Goal: Task Accomplishment & Management: Manage account settings

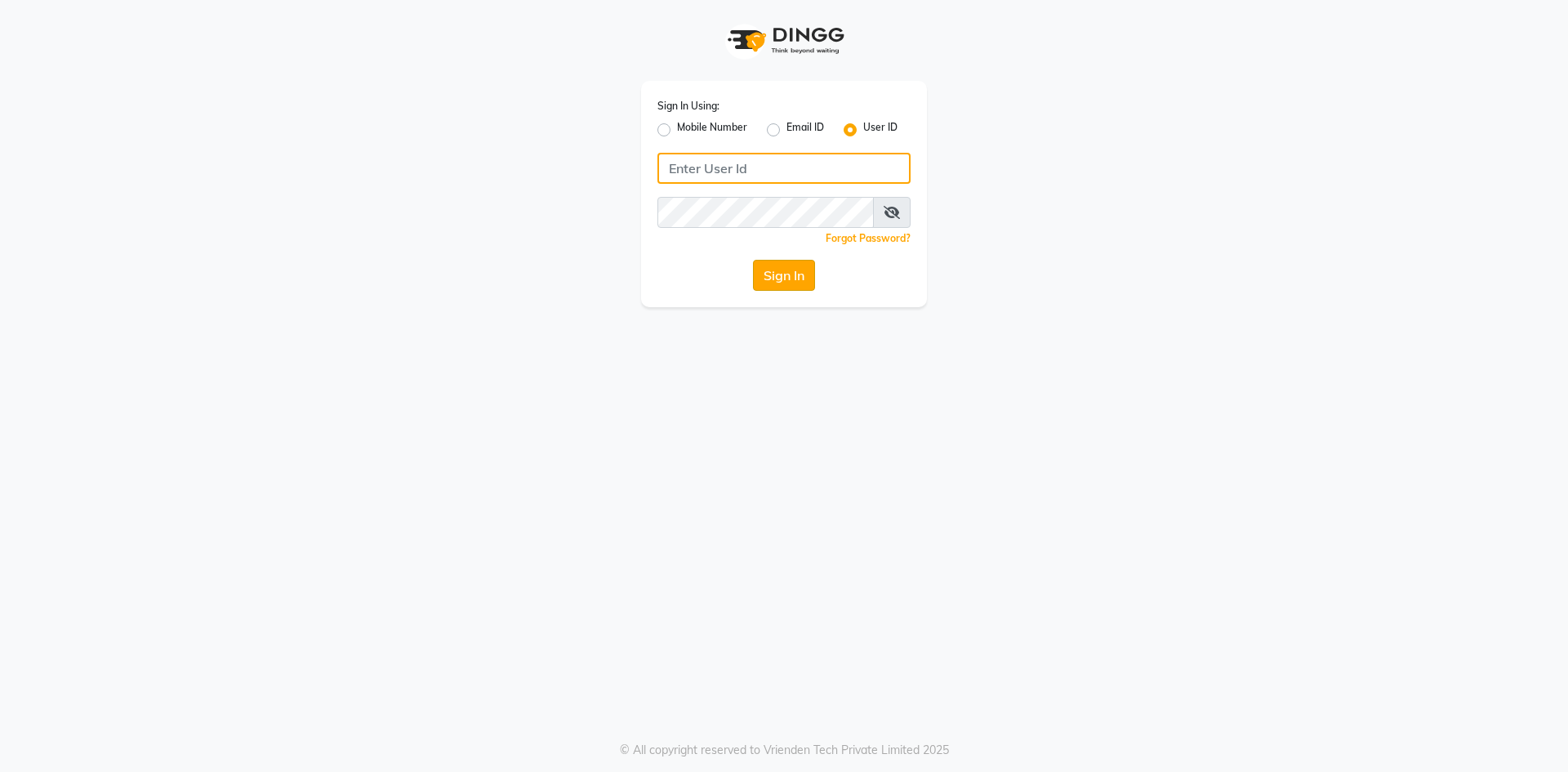
type input "8298218282"
click at [768, 271] on button "Sign In" at bounding box center [784, 276] width 62 height 31
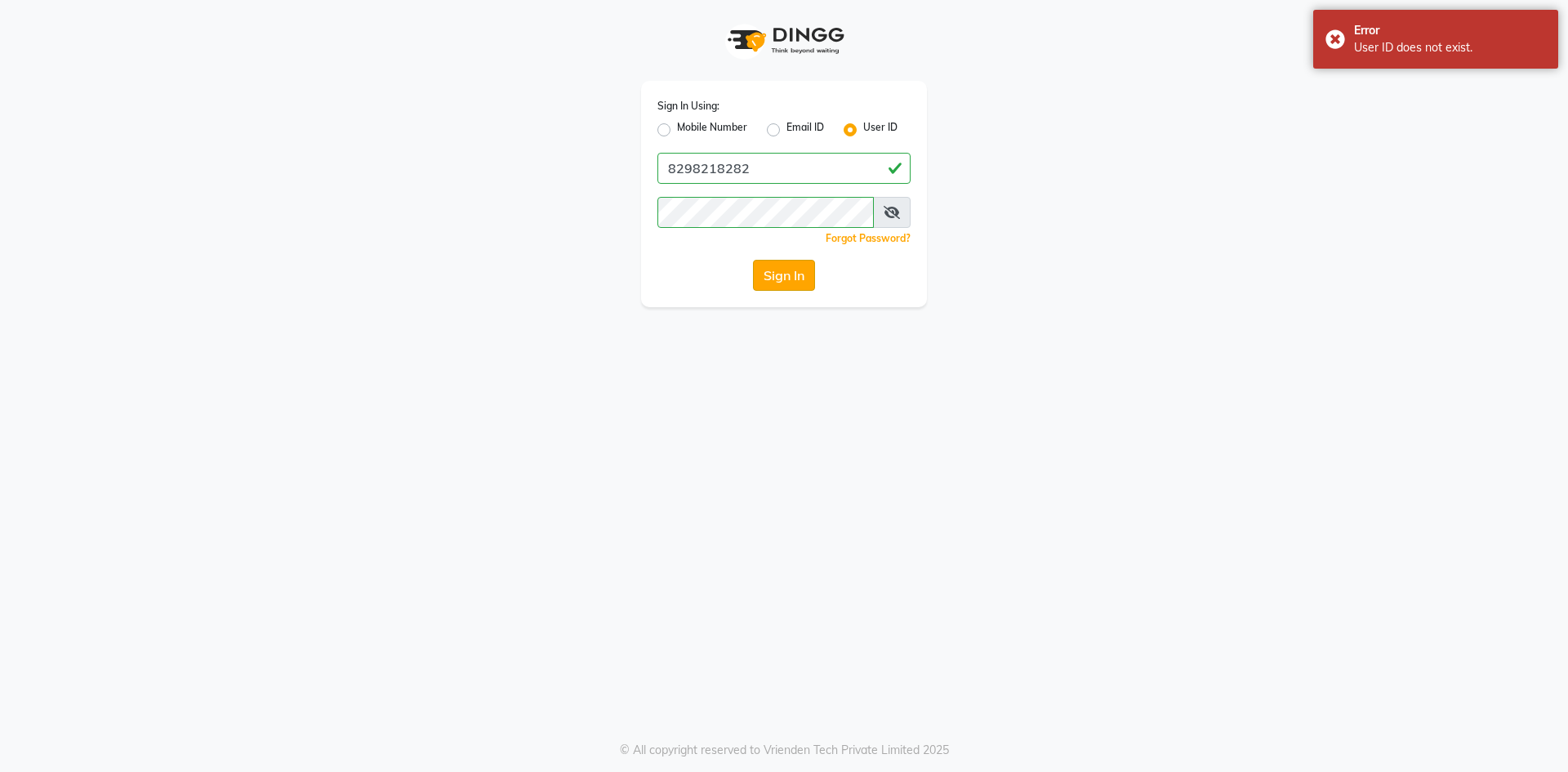
click at [792, 281] on button "Sign In" at bounding box center [784, 276] width 62 height 31
click at [897, 213] on icon at bounding box center [891, 212] width 16 height 13
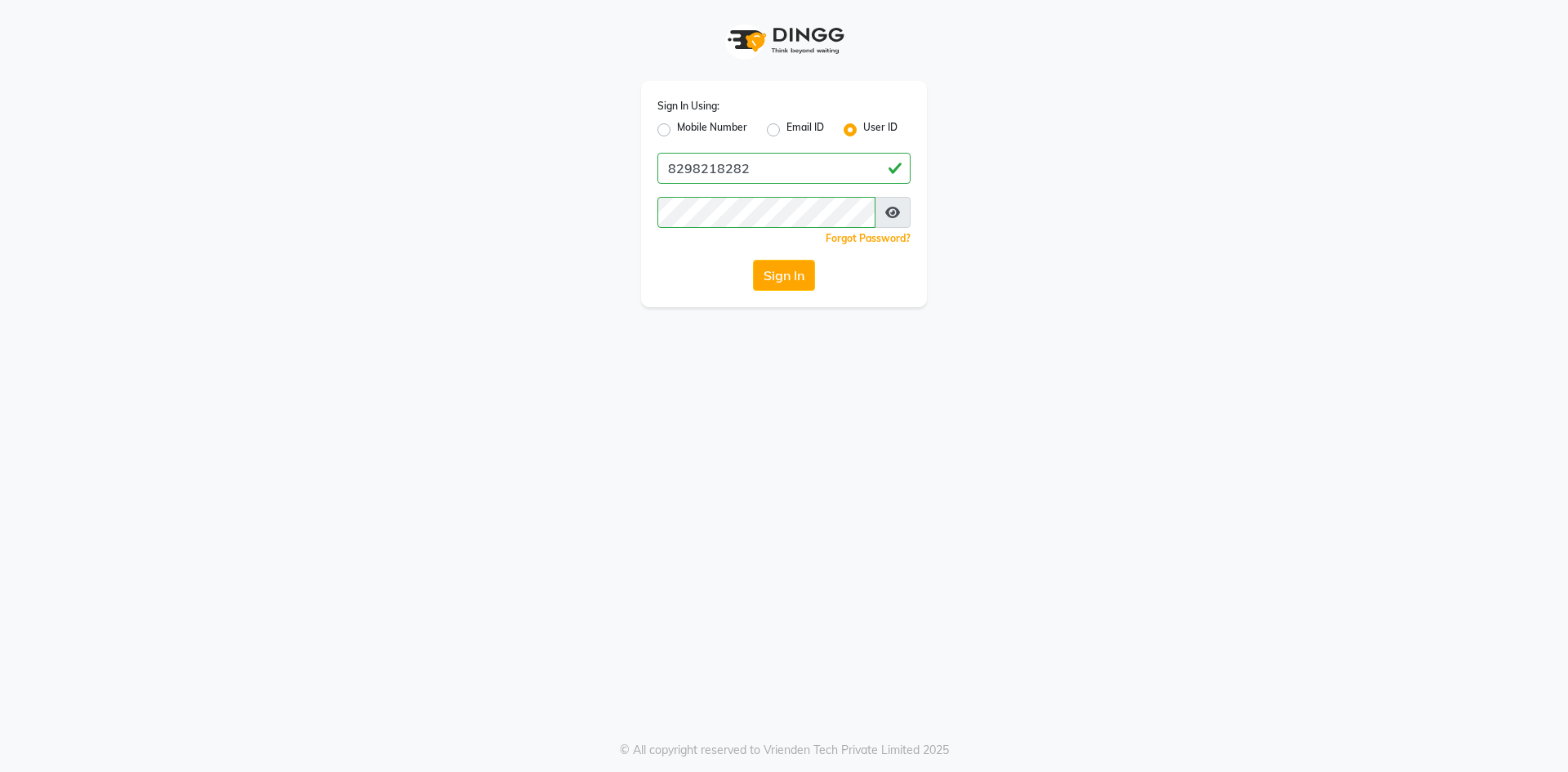
click at [897, 213] on icon at bounding box center [892, 212] width 15 height 13
click at [794, 279] on button "Sign In" at bounding box center [784, 276] width 62 height 31
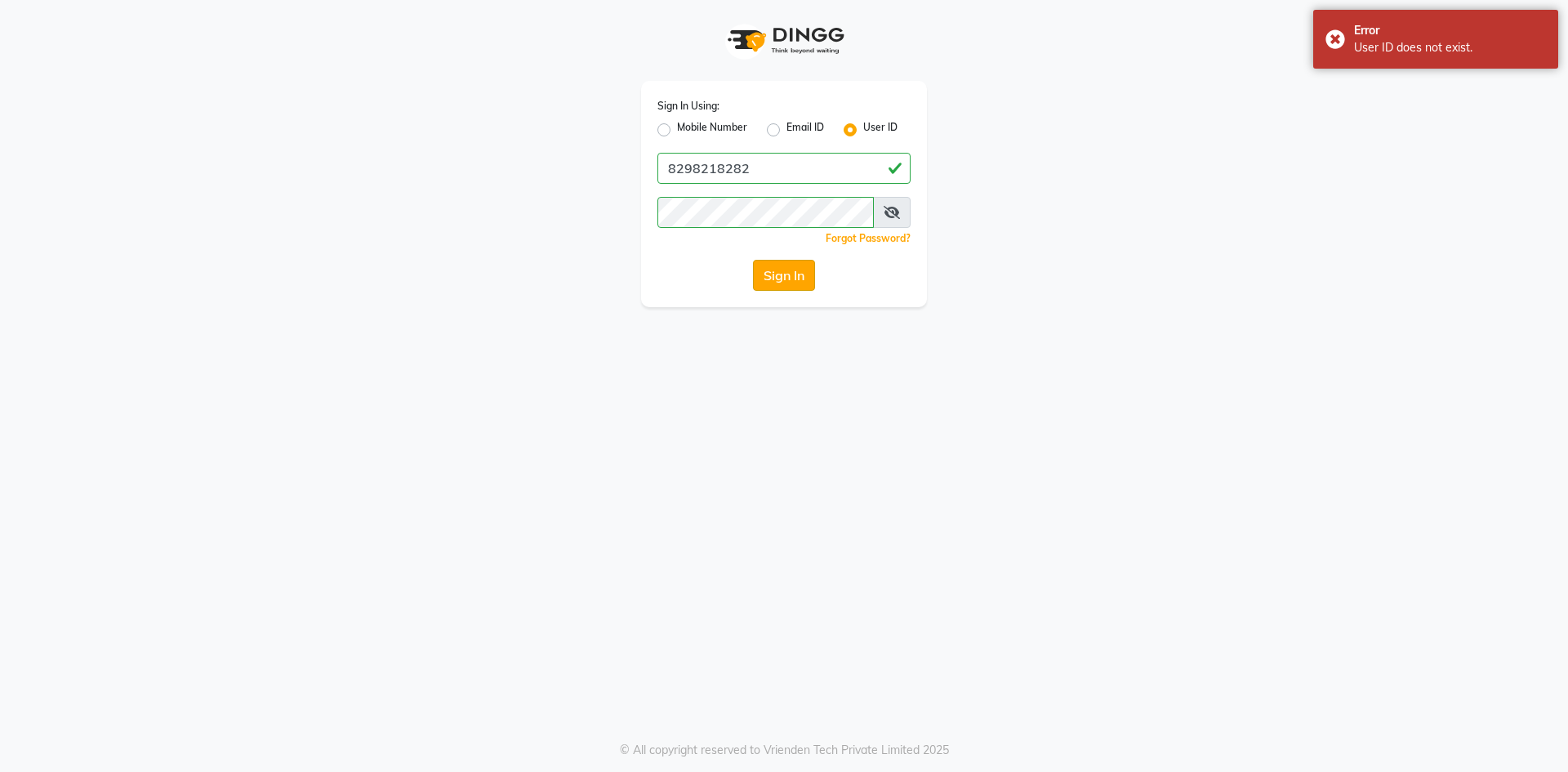
click at [794, 279] on button "Sign In" at bounding box center [784, 276] width 62 height 31
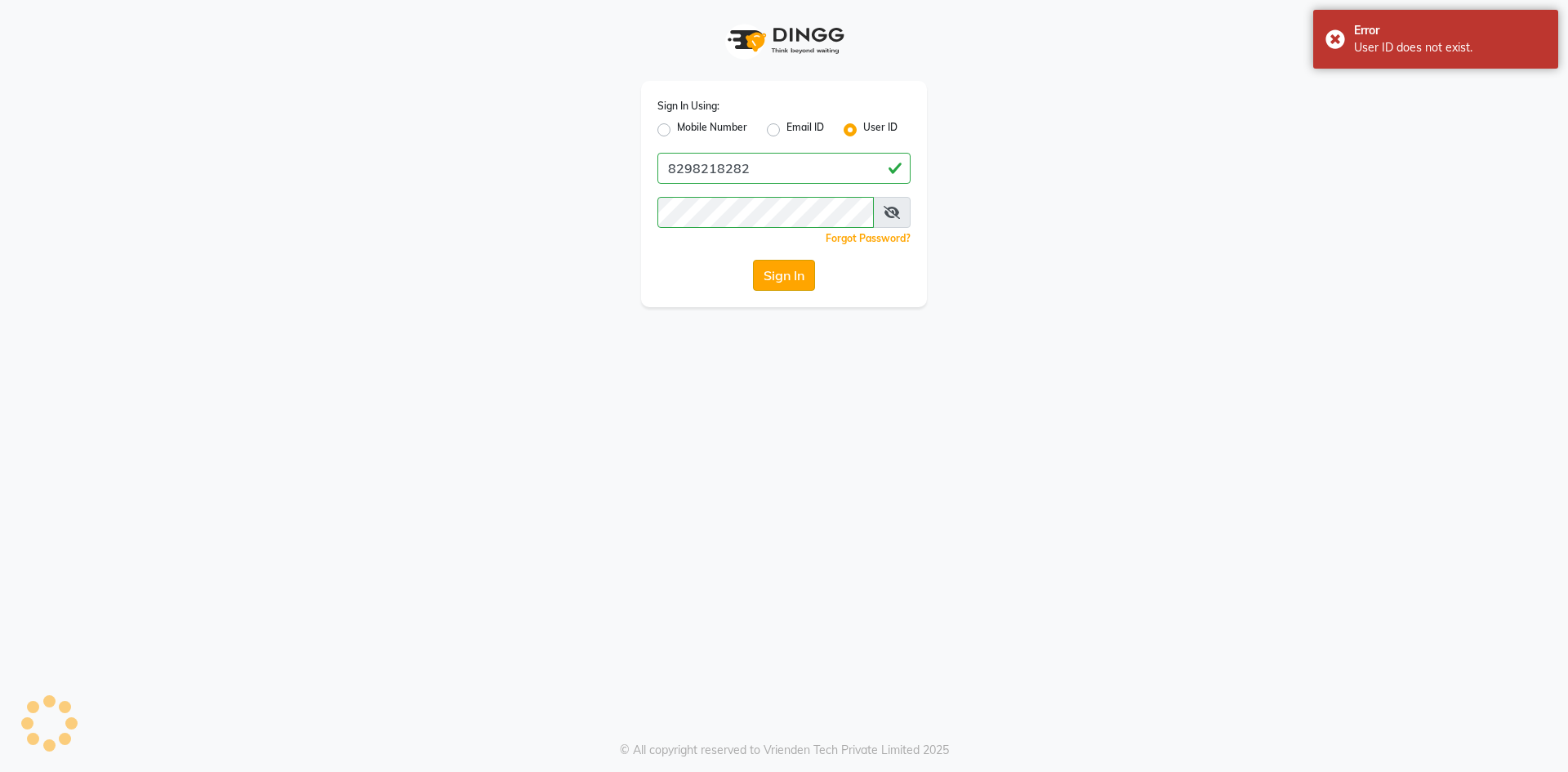
click at [794, 279] on button "Sign In" at bounding box center [784, 276] width 62 height 31
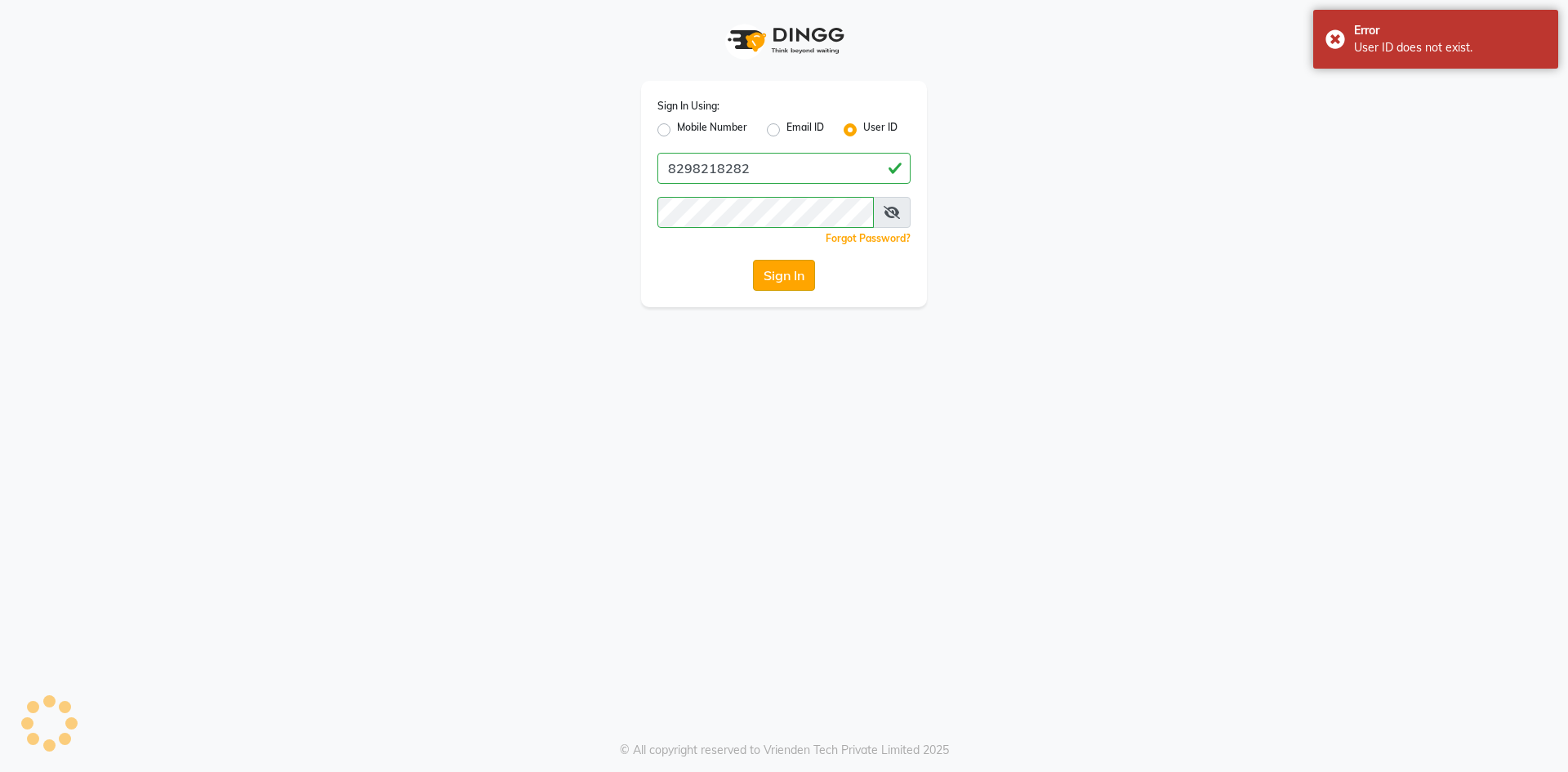
click at [794, 279] on button "Sign In" at bounding box center [784, 276] width 62 height 31
click at [786, 129] on label "Email ID" at bounding box center [805, 130] width 38 height 20
click at [786, 129] on input "Email ID" at bounding box center [791, 125] width 11 height 11
radio input "true"
radio input "false"
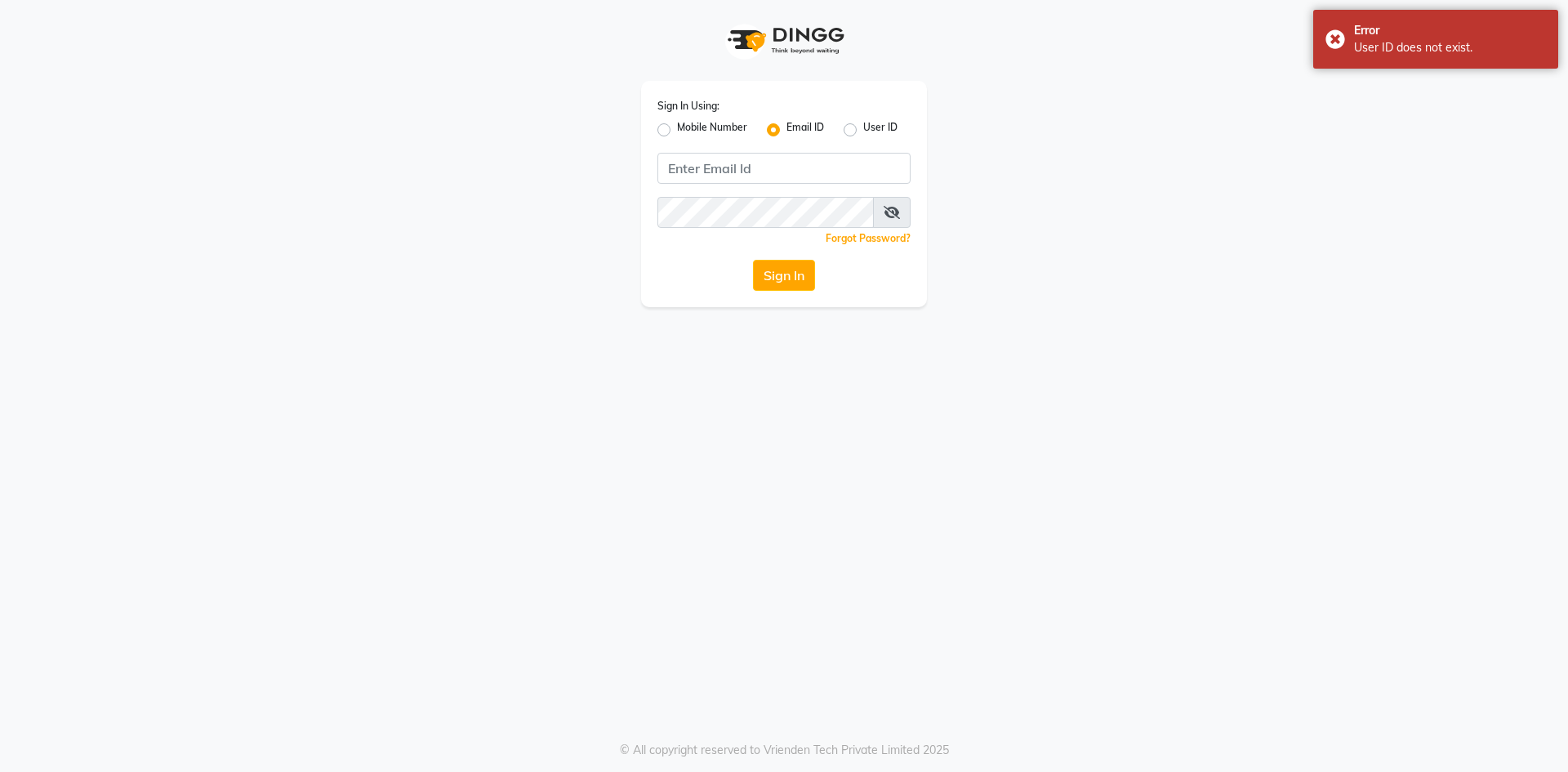
click at [677, 133] on label "Mobile Number" at bounding box center [711, 130] width 70 height 20
click at [677, 131] on input "Mobile Number" at bounding box center [682, 125] width 11 height 11
radio input "true"
radio input "false"
click at [881, 126] on label "User ID" at bounding box center [881, 130] width 35 height 20
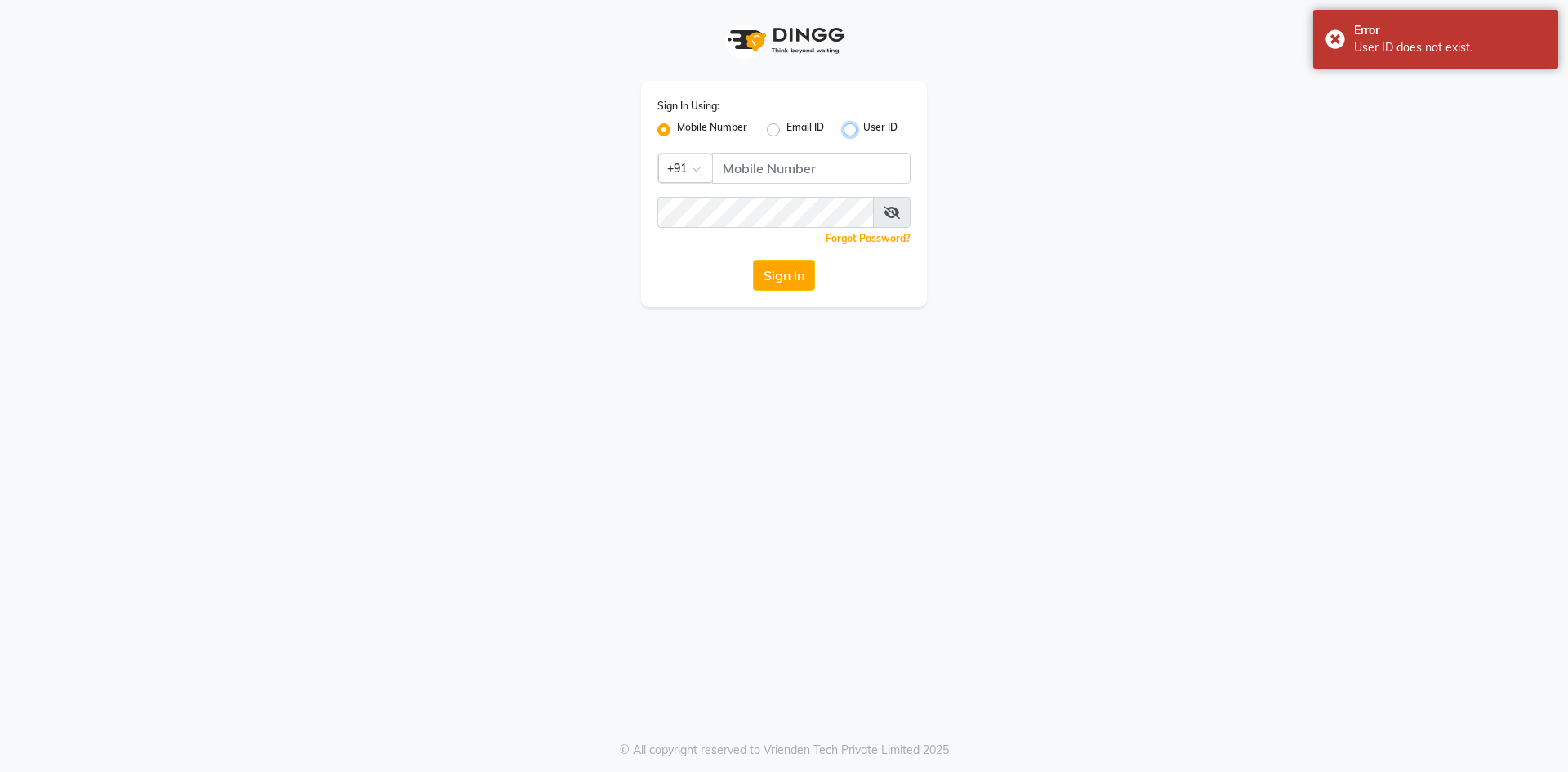
click at [874, 126] on input "User ID" at bounding box center [868, 125] width 11 height 11
radio input "true"
radio input "false"
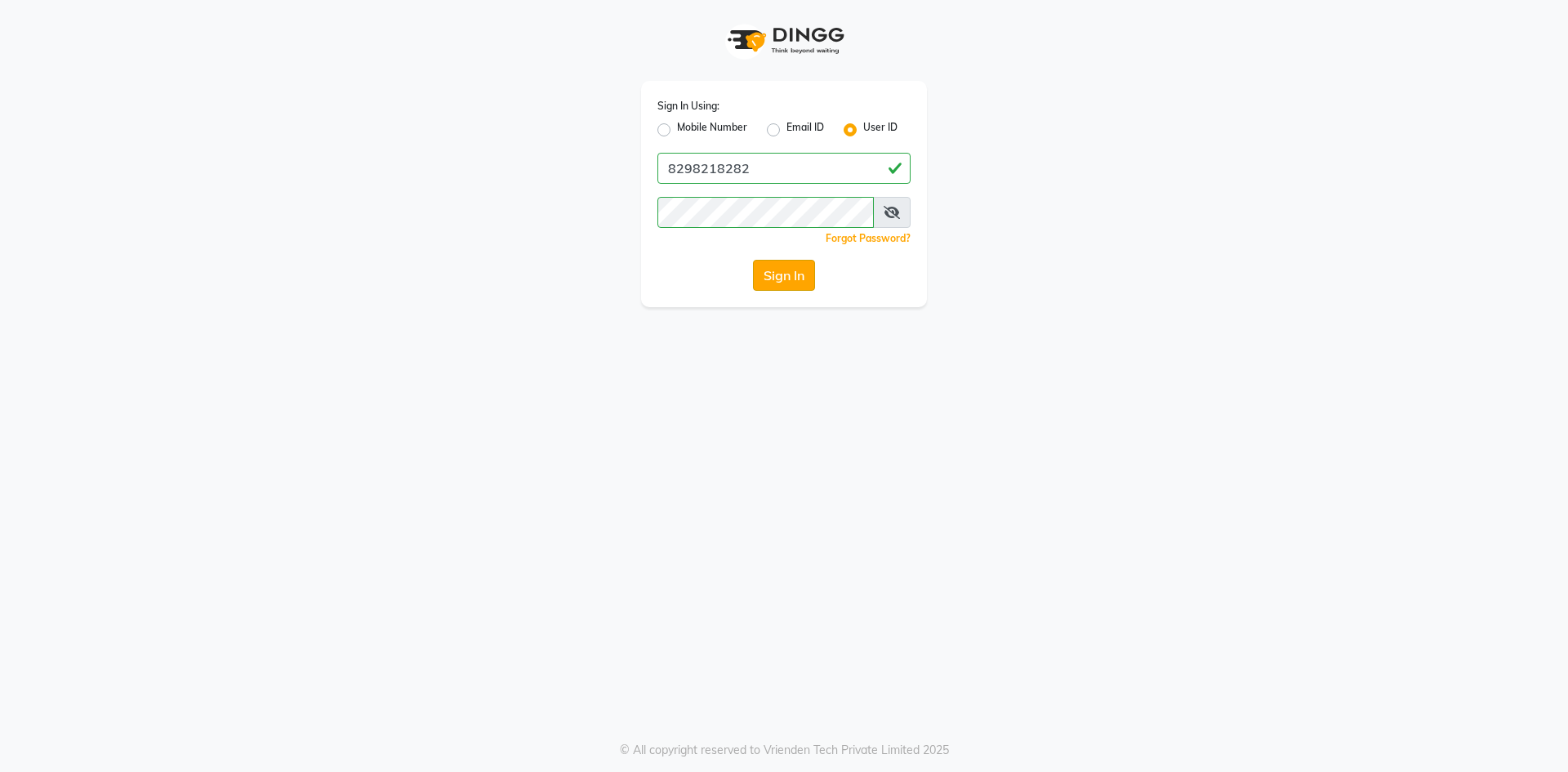
click at [775, 279] on button "Sign In" at bounding box center [784, 276] width 62 height 31
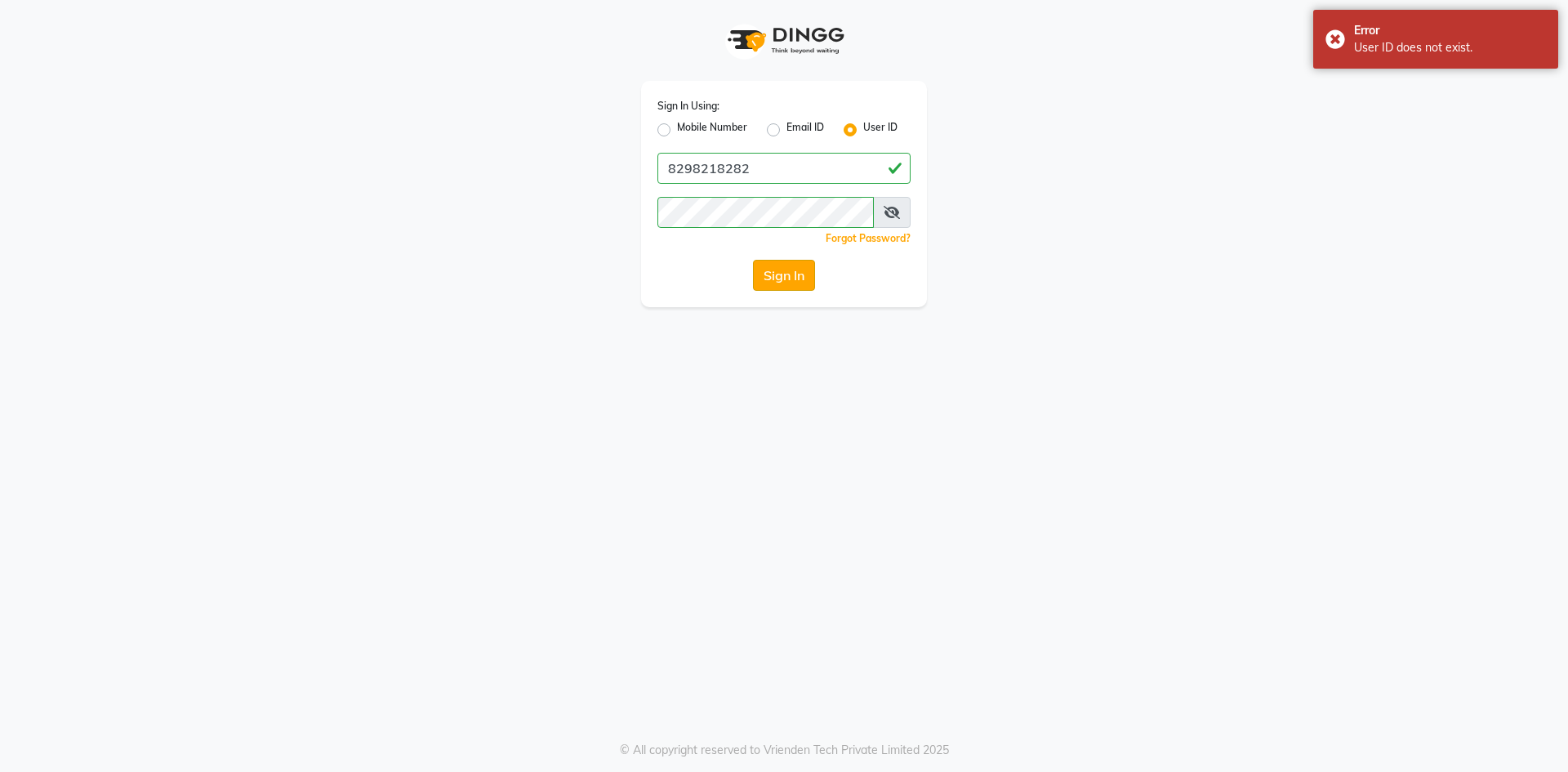
click at [775, 279] on button "Sign In" at bounding box center [784, 276] width 62 height 31
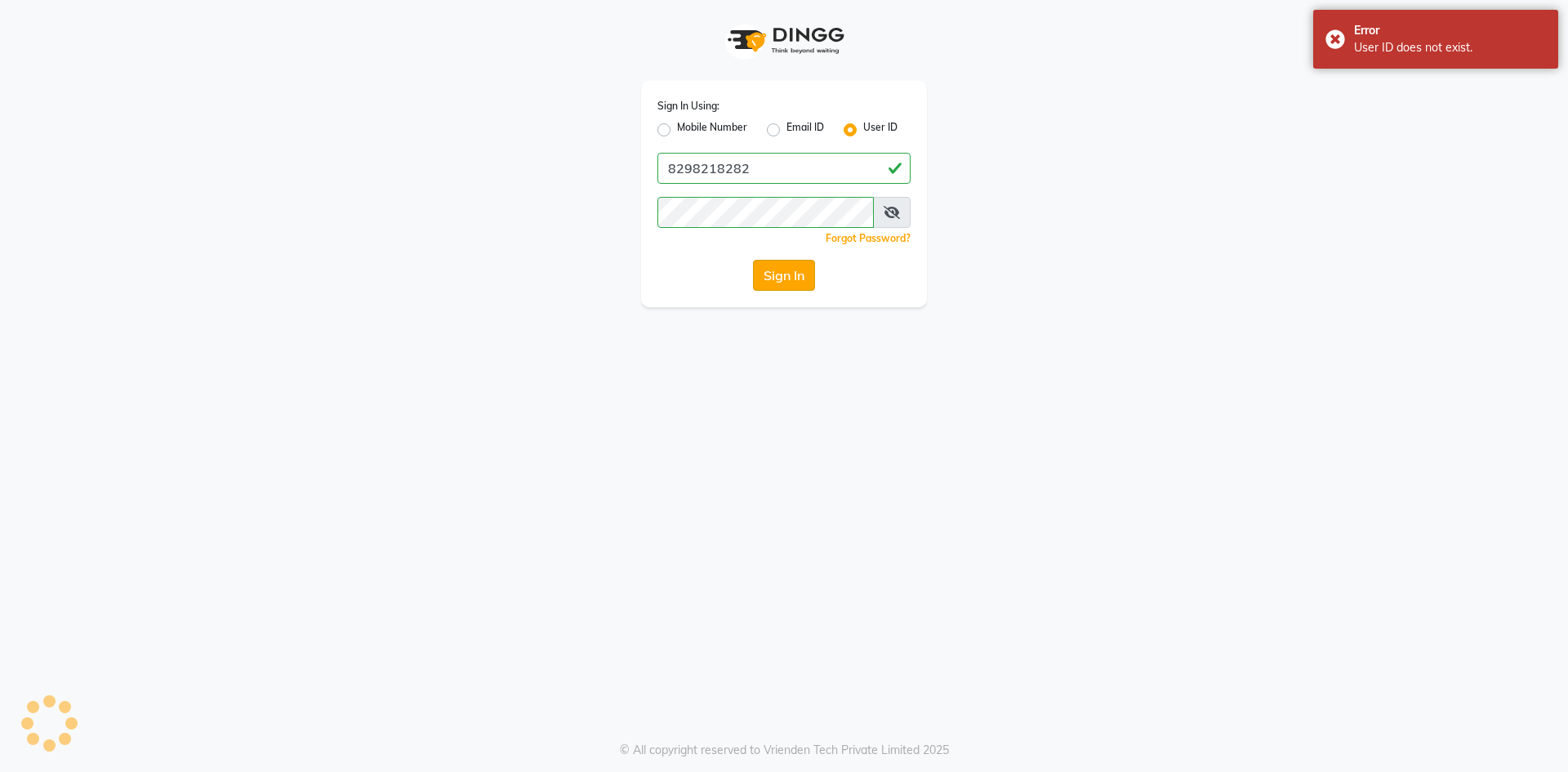
click at [775, 279] on button "Sign In" at bounding box center [784, 276] width 62 height 31
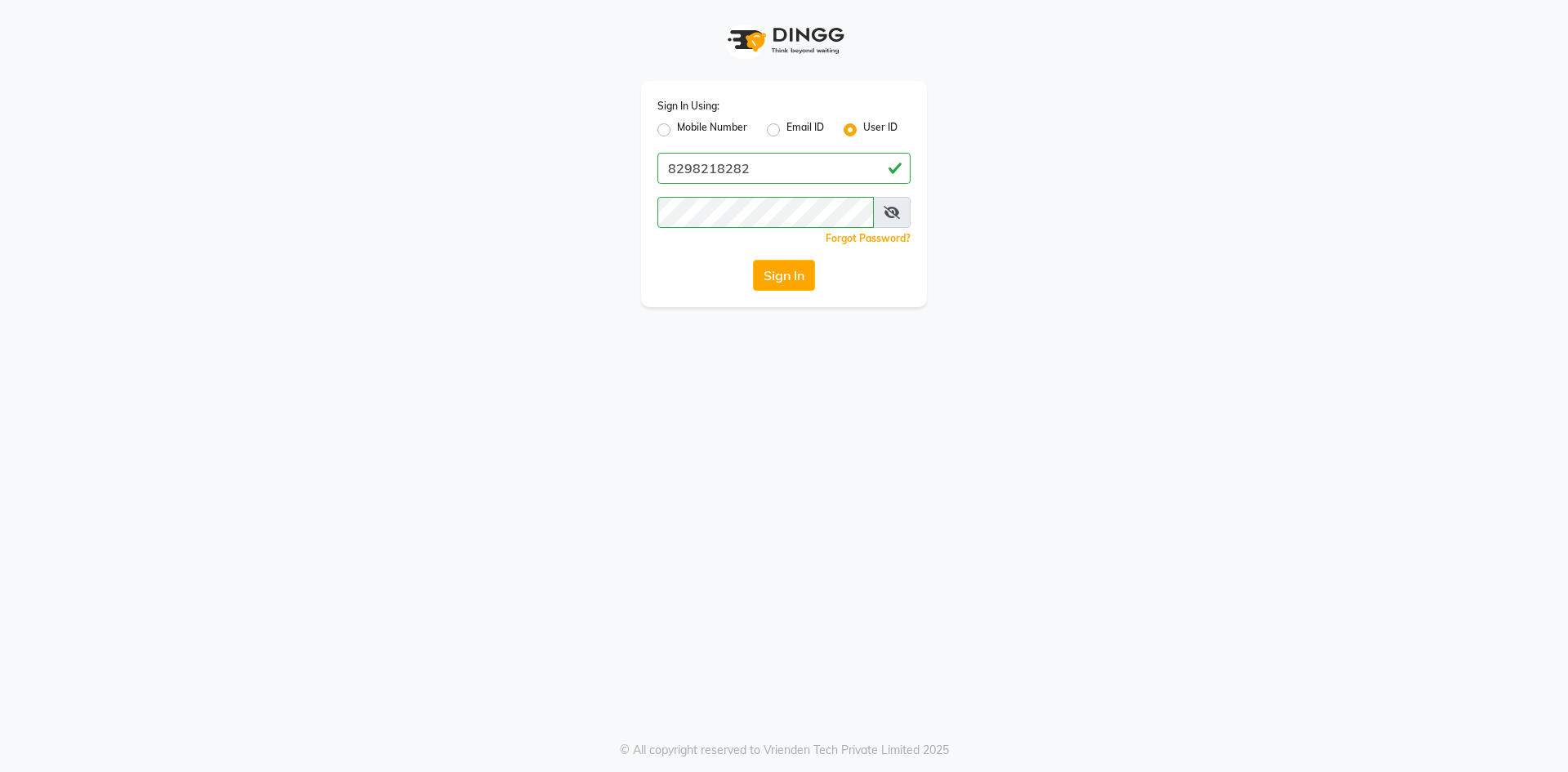
click at [883, 212] on icon at bounding box center [891, 212] width 16 height 13
click at [883, 212] on span at bounding box center [893, 212] width 36 height 31
click at [889, 215] on icon at bounding box center [892, 212] width 15 height 13
click at [780, 281] on button "Sign In" at bounding box center [784, 276] width 62 height 31
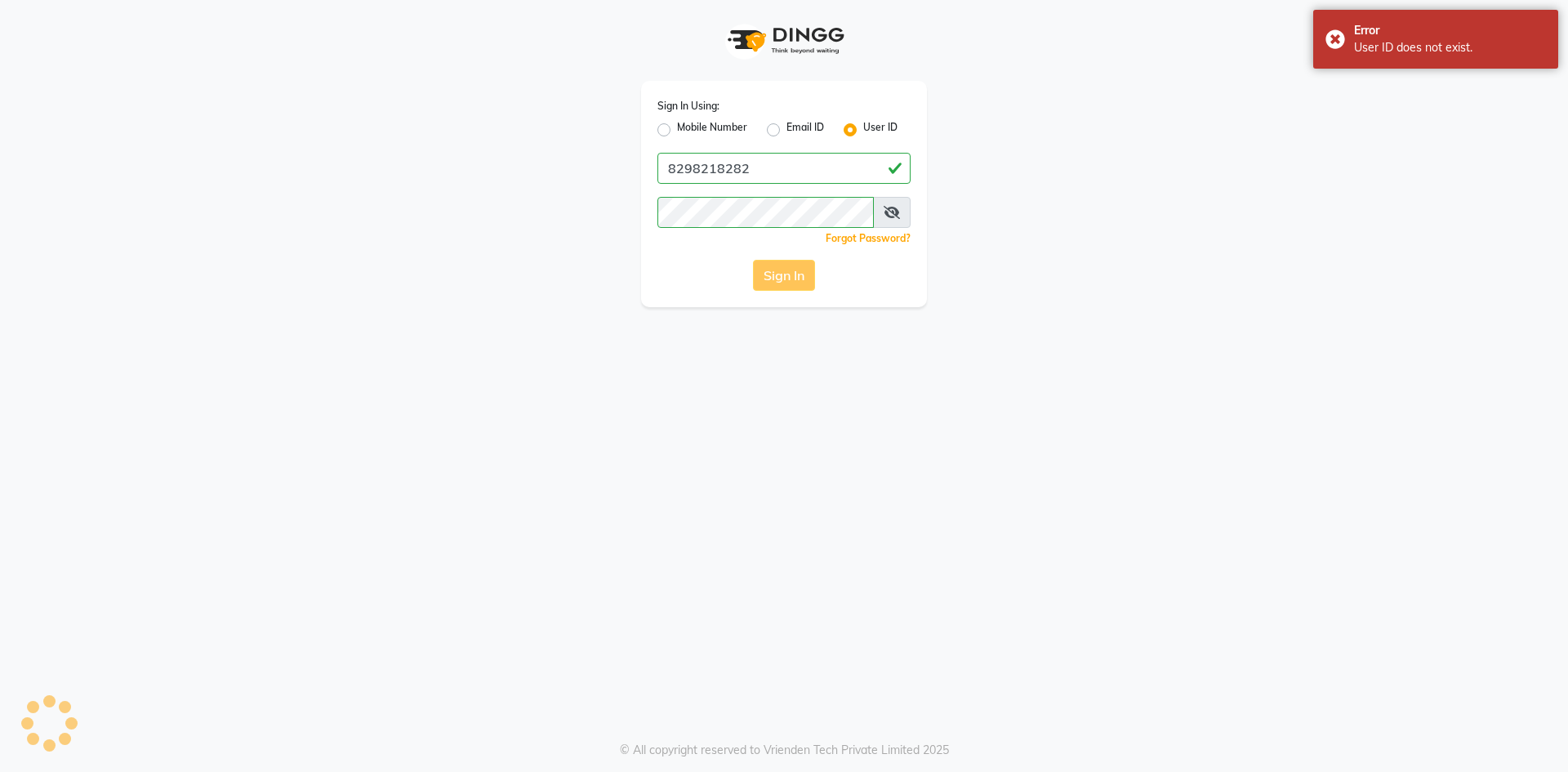
click at [780, 281] on button "Sign In" at bounding box center [784, 276] width 62 height 31
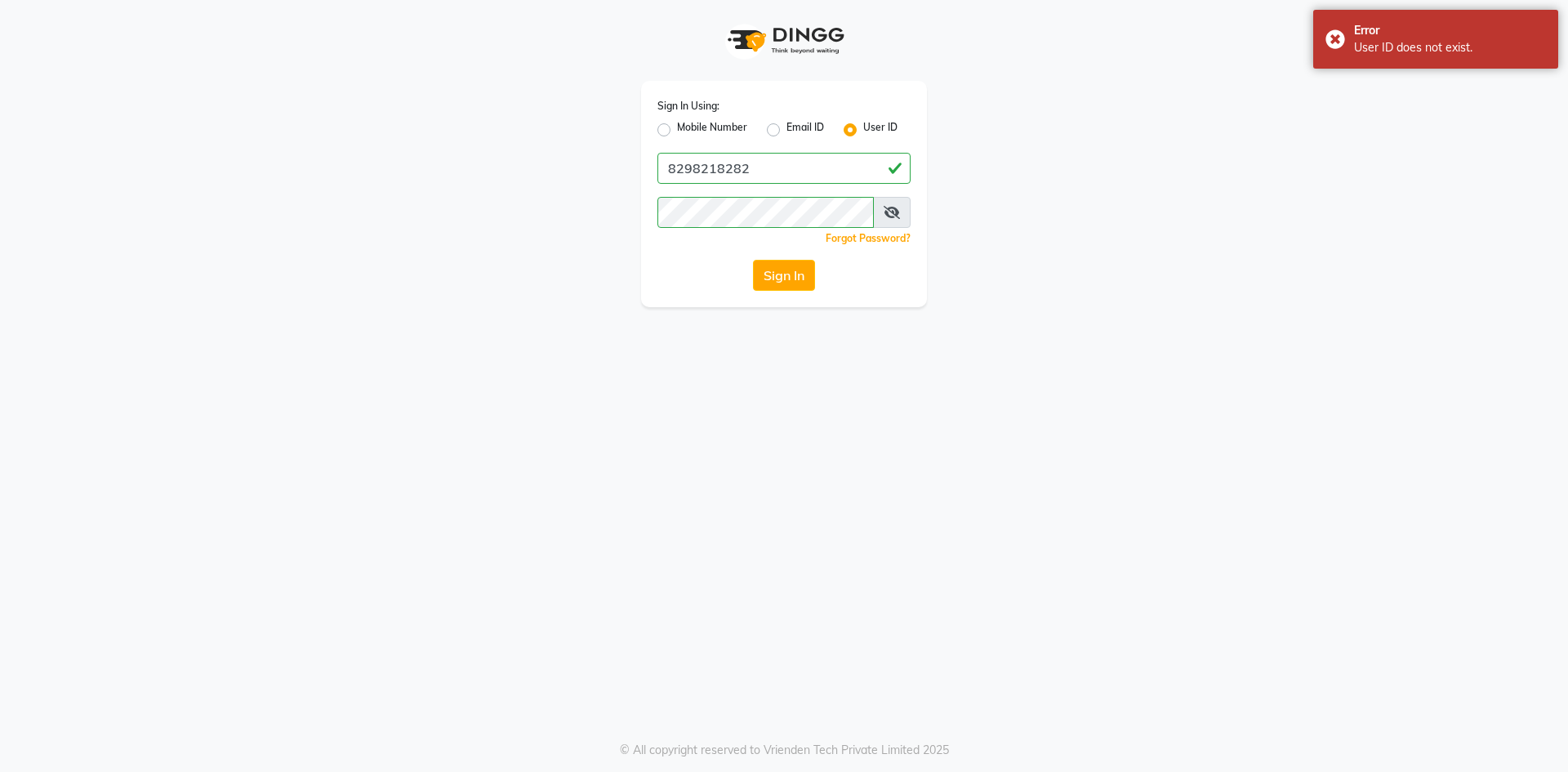
click at [784, 283] on button "Sign In" at bounding box center [784, 276] width 62 height 31
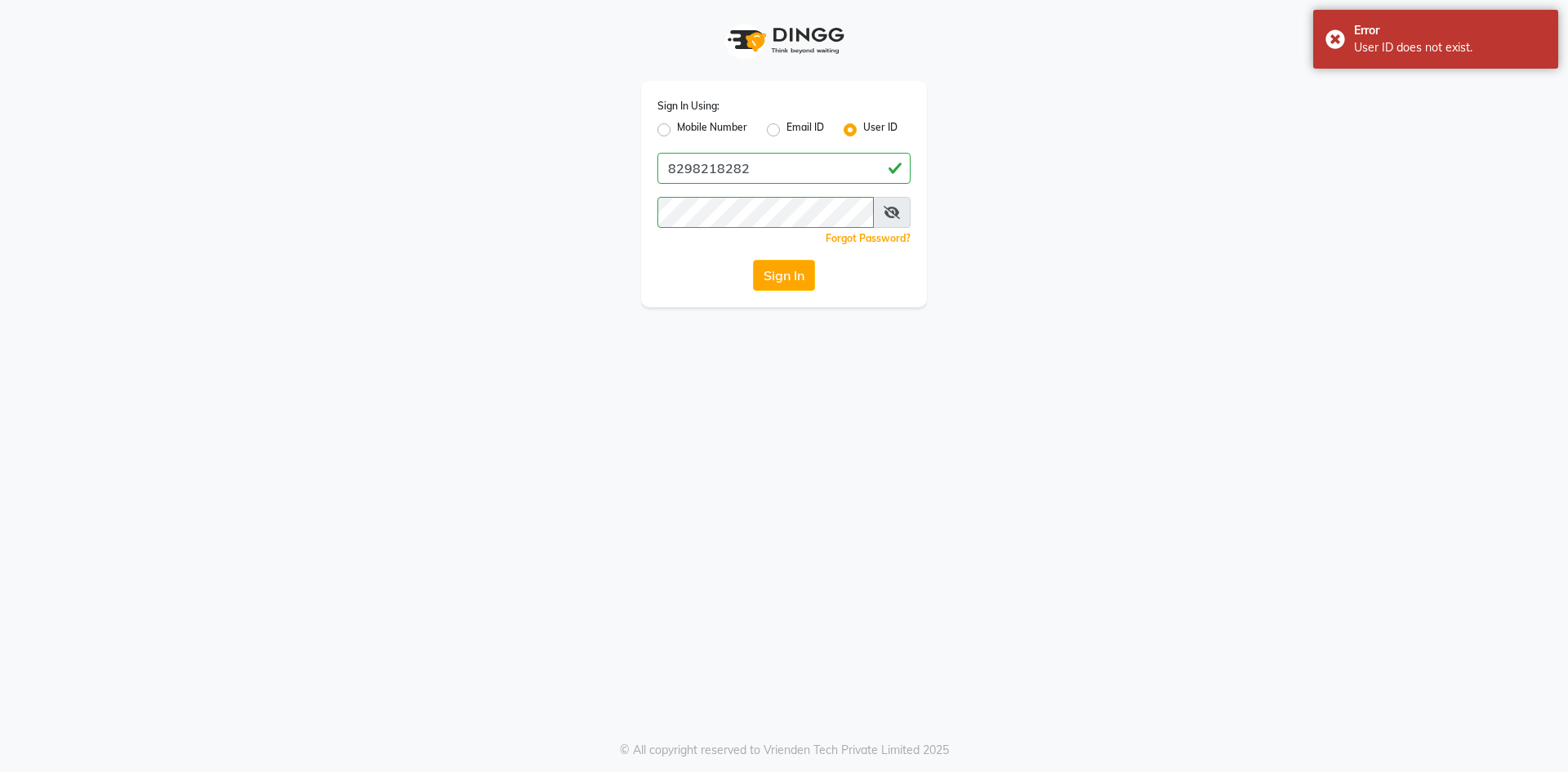
click at [784, 283] on button "Sign In" at bounding box center [784, 276] width 62 height 31
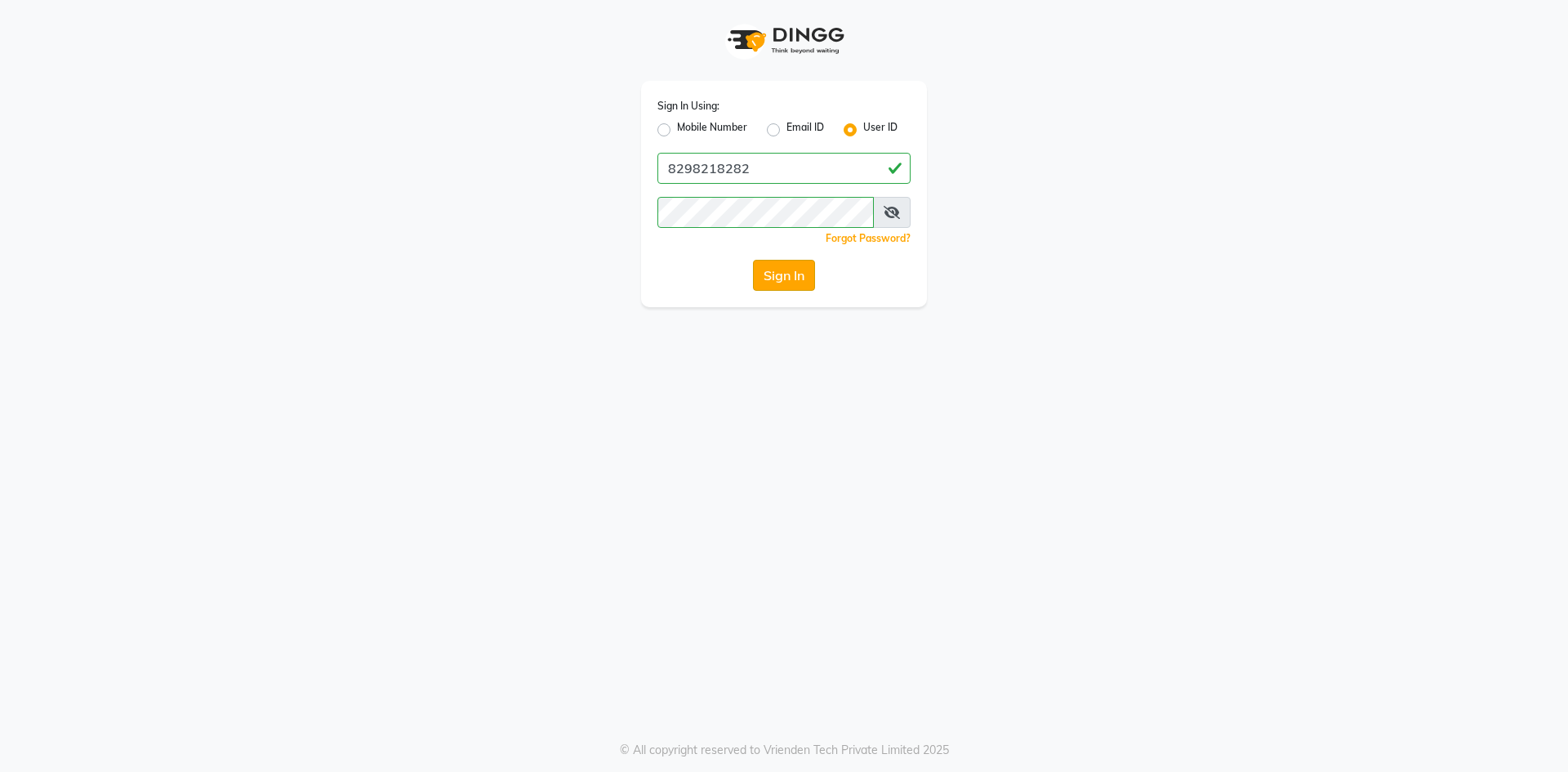
click at [783, 275] on button "Sign In" at bounding box center [784, 276] width 62 height 31
click at [773, 277] on button "Sign In" at bounding box center [784, 276] width 62 height 31
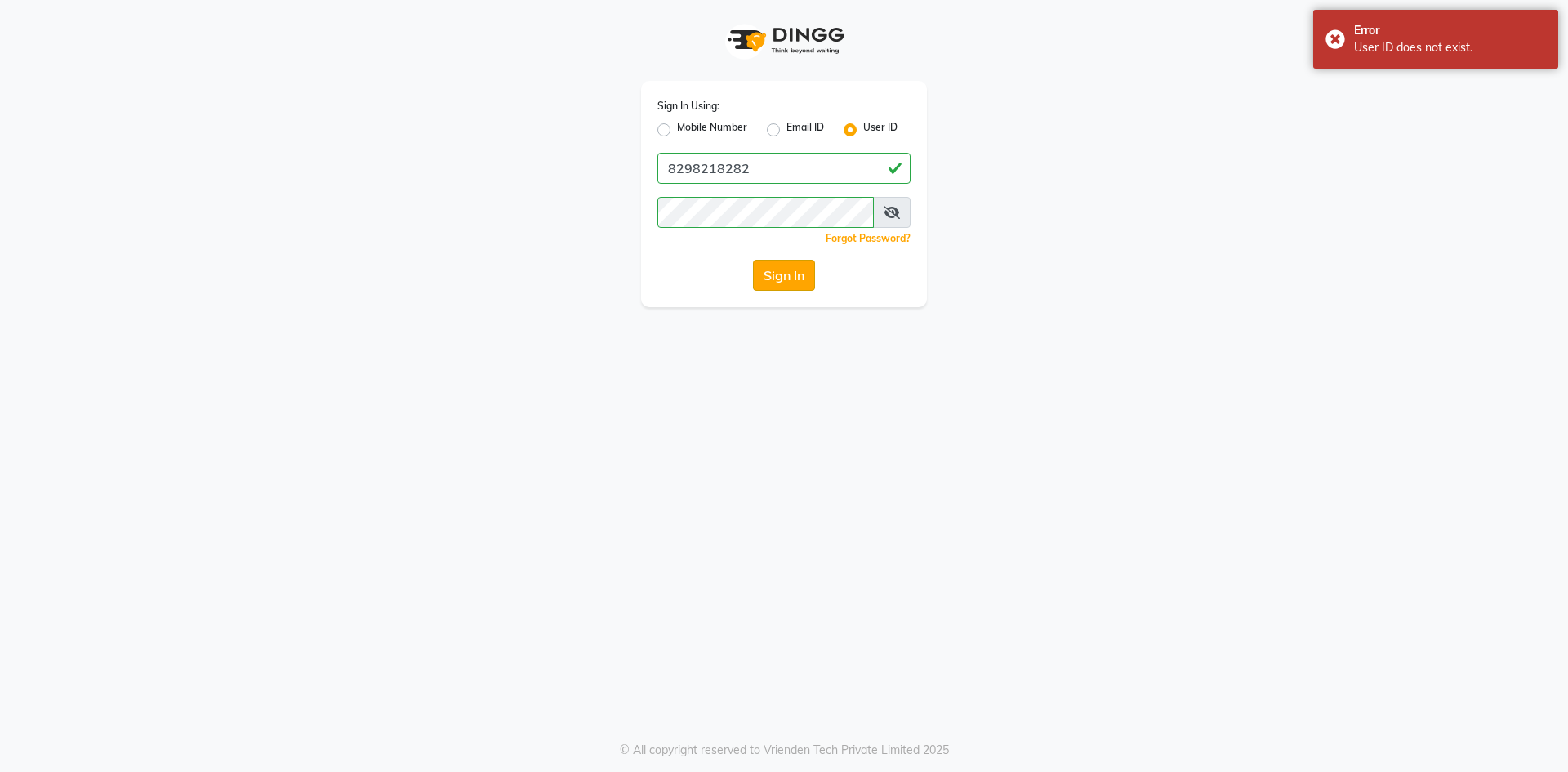
click at [773, 277] on button "Sign In" at bounding box center [784, 276] width 62 height 31
click at [784, 165] on input "8298218282" at bounding box center [784, 169] width 254 height 31
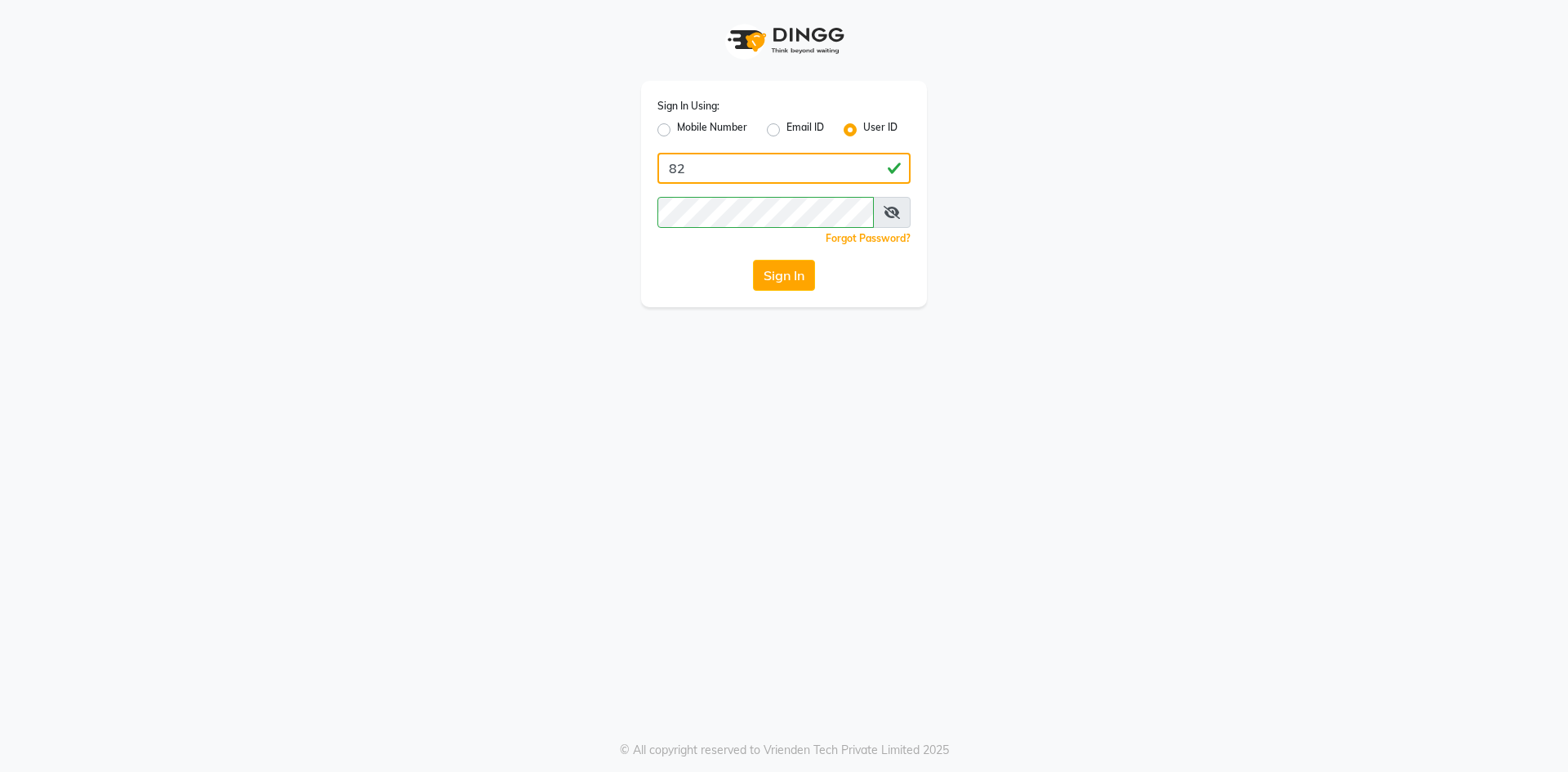
type input "8"
type input "8298218282"
click at [883, 216] on span at bounding box center [892, 212] width 38 height 31
click at [893, 208] on icon at bounding box center [891, 212] width 16 height 13
click at [893, 212] on icon at bounding box center [892, 212] width 15 height 13
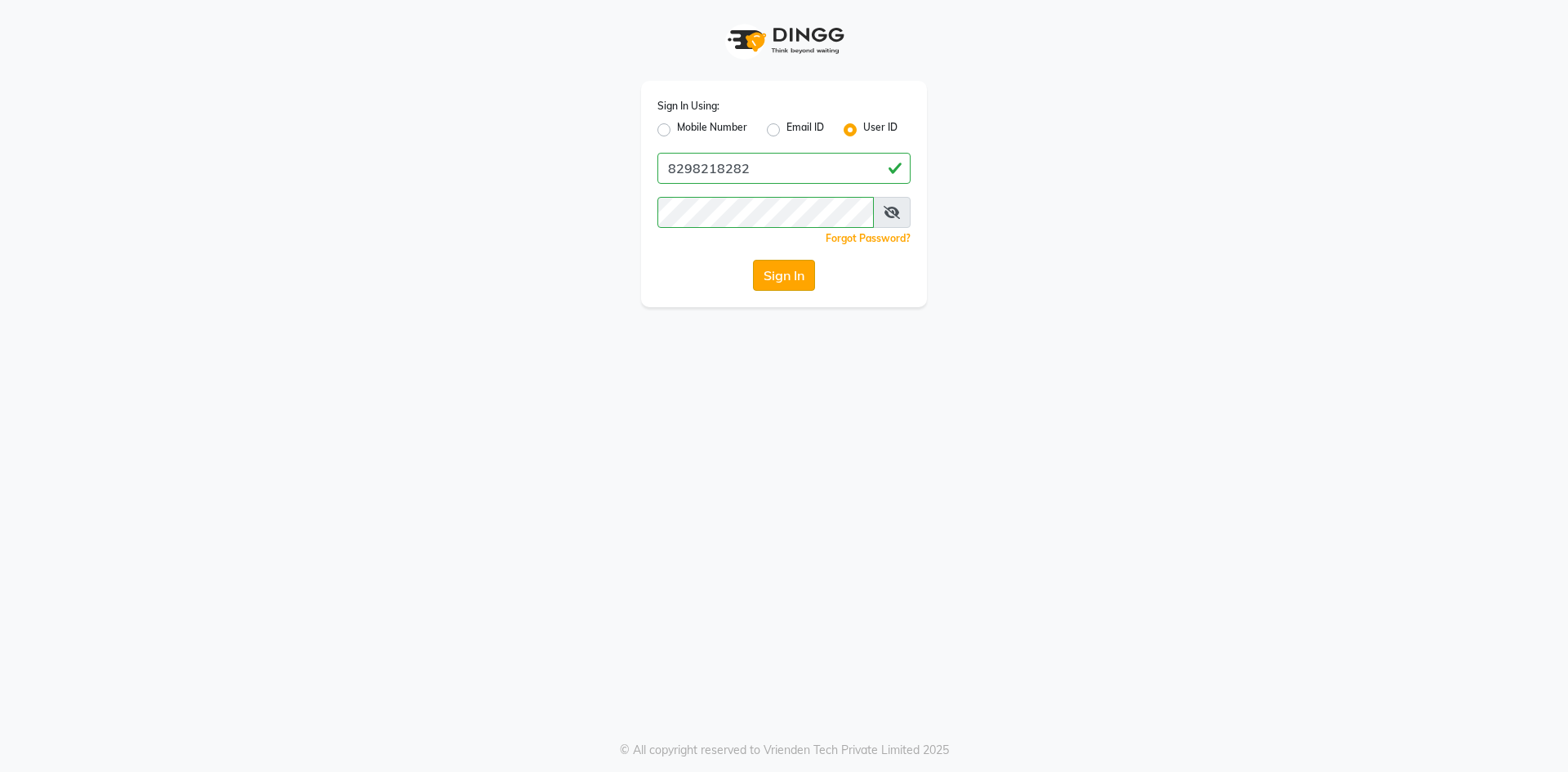
click at [789, 277] on button "Sign In" at bounding box center [784, 276] width 62 height 31
click at [789, 277] on div "Sign In" at bounding box center [784, 276] width 254 height 31
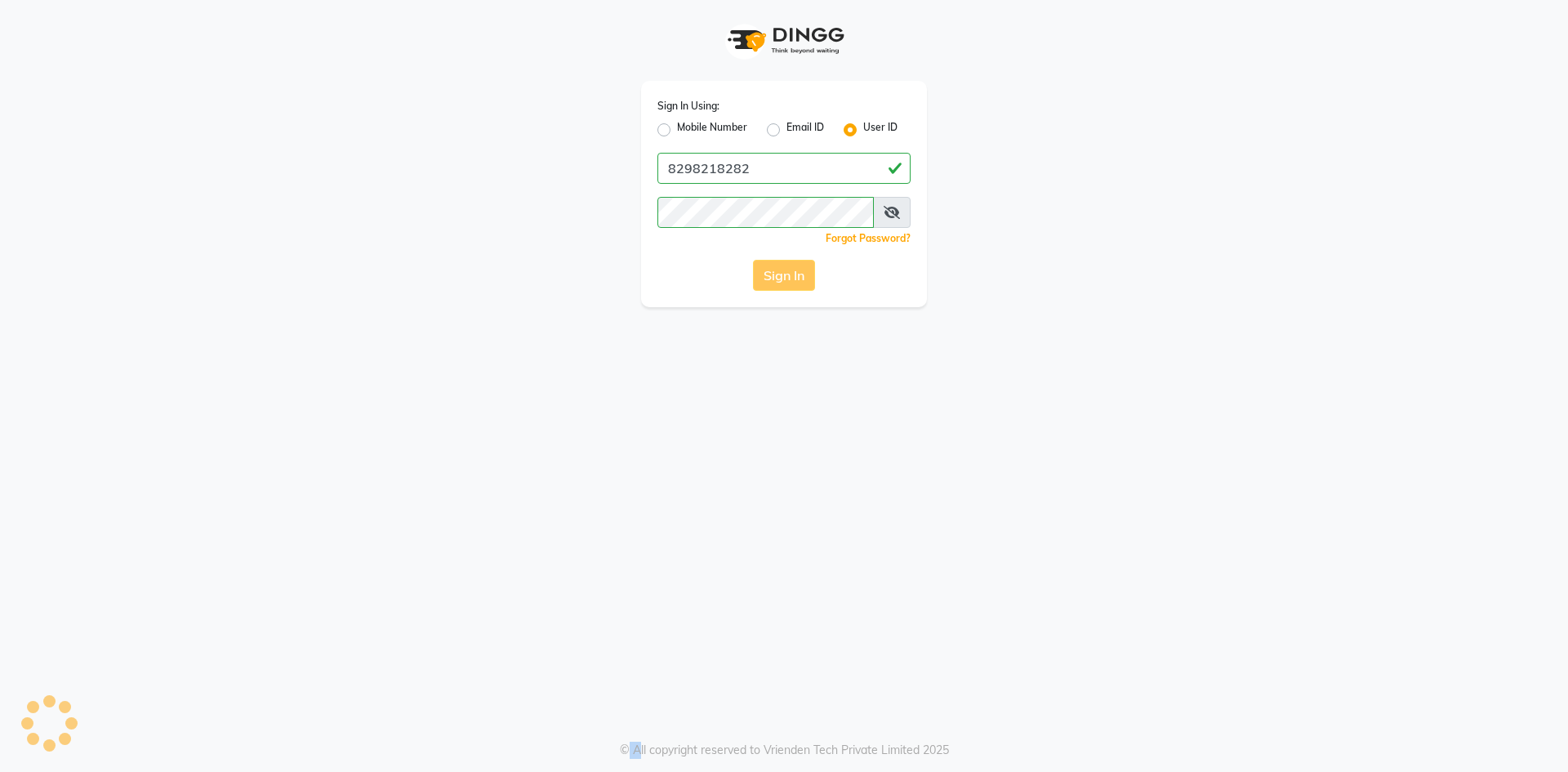
click at [789, 277] on div "Sign In" at bounding box center [784, 276] width 254 height 31
click at [777, 272] on div "Sign In" at bounding box center [784, 276] width 254 height 31
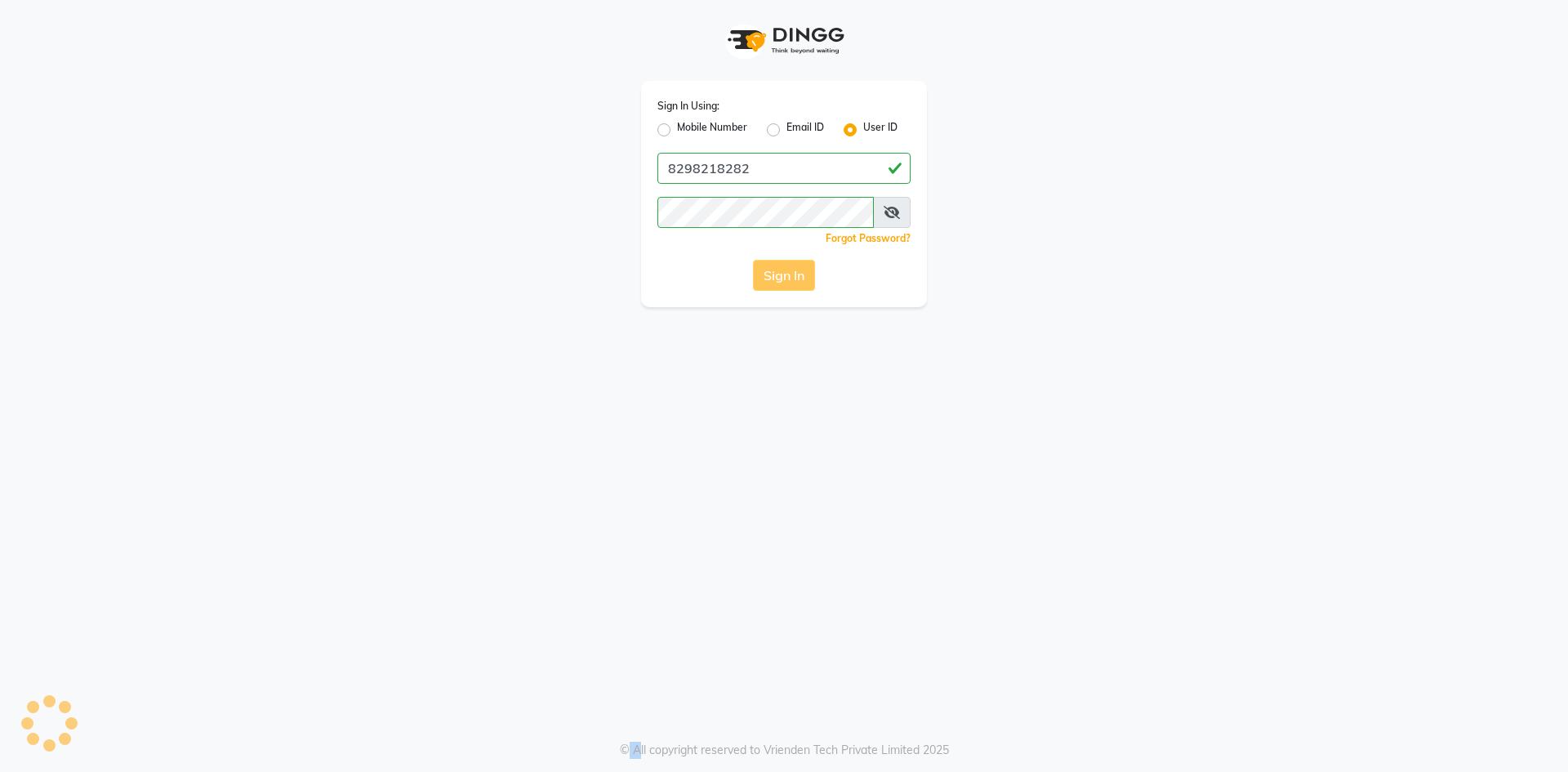
click at [777, 272] on div "Sign In" at bounding box center [784, 276] width 254 height 31
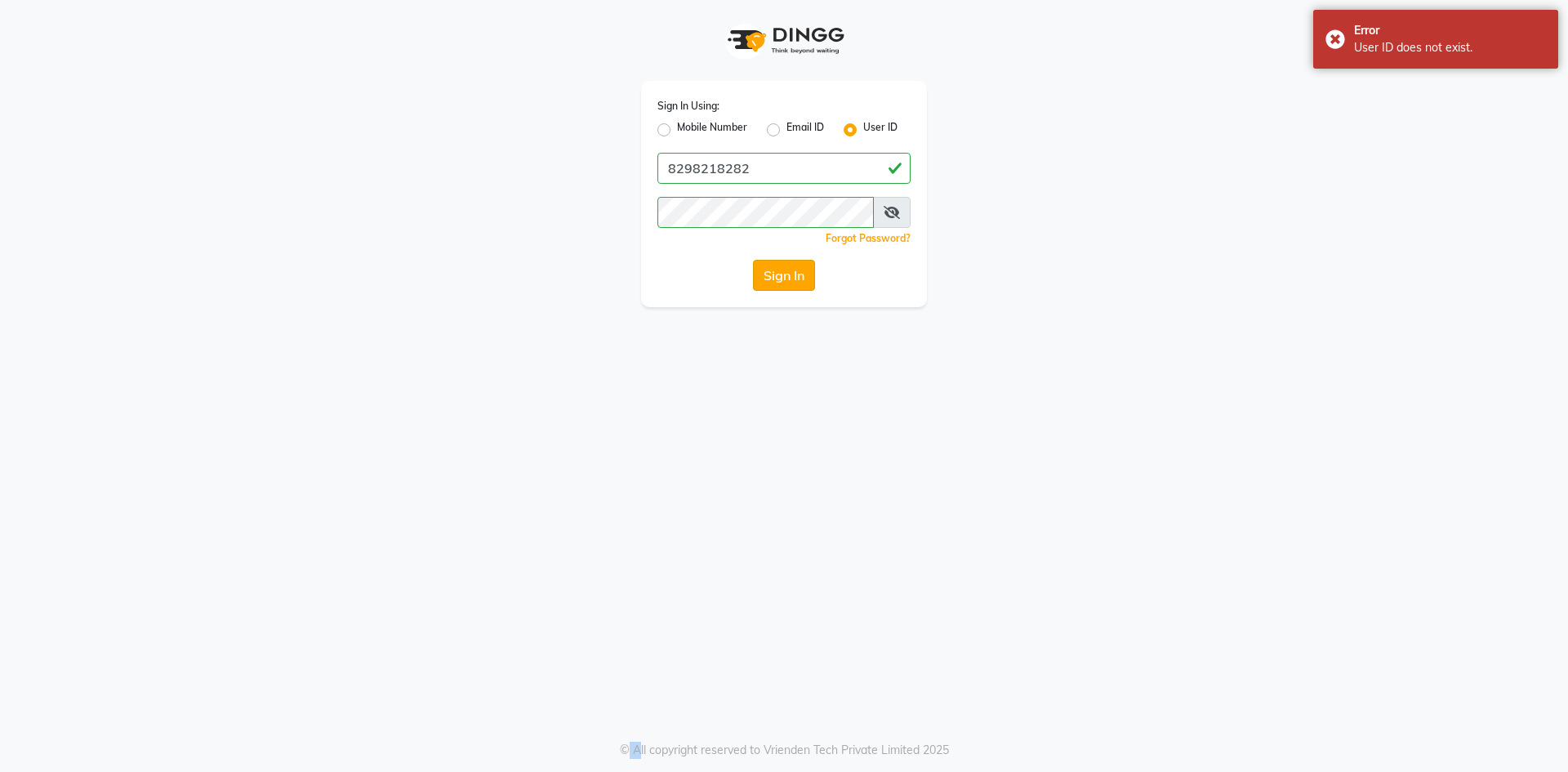
click at [767, 272] on button "Sign In" at bounding box center [784, 276] width 62 height 31
drag, startPoint x: 767, startPoint y: 272, endPoint x: 777, endPoint y: 282, distance: 14.1
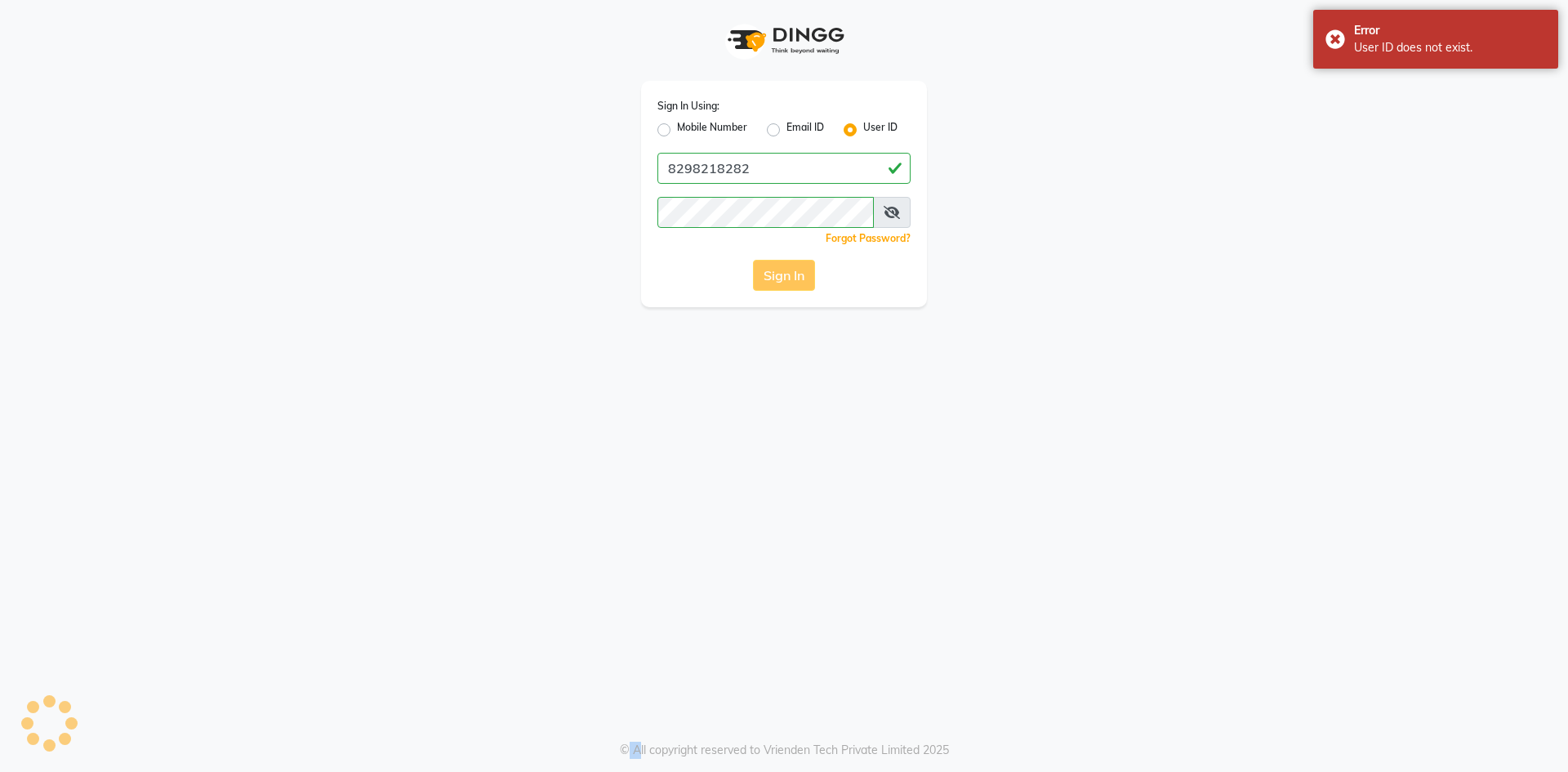
click at [777, 282] on button "Sign In" at bounding box center [784, 276] width 62 height 31
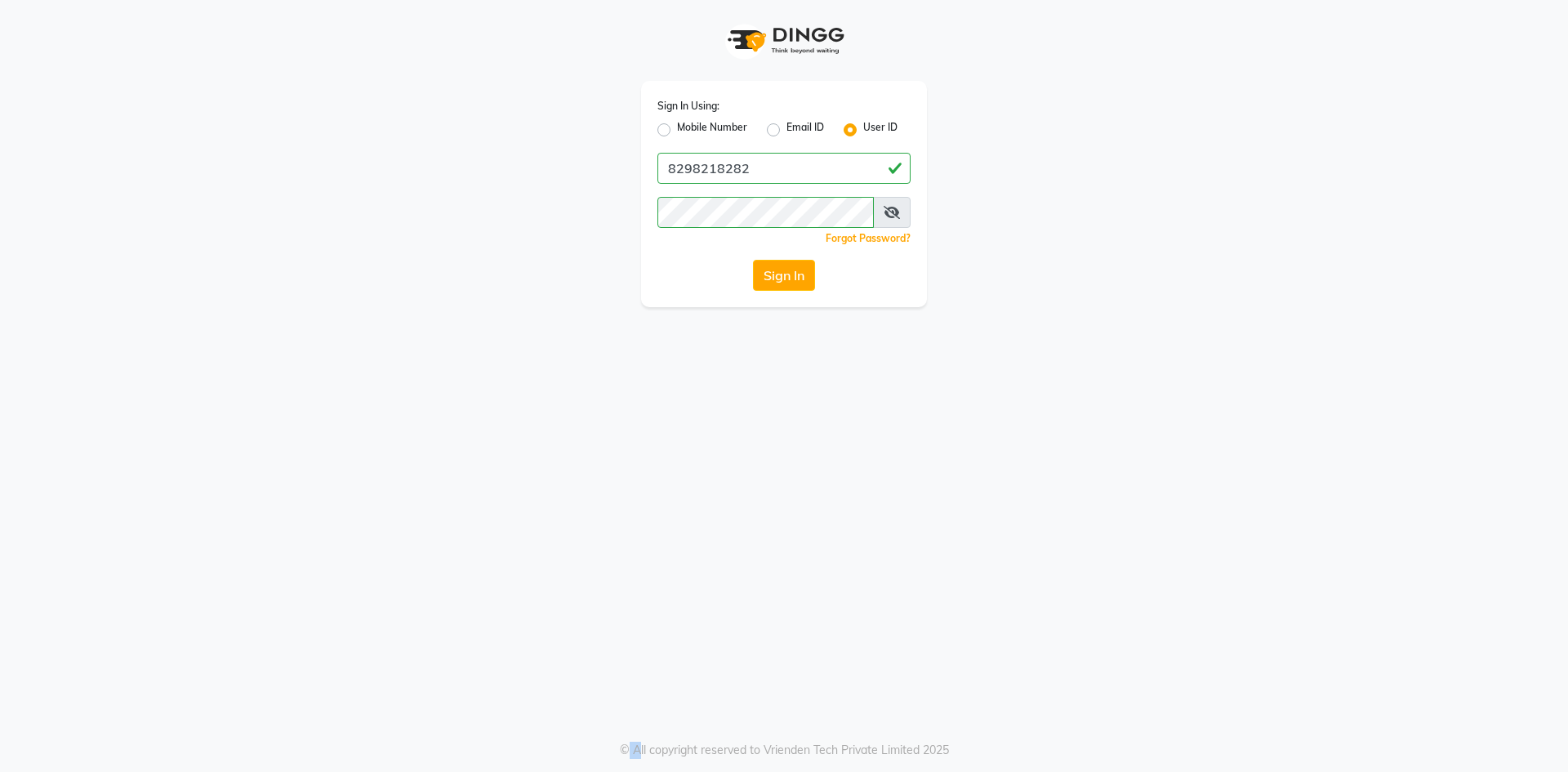
click at [777, 282] on button "Sign In" at bounding box center [784, 276] width 62 height 31
click at [777, 282] on div "Sign In" at bounding box center [784, 276] width 254 height 31
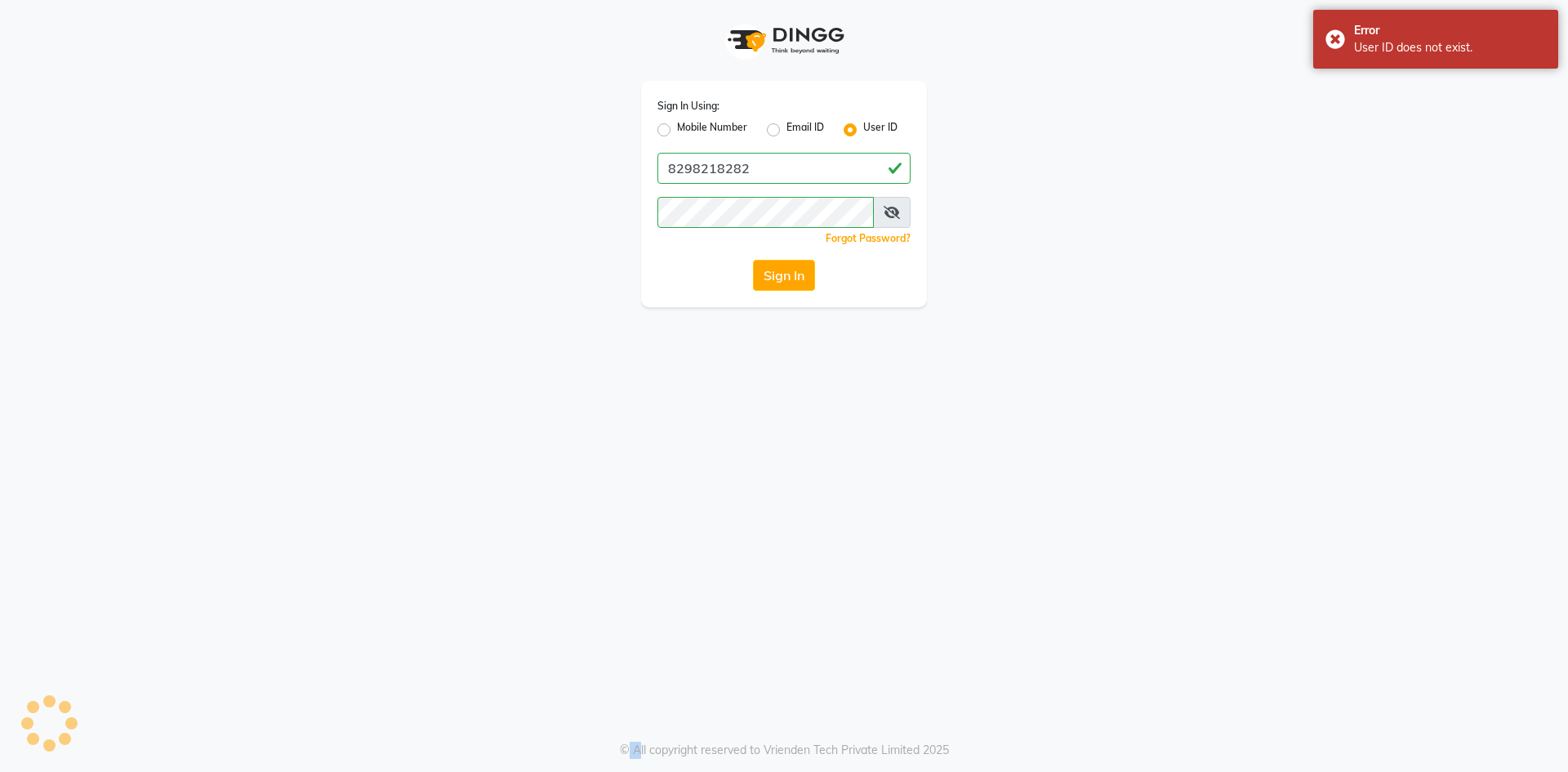
click at [777, 282] on button "Sign In" at bounding box center [784, 276] width 62 height 31
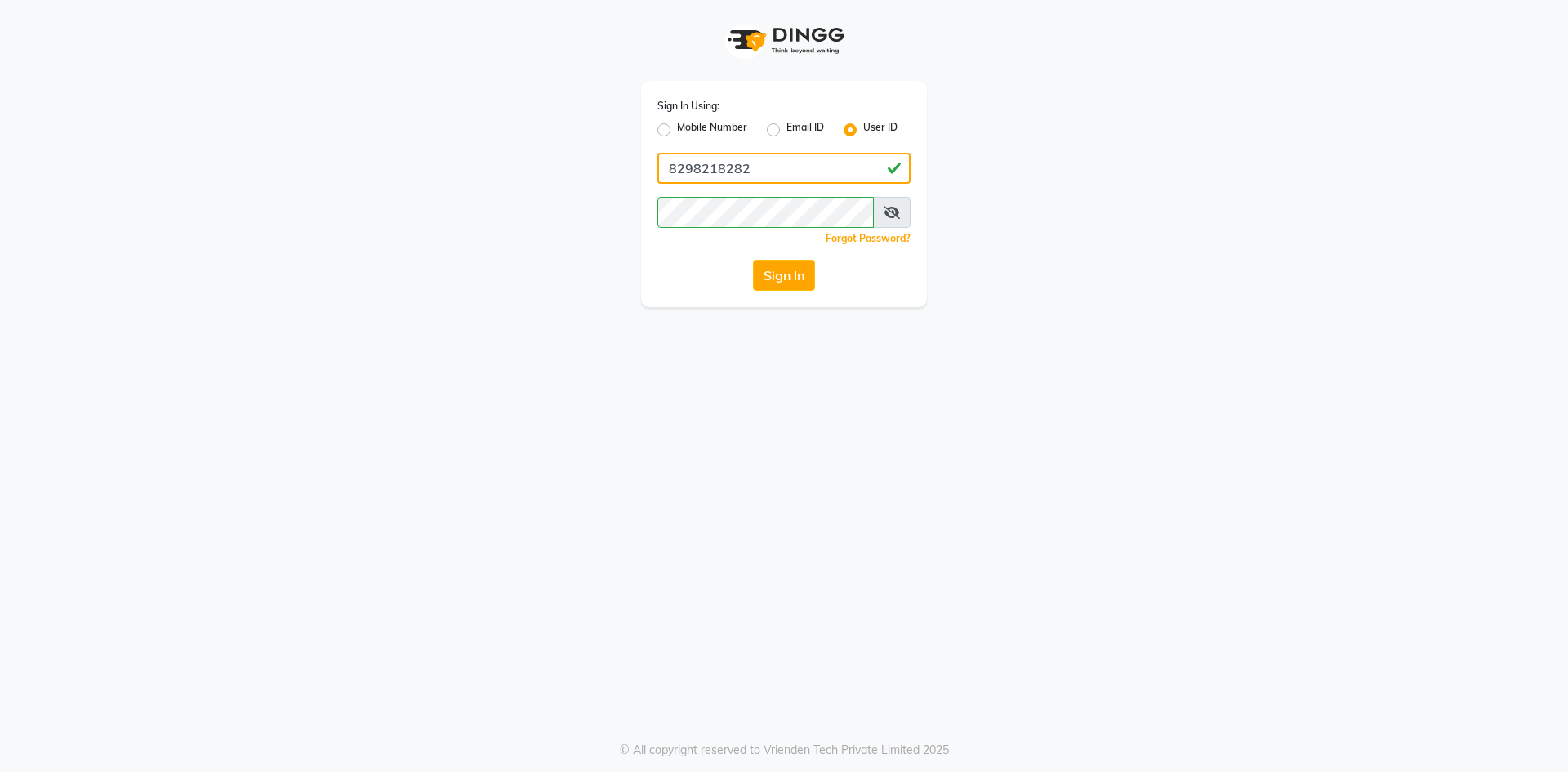
click at [805, 178] on input "8298218282" at bounding box center [784, 169] width 254 height 31
click at [771, 282] on button "Sign In" at bounding box center [784, 276] width 62 height 31
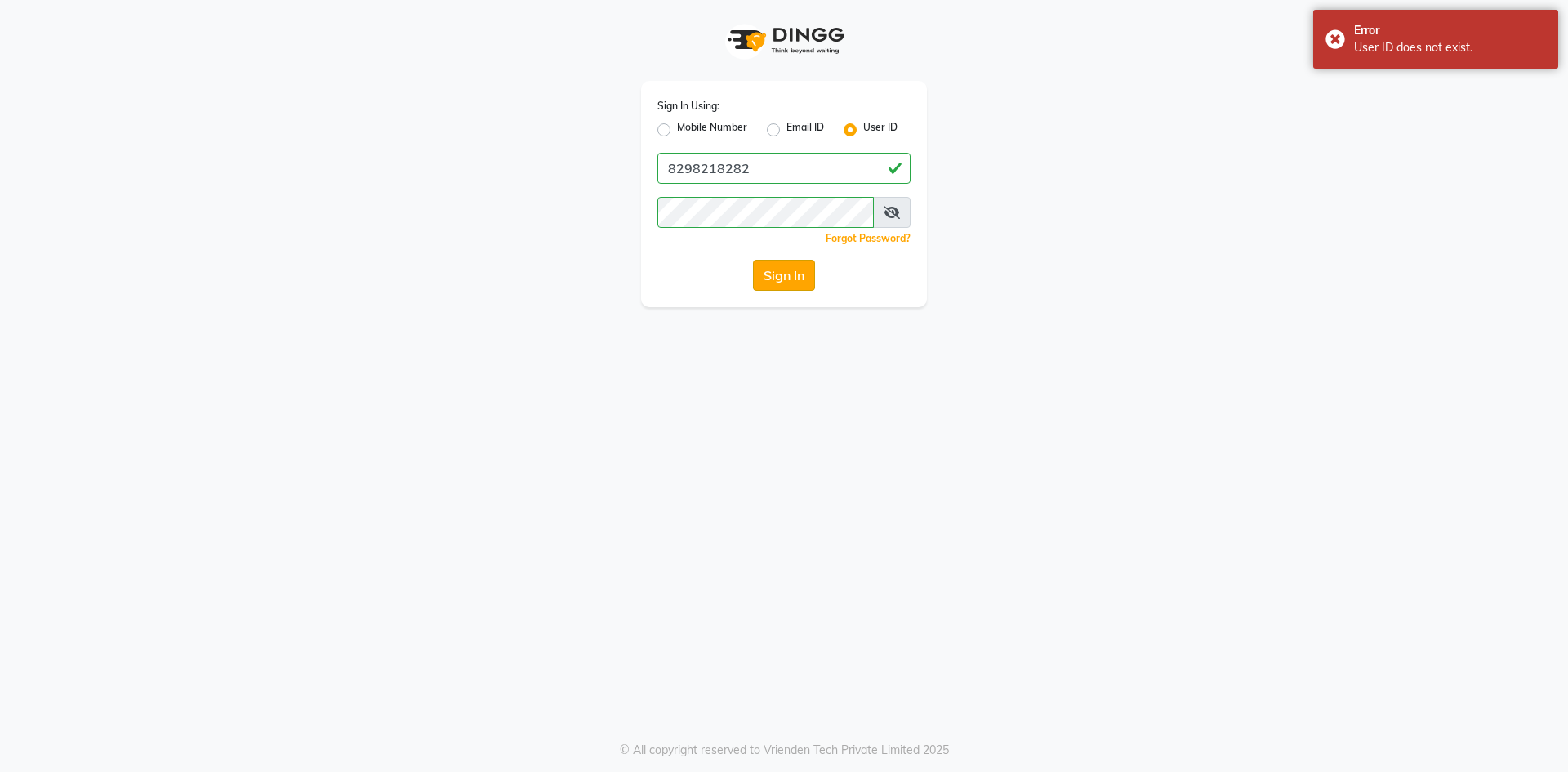
click at [797, 269] on button "Sign In" at bounding box center [784, 276] width 62 height 31
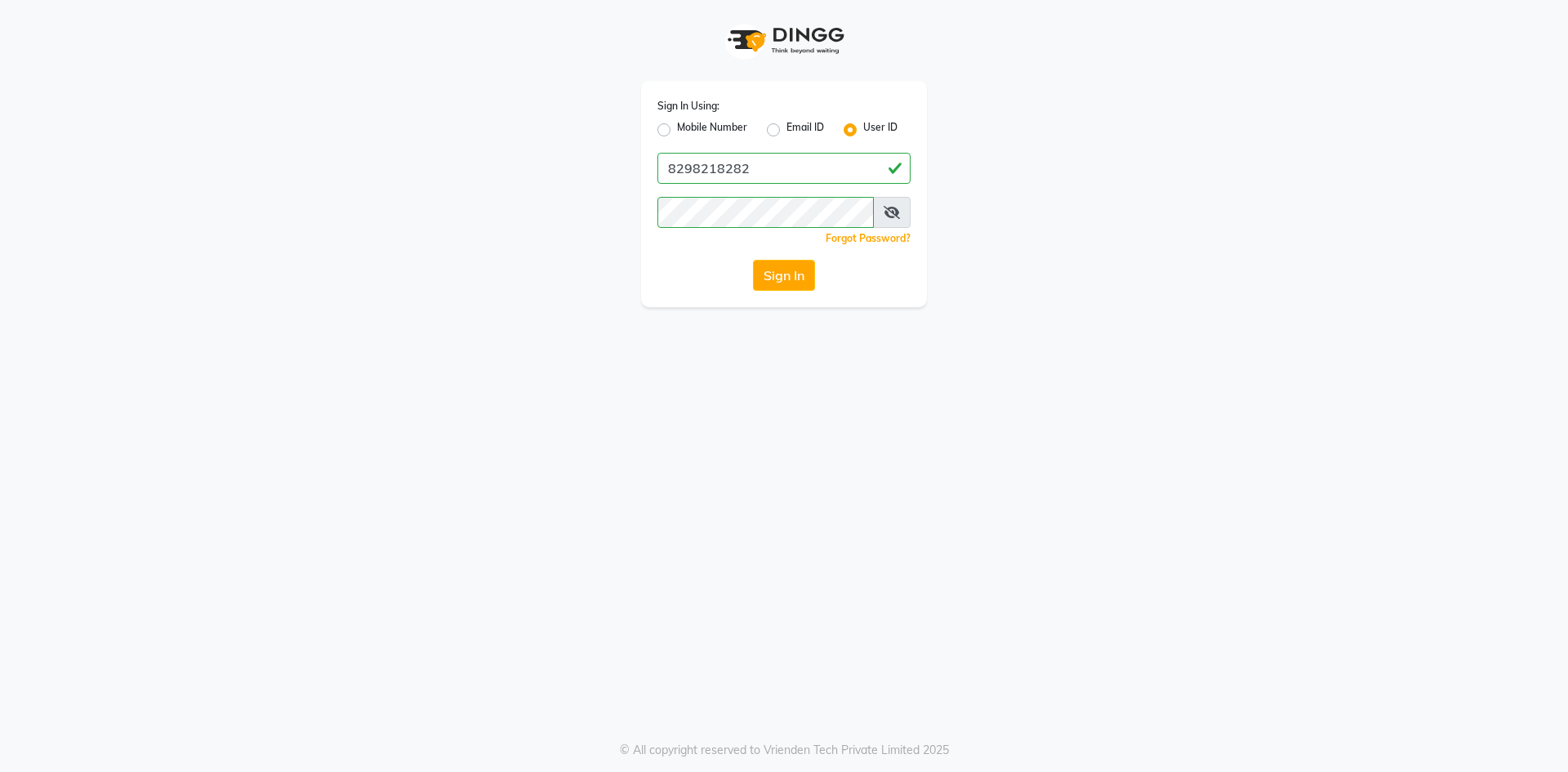
click at [677, 131] on label "Mobile Number" at bounding box center [711, 130] width 70 height 20
click at [677, 131] on input "Mobile Number" at bounding box center [682, 125] width 11 height 11
radio input "true"
radio input "false"
click at [792, 165] on input "Username" at bounding box center [811, 169] width 198 height 31
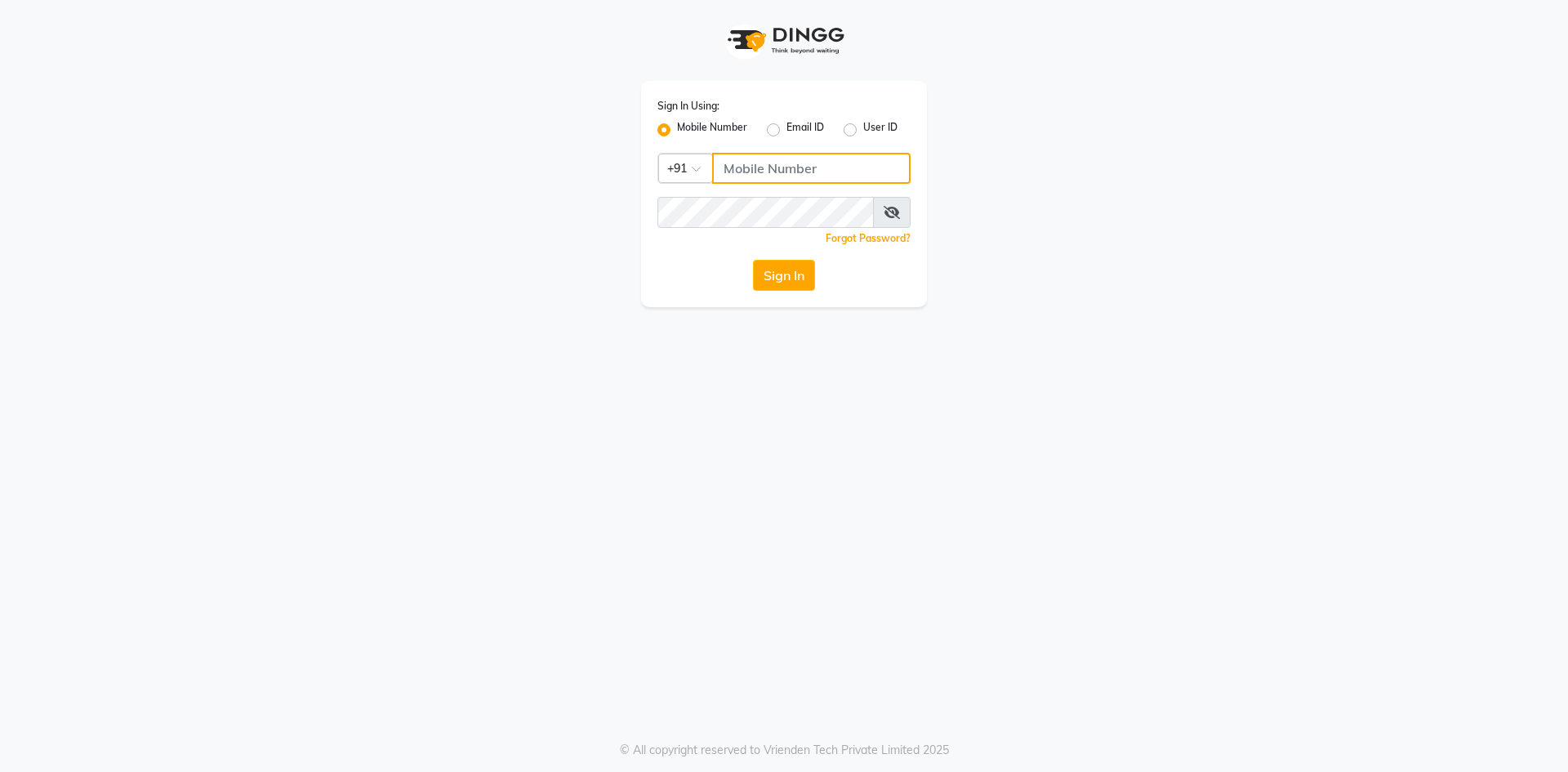
type input "8298218282"
click at [787, 268] on button "Sign In" at bounding box center [784, 276] width 62 height 31
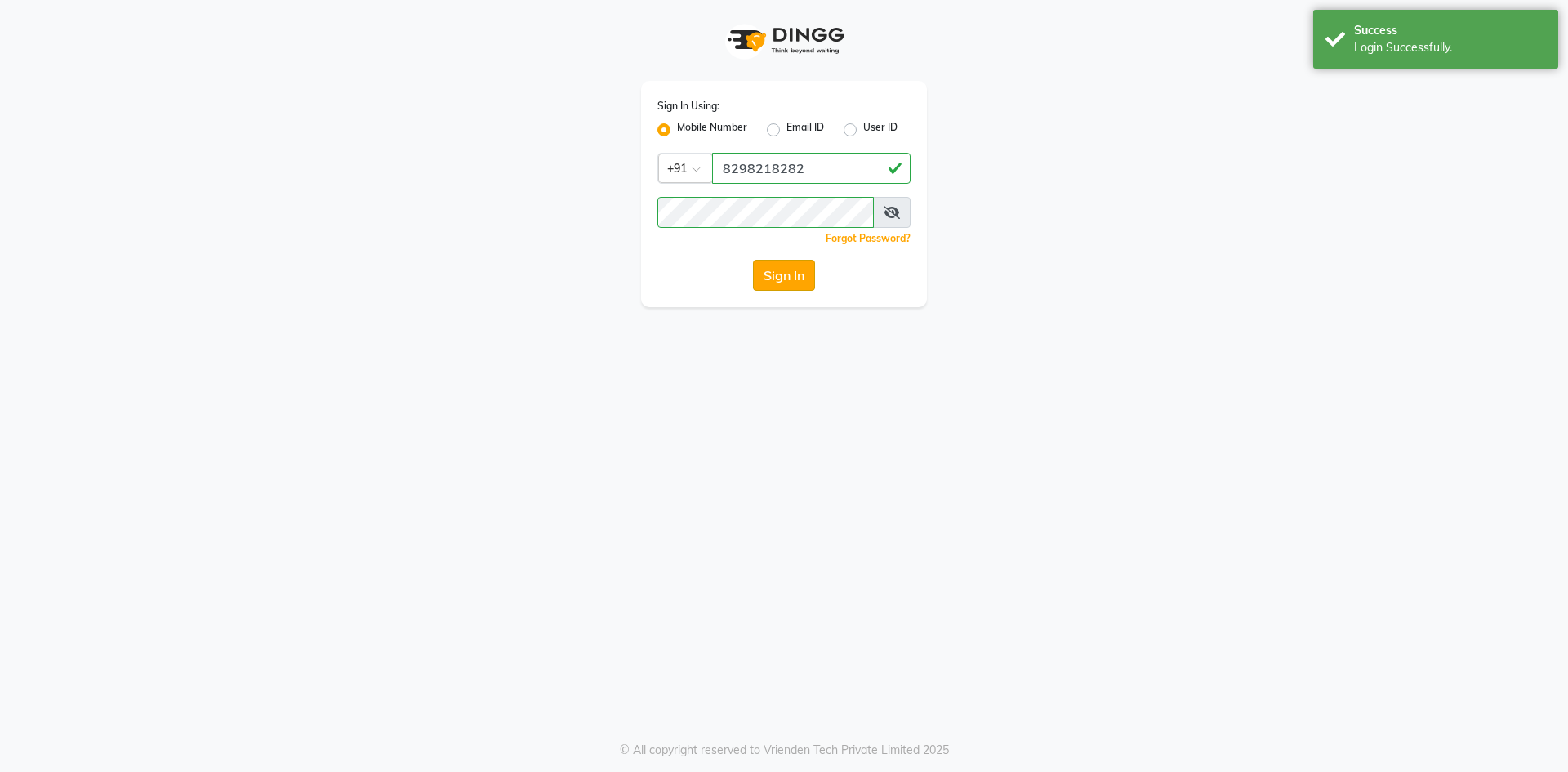
select select "service"
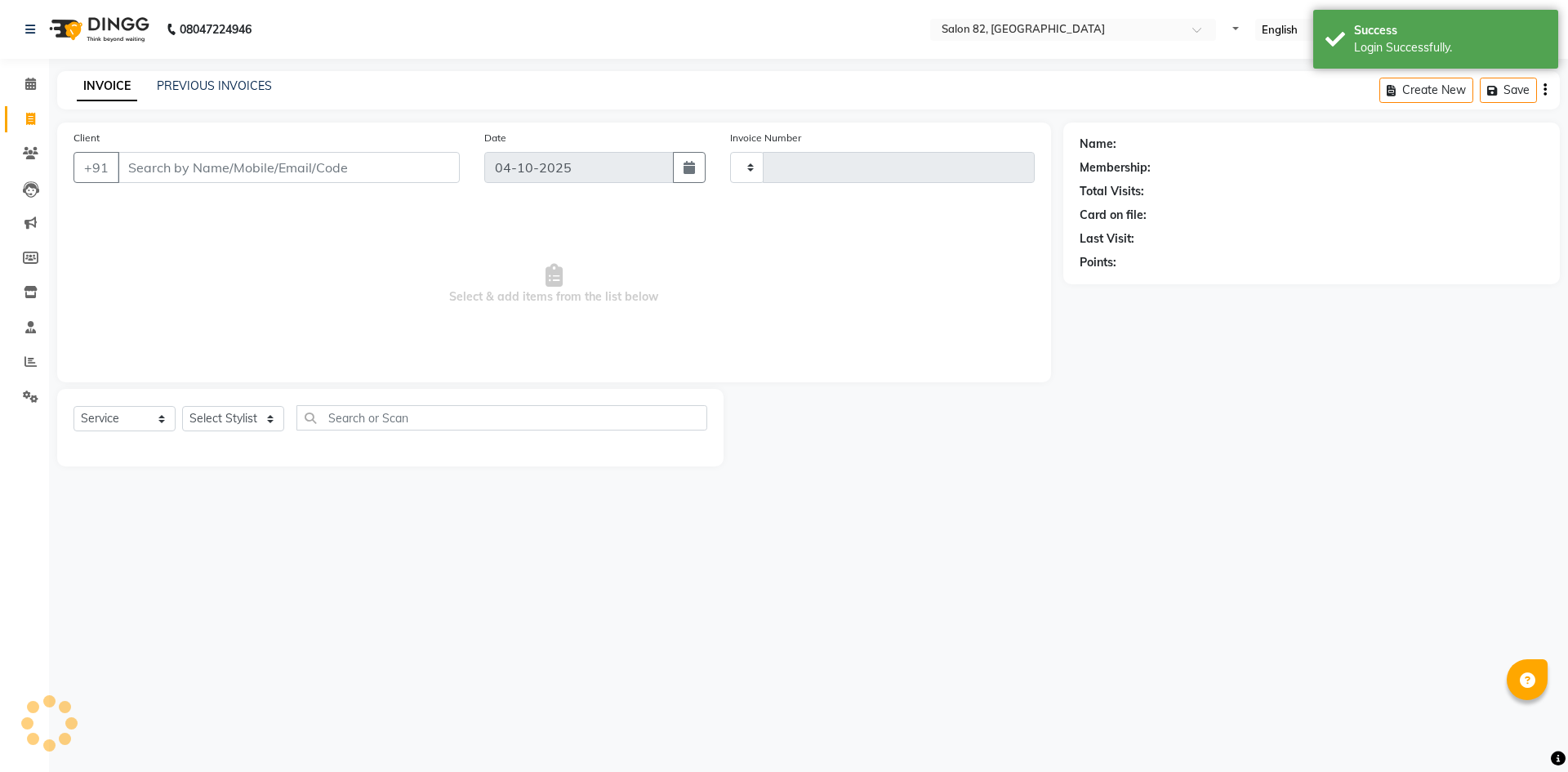
type input "0597"
select select "8702"
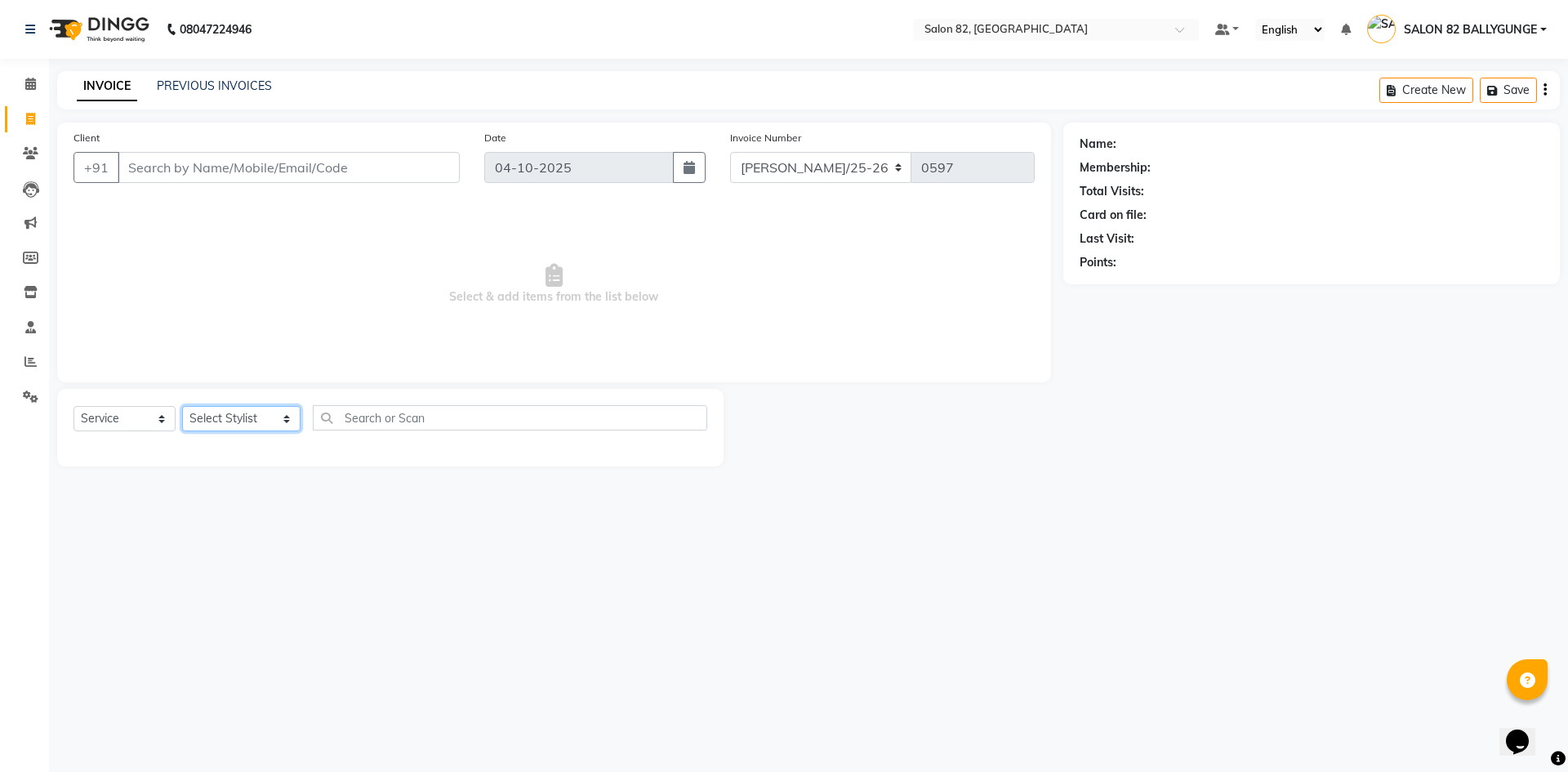
click at [281, 418] on select "Select Stylist ABHIJIT AKTAR Altmas ANKITA BABLU BHARAT Doyel FAIZAL FARZANA IN…" at bounding box center [241, 418] width 119 height 26
click at [283, 421] on select "Select Stylist ABHIJIT AKTAR Altmas ANKITA BABLU BHARAT Doyel FAIZAL FARZANA IN…" at bounding box center [241, 418] width 119 height 26
select select "90869"
click at [182, 406] on select "Select Stylist ABHIJIT AKTAR Altmas ANKITA BABLU BHARAT Doyel FAIZAL FARZANA IN…" at bounding box center [241, 418] width 119 height 26
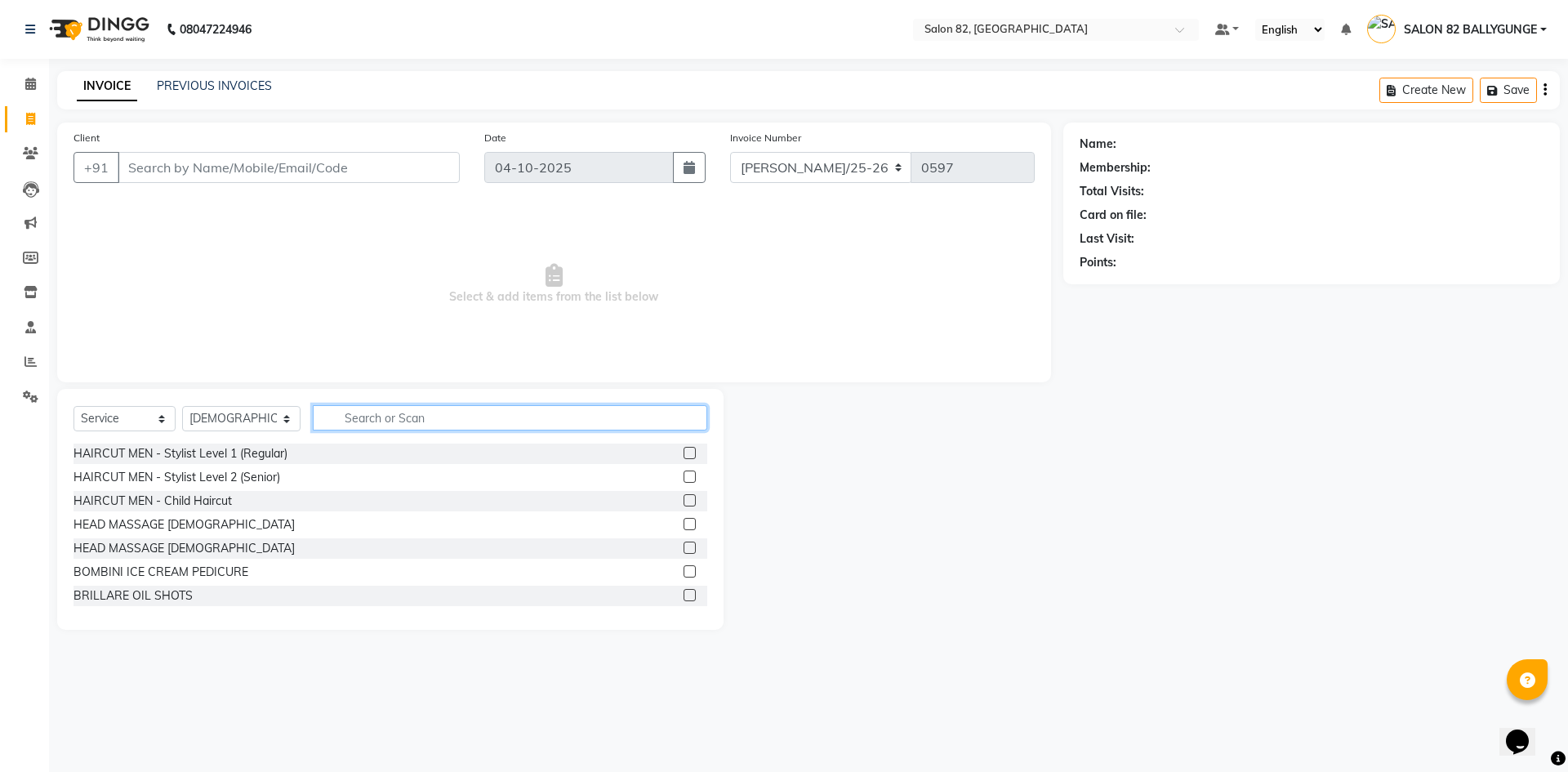
drag, startPoint x: 356, startPoint y: 426, endPoint x: 349, endPoint y: 433, distance: 9.9
click at [349, 433] on div "Select Service Product Membership Package Voucher Prepaid Gift Card Select Styl…" at bounding box center [390, 424] width 634 height 39
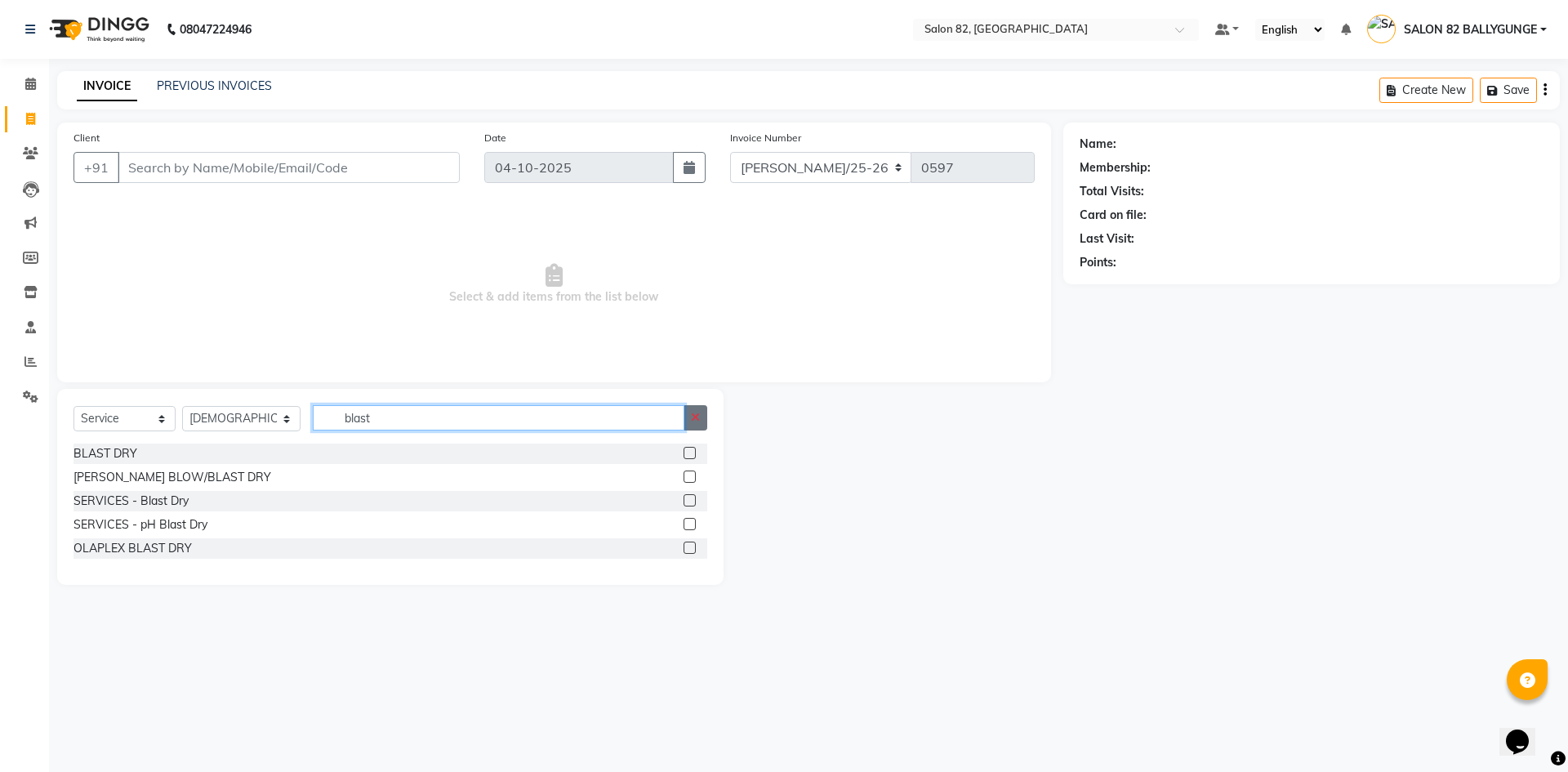
type input "blast"
click at [705, 422] on button "button" at bounding box center [695, 417] width 24 height 26
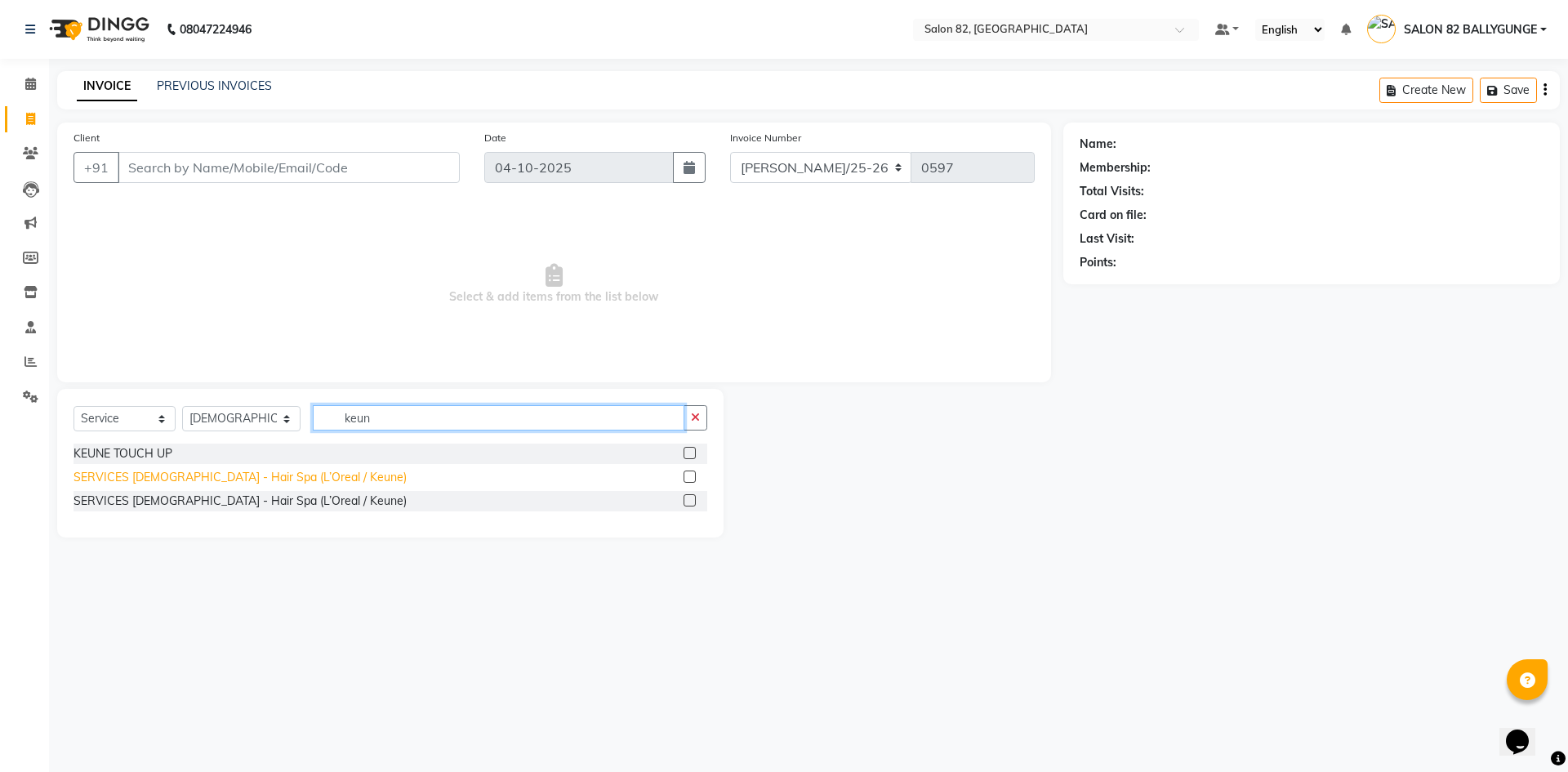
type input "keun"
click at [180, 473] on div "SERVICES MALE - Hair Spa (L’Oreal / Keune)" at bounding box center [240, 477] width 333 height 17
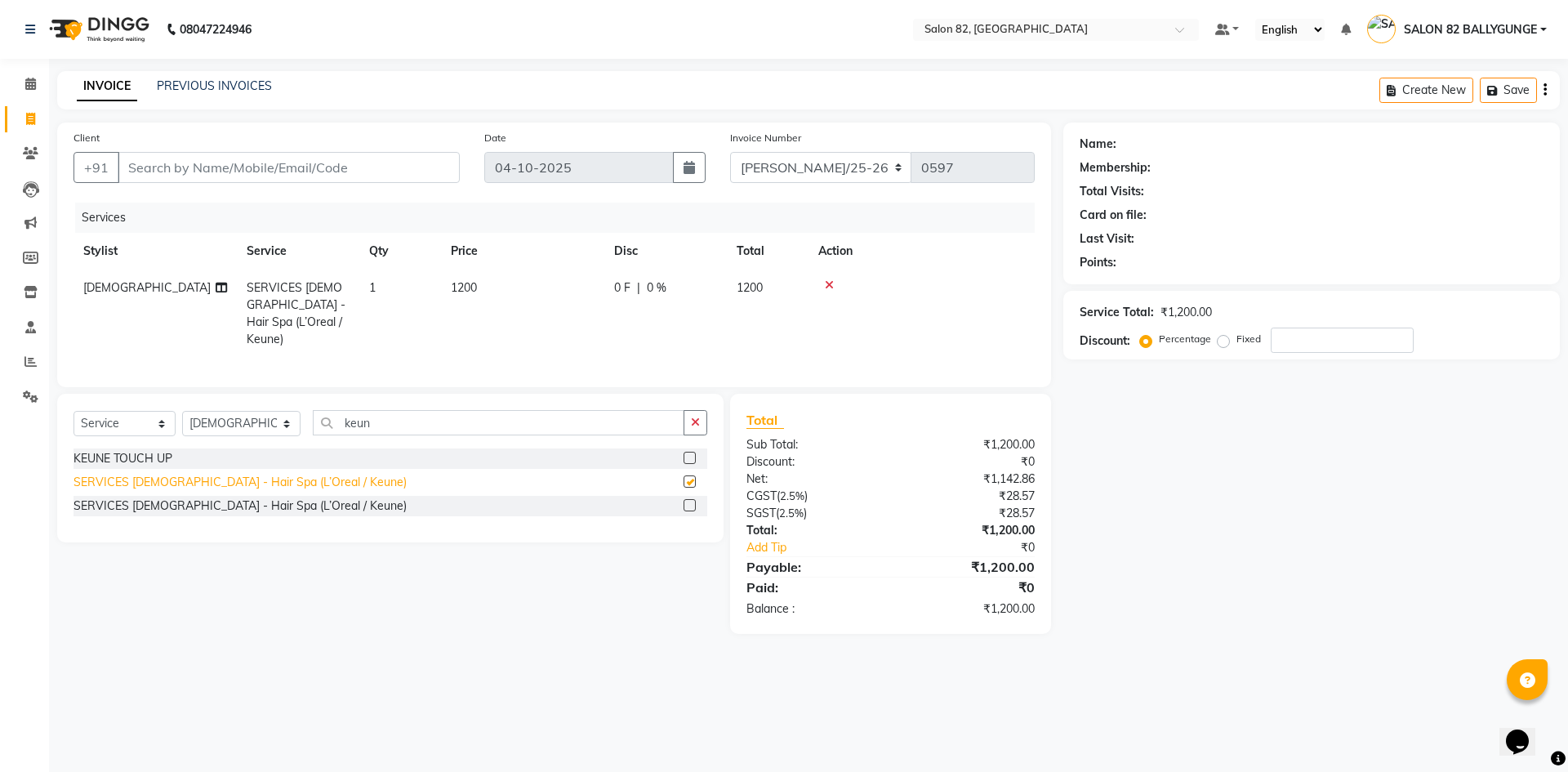
checkbox input "false"
drag, startPoint x: 180, startPoint y: 473, endPoint x: 217, endPoint y: 603, distance: 135.2
click at [217, 603] on div "Select Service Product Membership Package Voucher Prepaid Gift Card Select Styl…" at bounding box center [384, 514] width 678 height 240
click at [406, 645] on main "INVOICE PREVIOUS INVOICES Create New Save Client +91 Date 04-10-2025 Invoice Nu…" at bounding box center [808, 364] width 1519 height 587
click at [695, 418] on icon "button" at bounding box center [695, 422] width 9 height 12
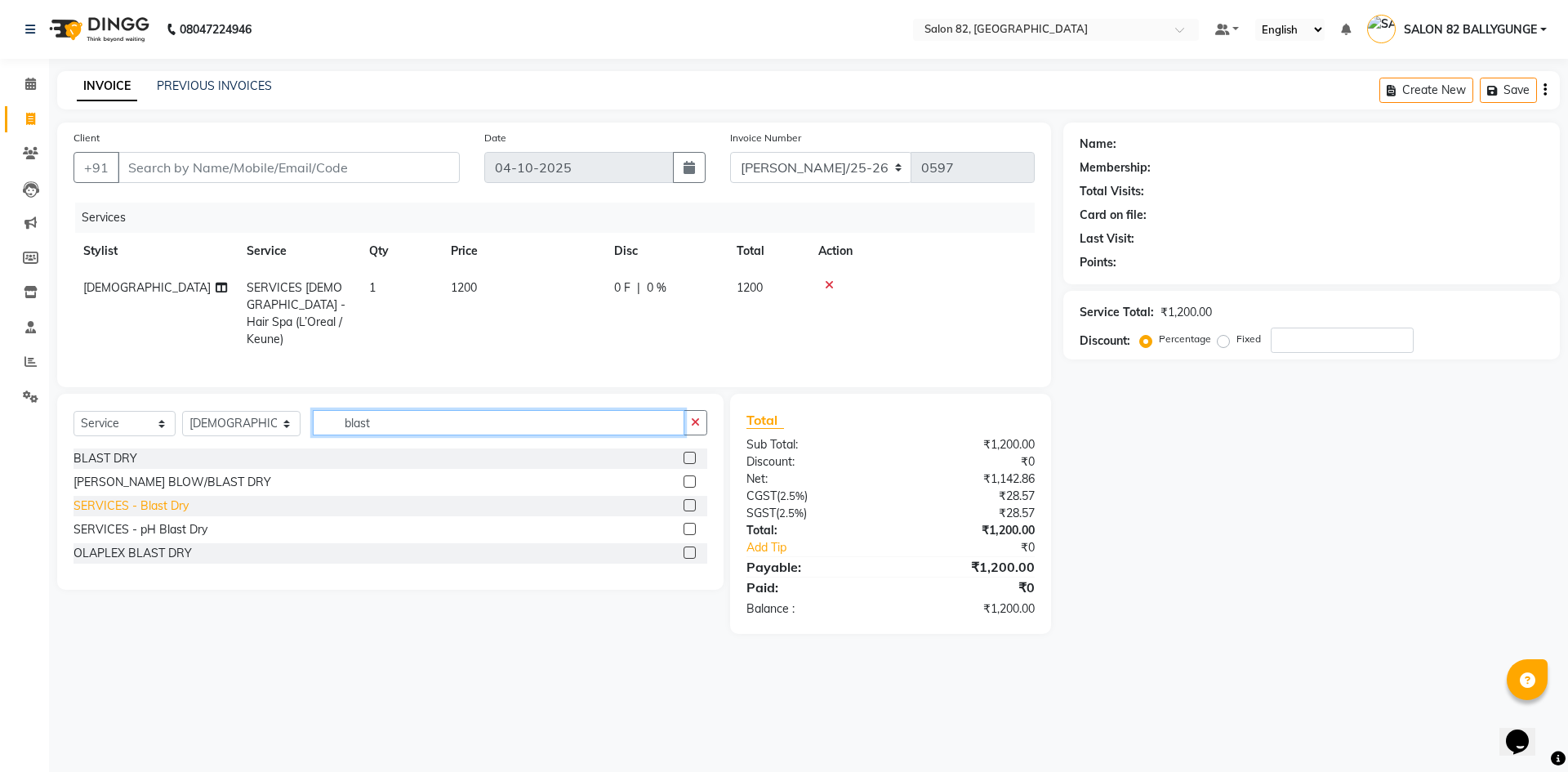
type input "blast"
click at [166, 500] on div "SERVICES - Blast Dry" at bounding box center [131, 505] width 115 height 17
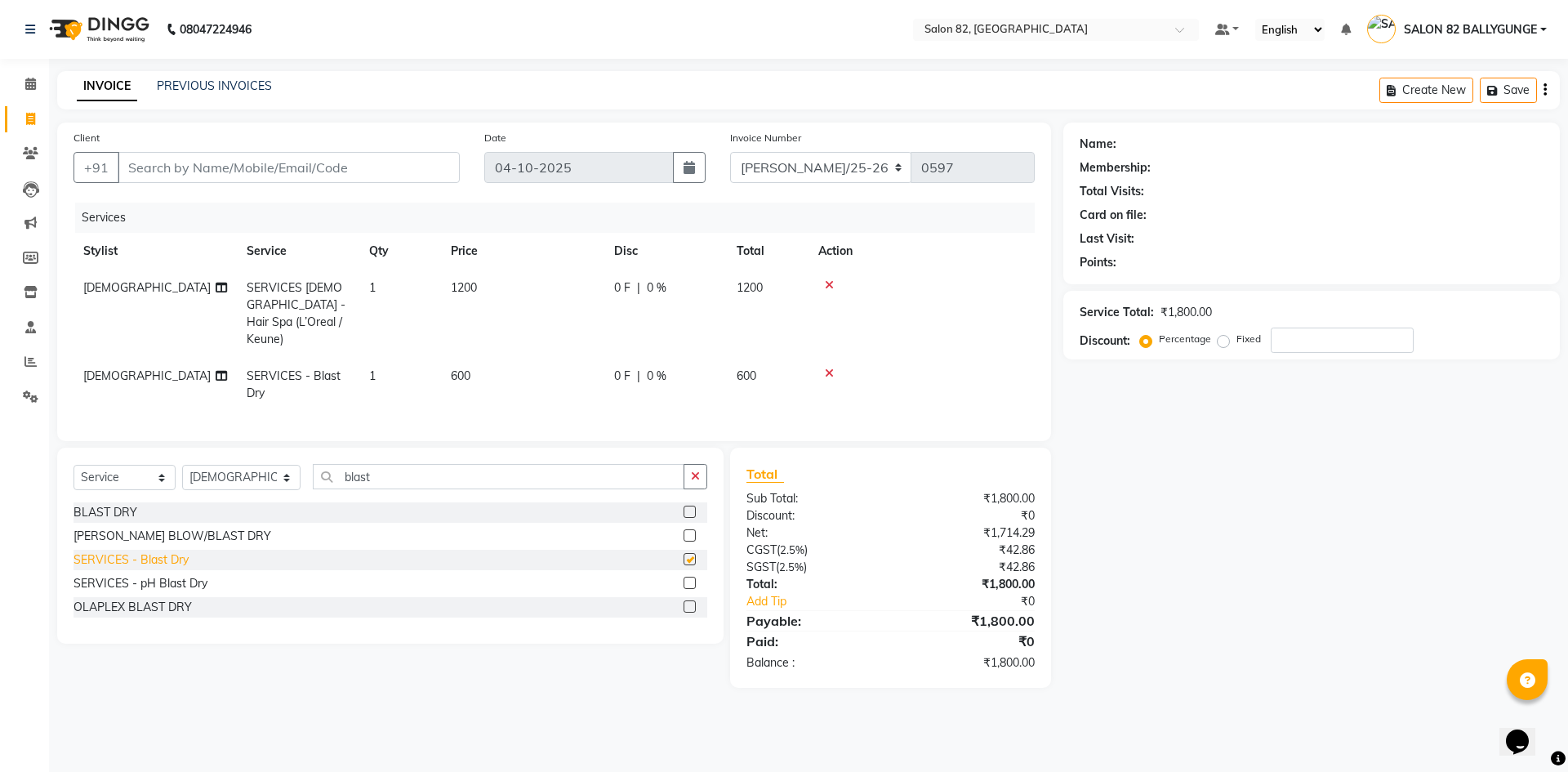
checkbox input "false"
click at [831, 283] on icon at bounding box center [829, 285] width 9 height 12
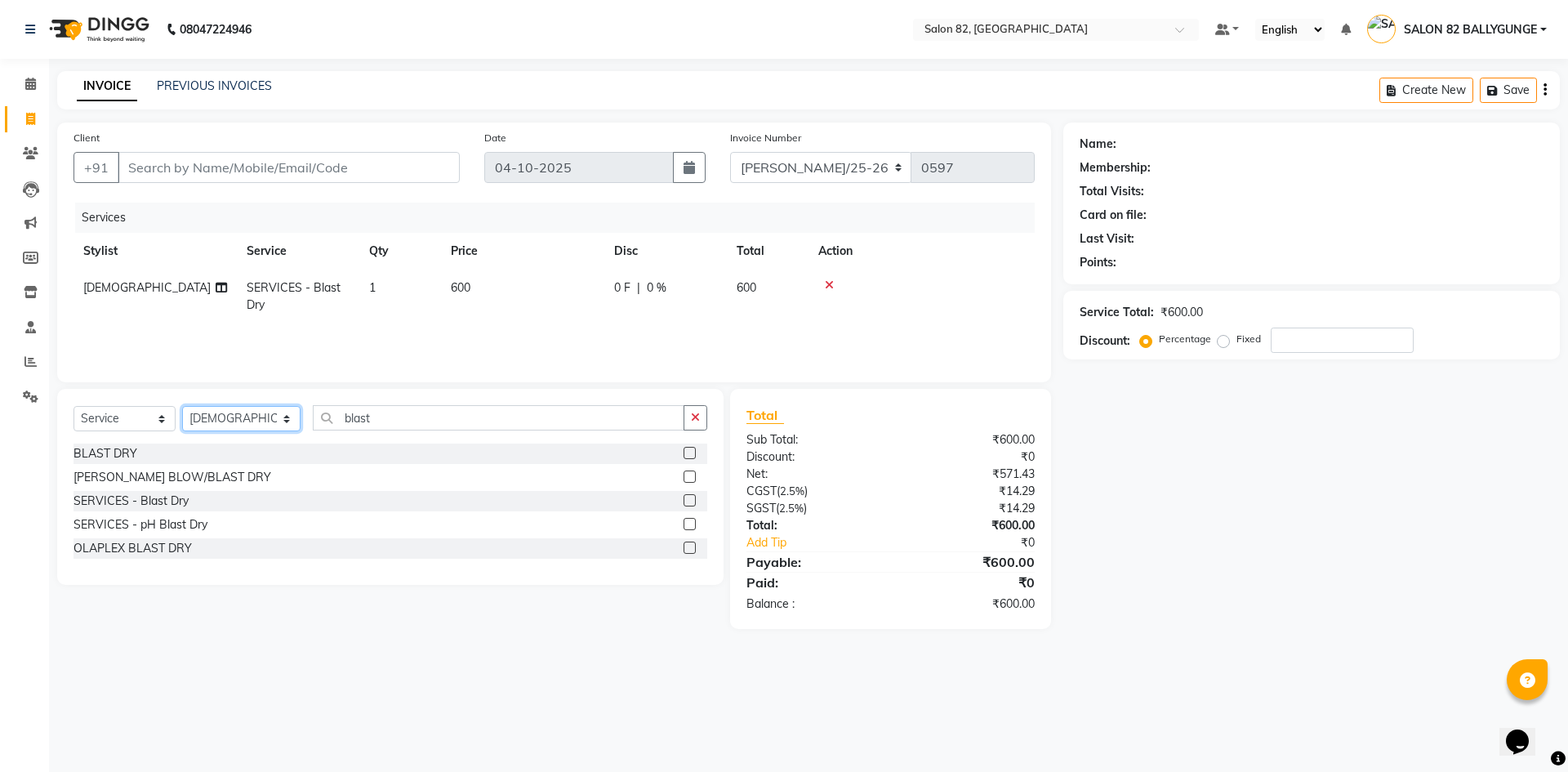
click at [277, 414] on select "Select Stylist ABHIJIT AKTAR Altmas ANKITA BABLU BHARAT Doyel FAIZAL FARZANA IN…" at bounding box center [241, 418] width 119 height 26
select select "59310"
click at [182, 406] on select "Select Stylist ABHIJIT AKTAR Altmas ANKITA BABLU BHARAT Doyel FAIZAL FARZANA IN…" at bounding box center [241, 418] width 119 height 26
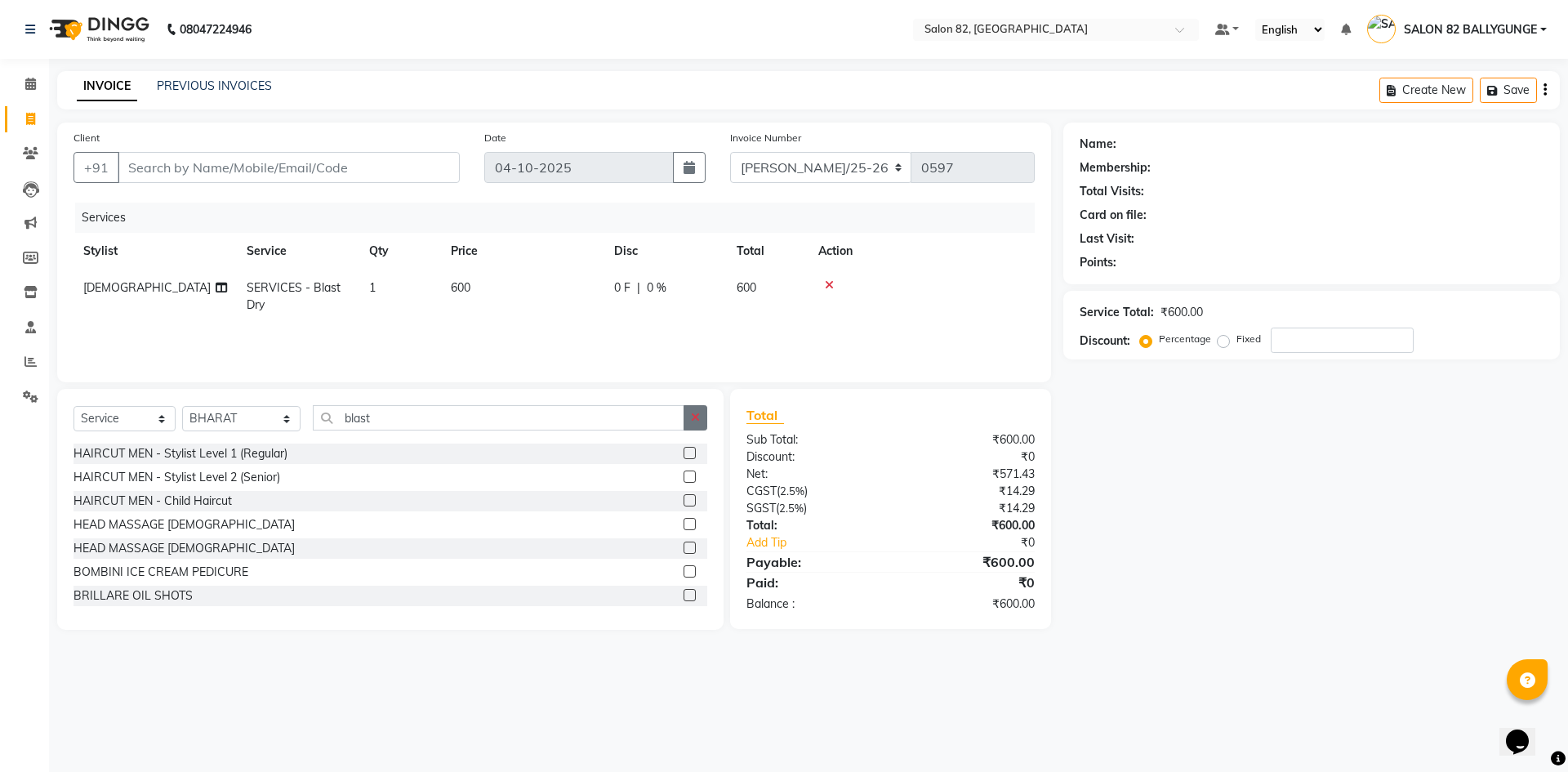
click at [691, 420] on icon "button" at bounding box center [695, 417] width 9 height 12
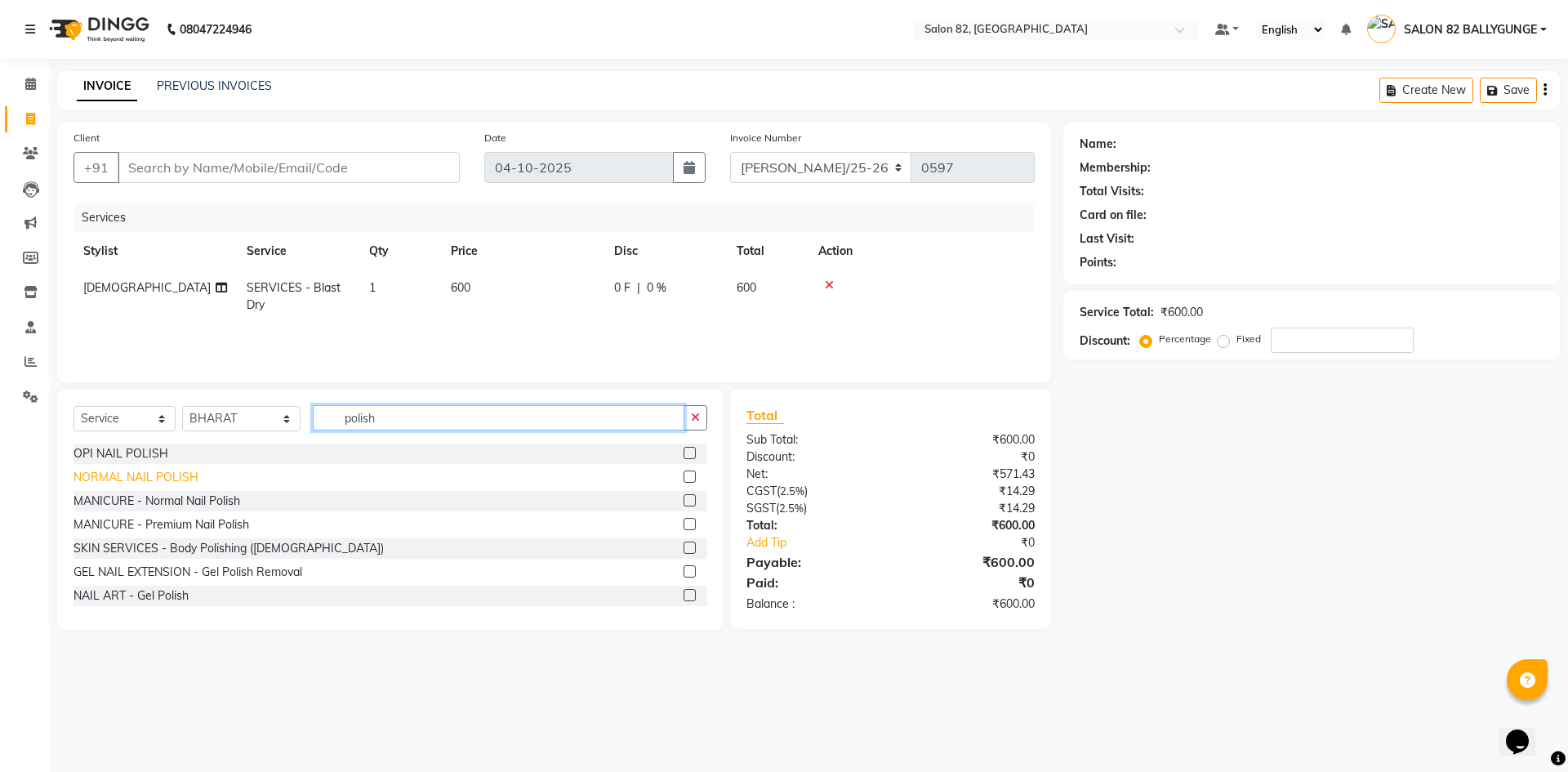
type input "polish"
click at [142, 468] on div "NORMAL NAIL POLISH" at bounding box center [136, 477] width 125 height 17
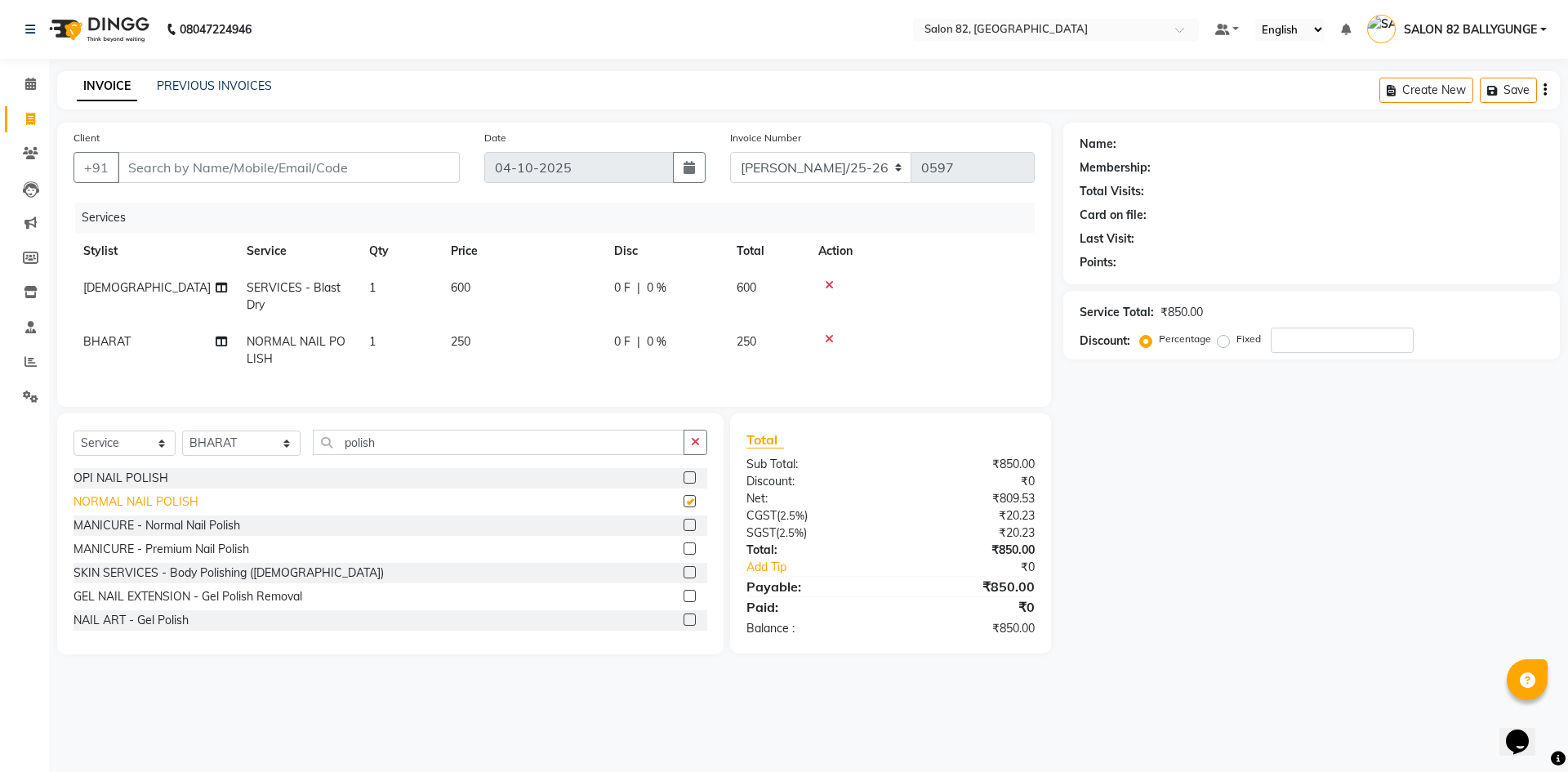
checkbox input "false"
click at [386, 341] on td "1" at bounding box center [400, 350] width 81 height 53
select select "59310"
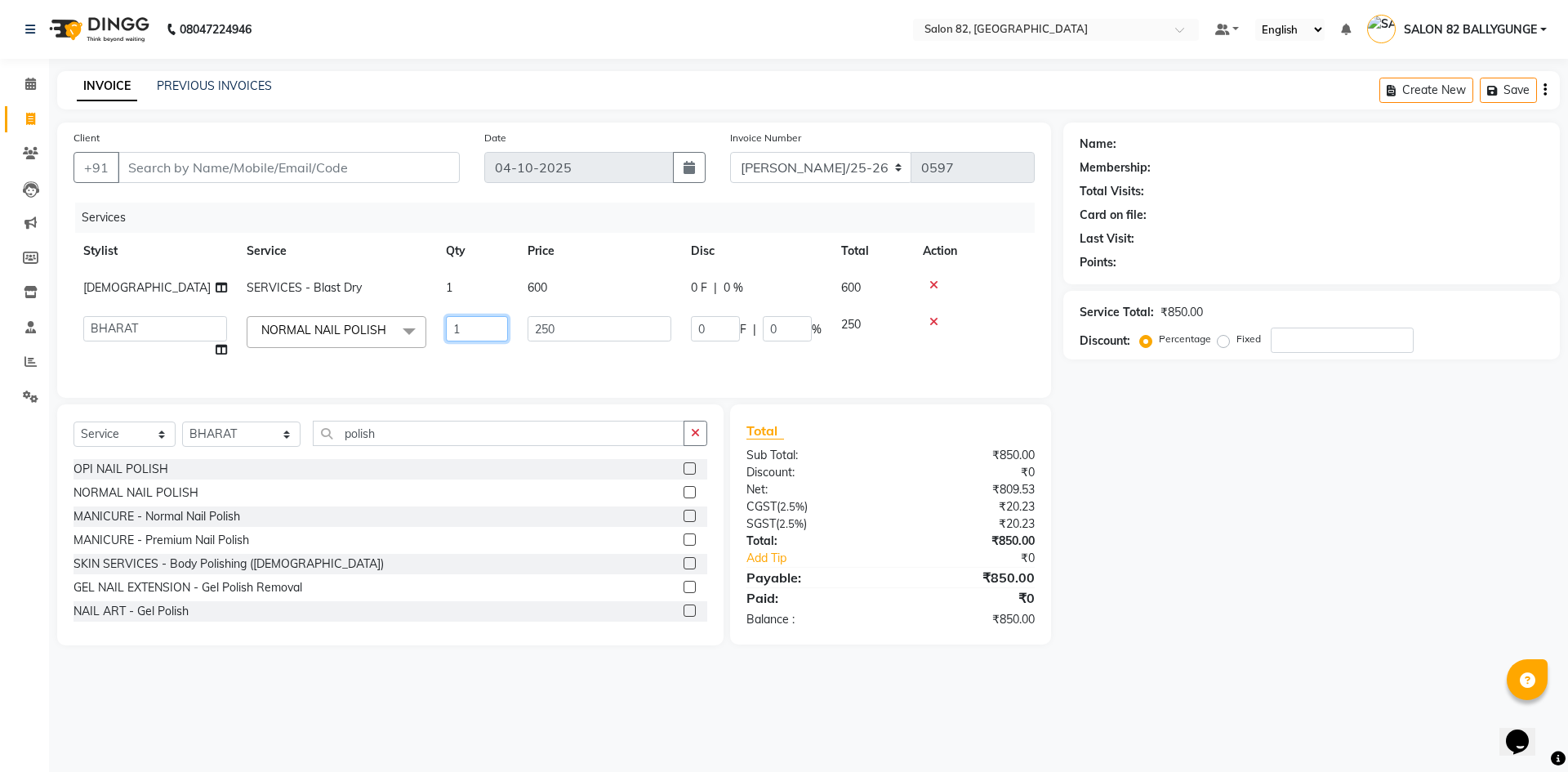
click at [465, 328] on input "1" at bounding box center [477, 328] width 62 height 26
type input "1"
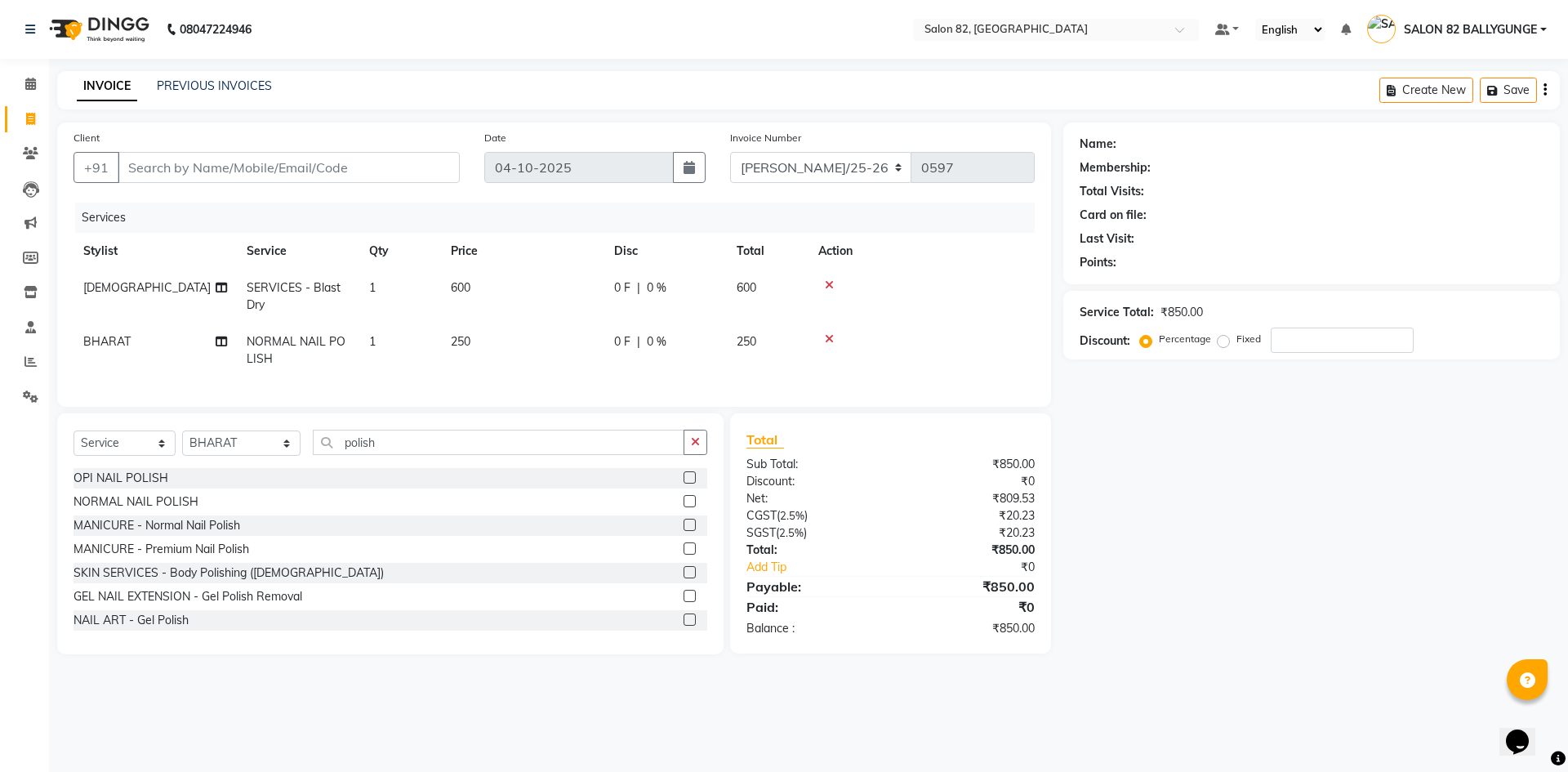
click at [478, 359] on tr "BHARAT NORMAL NAIL POLISH 1 250 0 F | 0 % 250" at bounding box center [554, 350] width 961 height 53
click at [391, 347] on td "1" at bounding box center [400, 350] width 81 height 53
select select "59310"
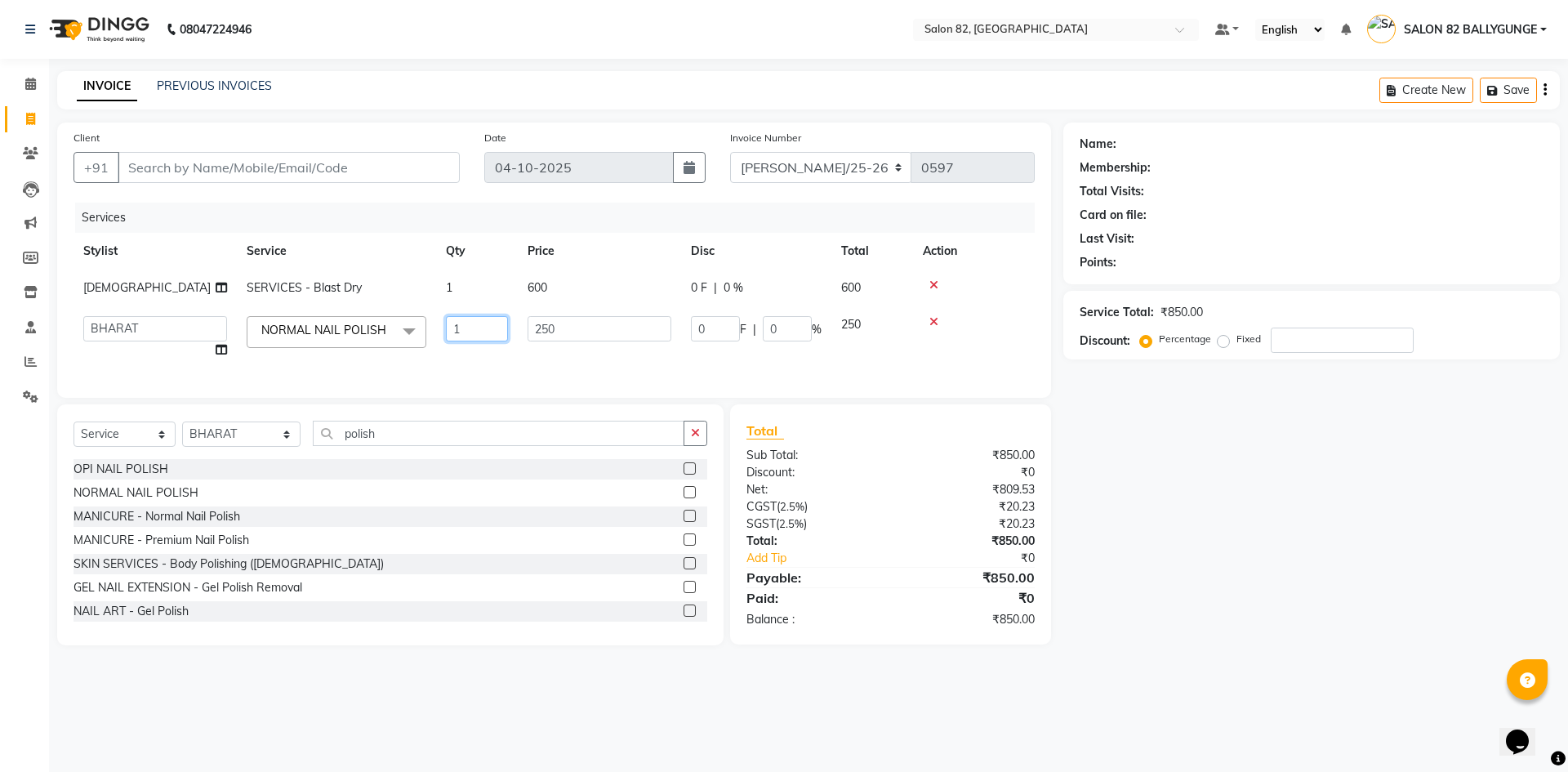
click at [477, 336] on input "1" at bounding box center [477, 328] width 62 height 26
type input "1"
click at [170, 499] on div "OPI NAIL POLISH NORMAL NAIL POLISH MANICURE - Normal Nail Polish MANICURE - Pre…" at bounding box center [390, 541] width 634 height 163
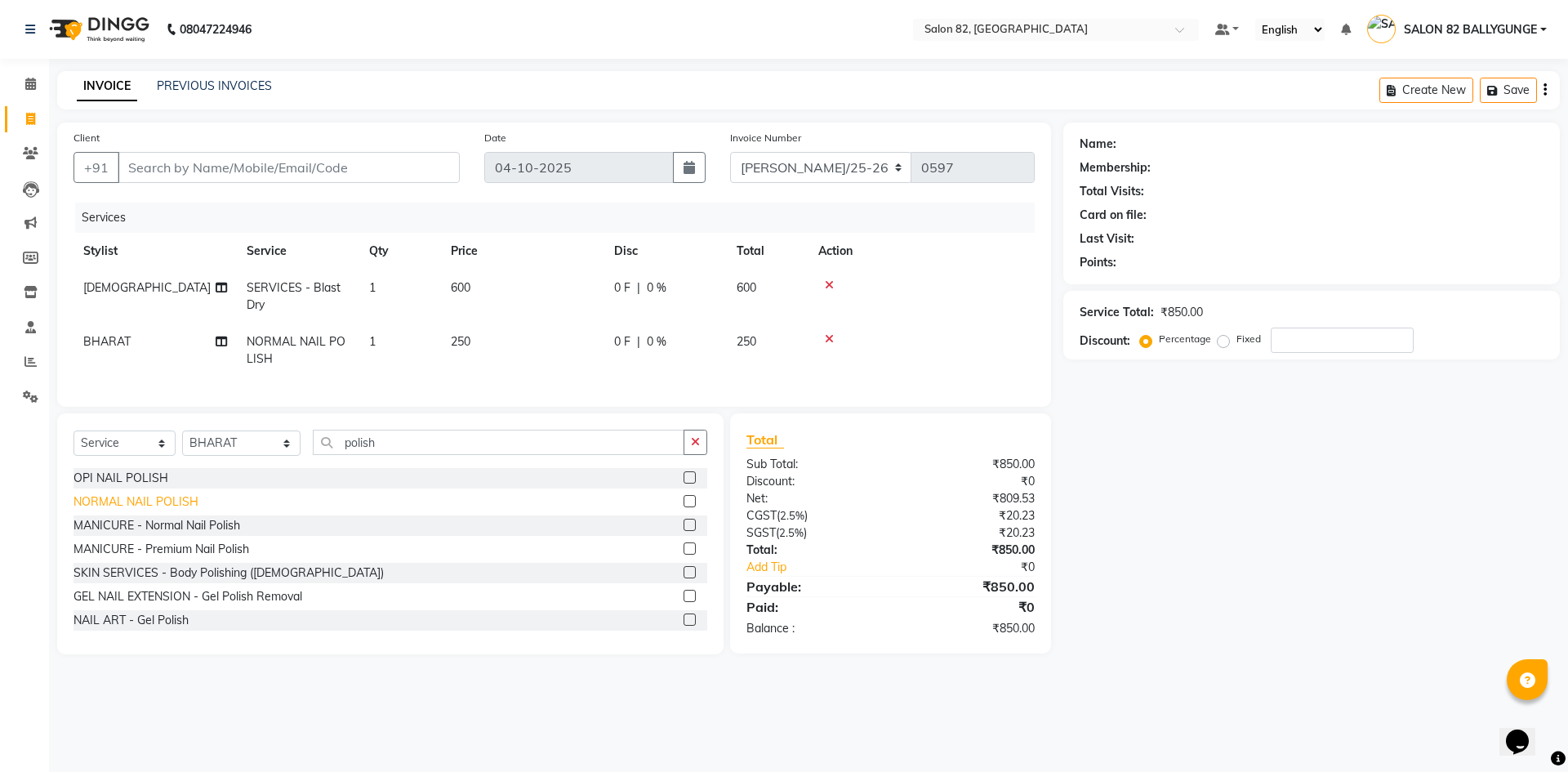
click at [168, 508] on div "NORMAL NAIL POLISH" at bounding box center [136, 501] width 125 height 17
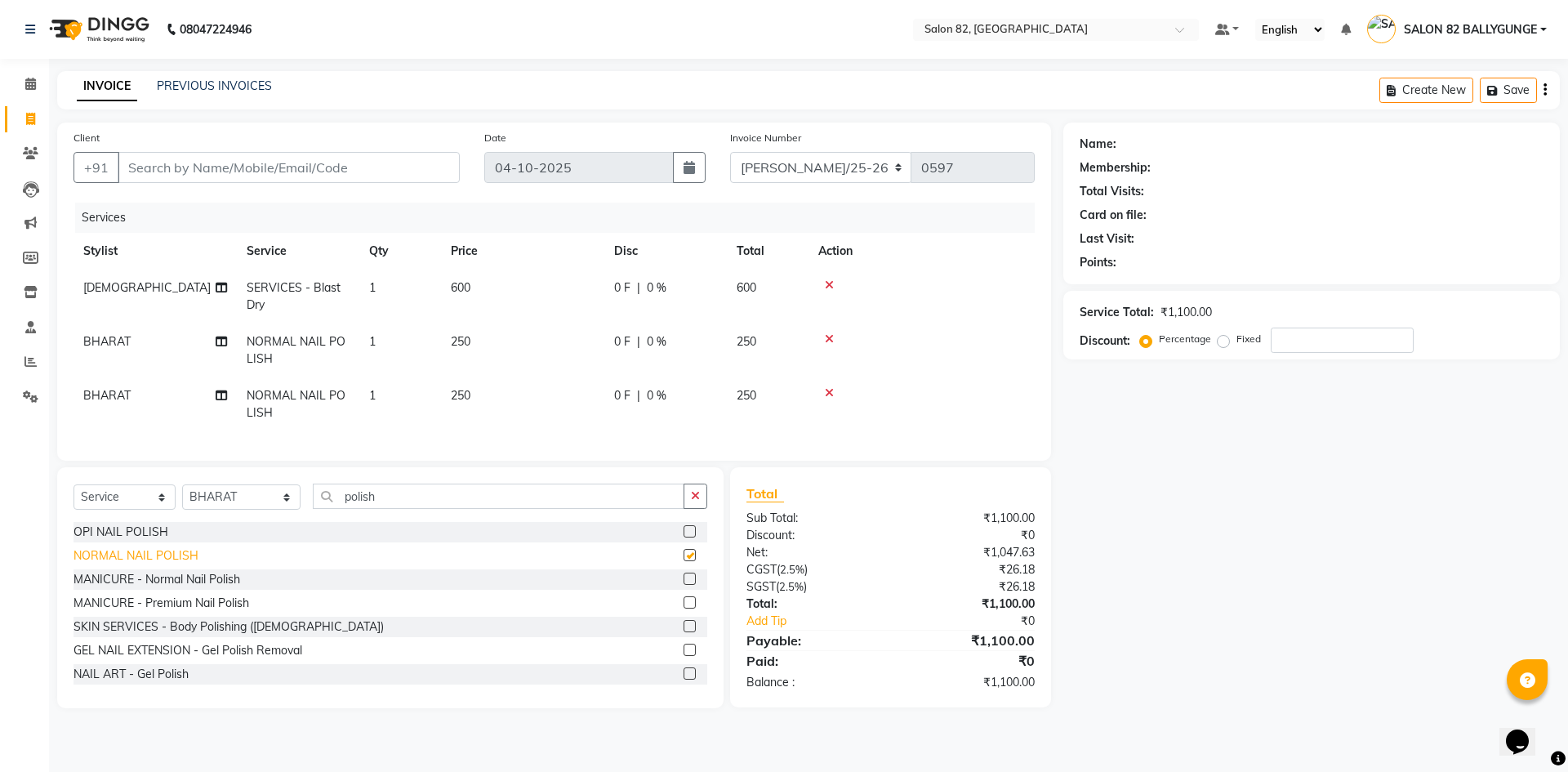
checkbox input "false"
click at [352, 165] on input "Client" at bounding box center [289, 168] width 342 height 31
click at [1047, 287] on div "Client +91 Date 04-10-2025 Invoice Number BLY/25-26 V/2025 V/2025-26 0597 Servi…" at bounding box center [553, 291] width 993 height 338
click at [383, 159] on input "Client" at bounding box center [289, 168] width 342 height 31
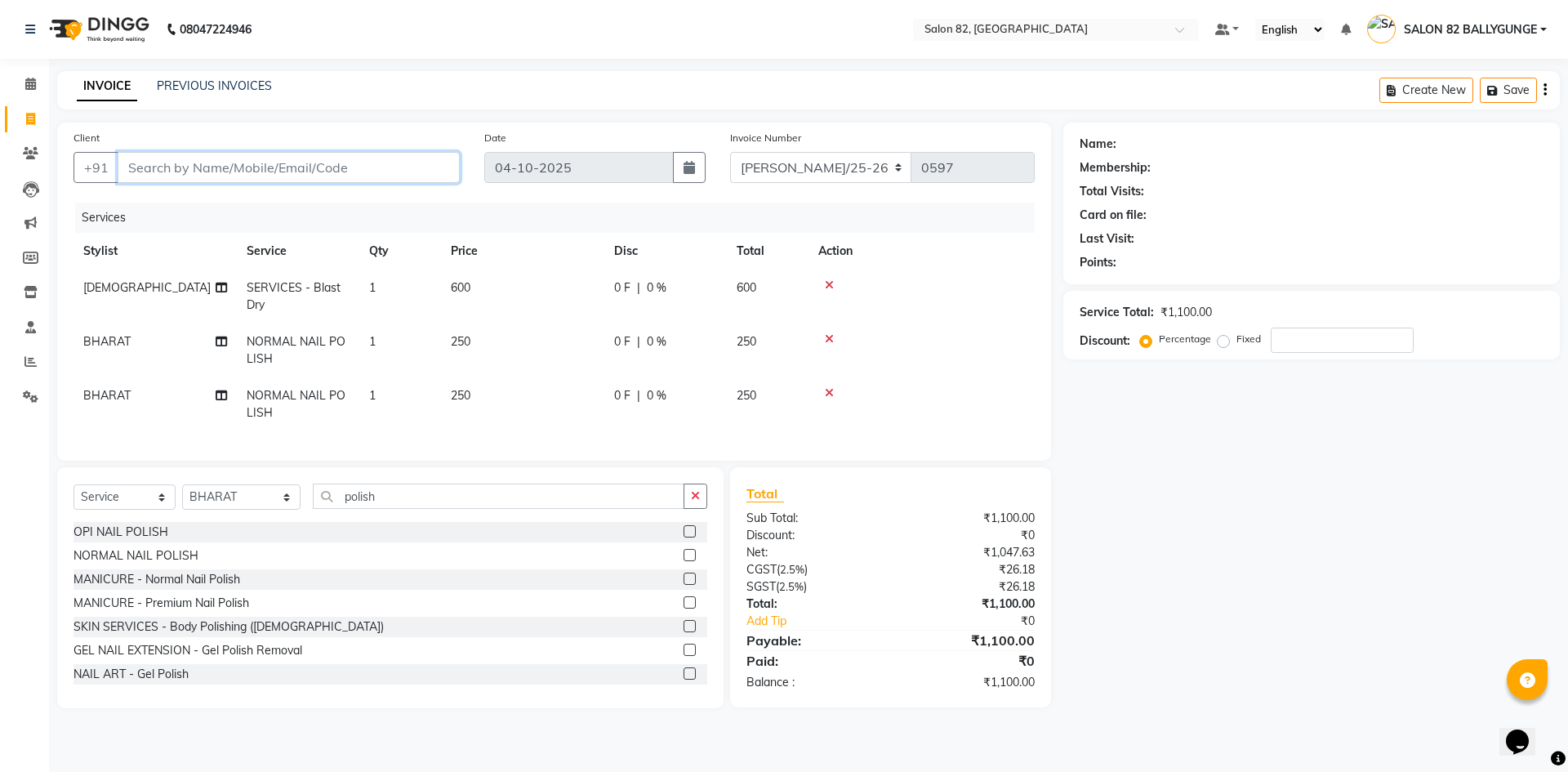
click at [383, 159] on input "Client" at bounding box center [289, 168] width 342 height 31
type input "9"
type input "0"
type input "9163826996"
click at [423, 170] on span "Add Client" at bounding box center [417, 167] width 64 height 16
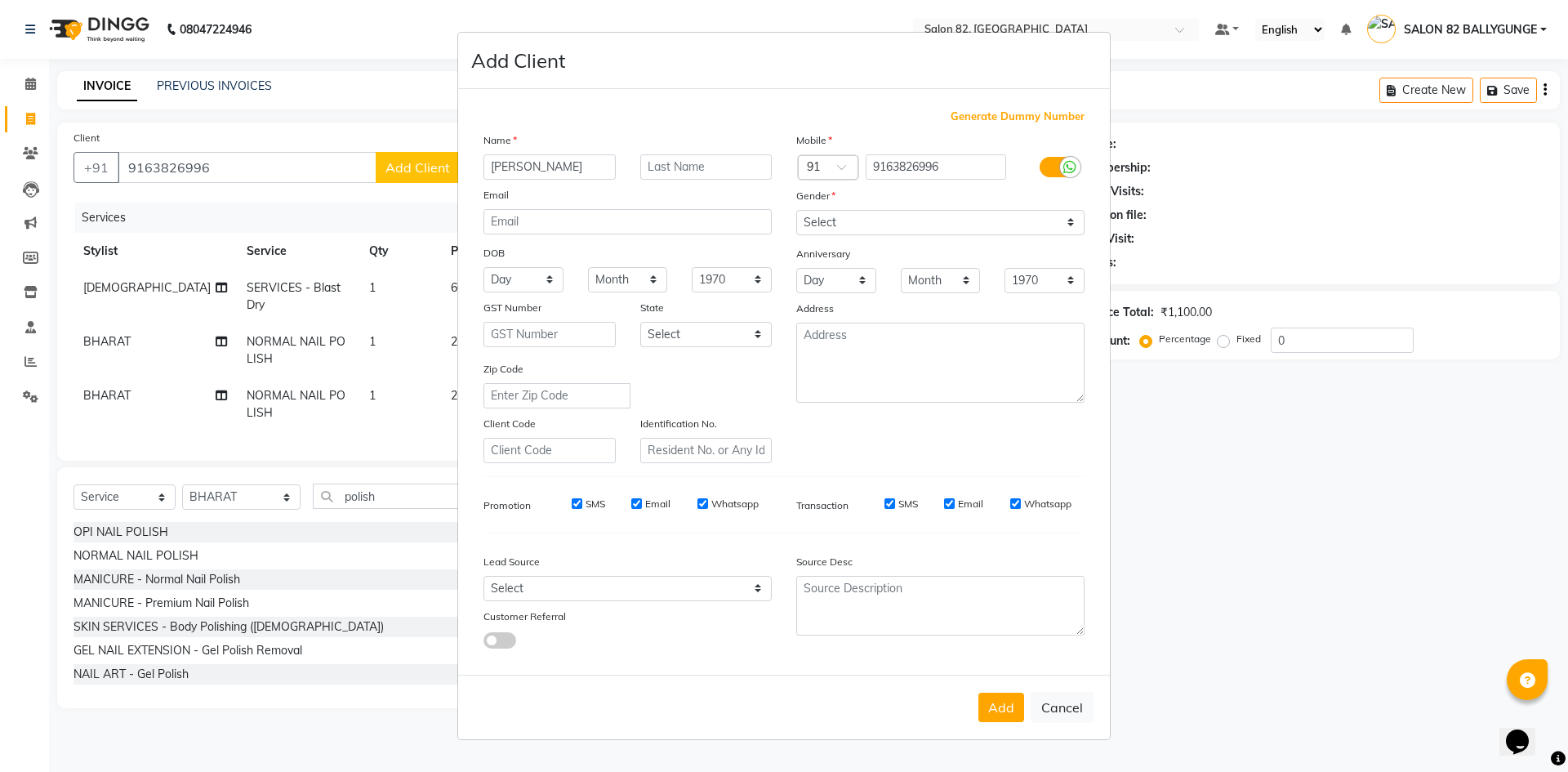
type input "[PERSON_NAME]"
click at [919, 220] on select "Select Male Female Other Prefer Not To Say" at bounding box center [940, 222] width 288 height 26
select select "female"
click at [796, 210] on select "Select Male Female Other Prefer Not To Say" at bounding box center [940, 222] width 288 height 26
click at [1010, 705] on button "Add" at bounding box center [1002, 707] width 46 height 30
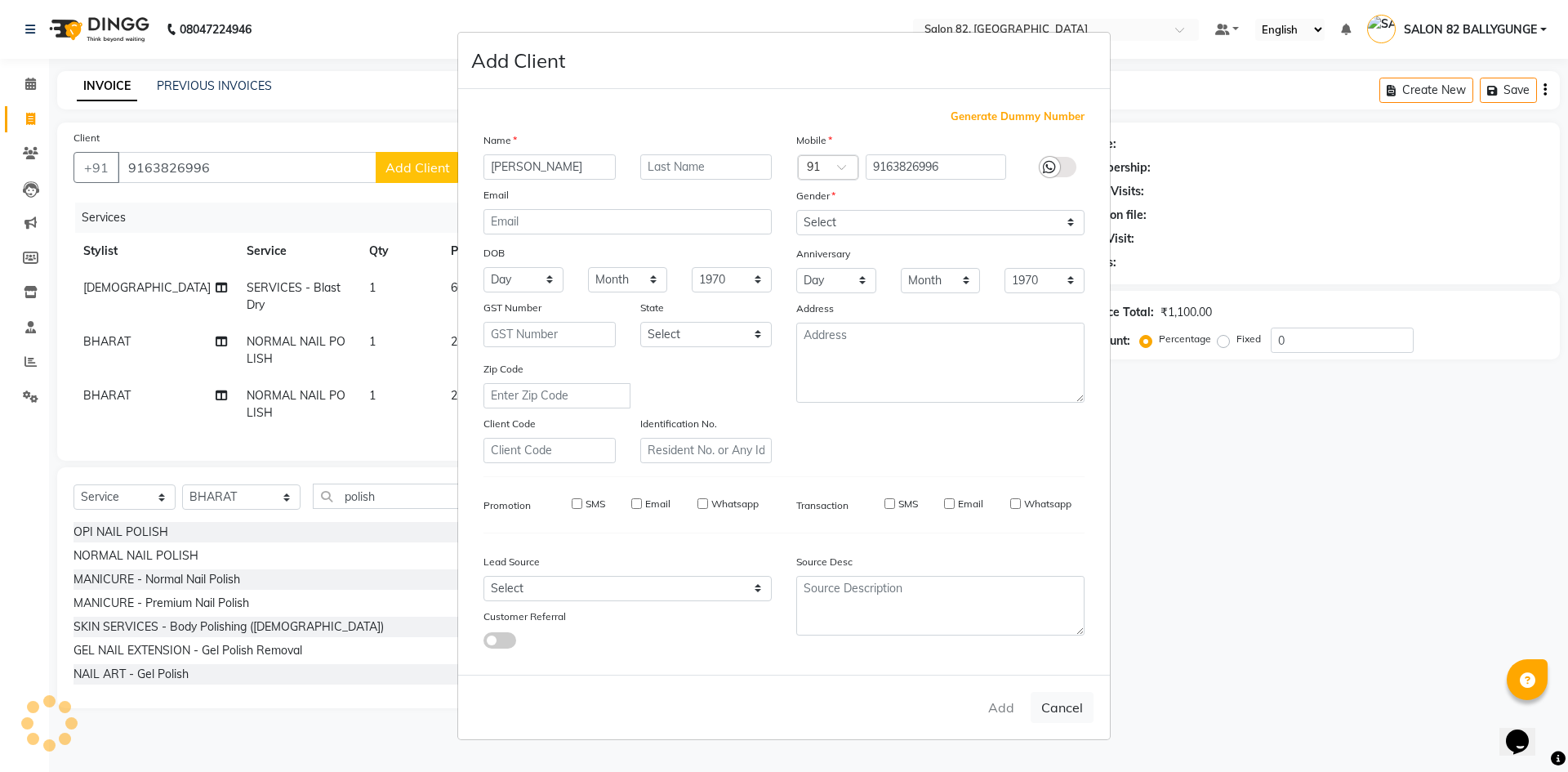
select select
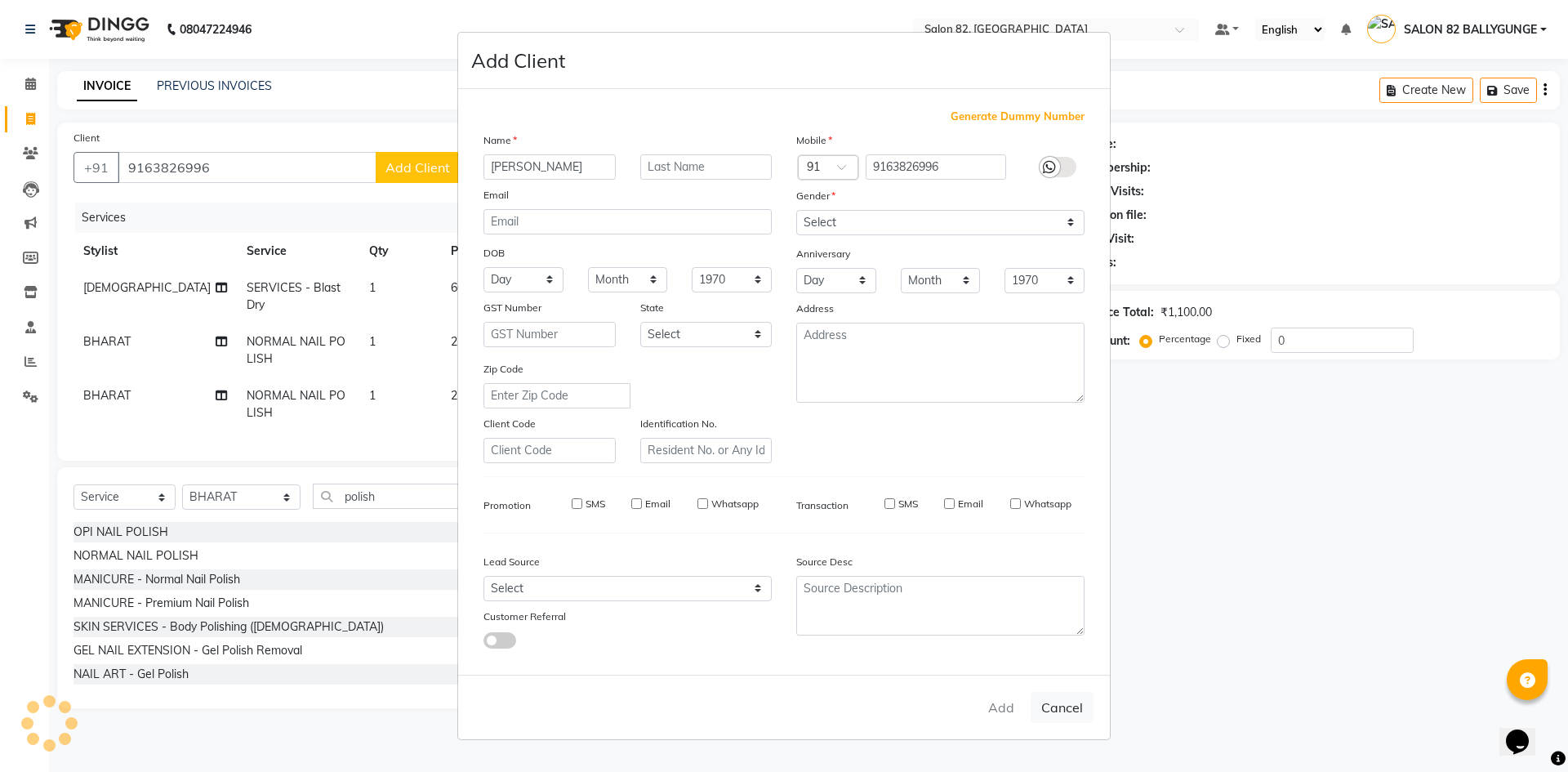
select select
checkbox input "false"
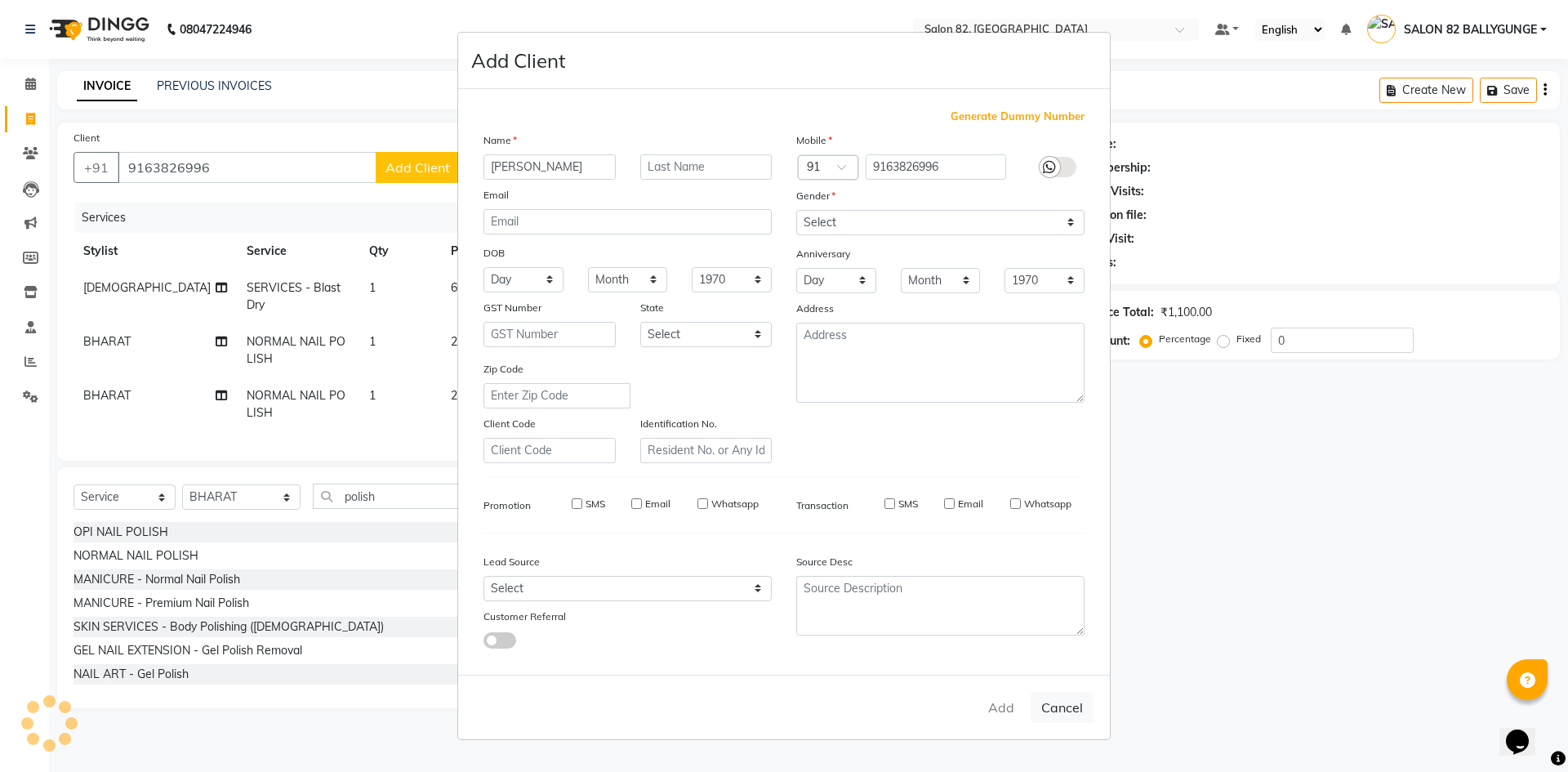
checkbox input "false"
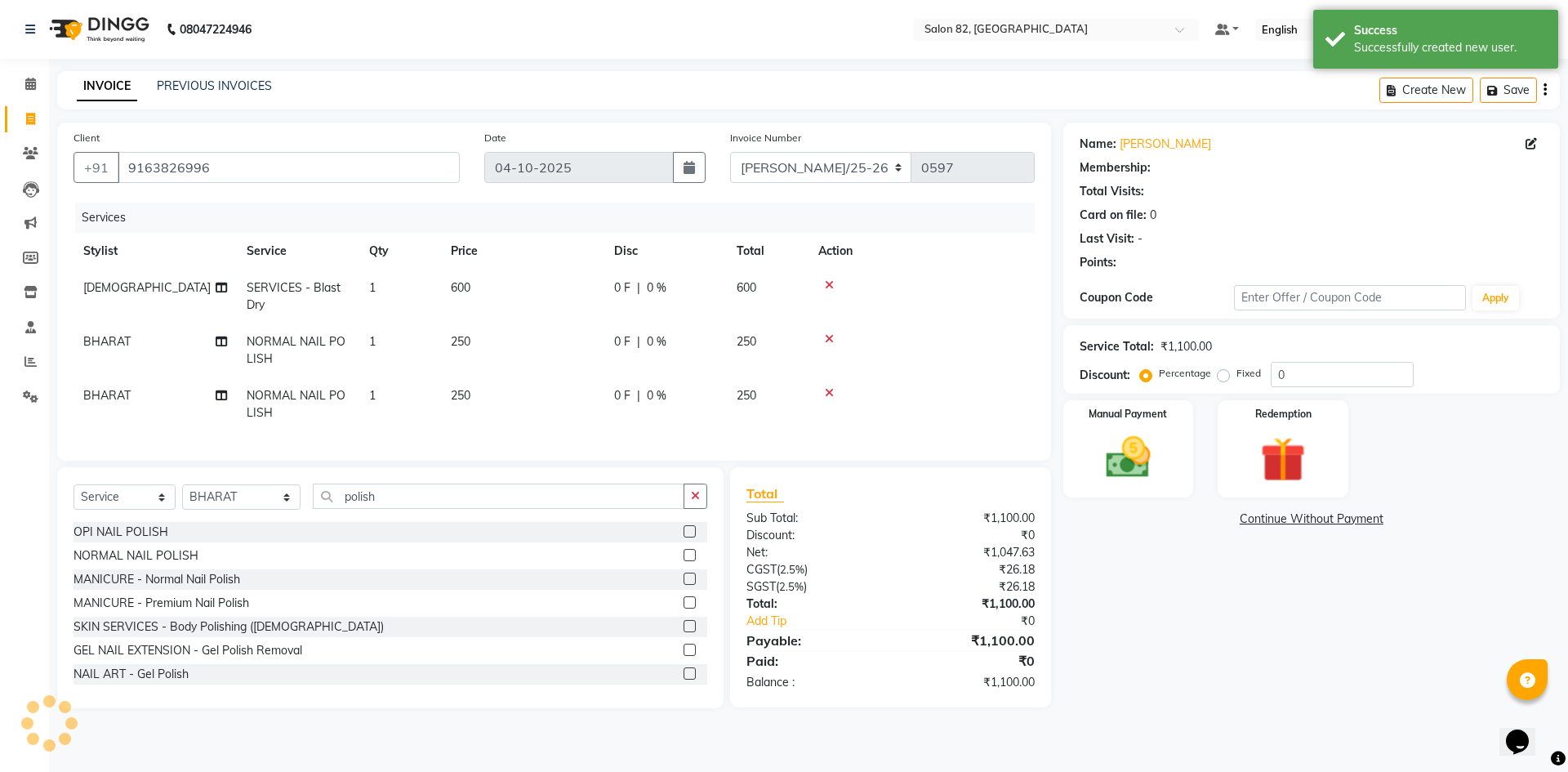
select select "1: Object"
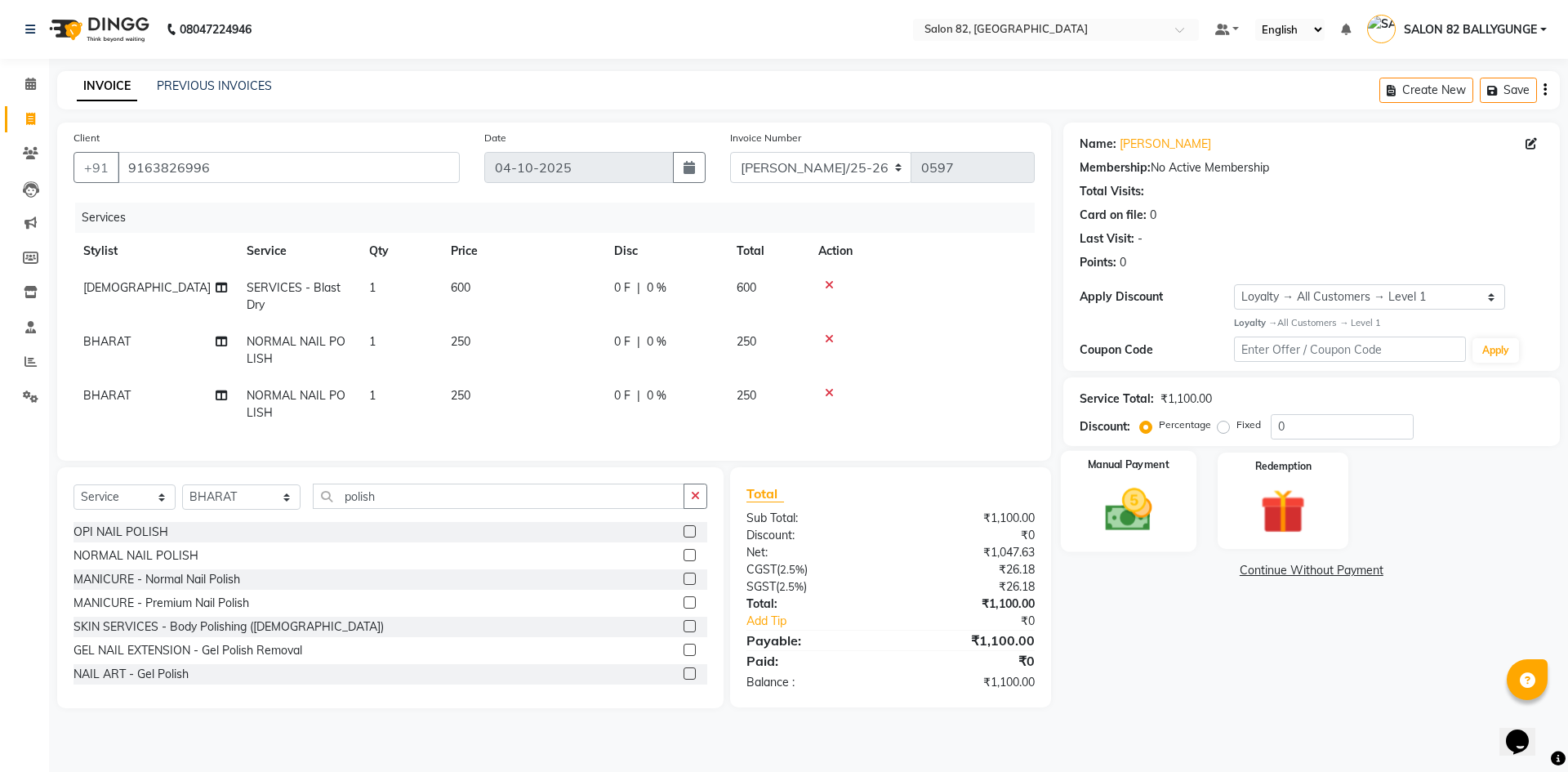
click at [1158, 514] on img at bounding box center [1128, 509] width 76 height 53
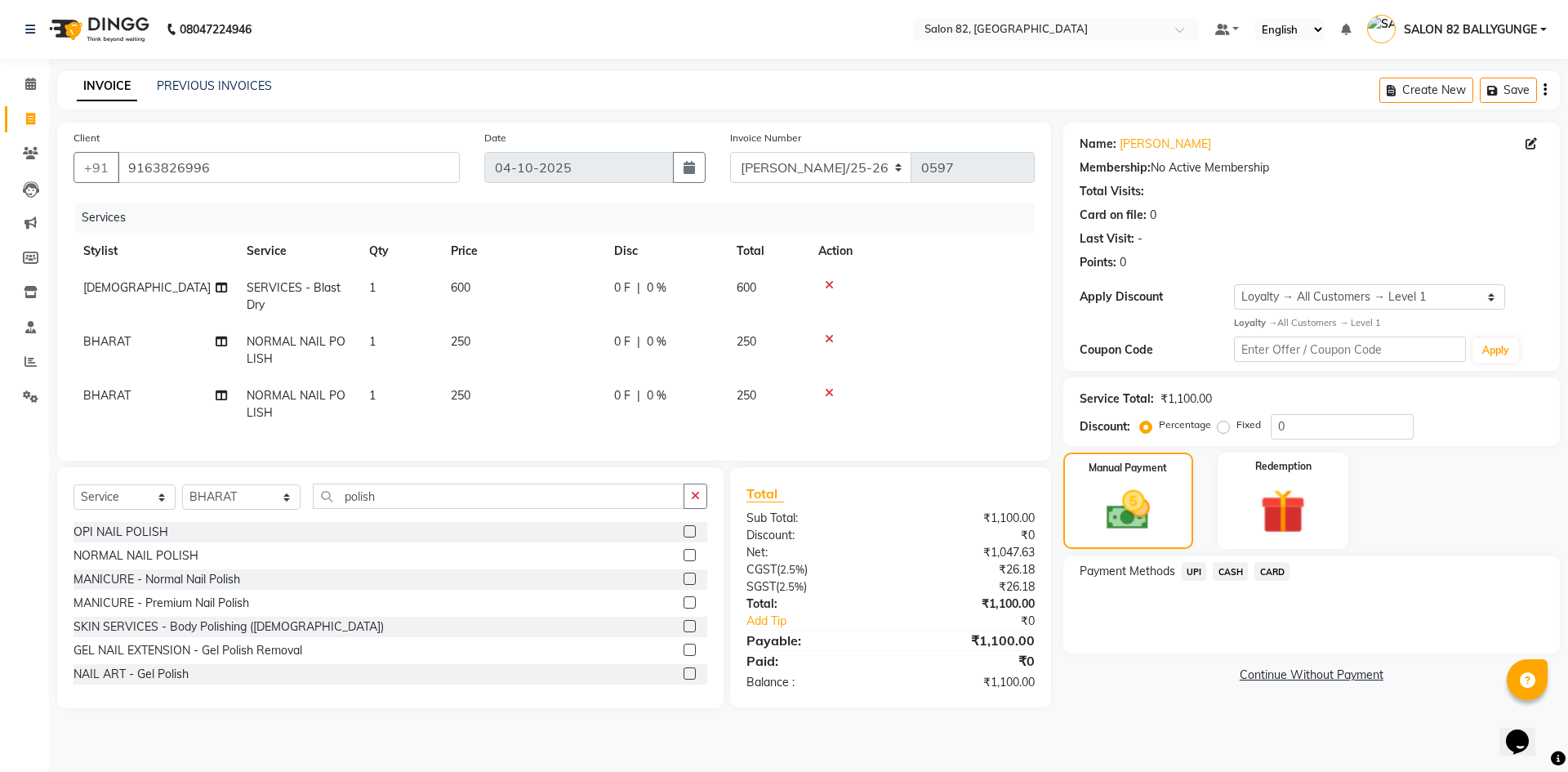
click at [1224, 571] on span "CASH" at bounding box center [1230, 571] width 35 height 19
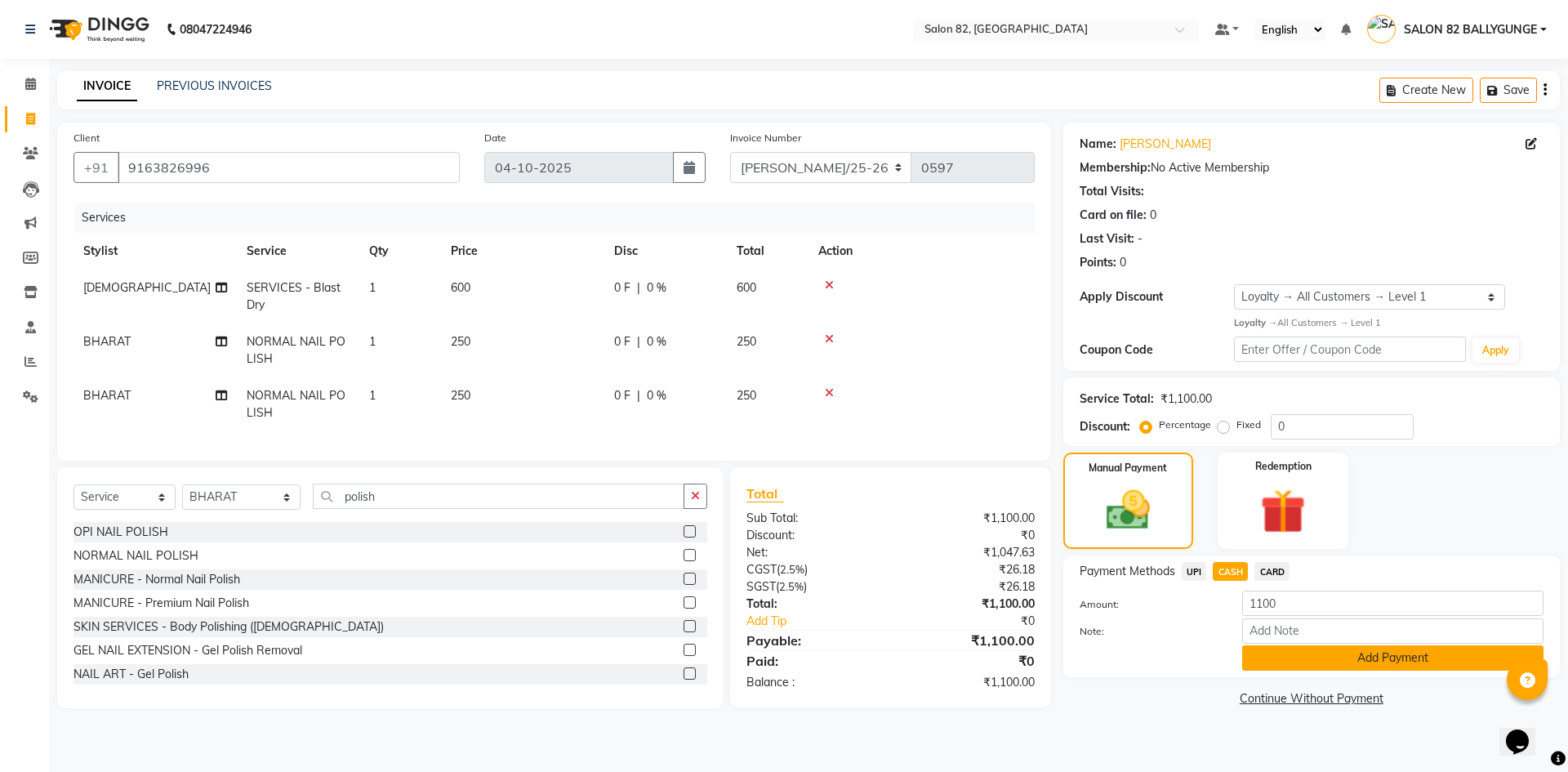
click at [1293, 655] on button "Add Payment" at bounding box center [1393, 658] width 301 height 26
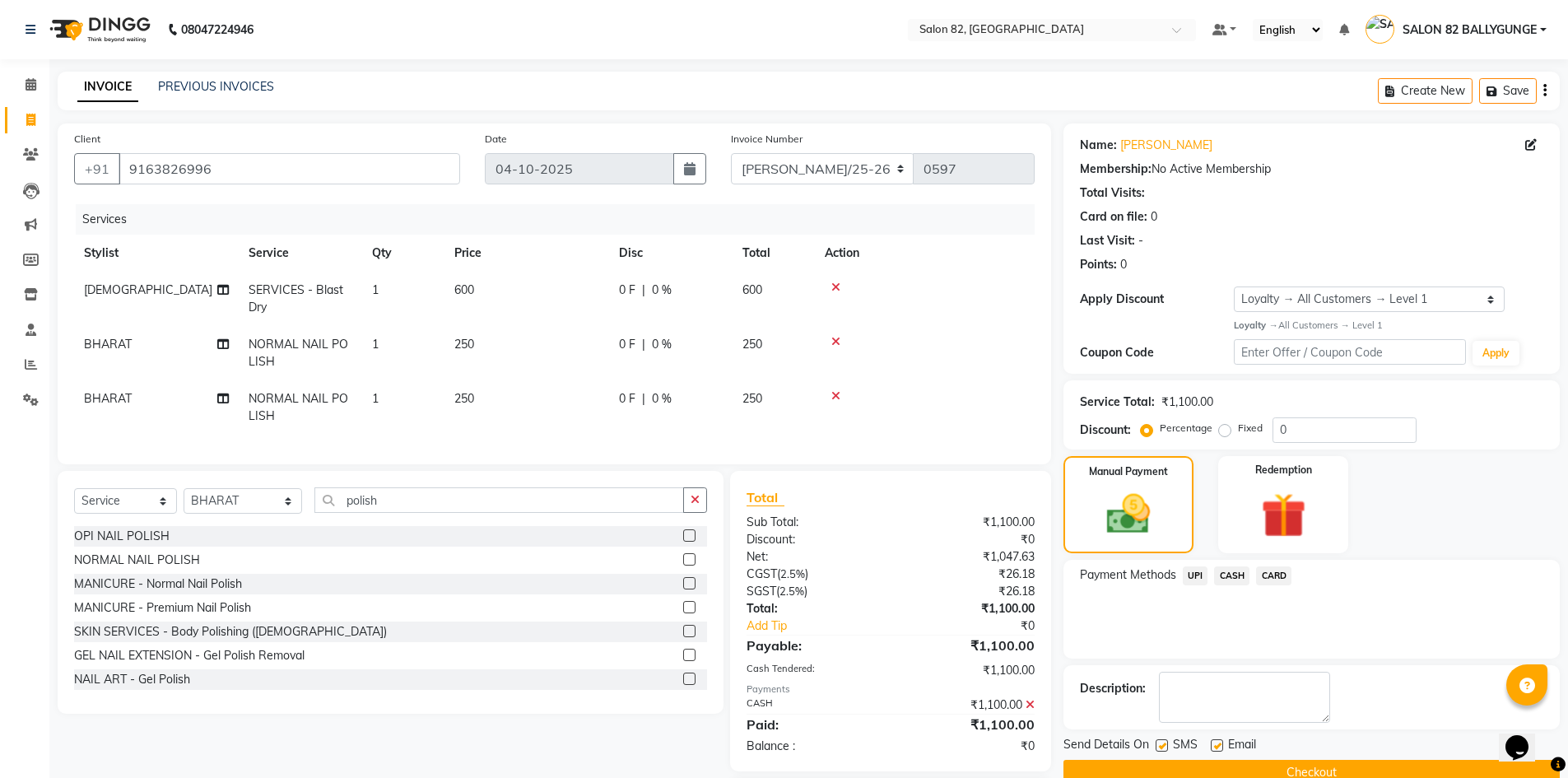
scroll to position [112, 0]
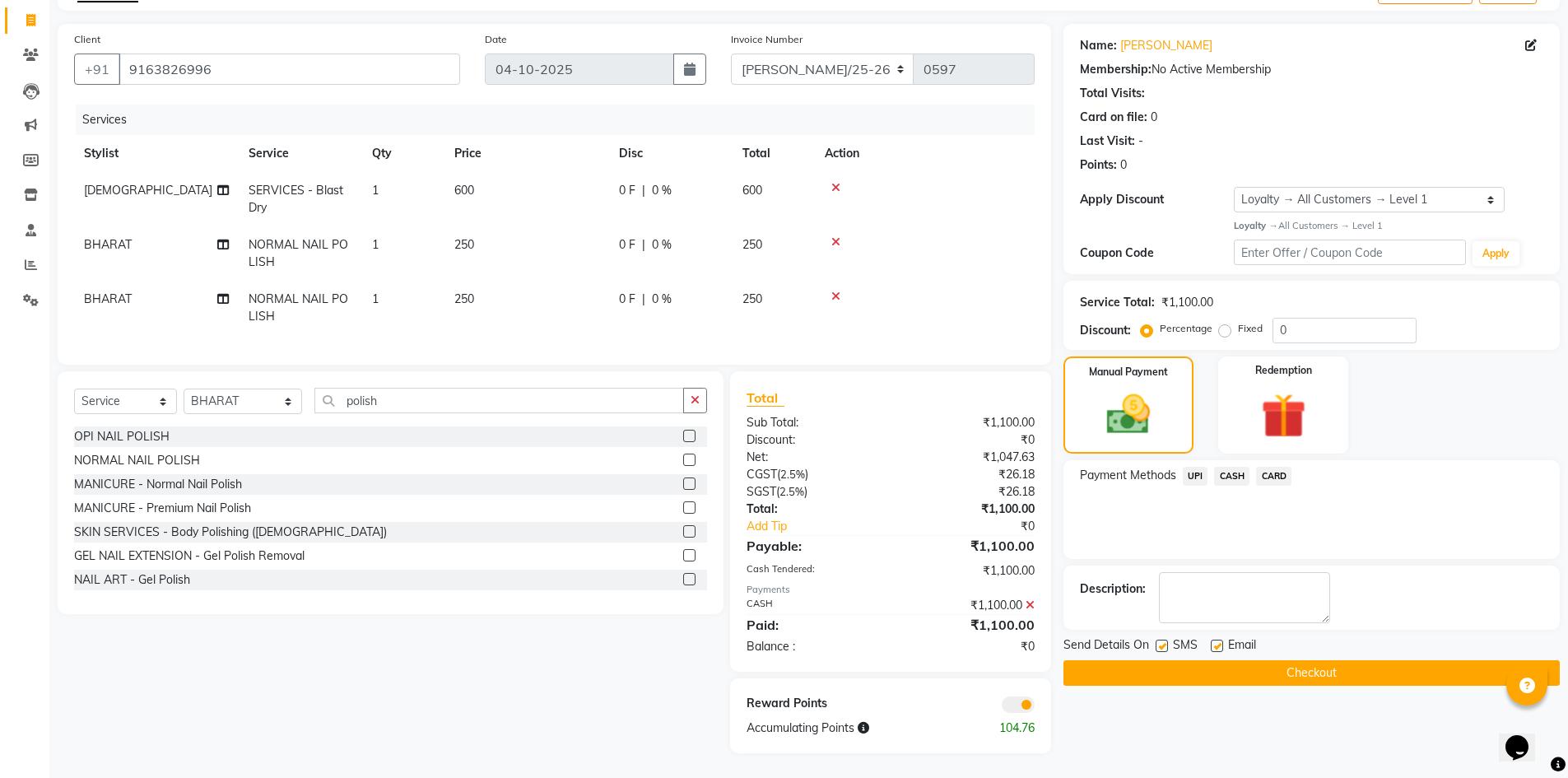
click at [1303, 660] on button "Checkout" at bounding box center [1312, 673] width 496 height 26
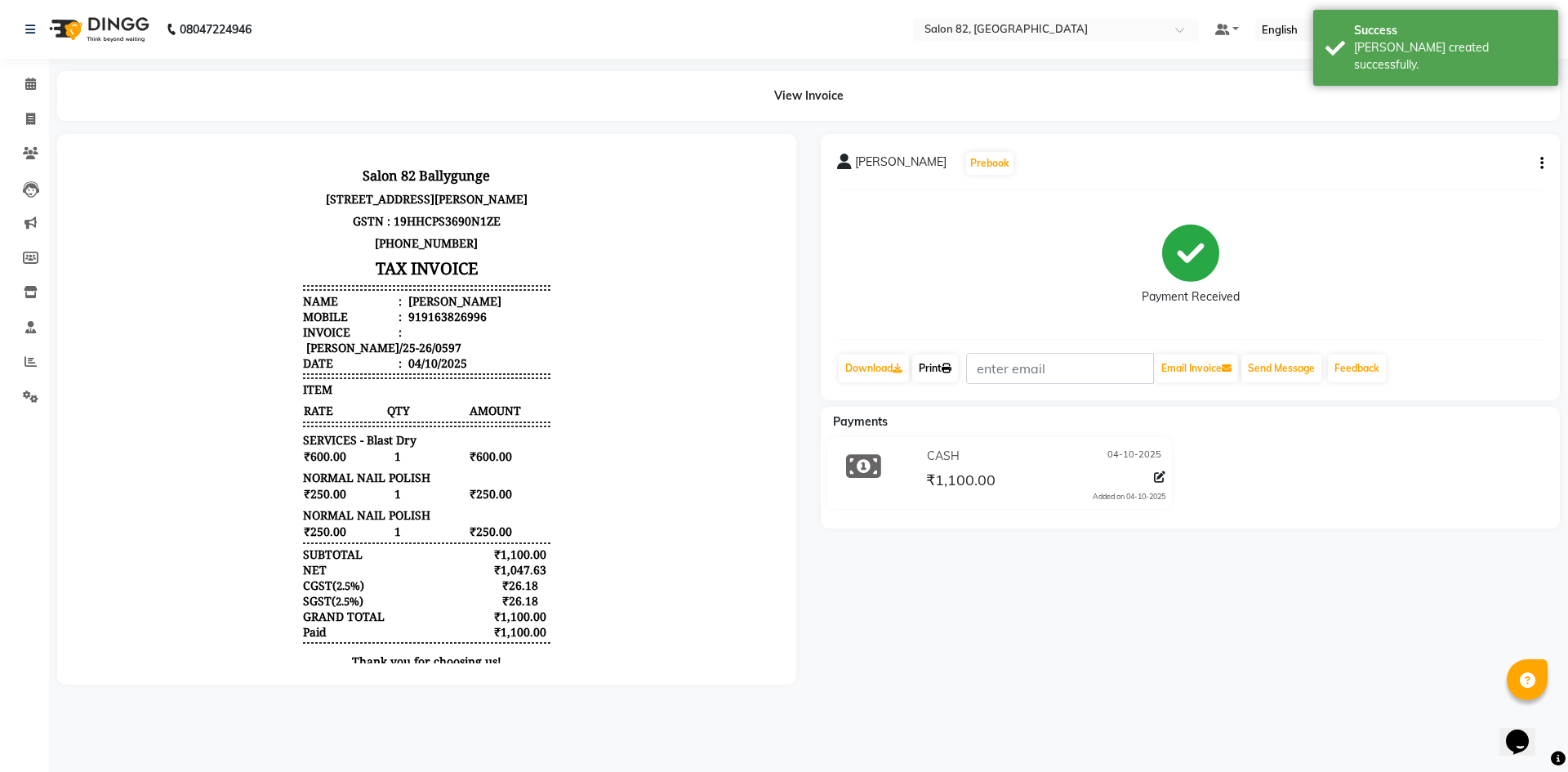
click at [947, 364] on icon at bounding box center [947, 369] width 10 height 10
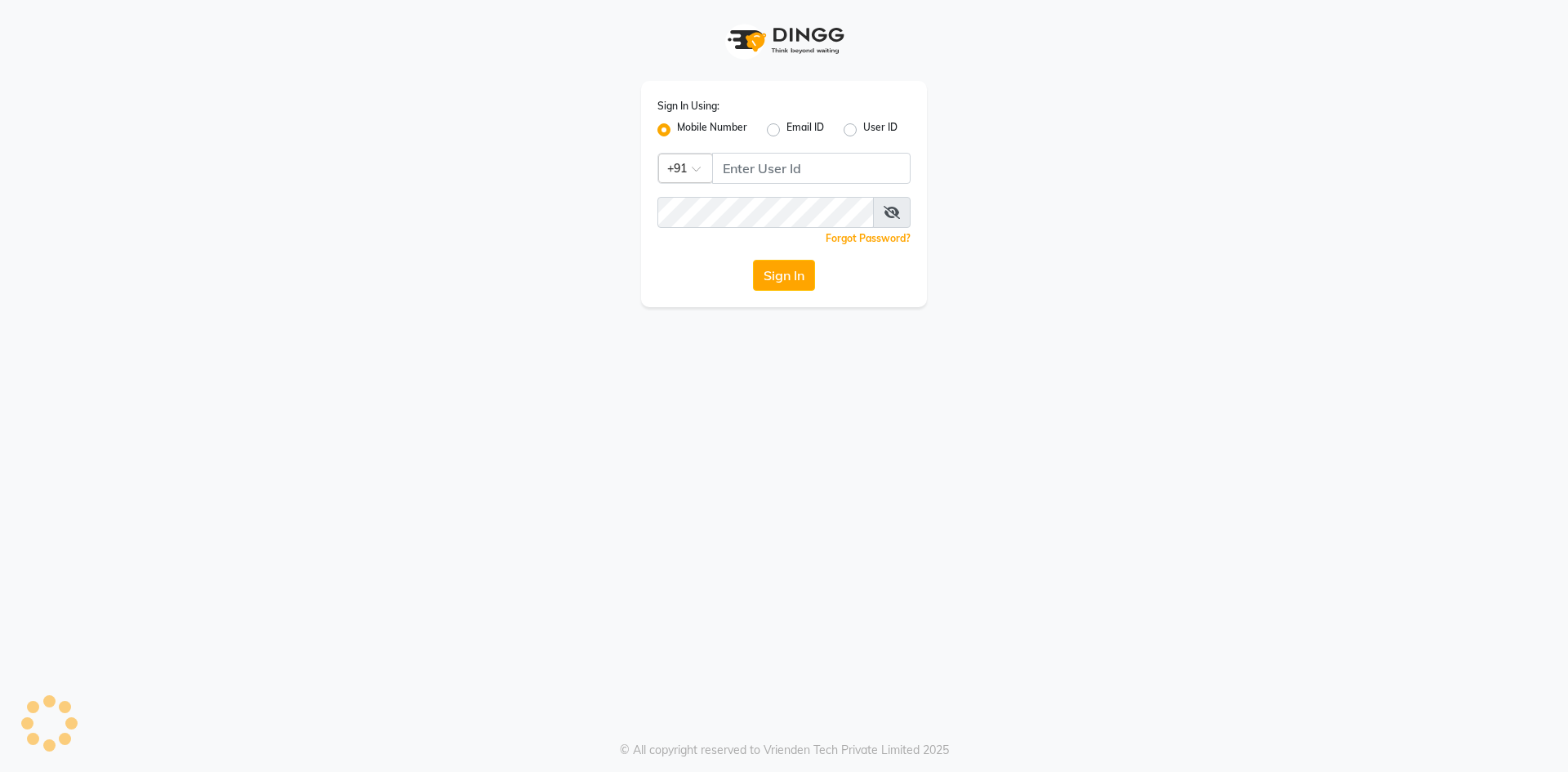
select select "service"
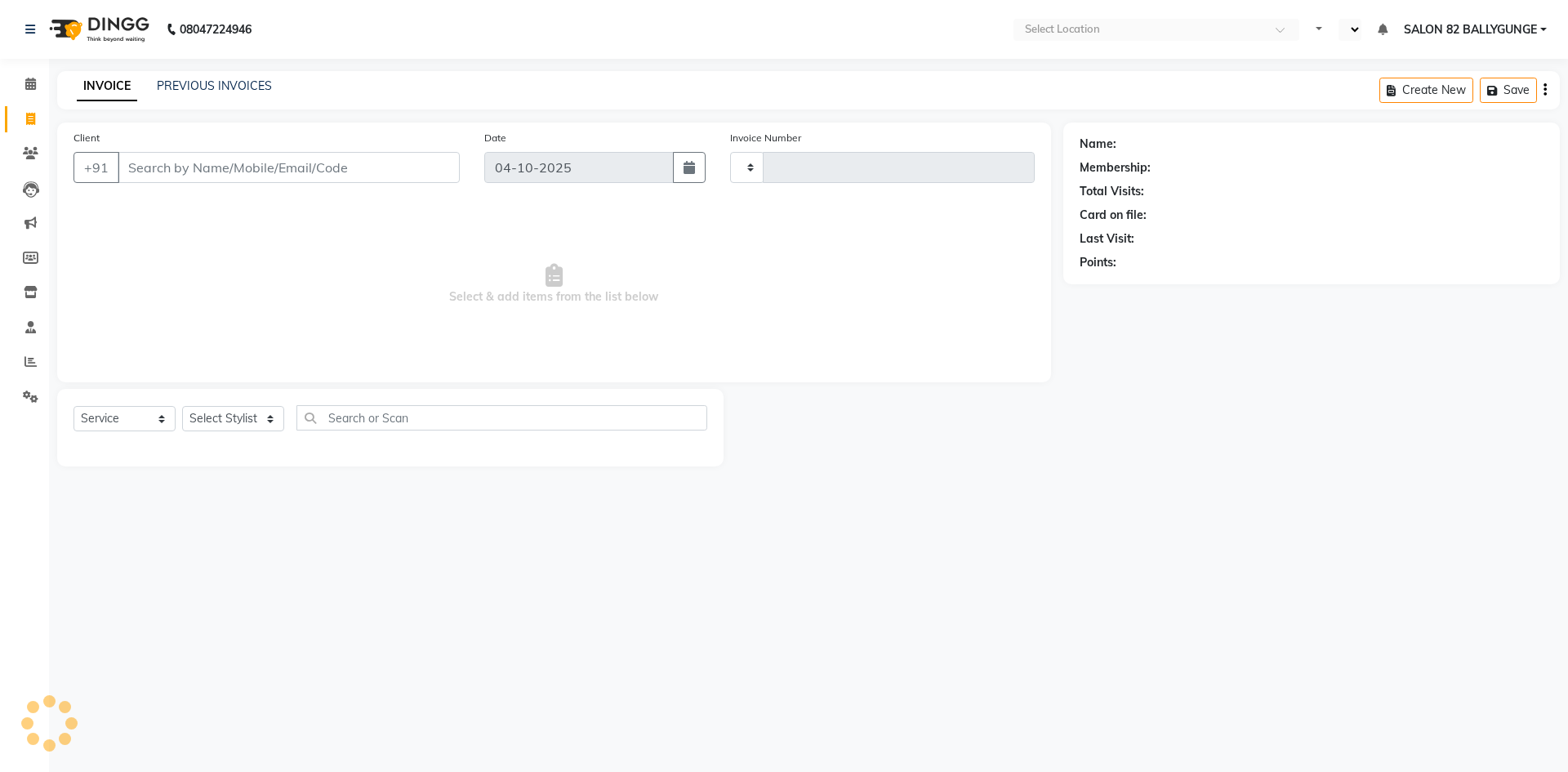
type input "0597"
select select "en"
select select "8702"
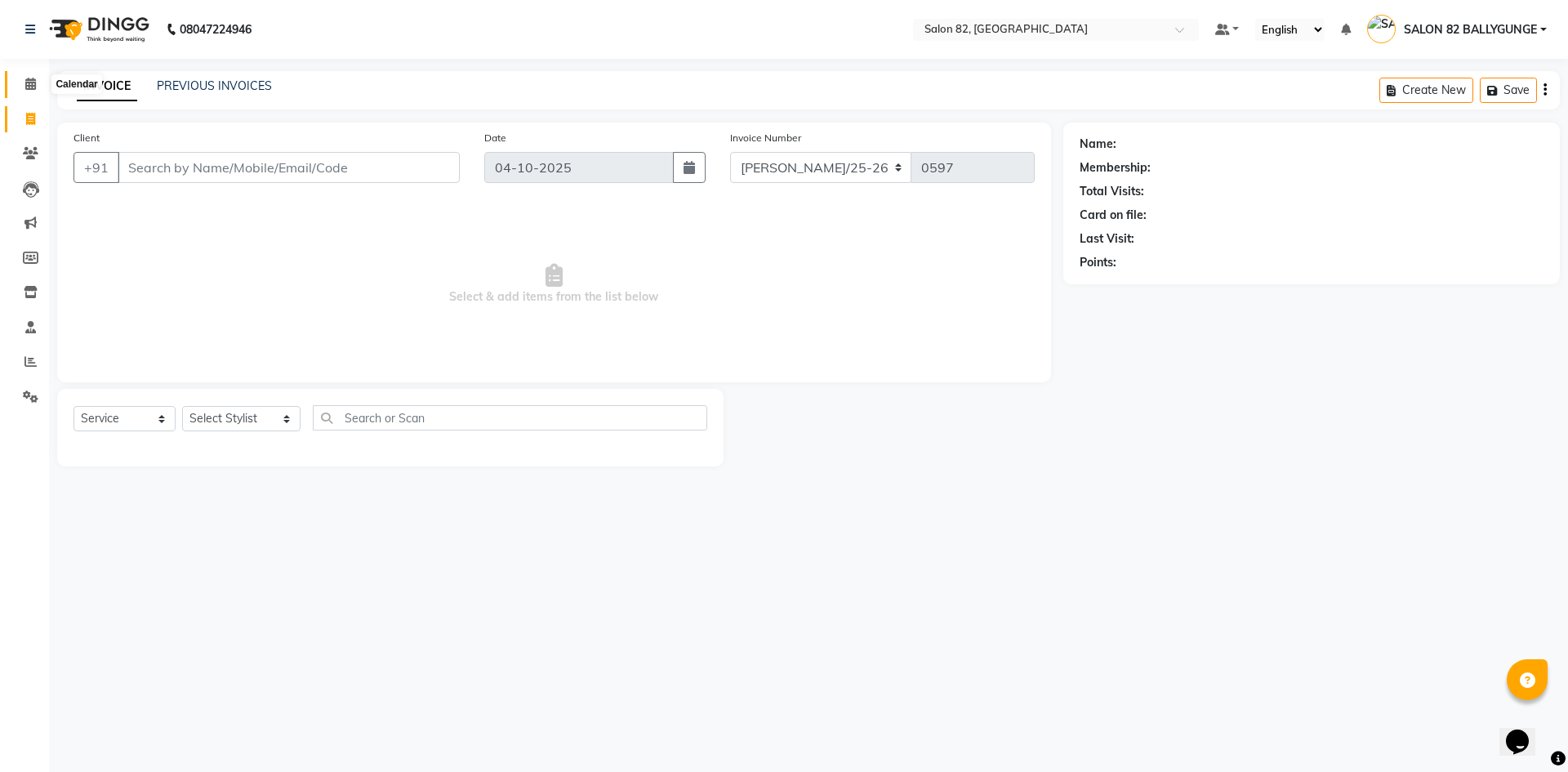
click at [33, 79] on icon at bounding box center [30, 83] width 11 height 12
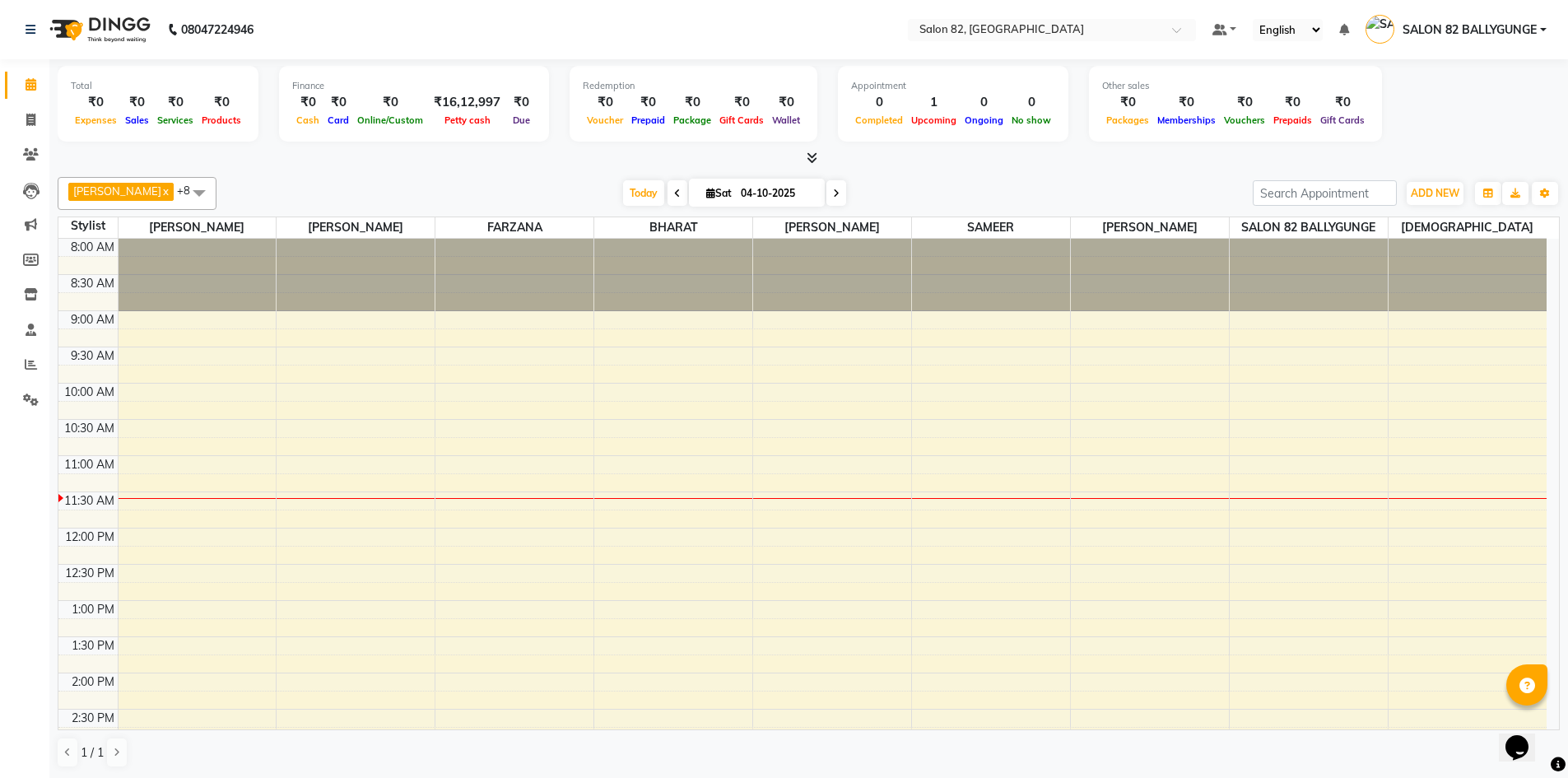
click at [183, 184] on span at bounding box center [199, 192] width 33 height 32
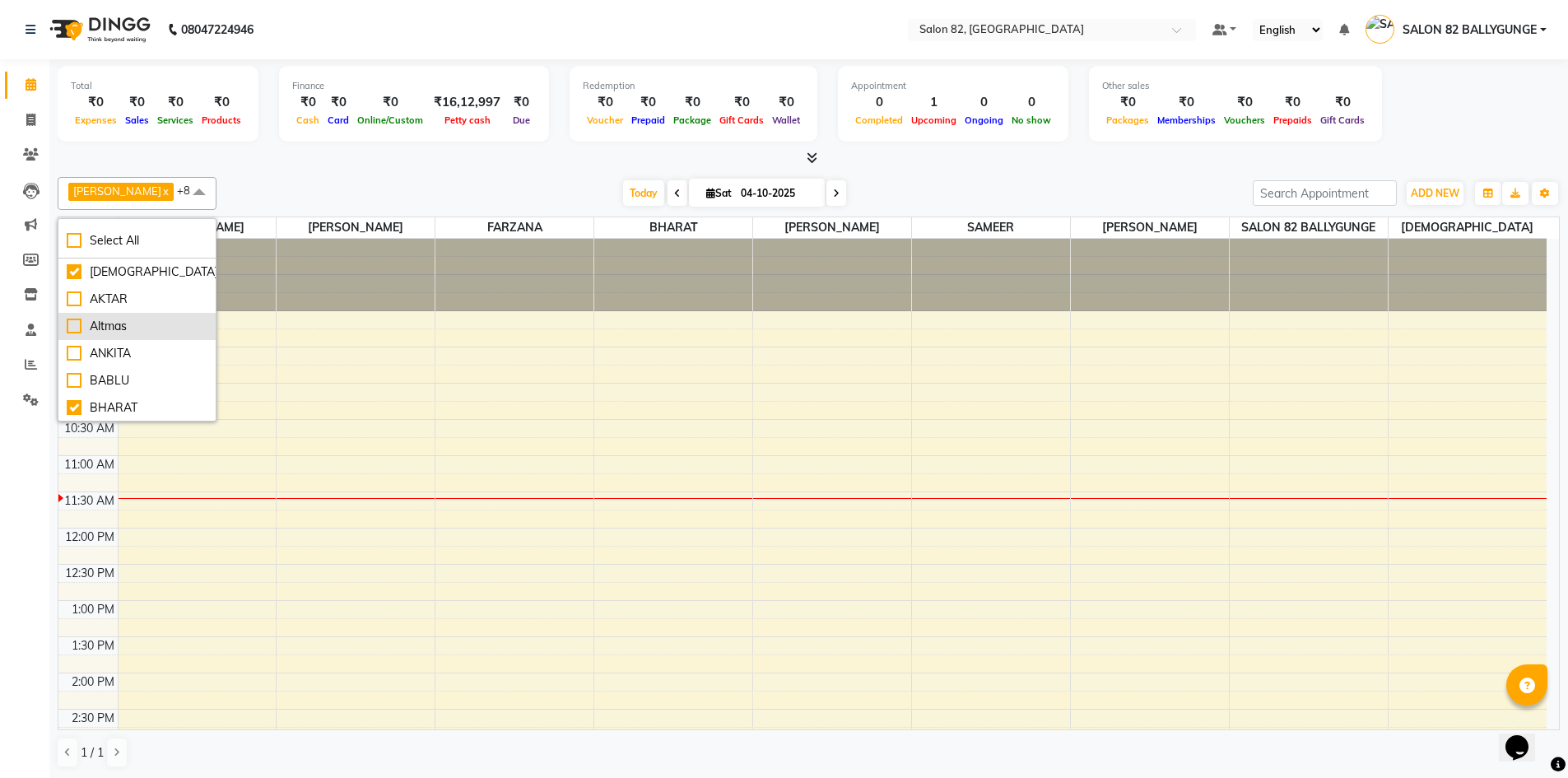
scroll to position [82, 0]
click at [76, 347] on div "Doyel" at bounding box center [137, 353] width 141 height 17
checkbox input "false"
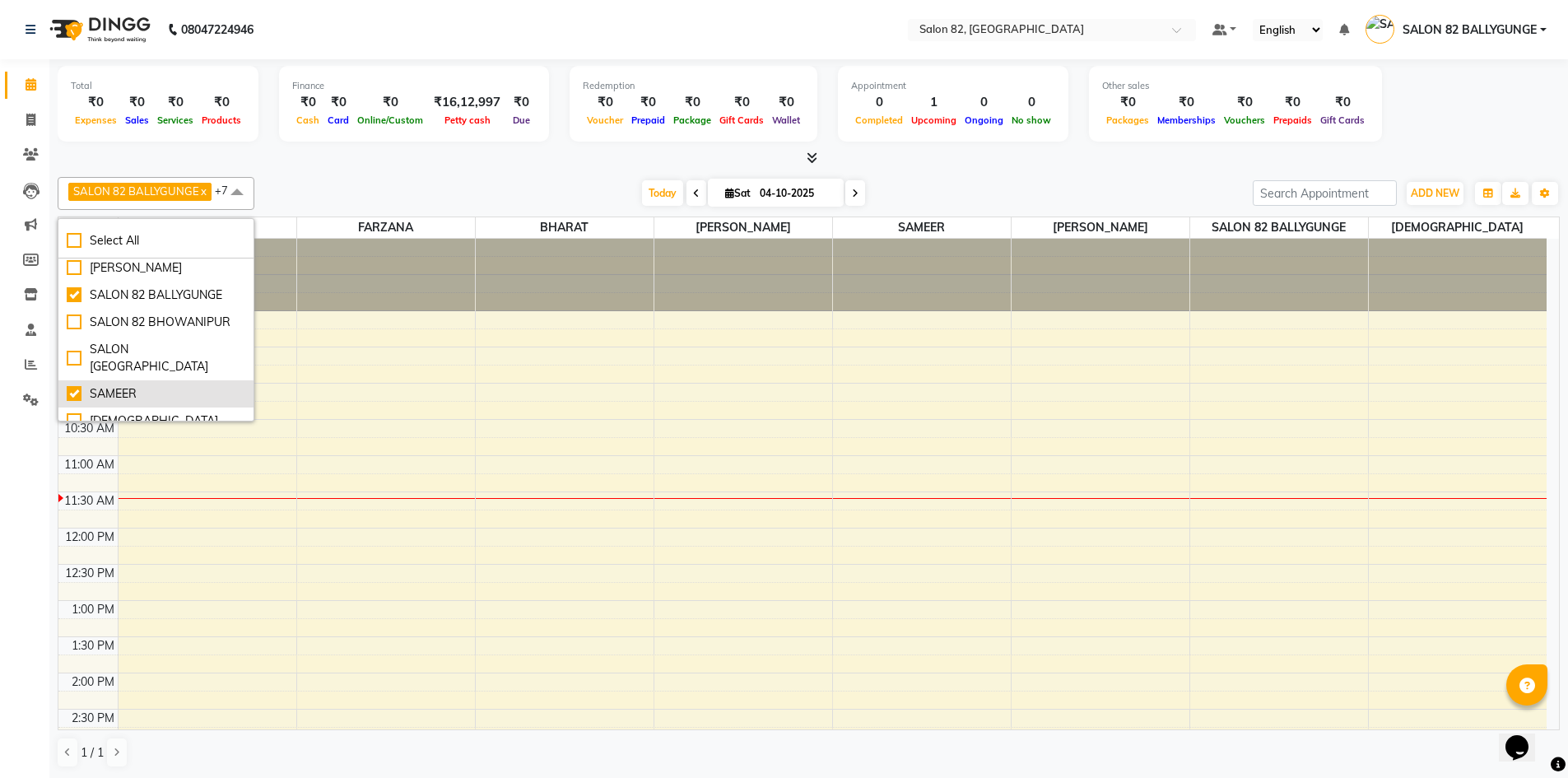
scroll to position [0, 0]
click at [233, 191] on span at bounding box center [237, 192] width 33 height 32
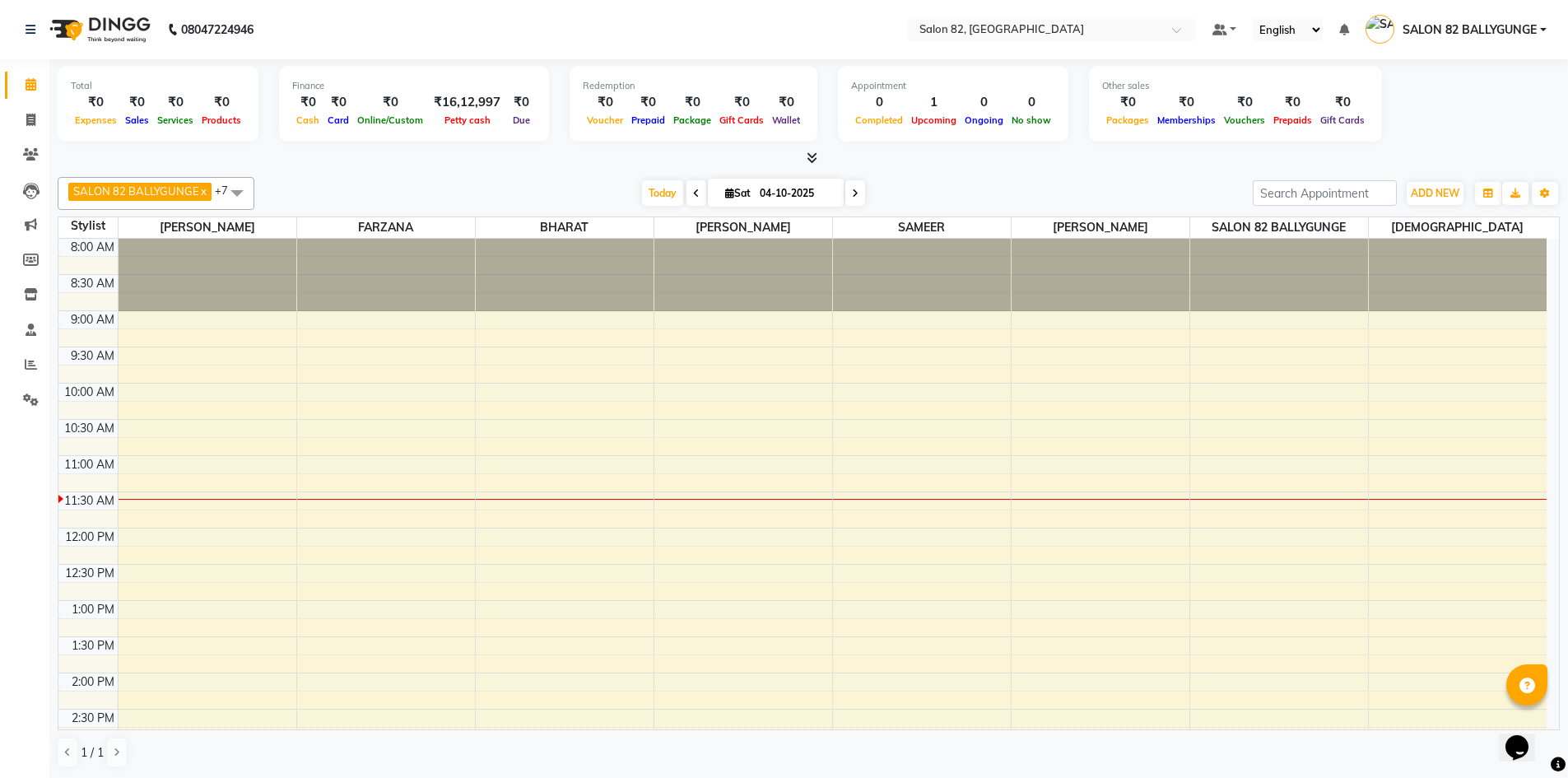
click at [814, 151] on span at bounding box center [808, 158] width 17 height 17
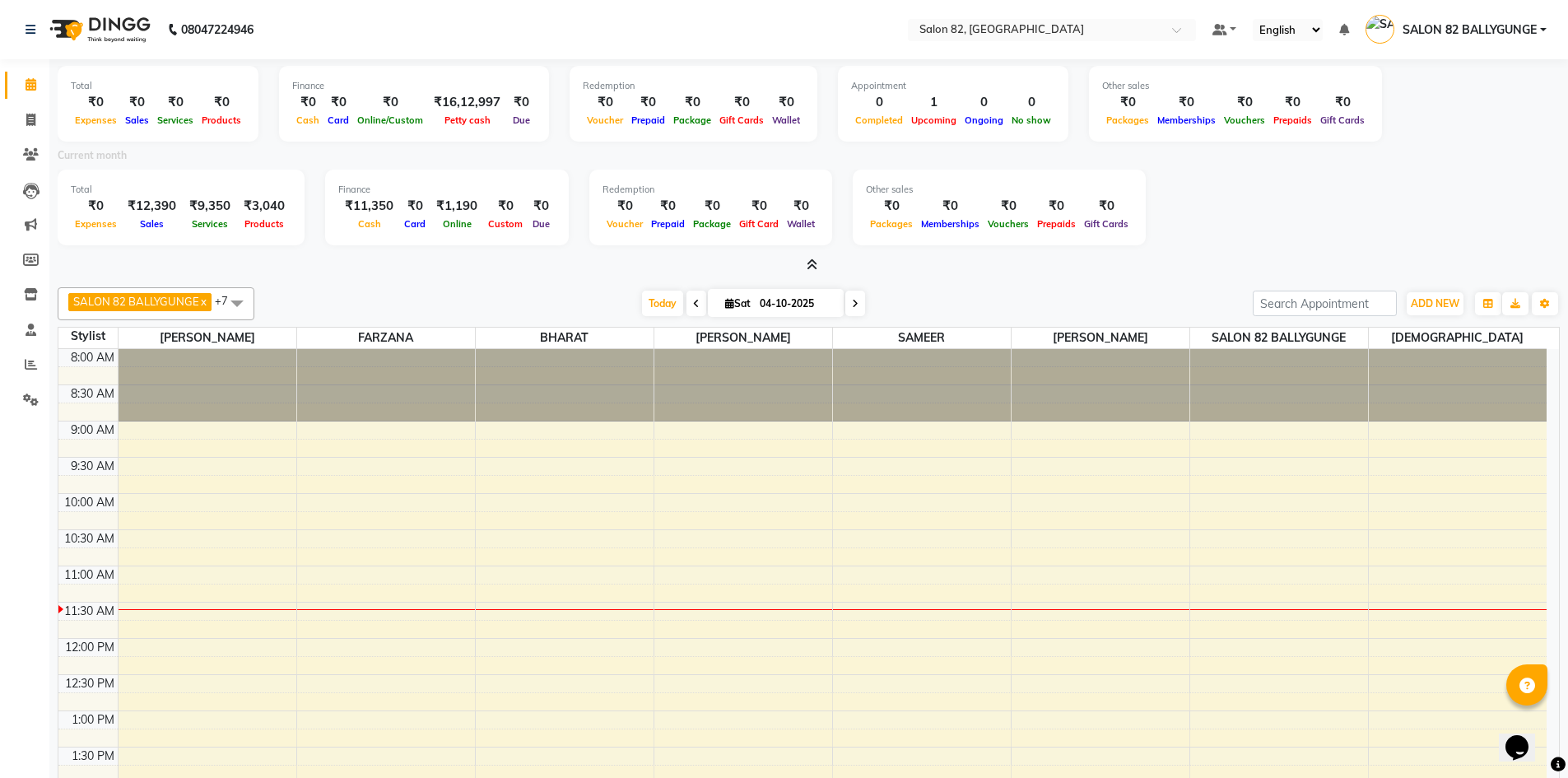
click at [811, 260] on icon at bounding box center [811, 265] width 11 height 12
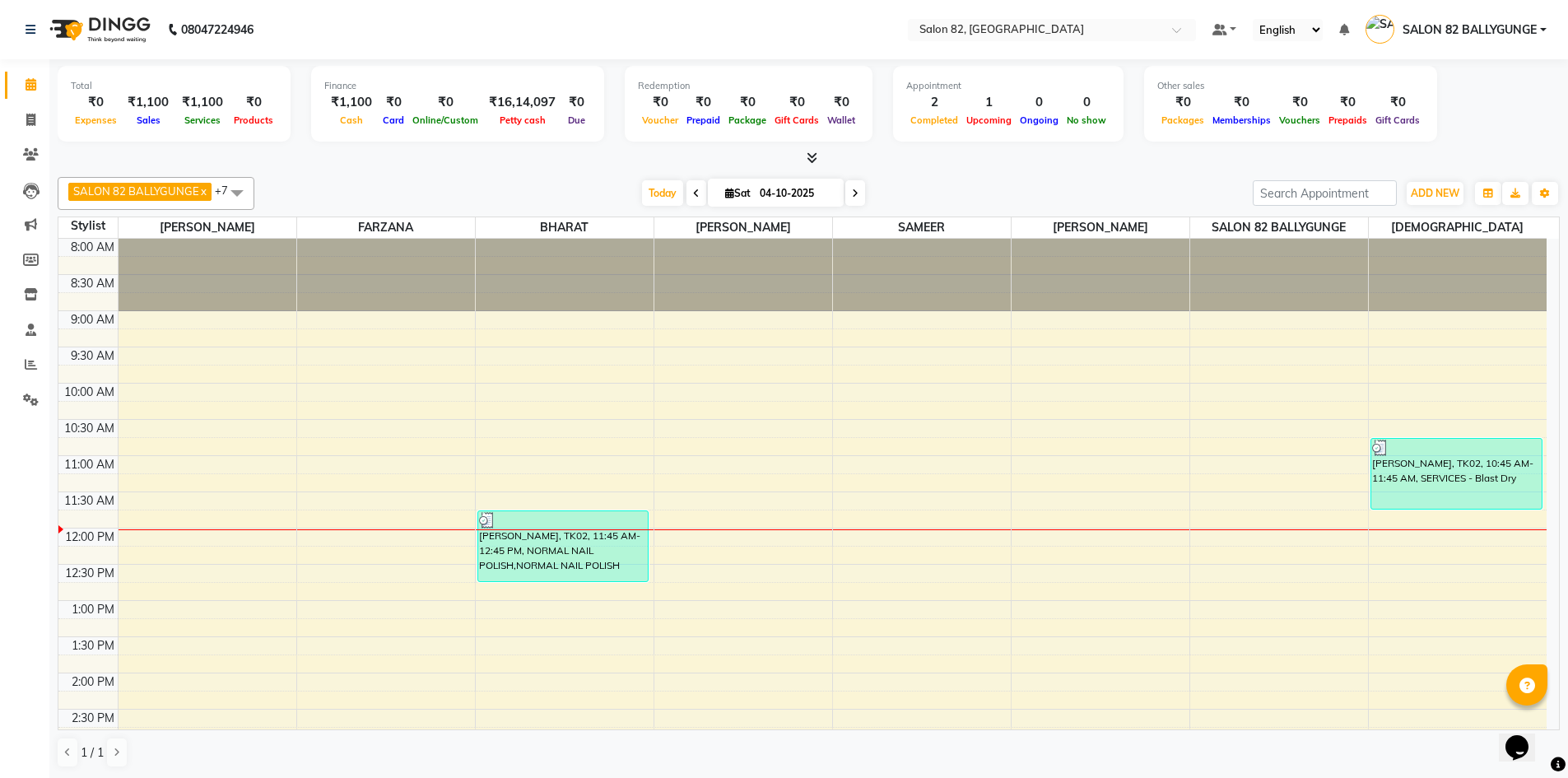
click at [815, 158] on icon at bounding box center [811, 158] width 11 height 12
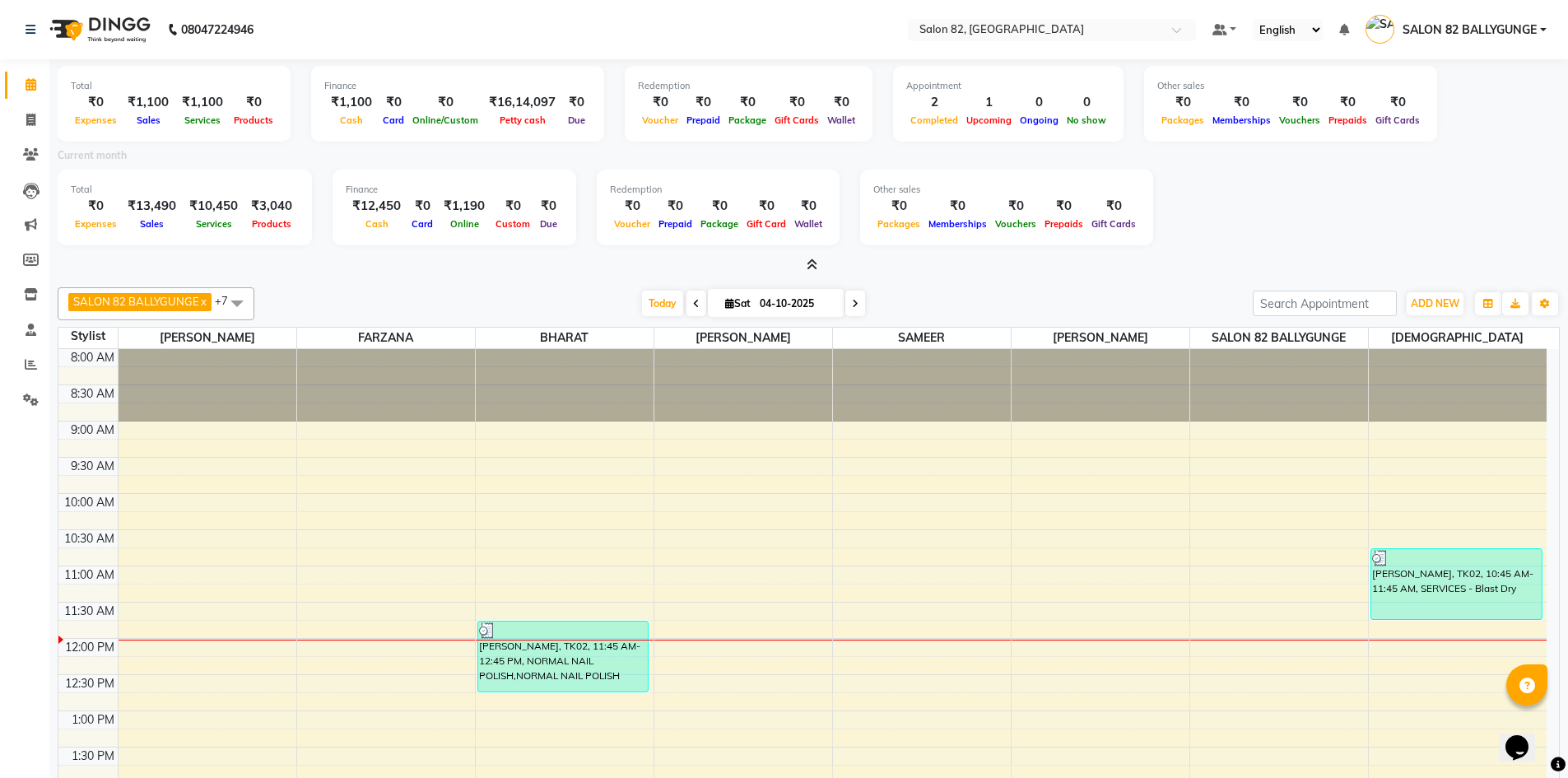
click at [813, 268] on icon at bounding box center [811, 265] width 11 height 12
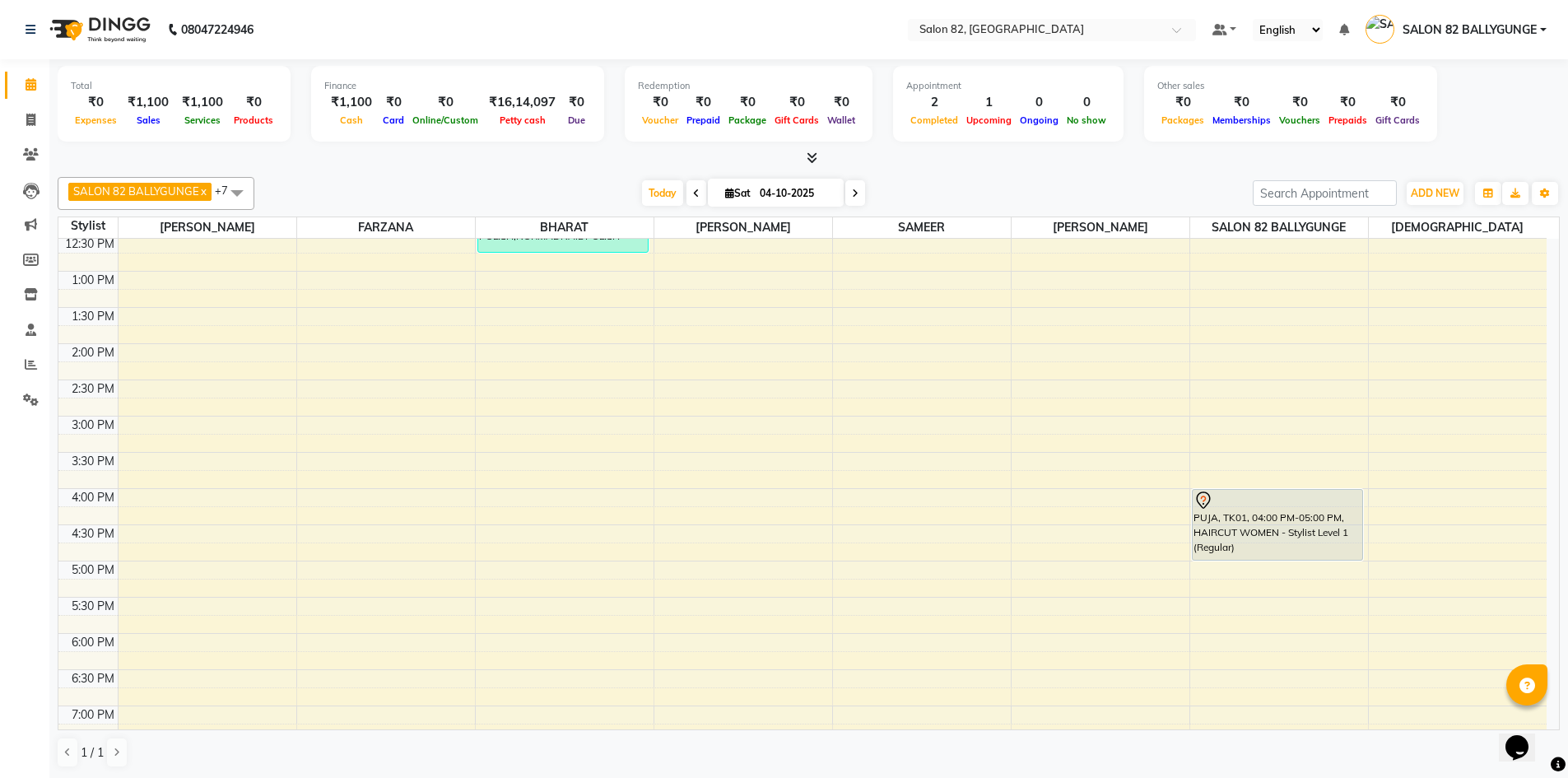
scroll to position [247, 0]
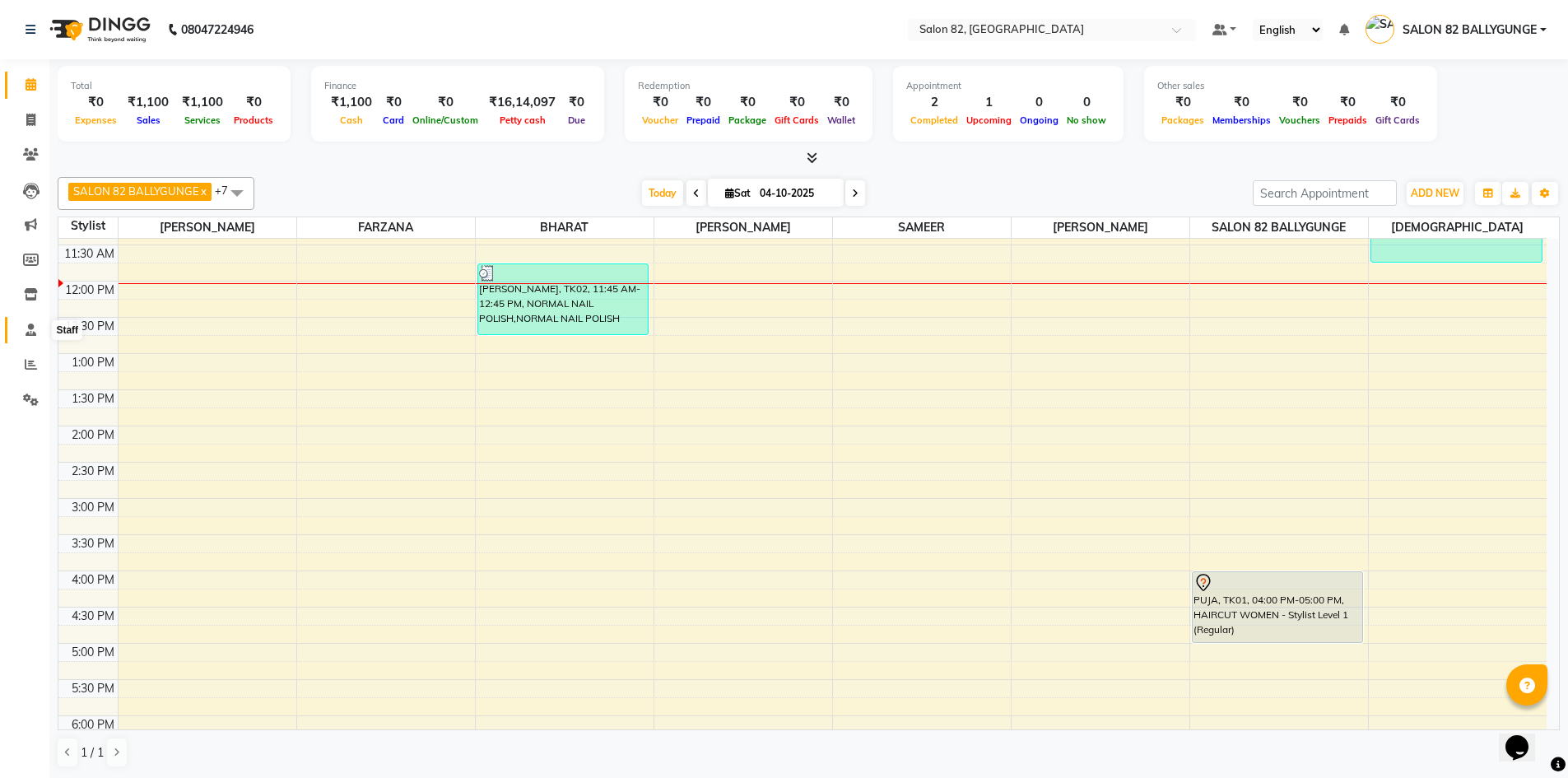
click at [29, 325] on icon at bounding box center [31, 329] width 11 height 12
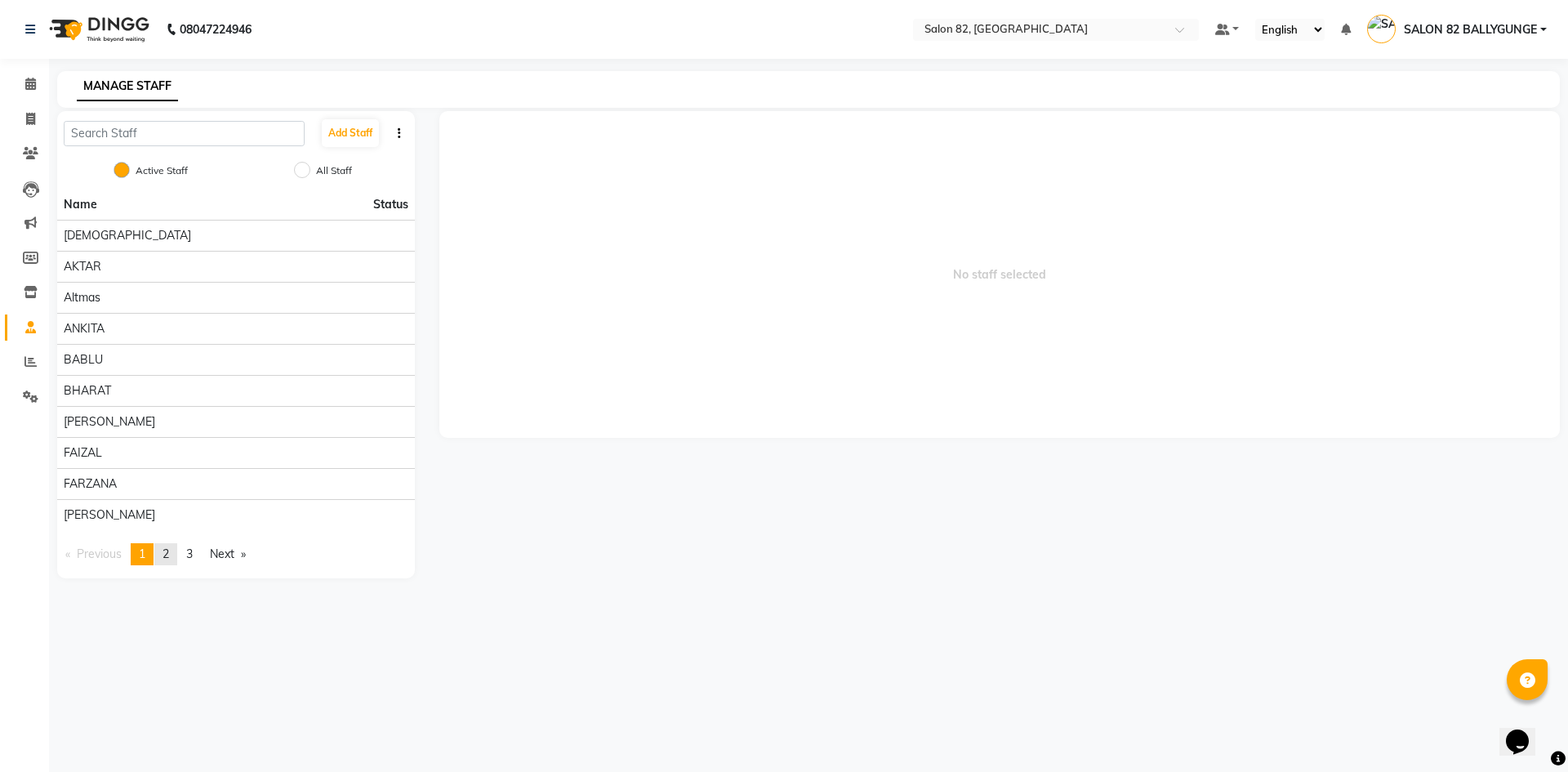
click at [169, 552] on span "2" at bounding box center [165, 554] width 7 height 15
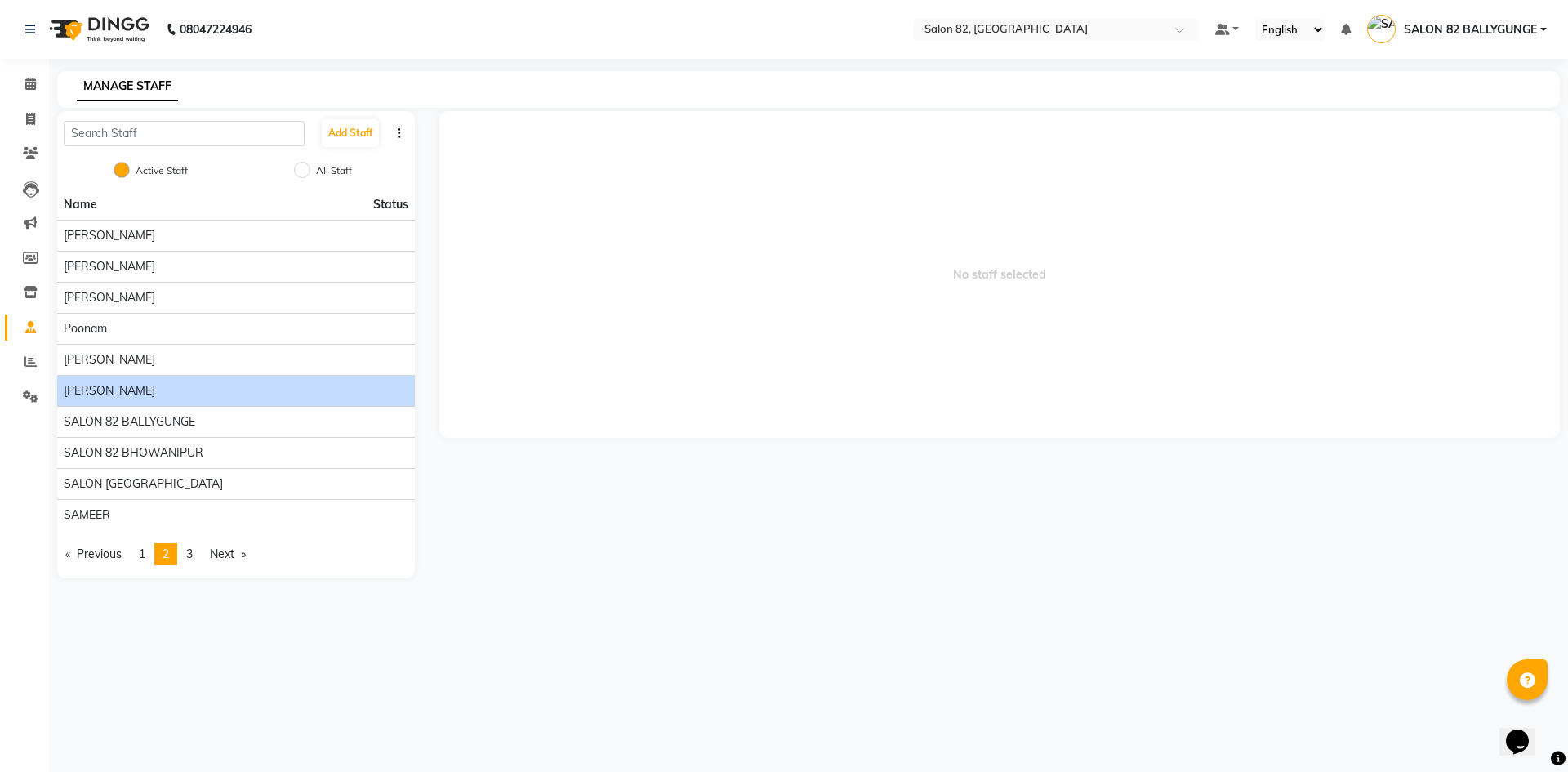
click at [93, 400] on li "[PERSON_NAME]" at bounding box center [235, 390] width 358 height 31
click at [103, 393] on div "[PERSON_NAME]" at bounding box center [235, 390] width 345 height 17
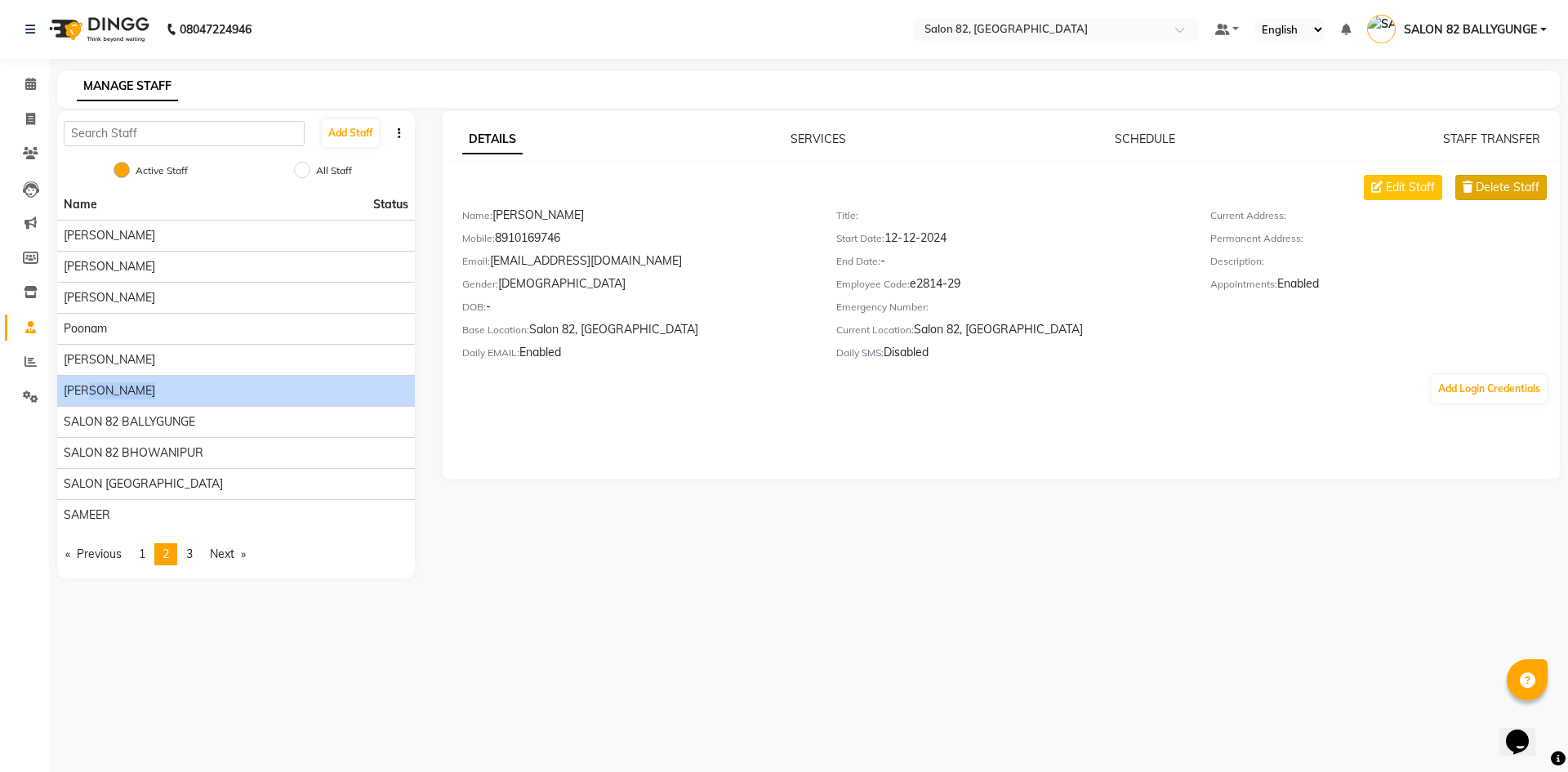
click at [1493, 185] on span "Delete Staff" at bounding box center [1507, 187] width 63 height 17
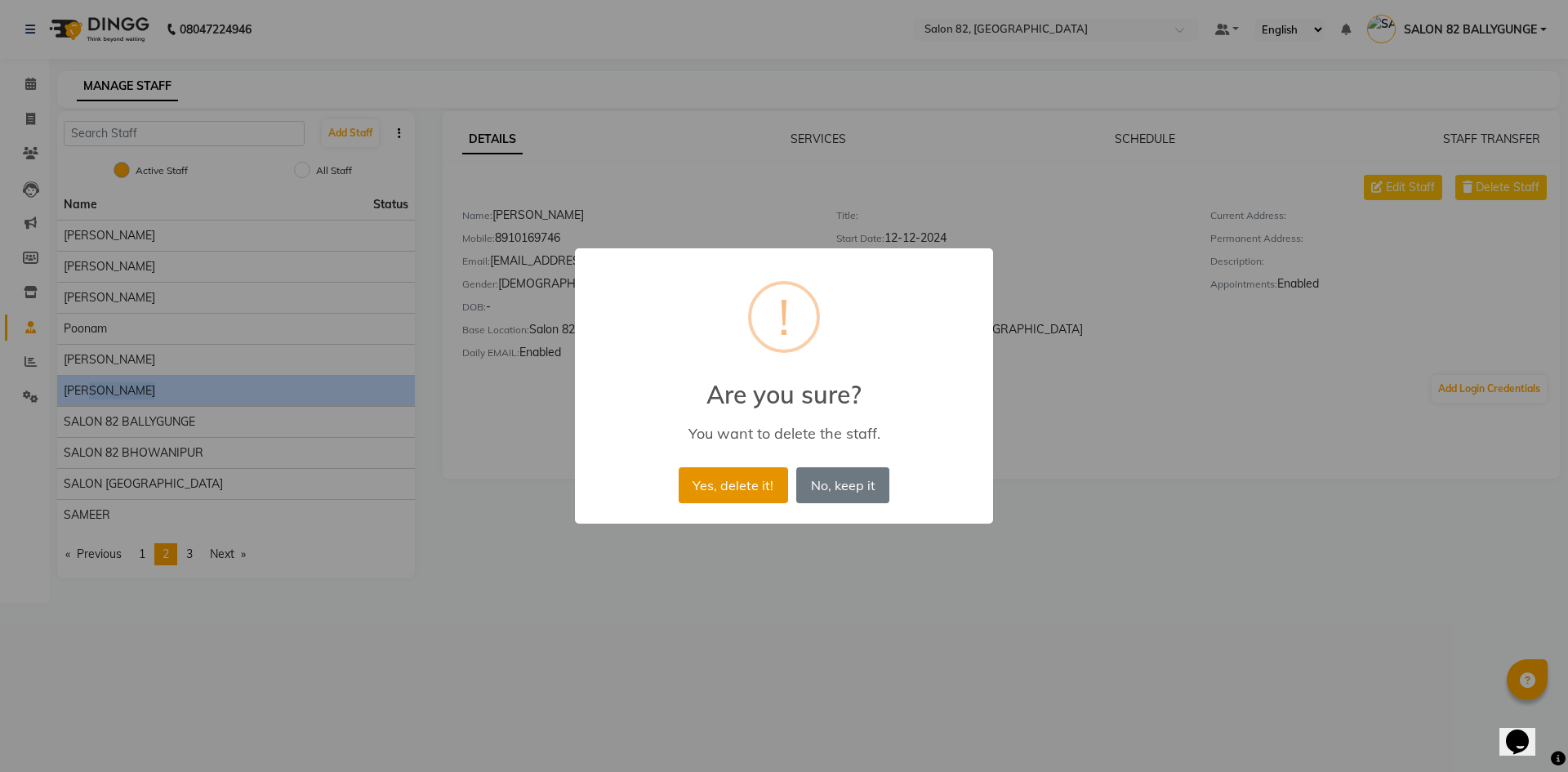
click at [751, 472] on button "Yes, delete it!" at bounding box center [733, 486] width 109 height 36
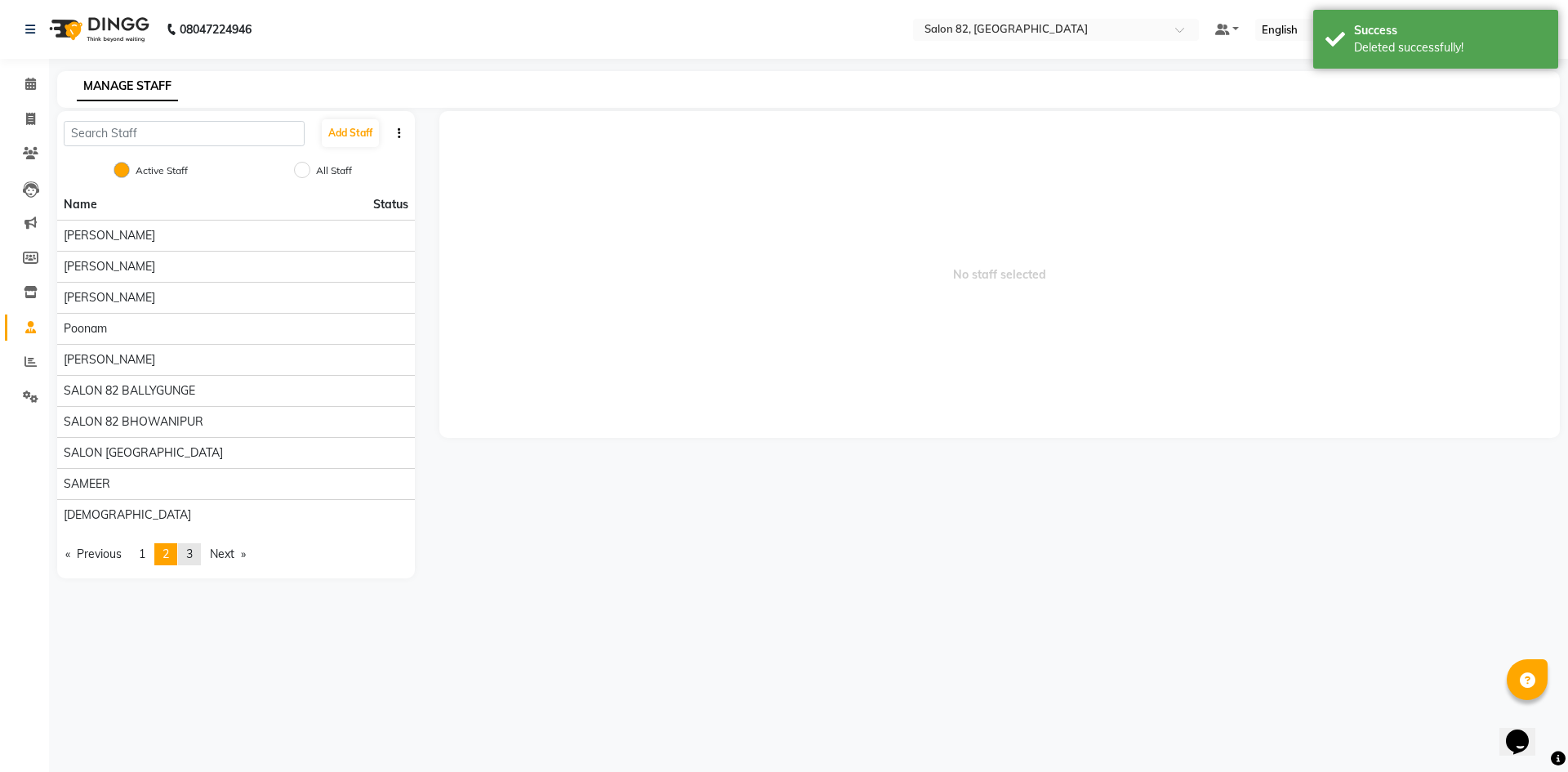
click at [190, 548] on span "3" at bounding box center [189, 554] width 7 height 15
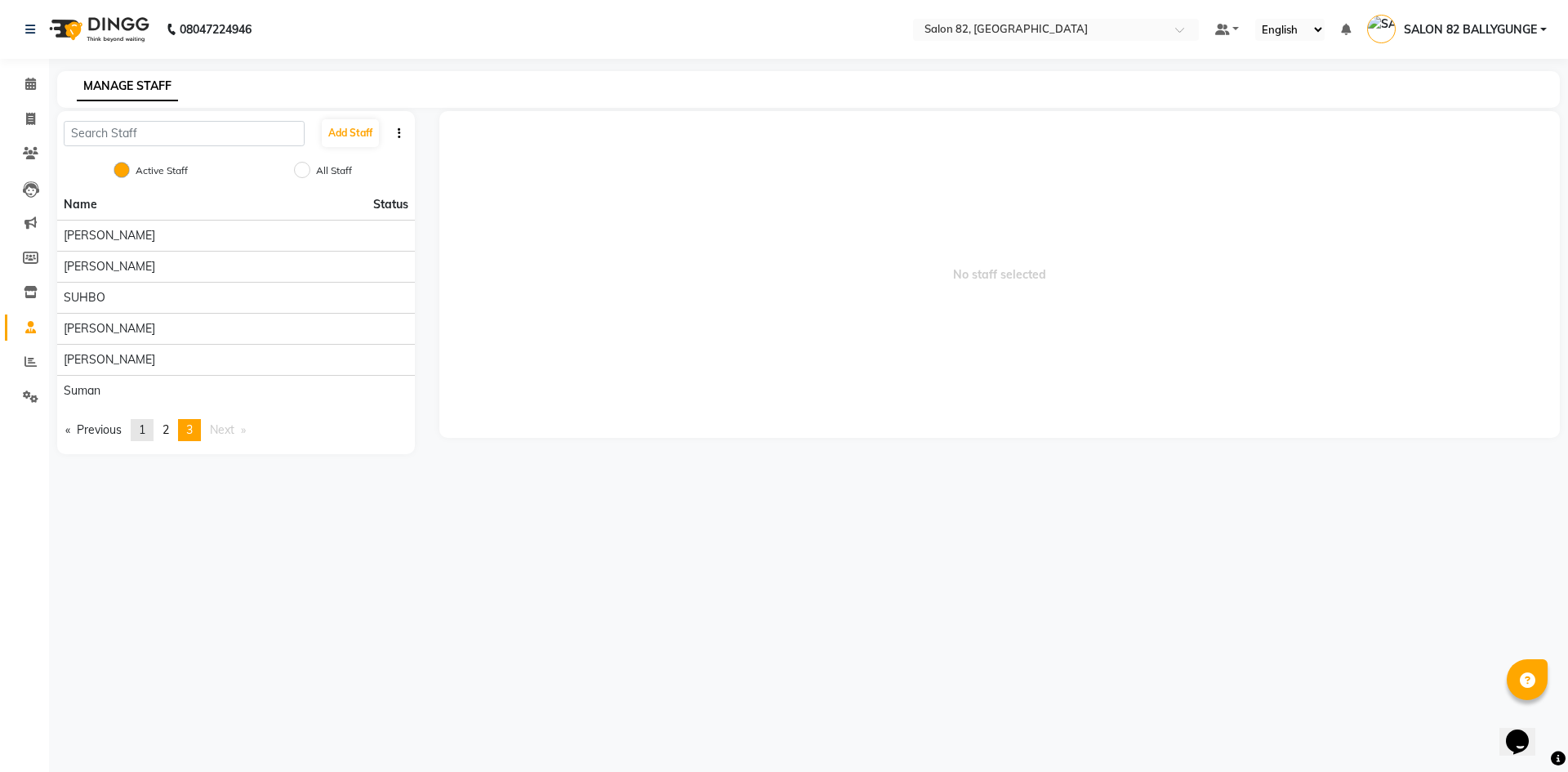
click at [141, 430] on link "page 1" at bounding box center [142, 430] width 23 height 22
click at [174, 549] on link "page 2" at bounding box center [166, 554] width 23 height 22
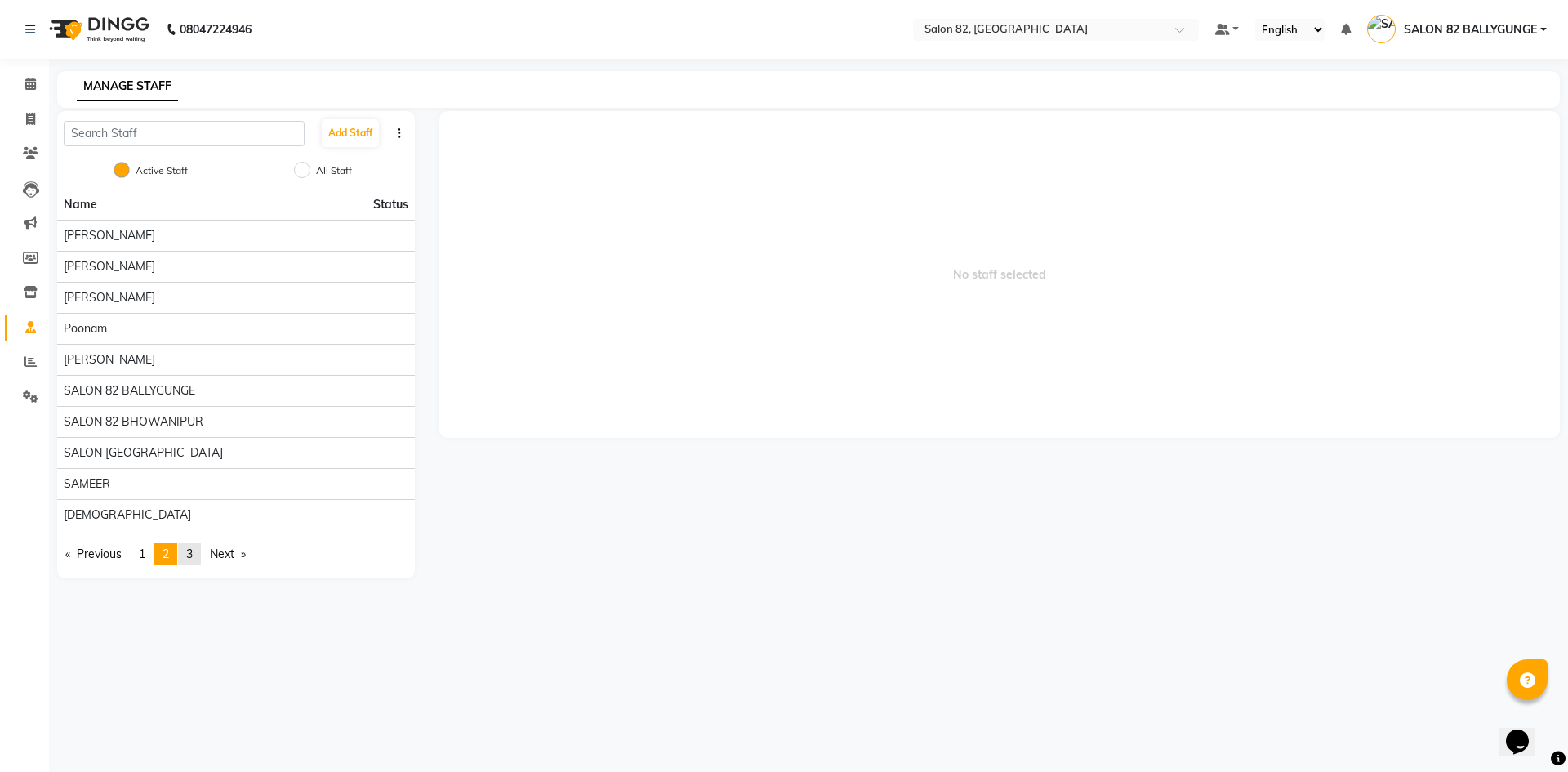
click at [185, 551] on link "page 3" at bounding box center [189, 554] width 23 height 22
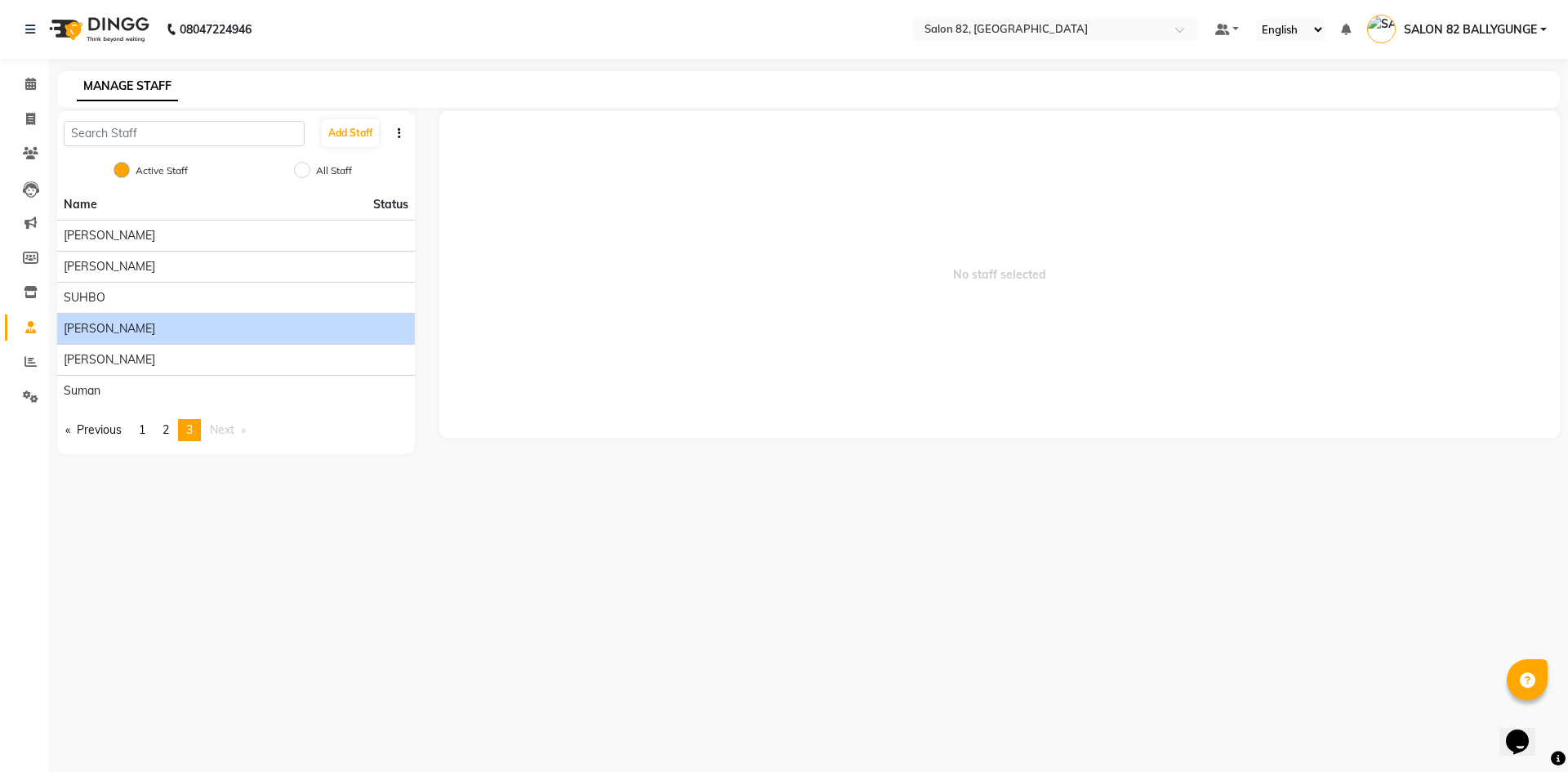
click at [103, 325] on div "[PERSON_NAME]" at bounding box center [235, 328] width 345 height 17
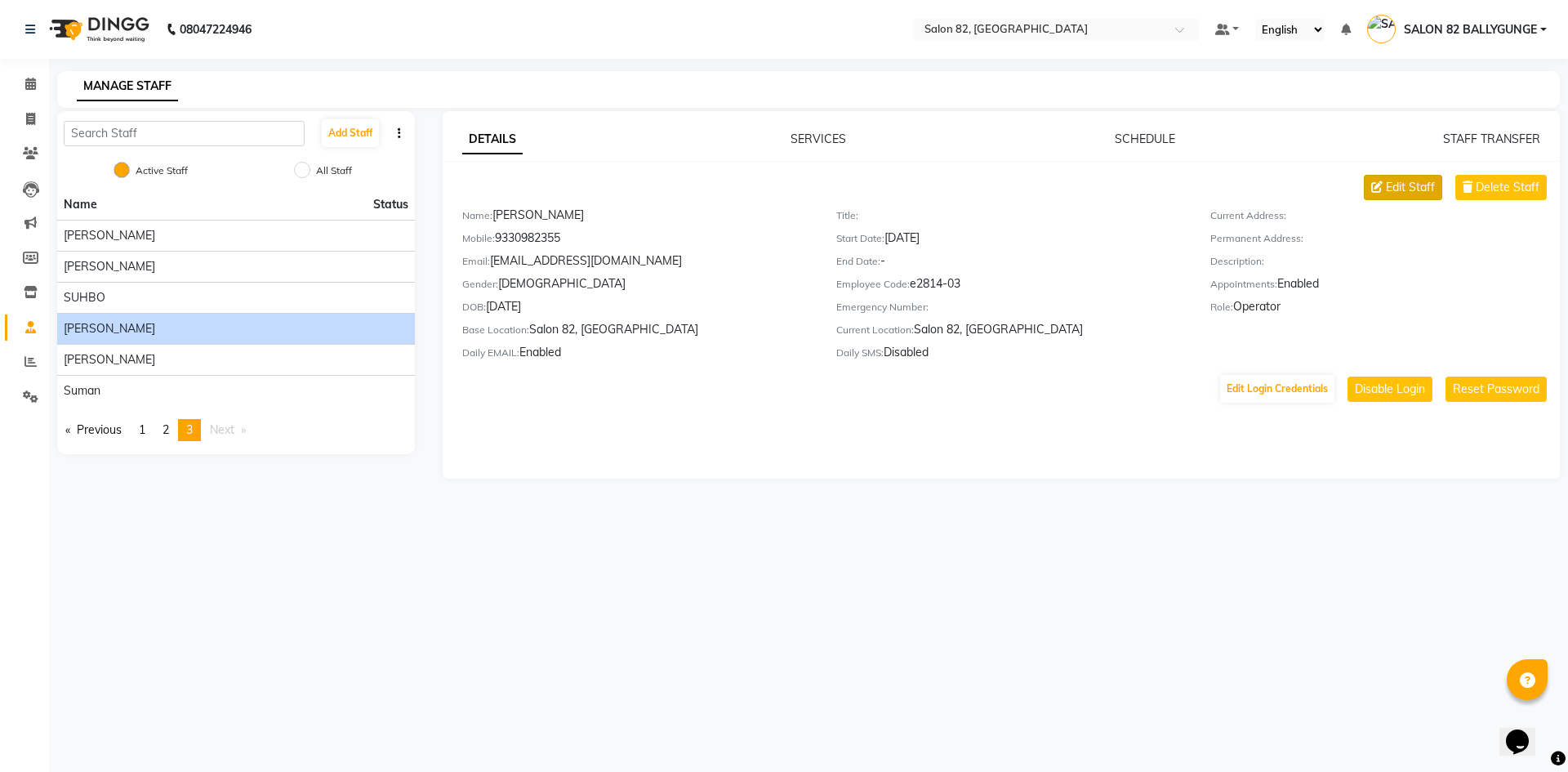
click at [1412, 187] on span "Edit Staff" at bounding box center [1411, 187] width 49 height 17
select select "male"
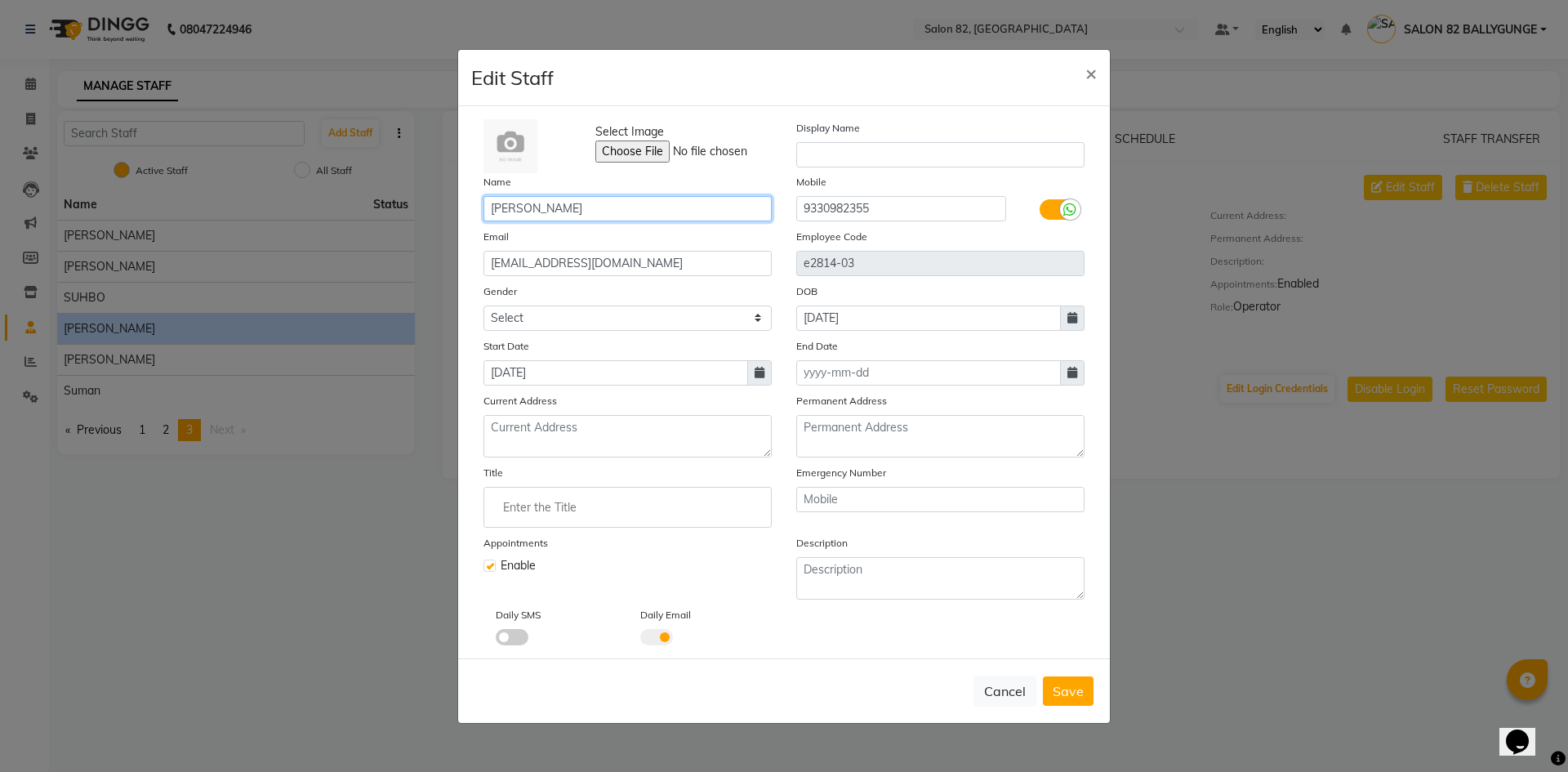
click at [572, 203] on input "[PERSON_NAME]" at bounding box center [627, 208] width 288 height 26
type input "[PERSON_NAME] (Level-1)"
click at [1054, 681] on button "Save" at bounding box center [1068, 691] width 51 height 30
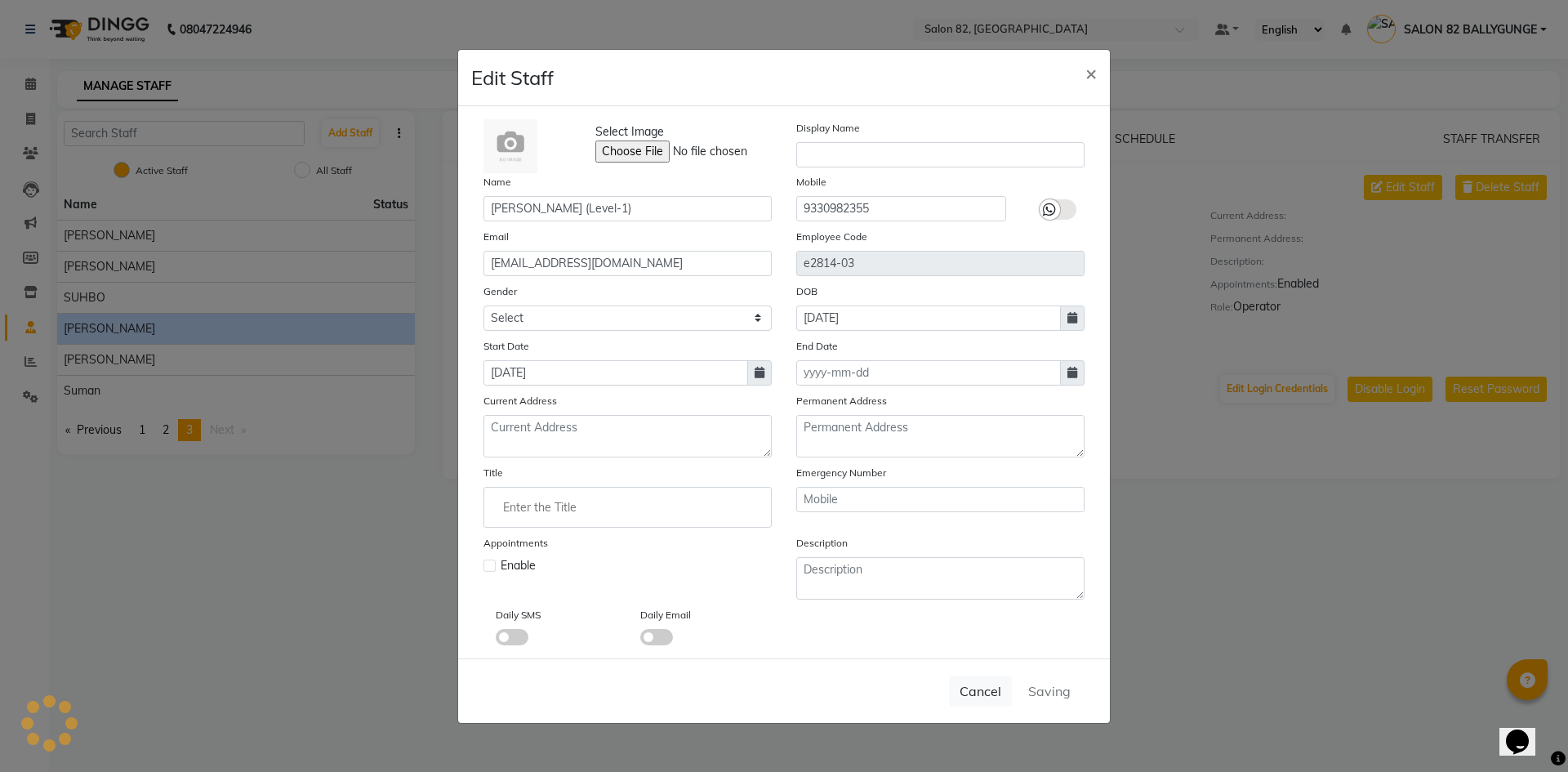
select select
checkbox input "false"
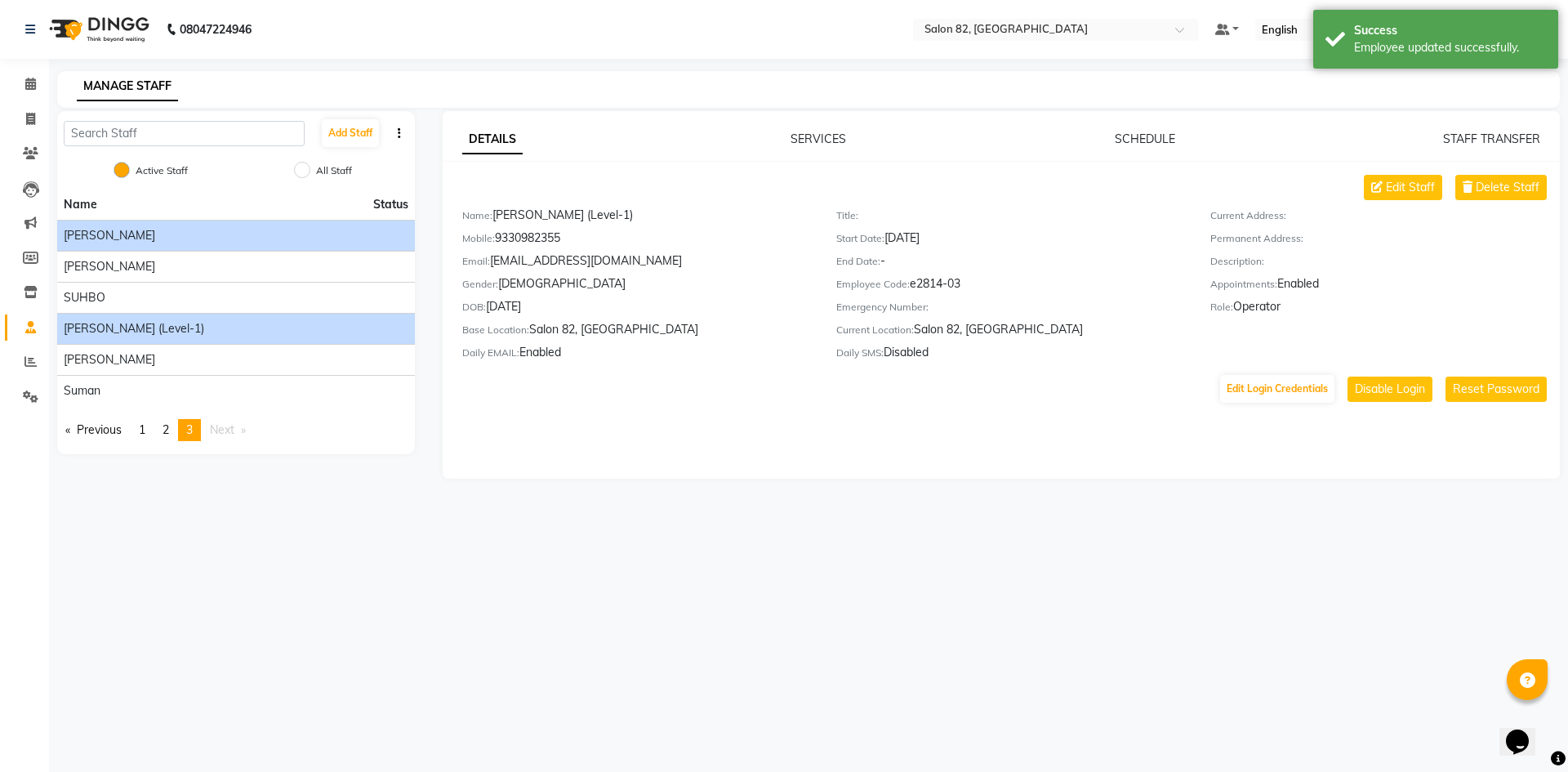
click at [122, 232] on span "[PERSON_NAME]" at bounding box center [109, 235] width 91 height 17
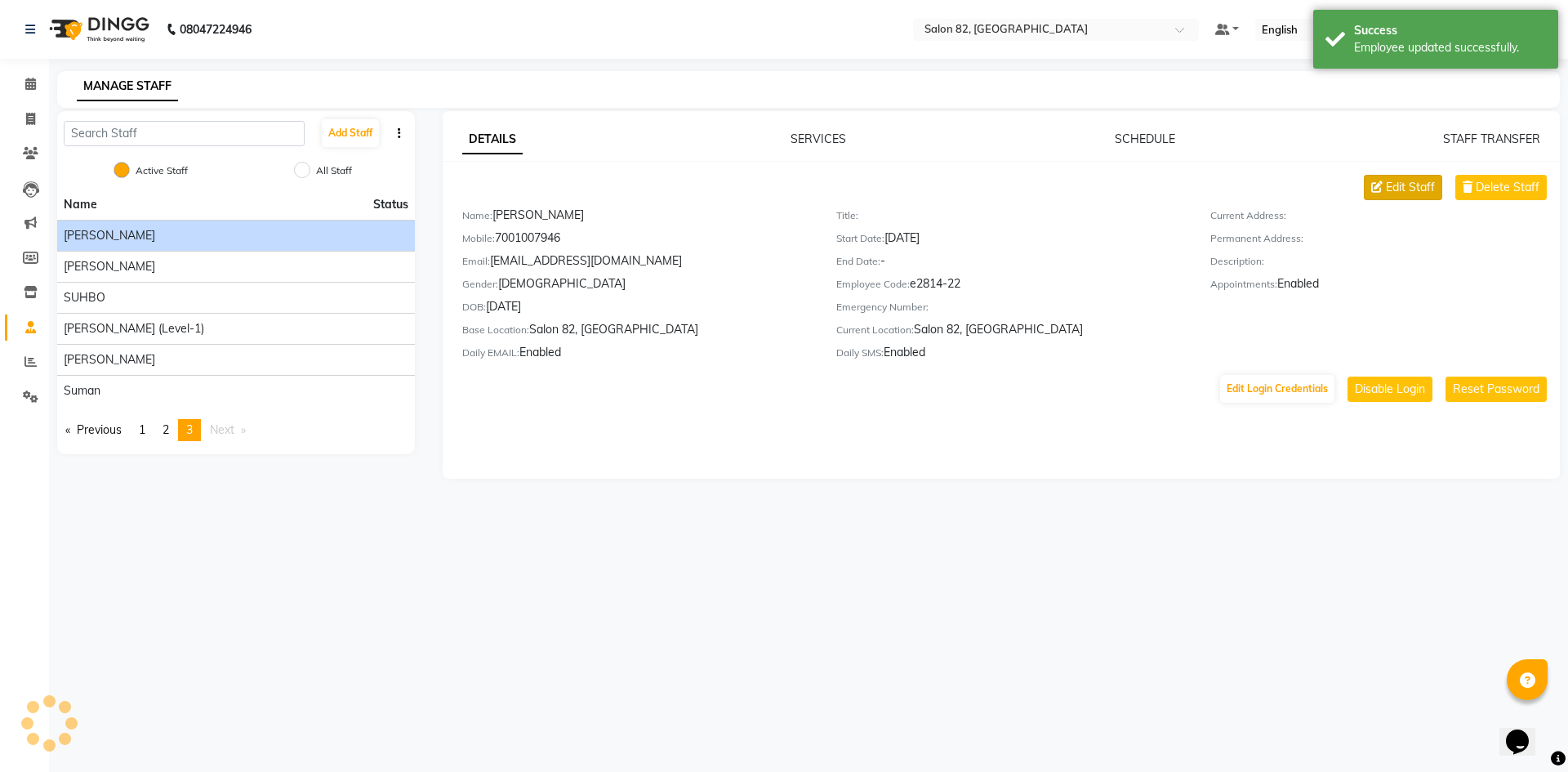
click at [1407, 186] on span "Edit Staff" at bounding box center [1411, 187] width 49 height 17
select select "male"
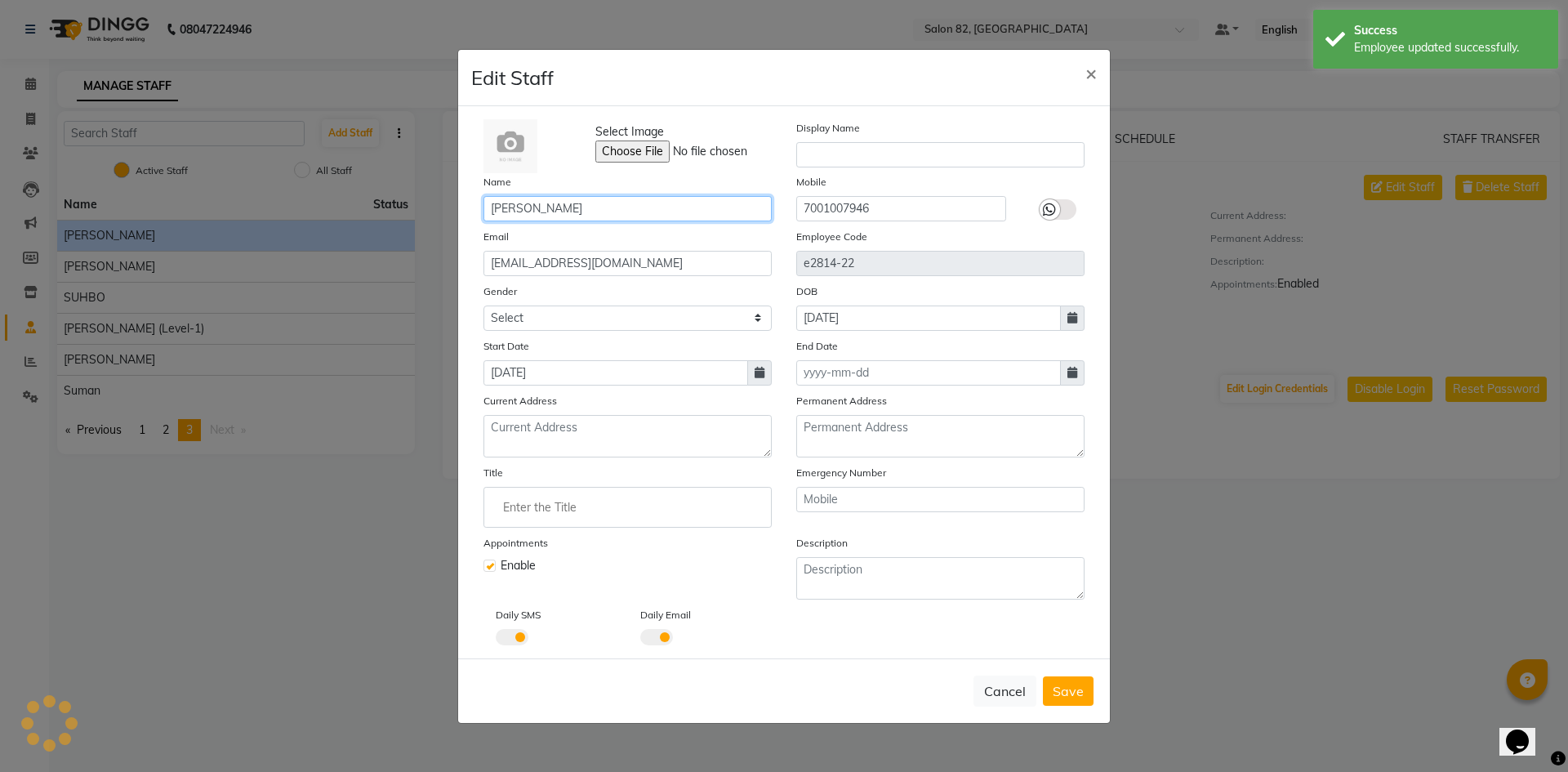
click at [661, 207] on input "[PERSON_NAME]" at bounding box center [627, 208] width 288 height 26
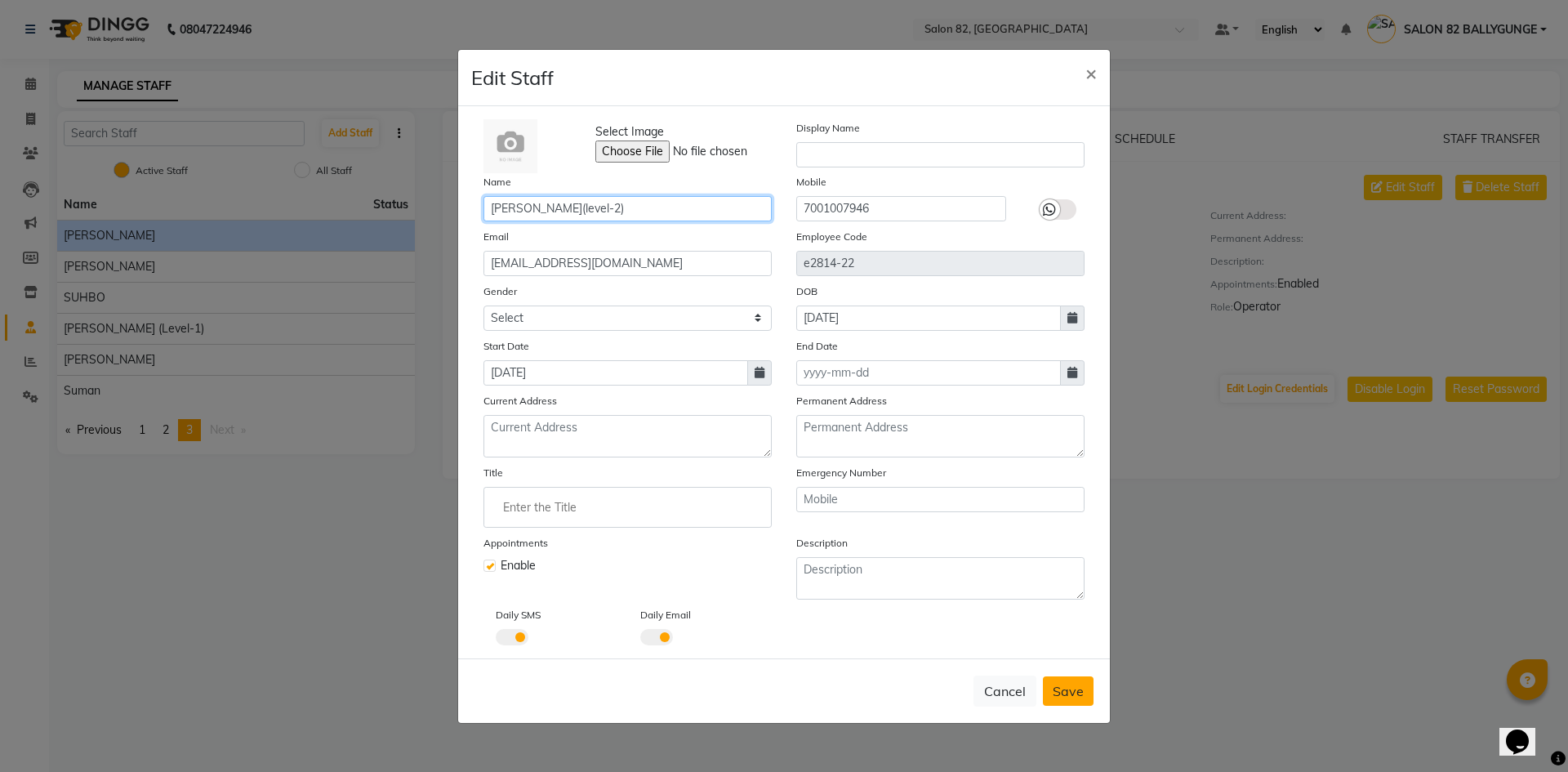
type input "[PERSON_NAME](level-2)"
click at [1069, 688] on span "Save" at bounding box center [1068, 691] width 31 height 16
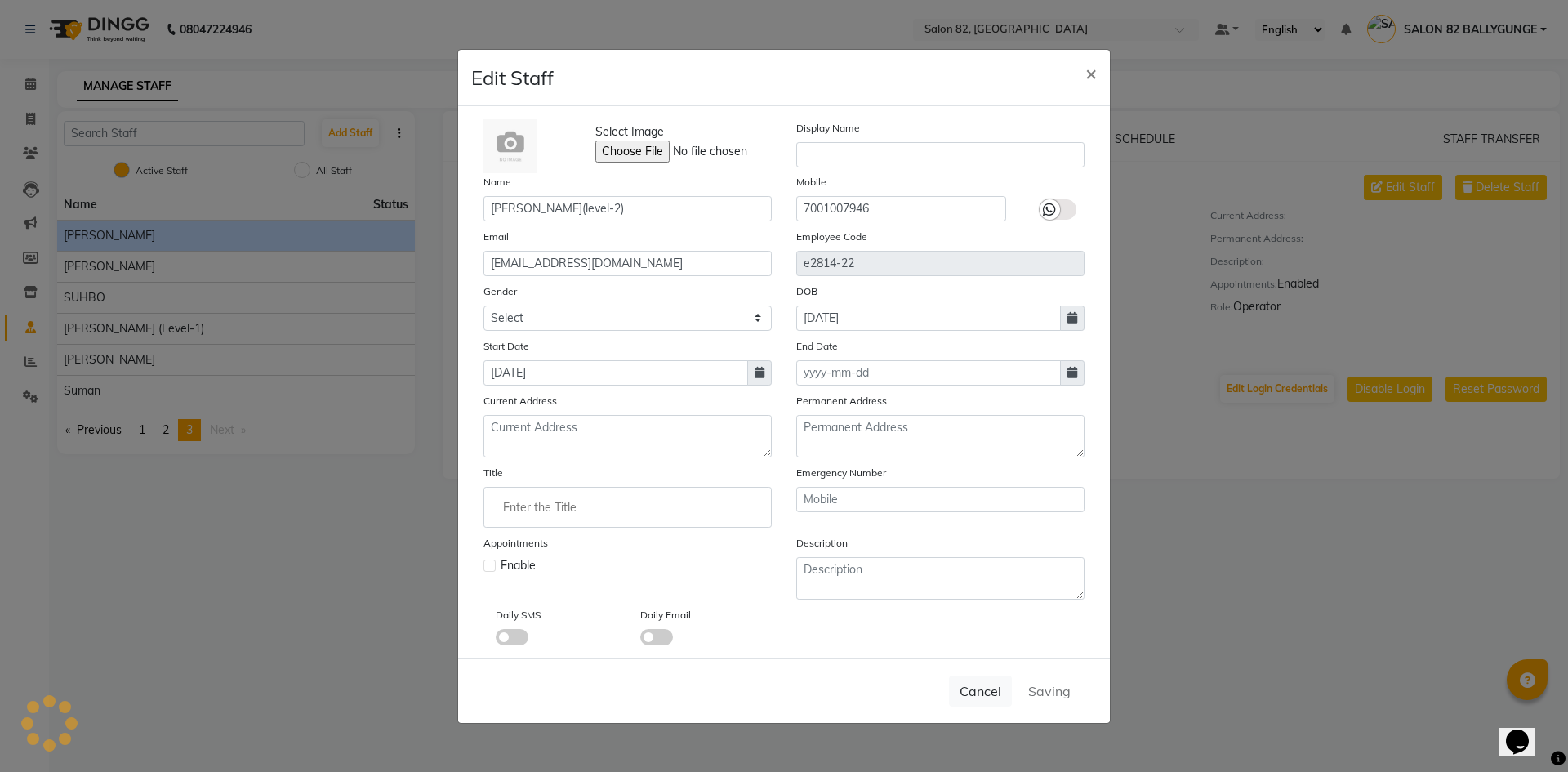
select select
checkbox input "false"
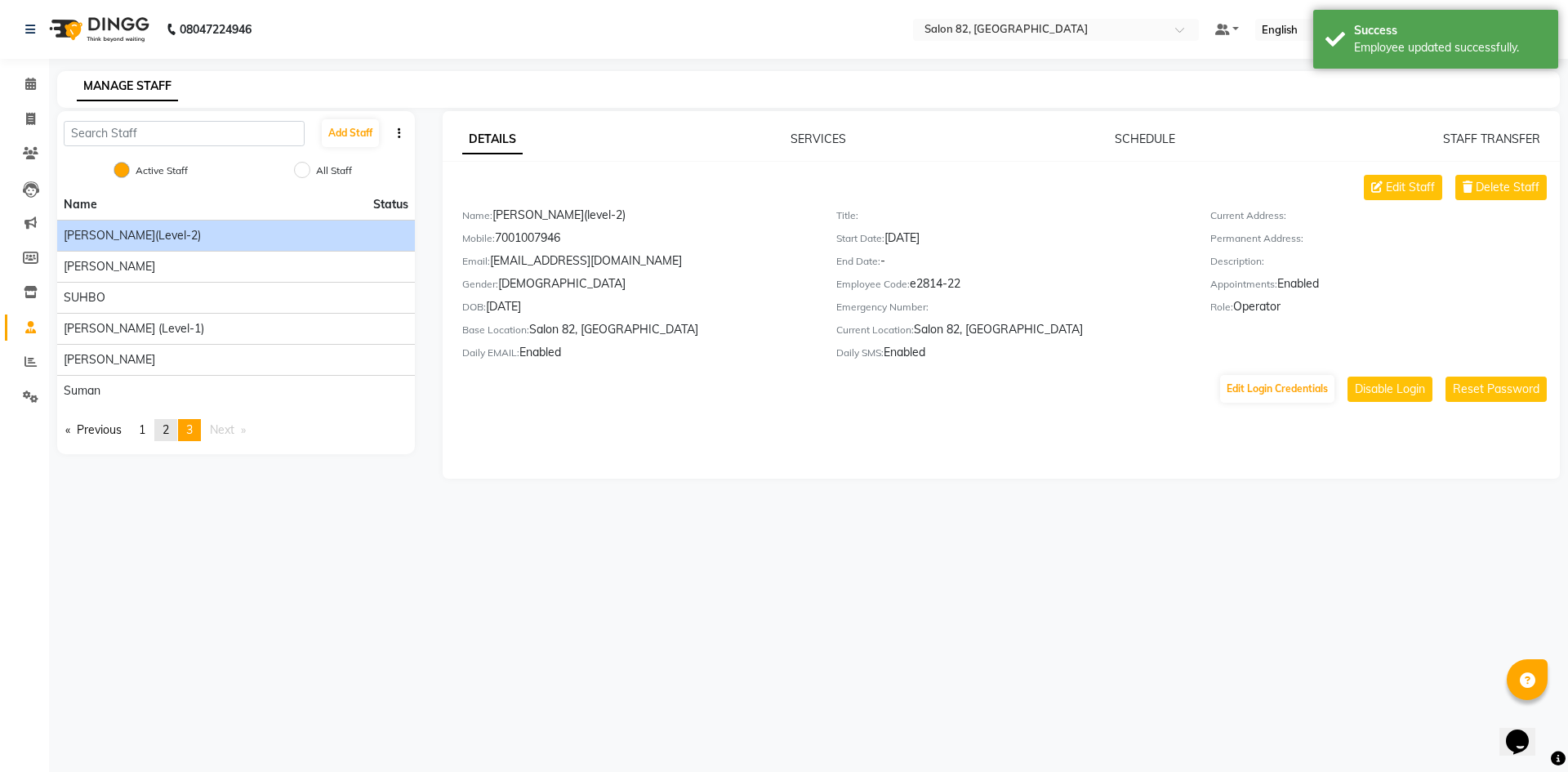
click at [169, 429] on span "2" at bounding box center [165, 430] width 7 height 15
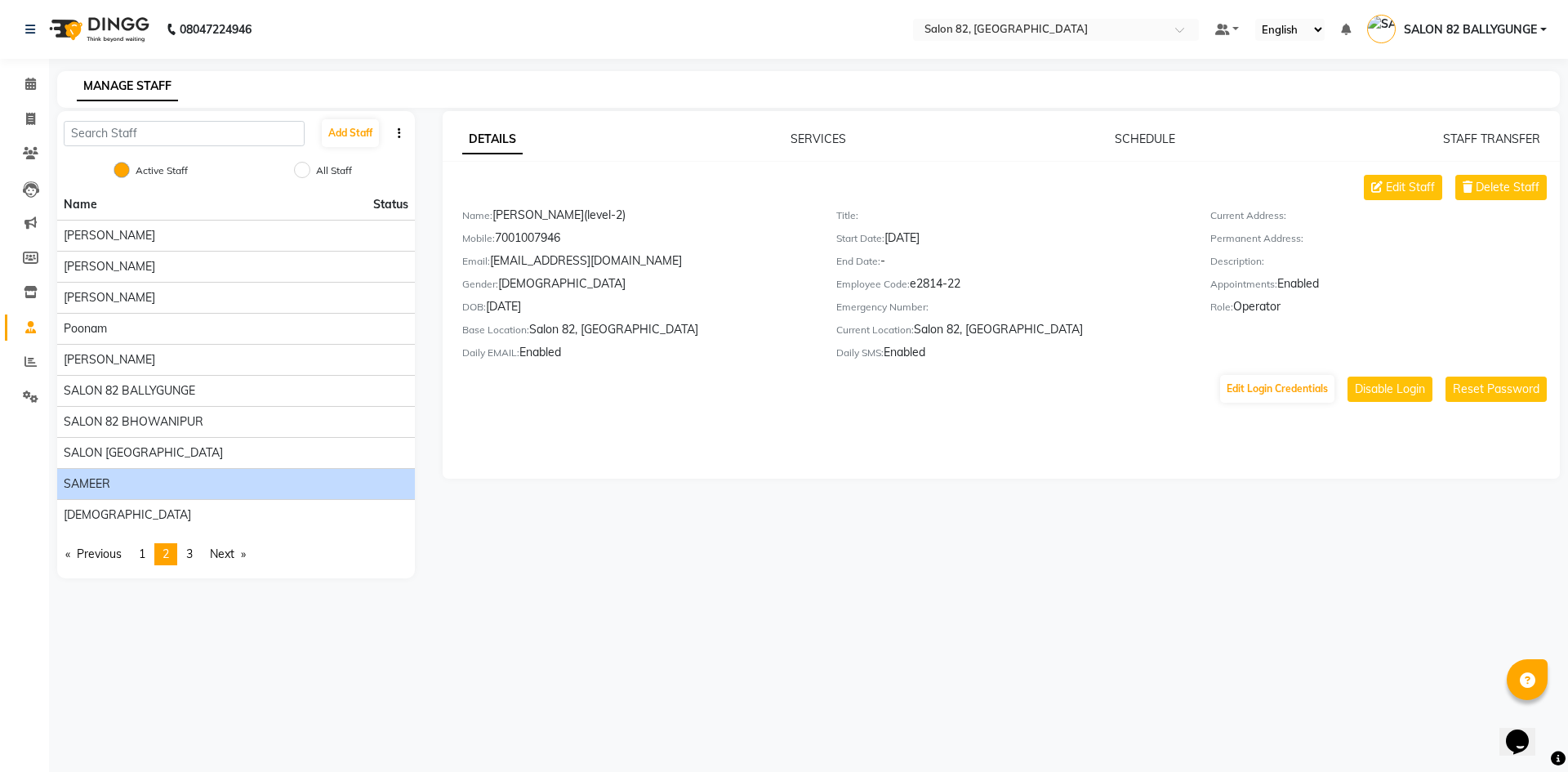
click at [96, 477] on span "SAMEER" at bounding box center [86, 483] width 47 height 17
click at [1420, 178] on button "Edit Staff" at bounding box center [1403, 187] width 78 height 26
select select "male"
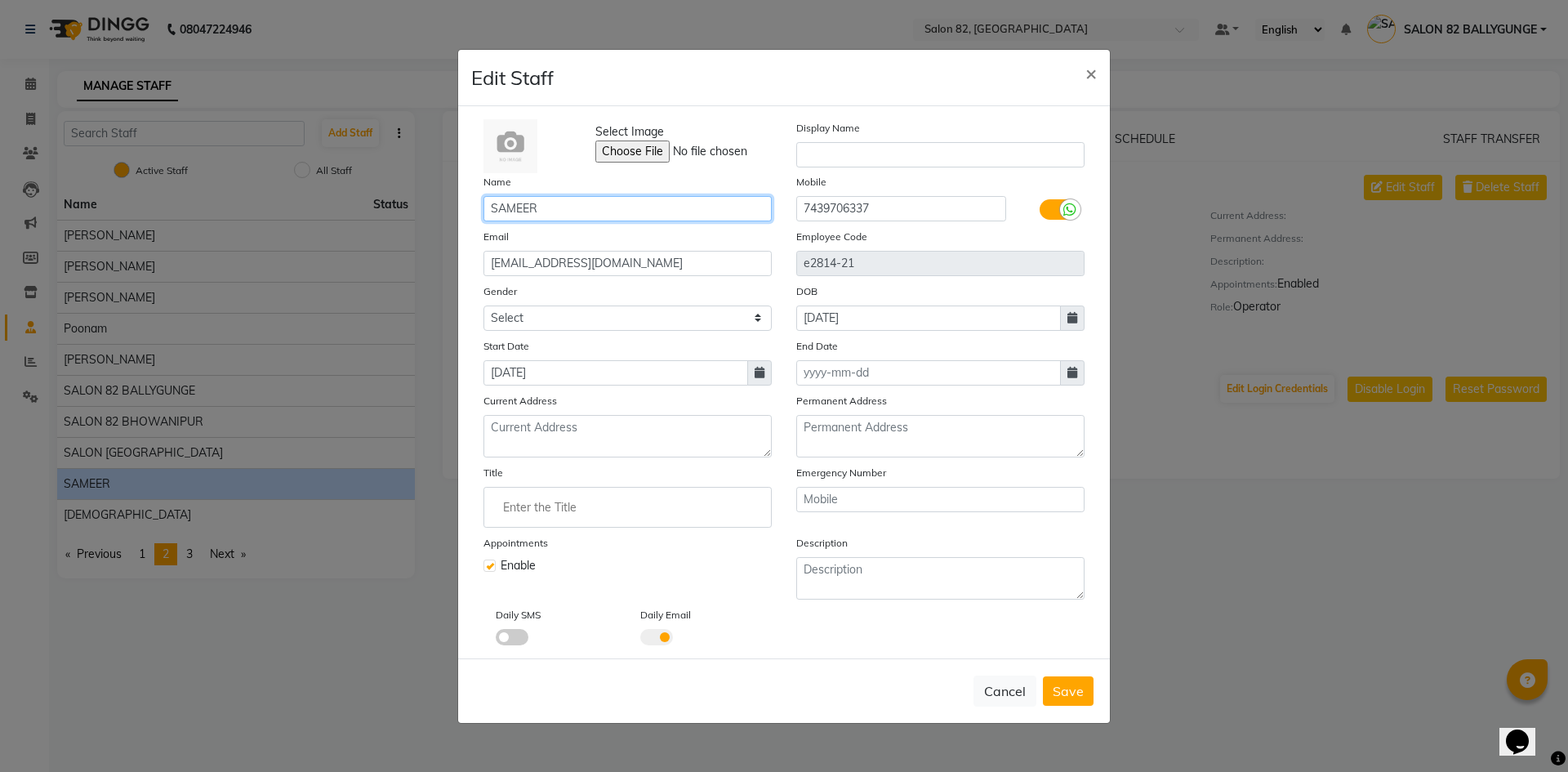
click at [585, 201] on input "SAMEER" at bounding box center [627, 208] width 288 height 26
click at [538, 208] on input "SAMEER(level-2)" at bounding box center [627, 208] width 288 height 26
type input "SAMEER (level-2)"
click at [1085, 695] on button "Save" at bounding box center [1068, 691] width 51 height 30
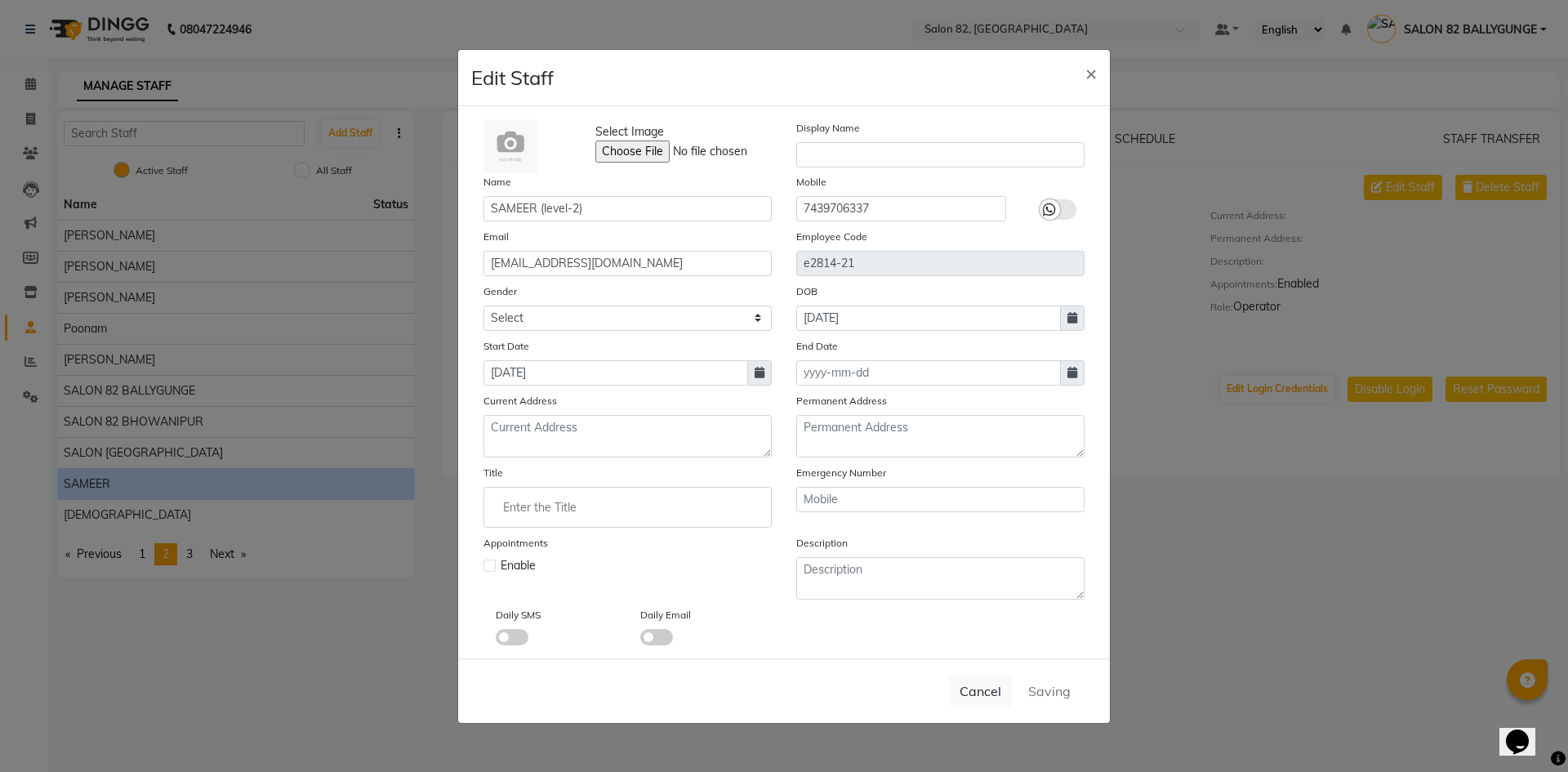
select select
checkbox input "false"
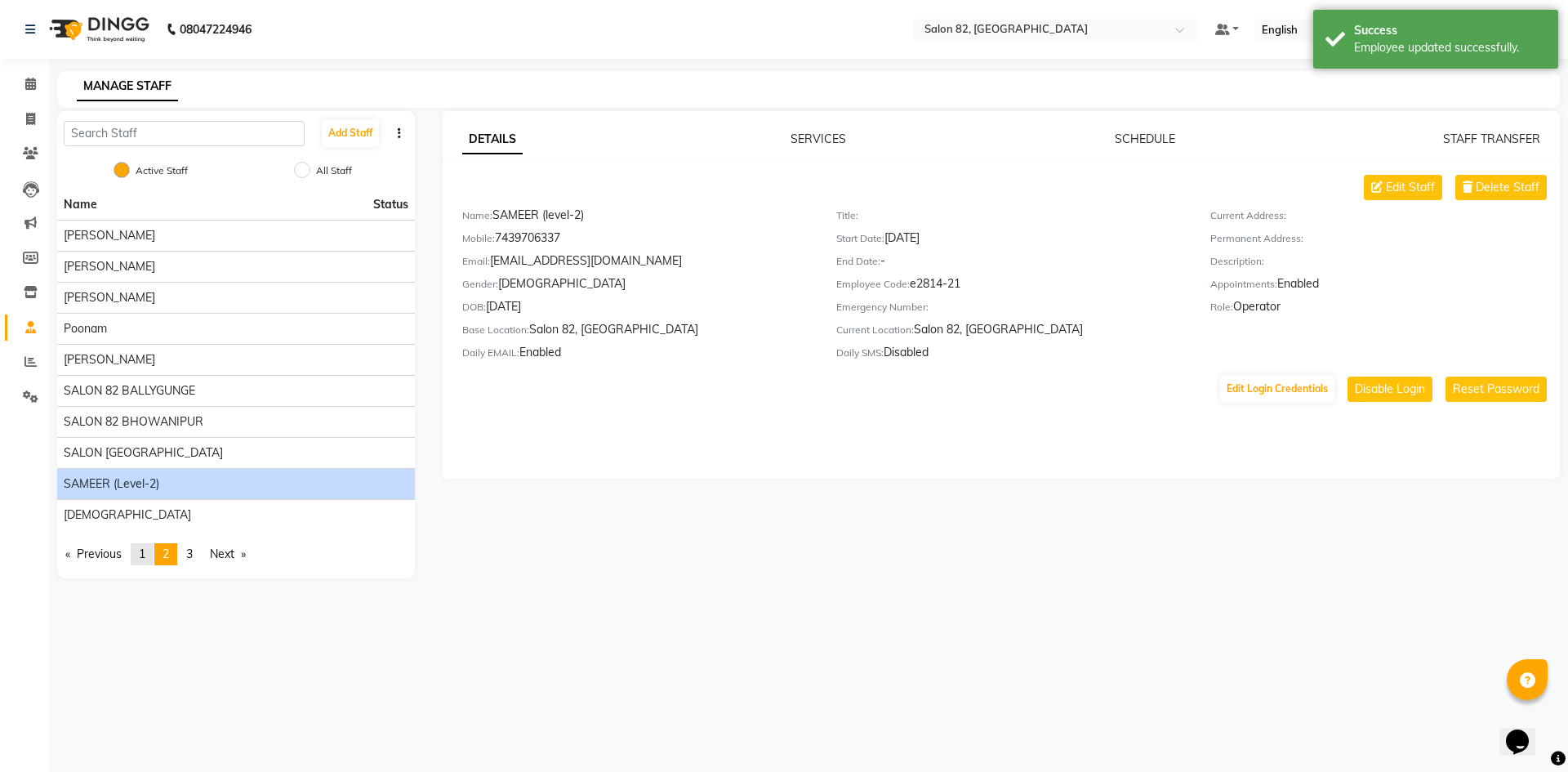
click at [146, 551] on span "1" at bounding box center [142, 554] width 7 height 15
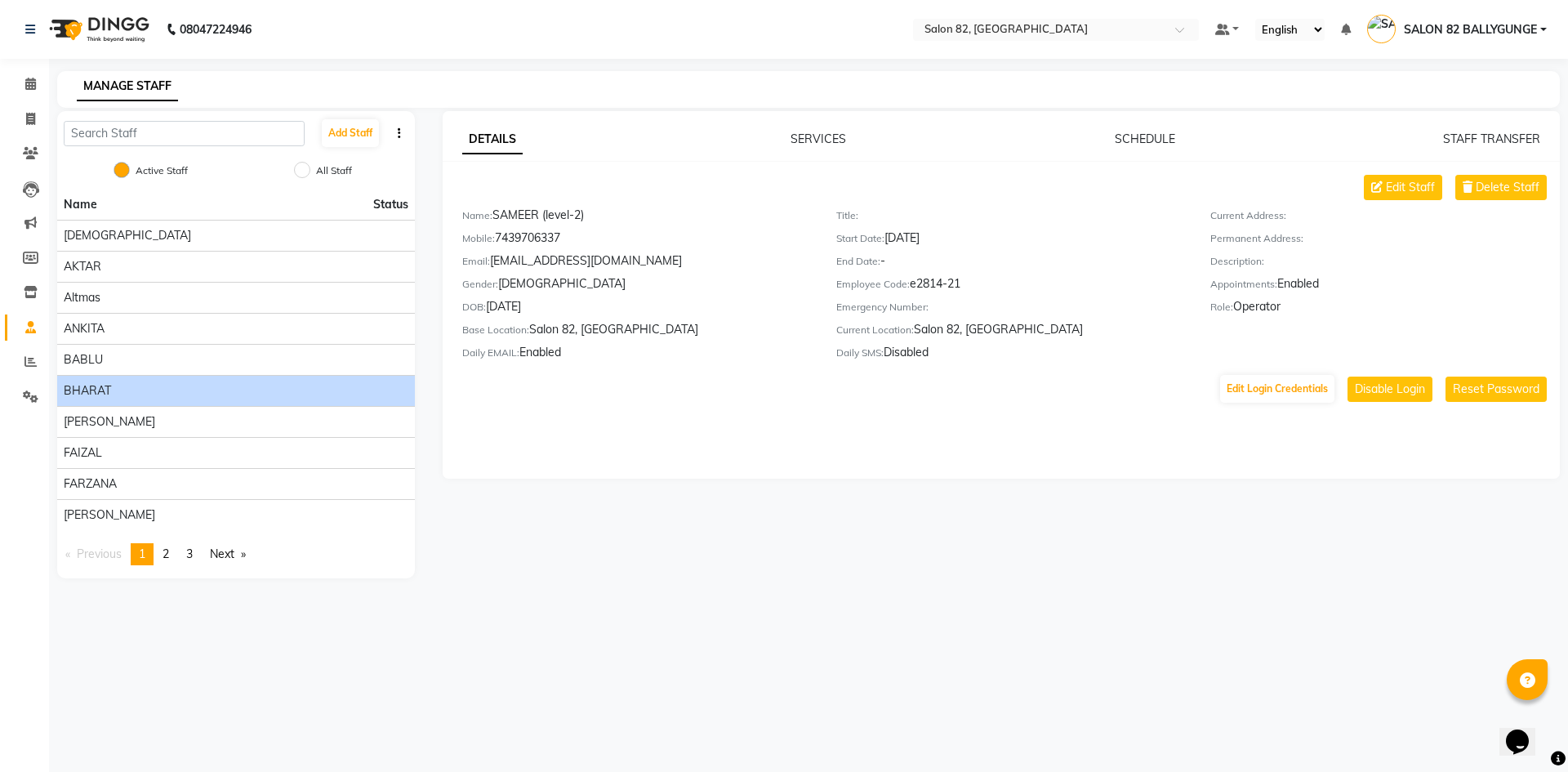
click at [91, 387] on span "BHARAT" at bounding box center [87, 390] width 48 height 17
click at [1412, 180] on span "Edit Staff" at bounding box center [1411, 187] width 49 height 17
select select "male"
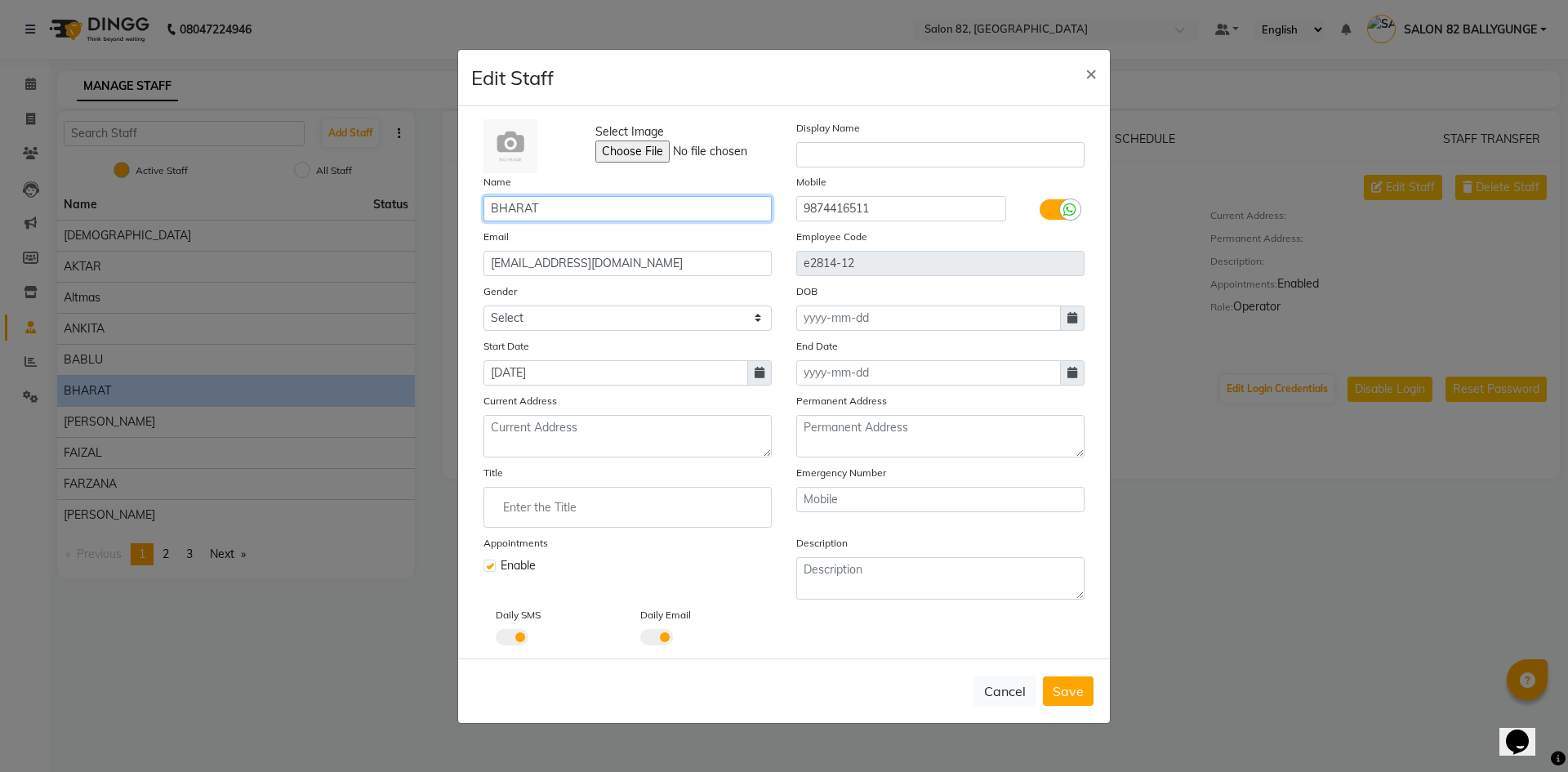
click at [617, 210] on input "BHARAT" at bounding box center [627, 208] width 288 height 26
type input "BHARAT"
click at [1043, 676] on button "Save" at bounding box center [1068, 691] width 51 height 30
select select
checkbox input "false"
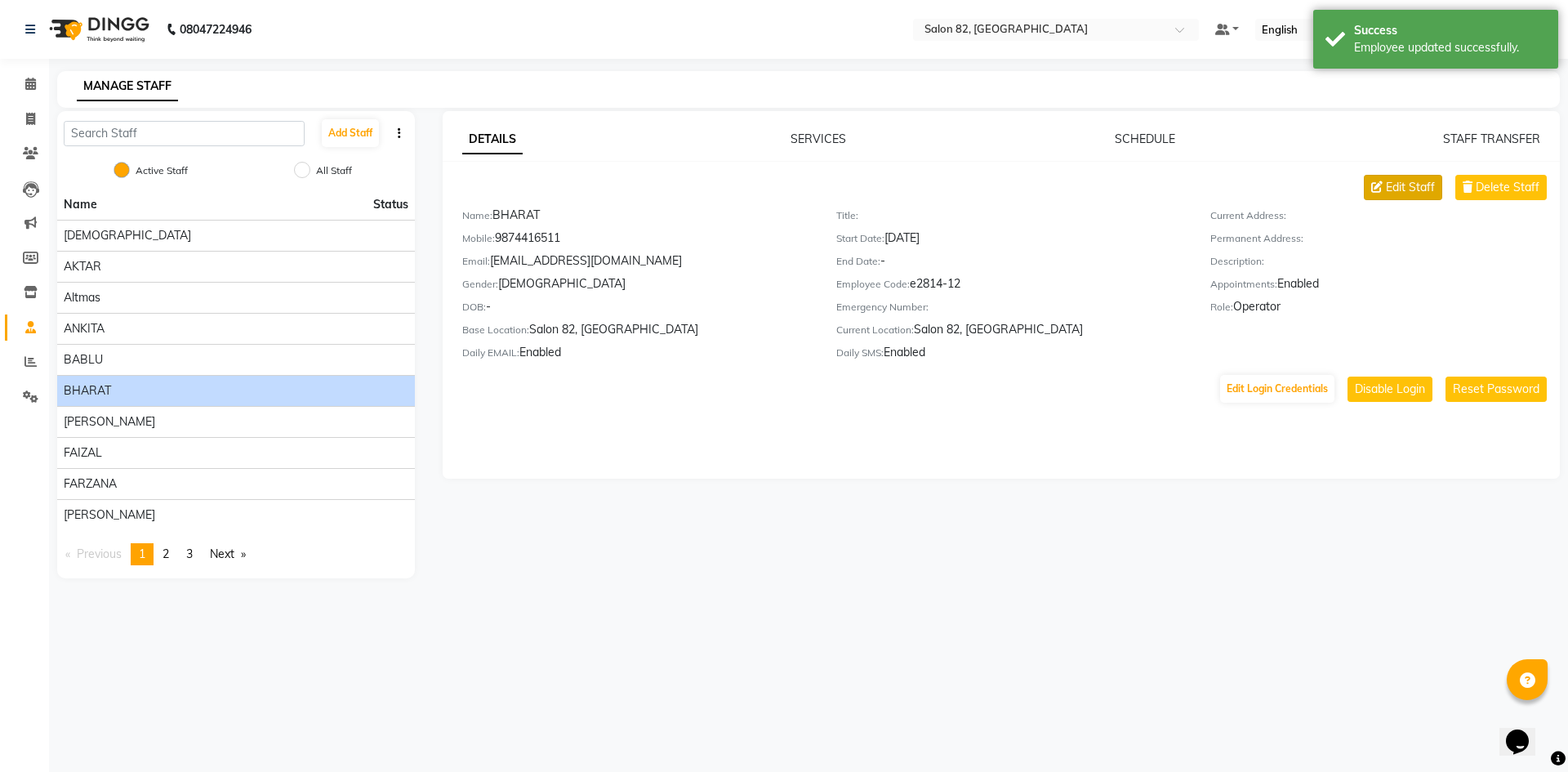
click at [1411, 193] on span "Edit Staff" at bounding box center [1411, 187] width 49 height 17
select select "male"
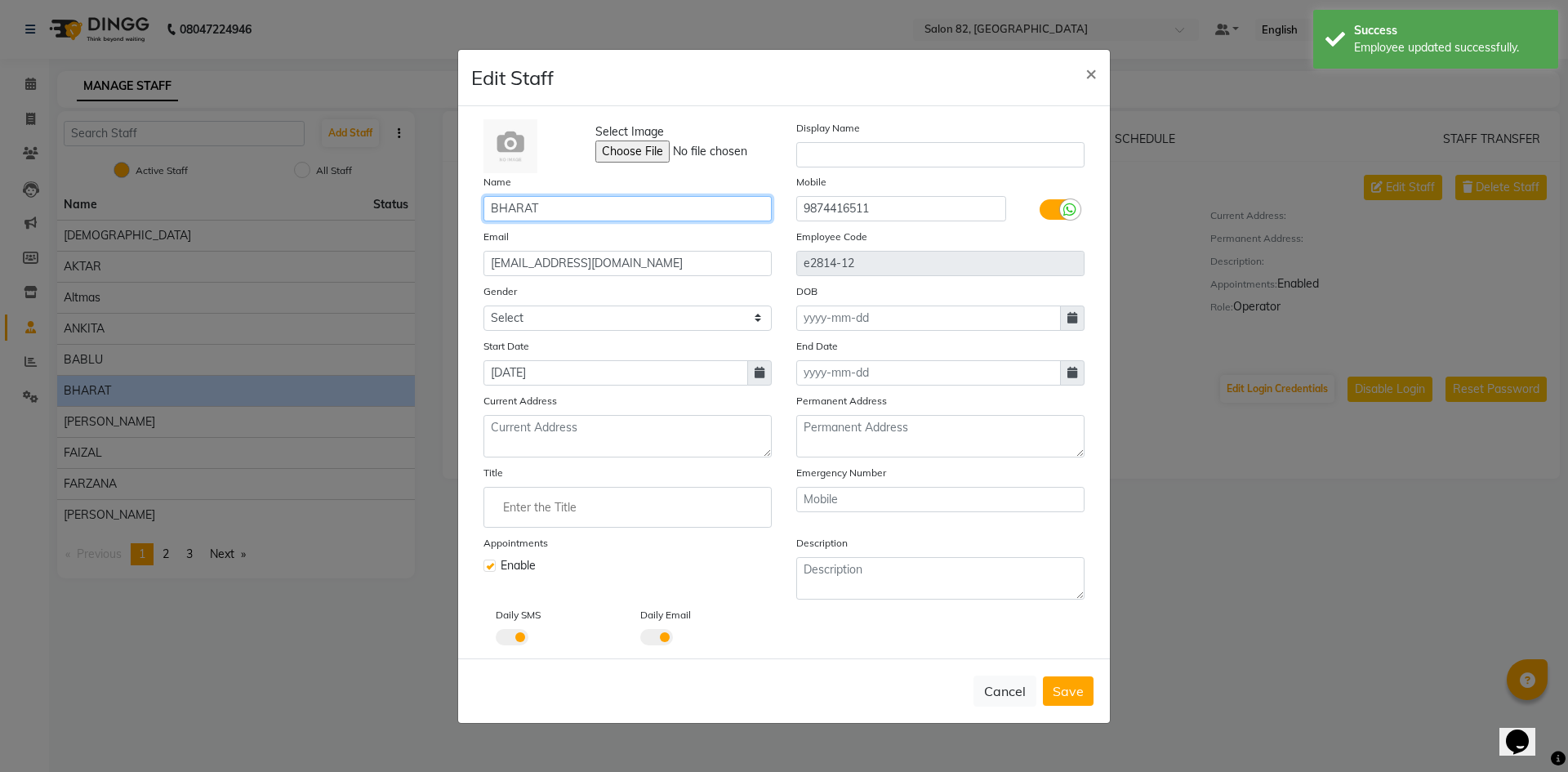
click at [632, 205] on input "BHARAT" at bounding box center [627, 208] width 288 height 26
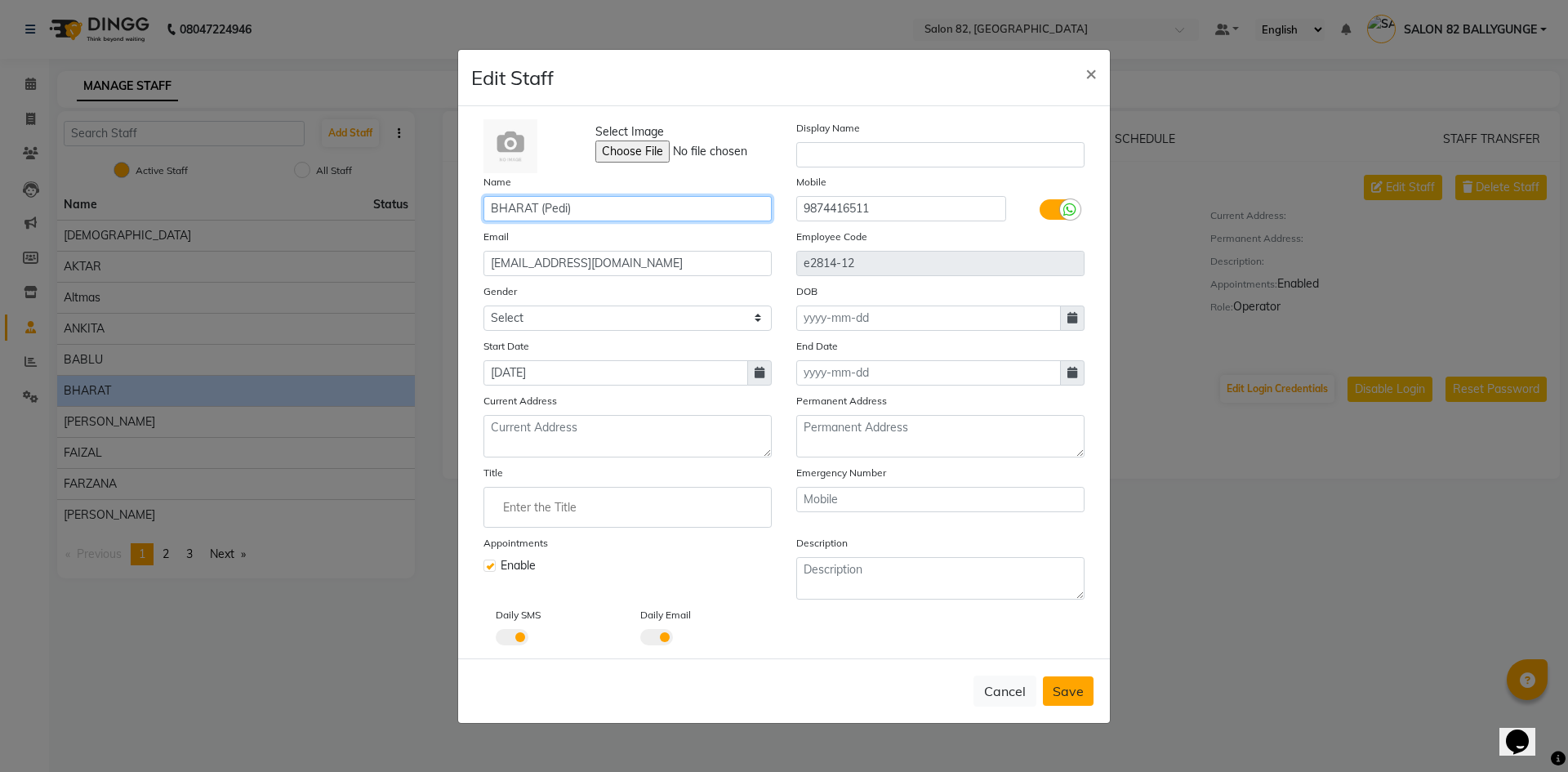
type input "BHARAT (Pedi)"
click at [1063, 685] on span "Save" at bounding box center [1068, 691] width 31 height 16
select select
checkbox input "false"
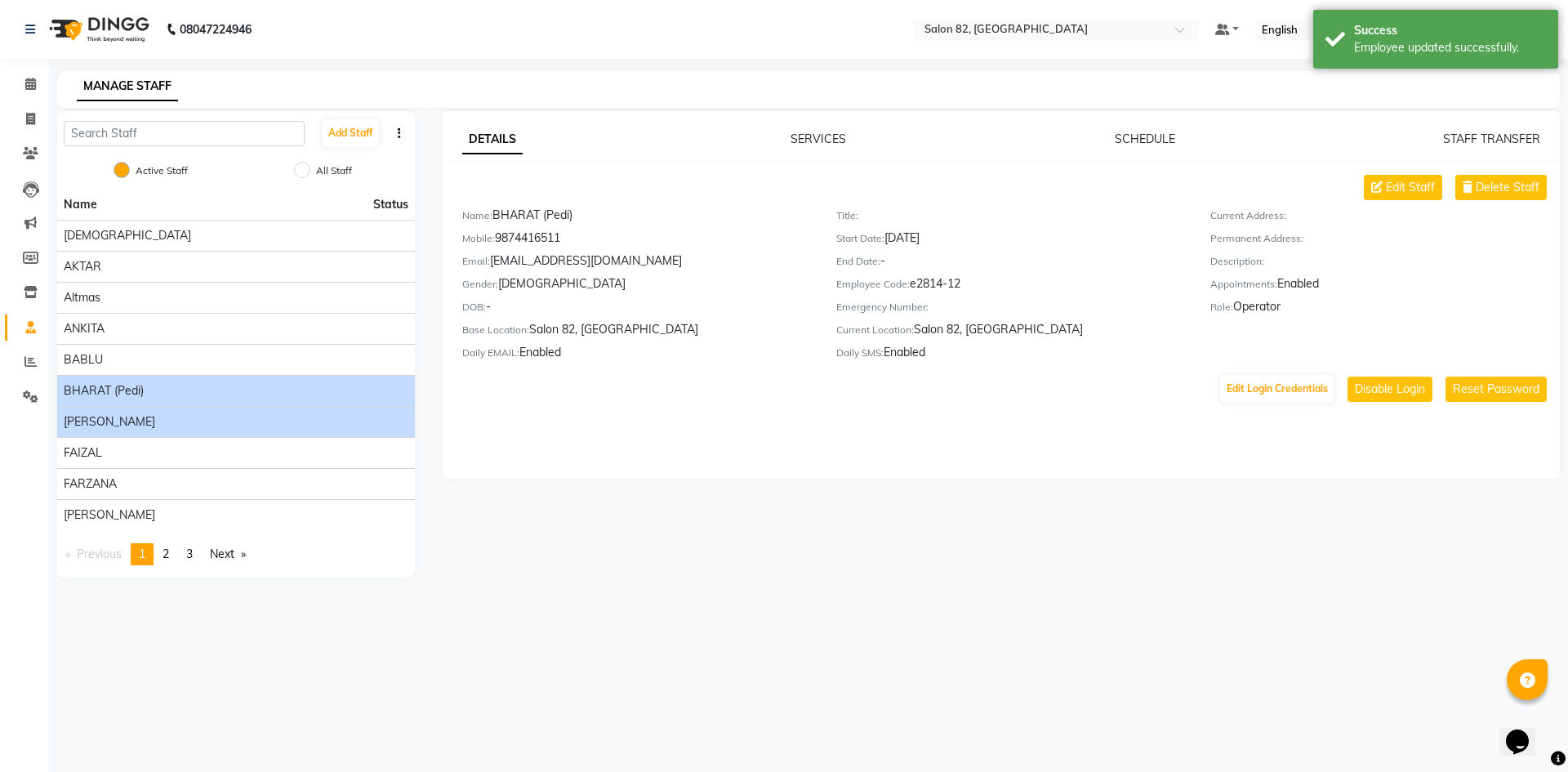
click at [78, 421] on span "Doyel" at bounding box center [109, 421] width 91 height 17
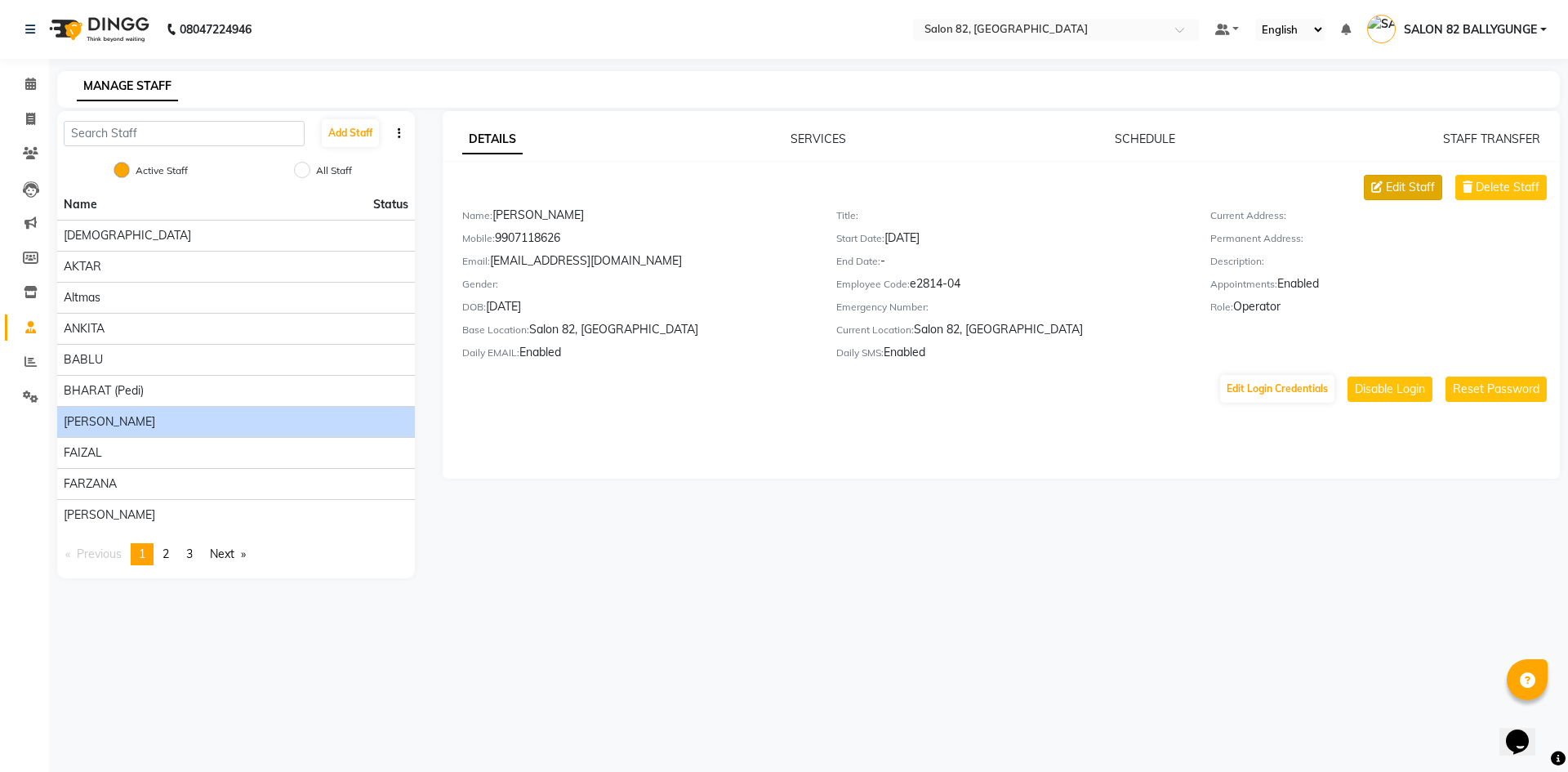
click at [1410, 184] on span "Edit Staff" at bounding box center [1411, 187] width 49 height 17
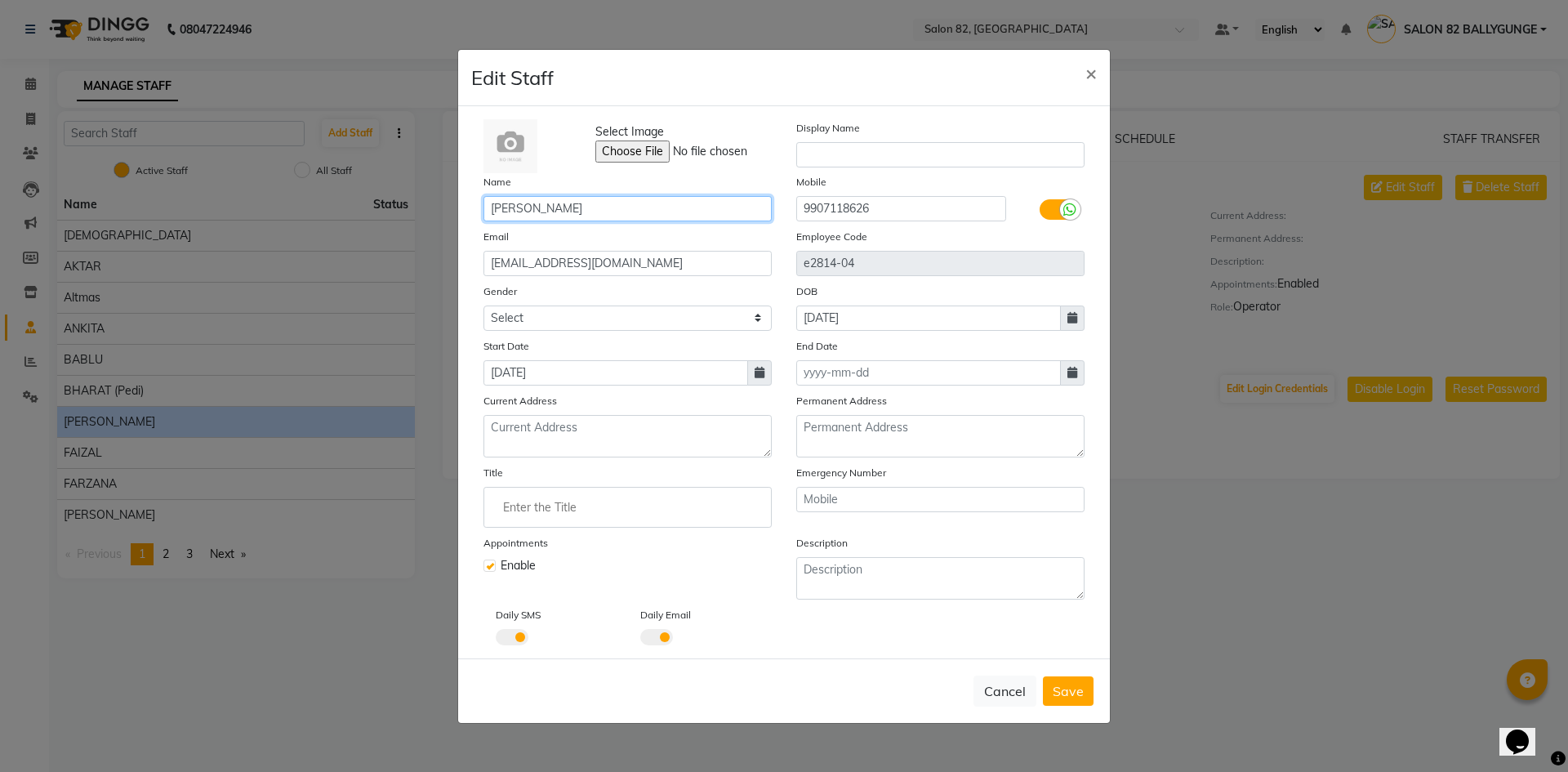
click at [653, 204] on input "Doyel" at bounding box center [627, 208] width 288 height 26
type input "[PERSON_NAME] (level-2)"
click at [1082, 691] on span "Save" at bounding box center [1068, 691] width 31 height 16
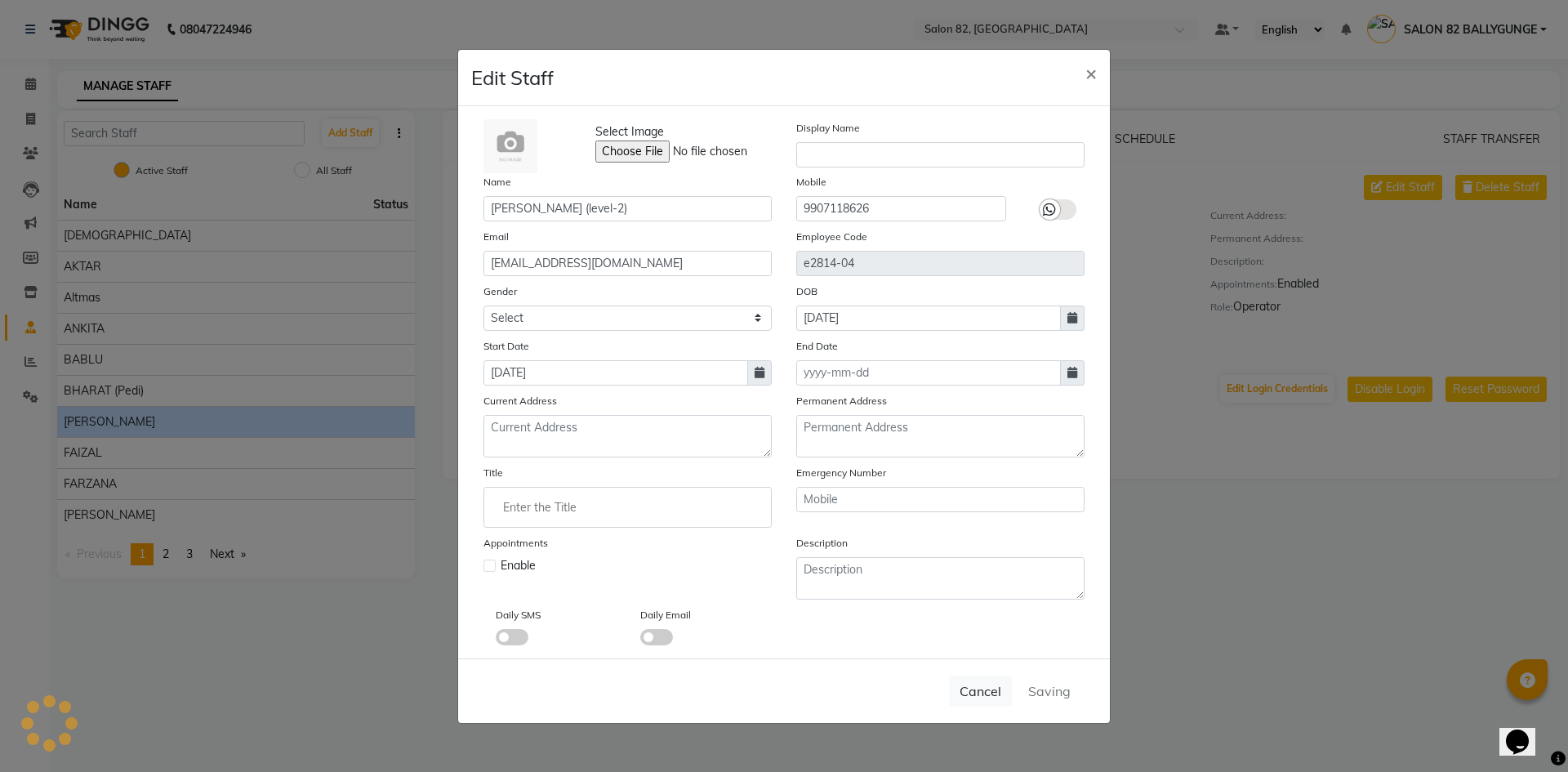
checkbox input "false"
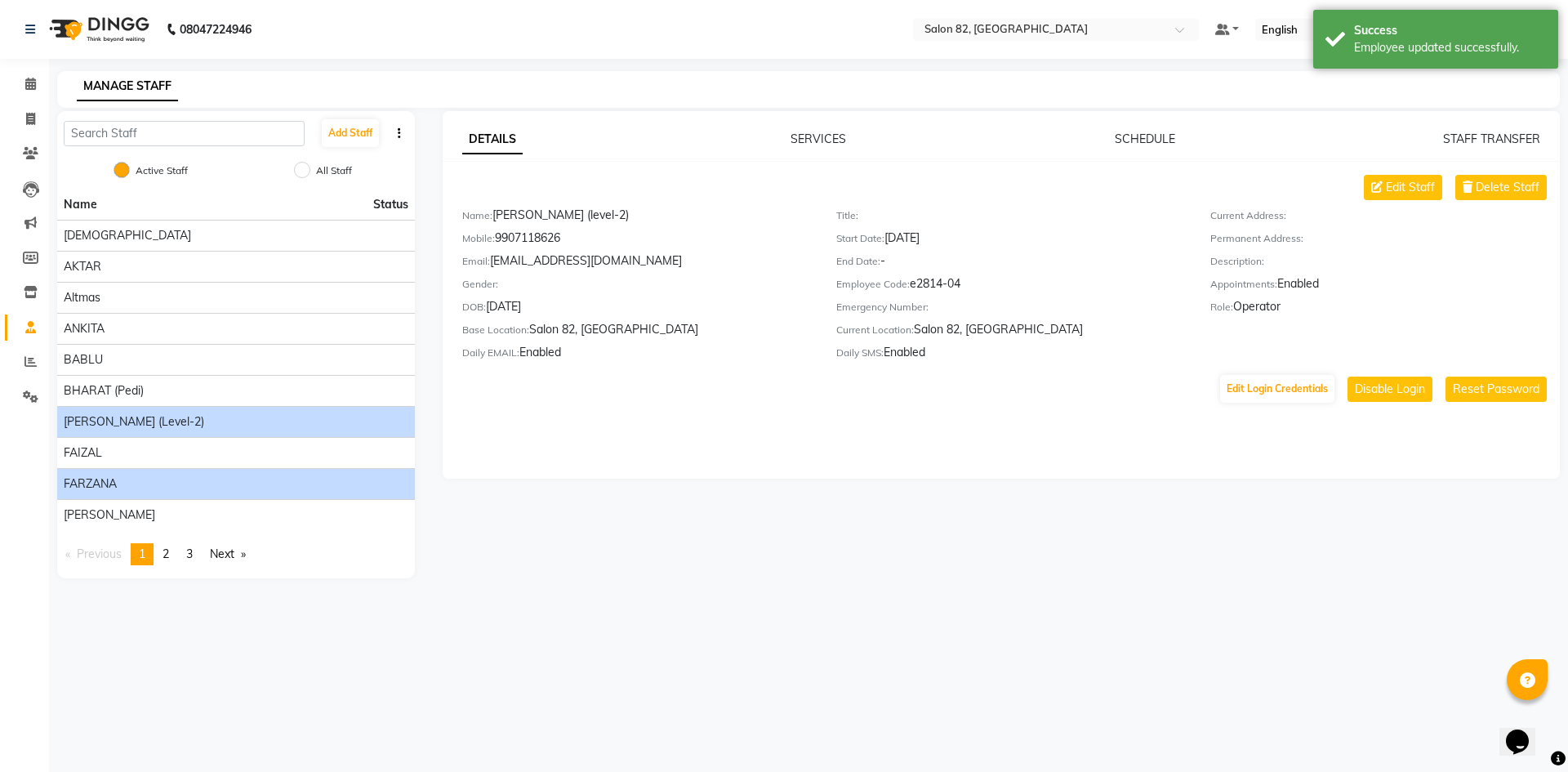
click at [121, 482] on div "FARZANA" at bounding box center [235, 483] width 345 height 17
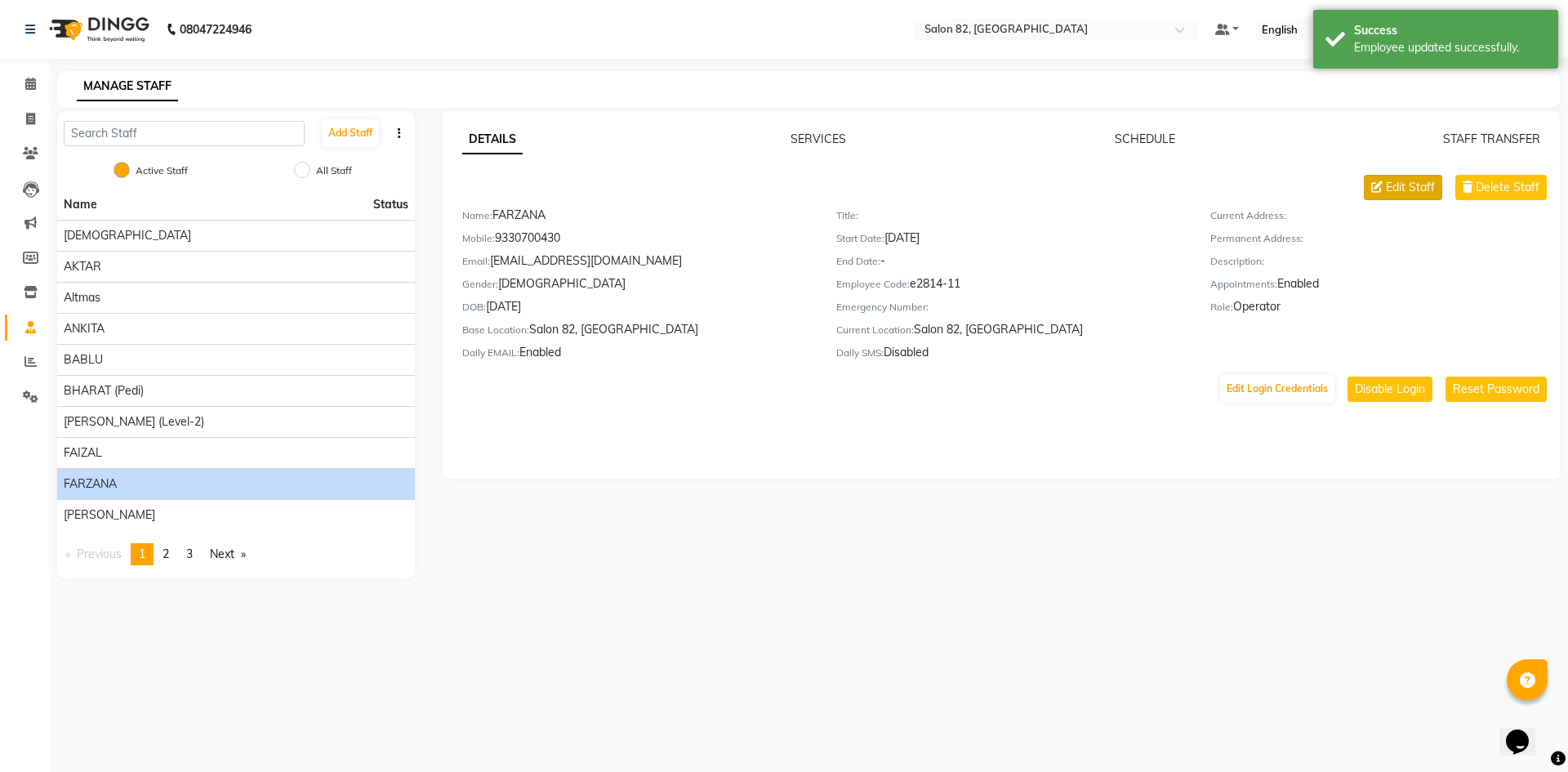
click at [1394, 186] on span "Edit Staff" at bounding box center [1411, 187] width 49 height 17
select select "female"
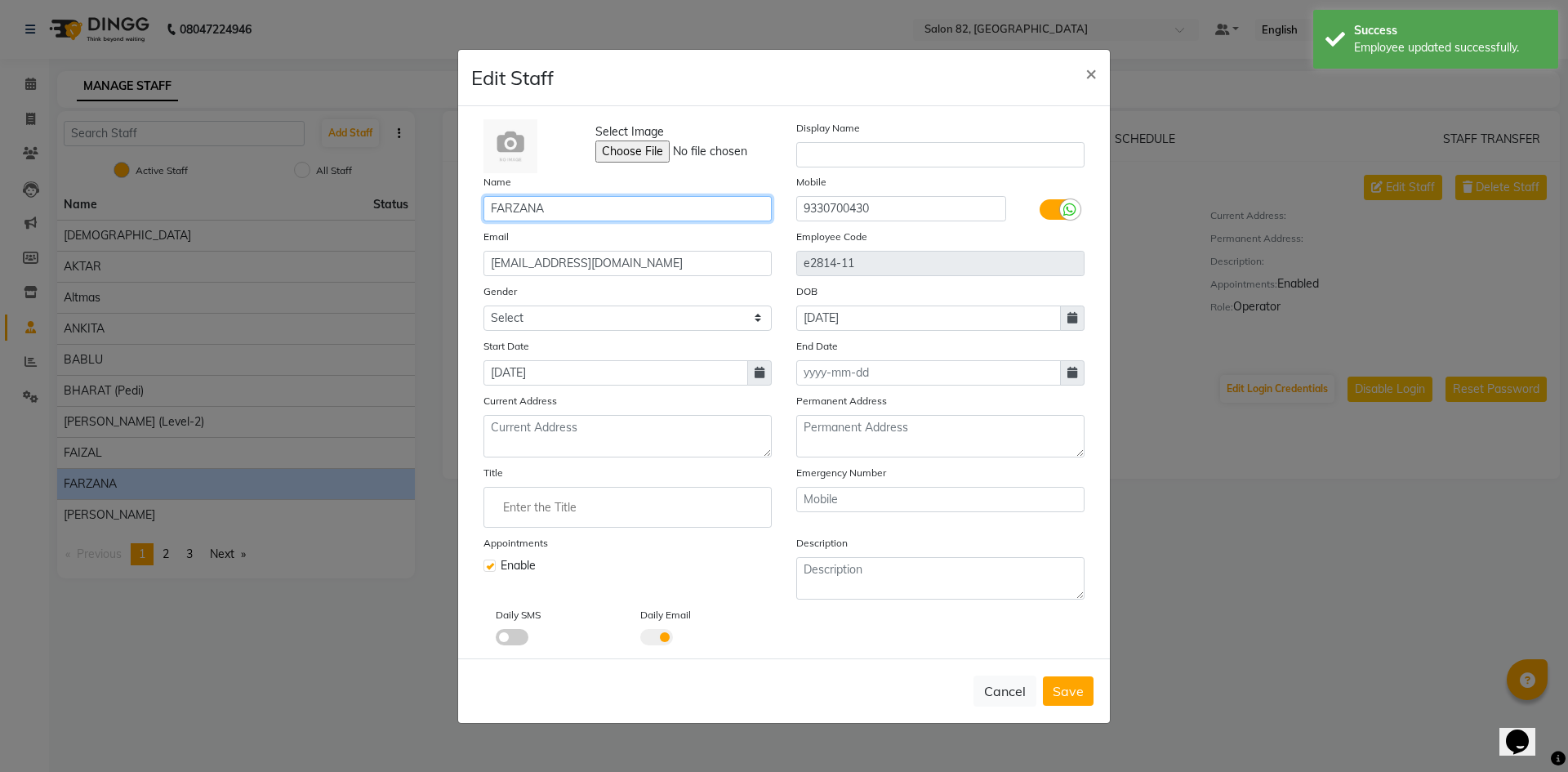
click at [589, 202] on input "FARZANA" at bounding box center [627, 208] width 288 height 26
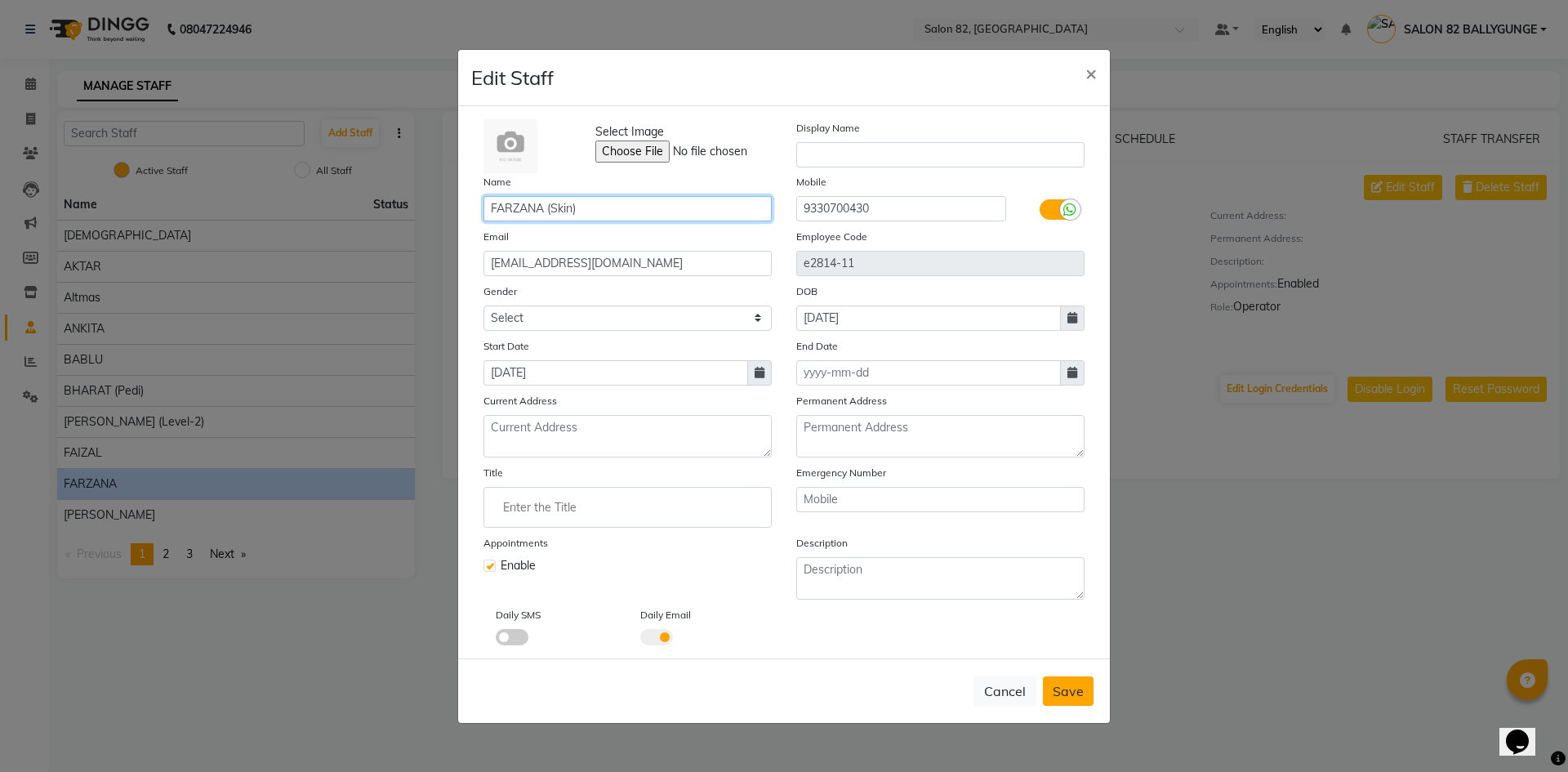
type input "FARZANA (Skin)"
click at [1071, 695] on span "Save" at bounding box center [1068, 691] width 31 height 16
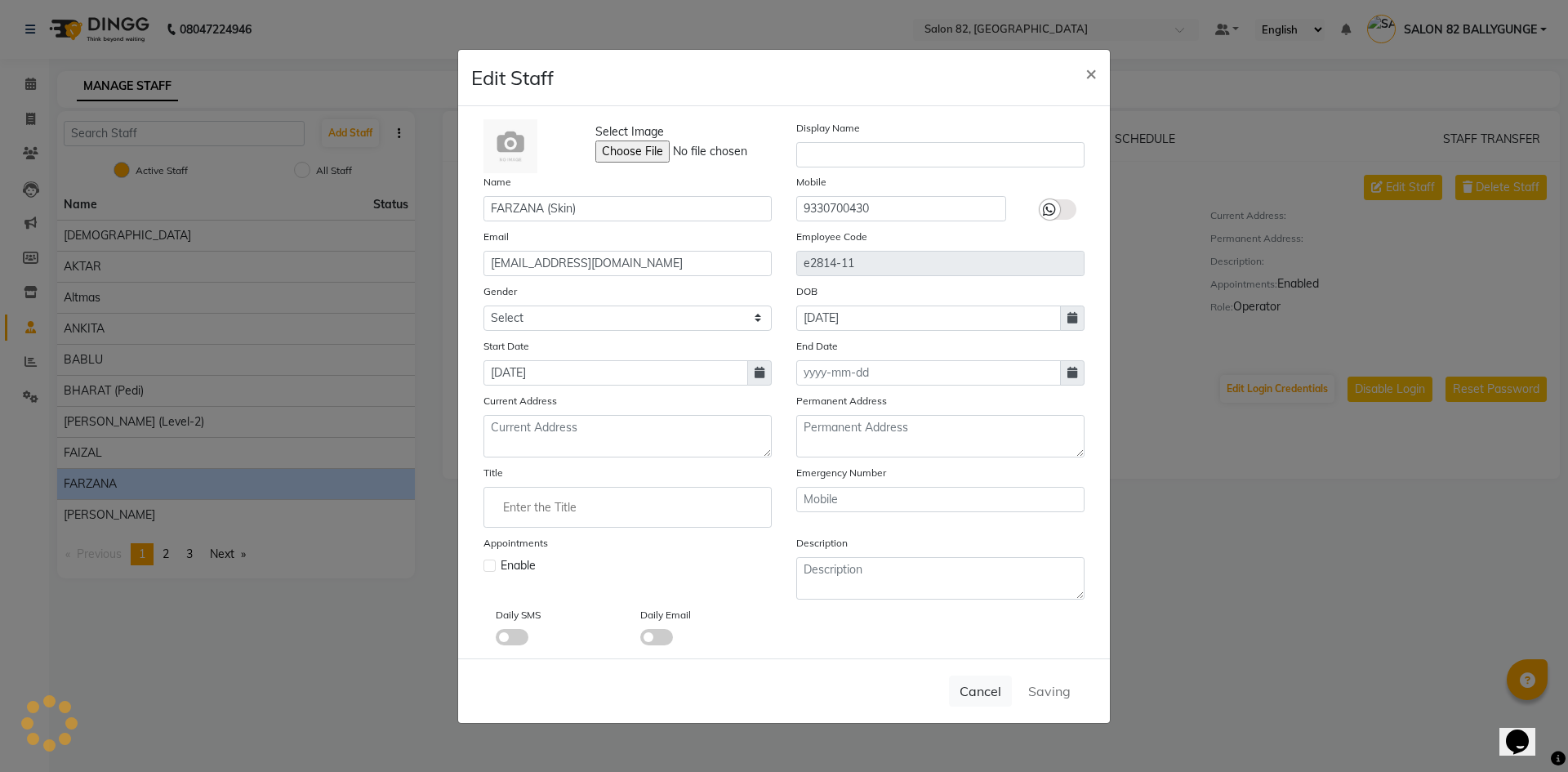
select select
checkbox input "false"
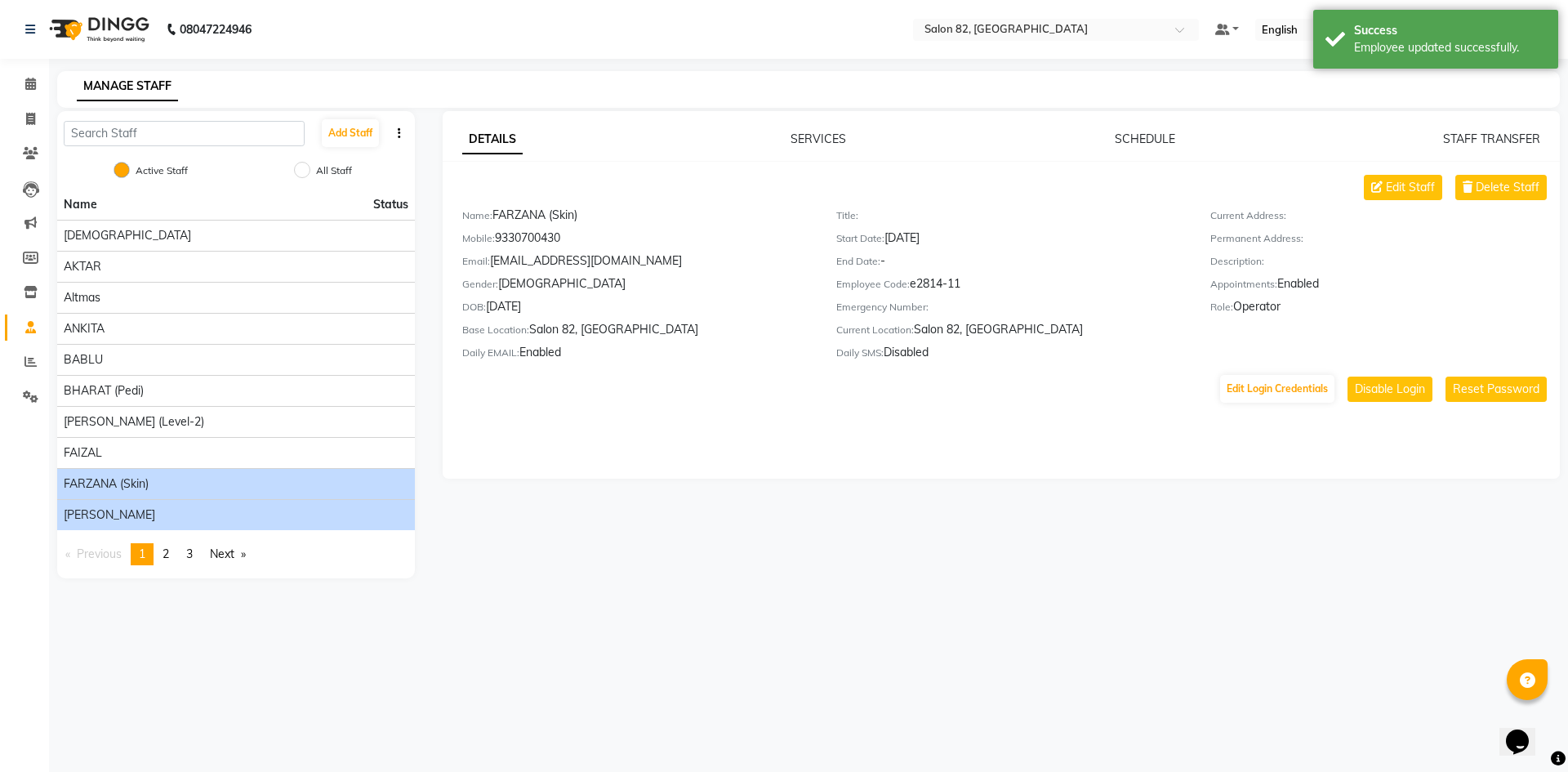
click at [86, 513] on span "[PERSON_NAME]" at bounding box center [109, 514] width 91 height 17
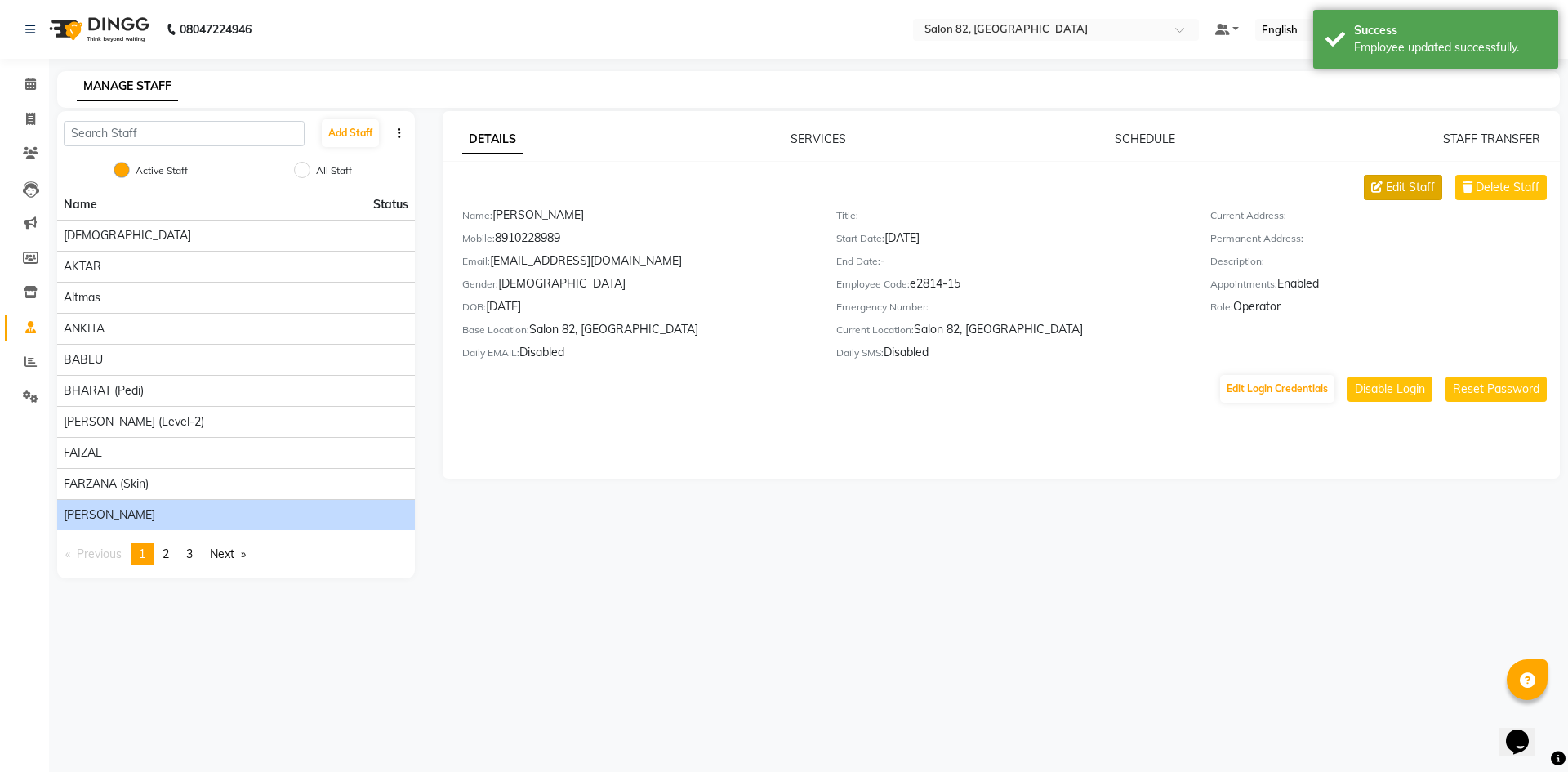
click at [1426, 184] on span "Edit Staff" at bounding box center [1411, 187] width 49 height 17
select select "male"
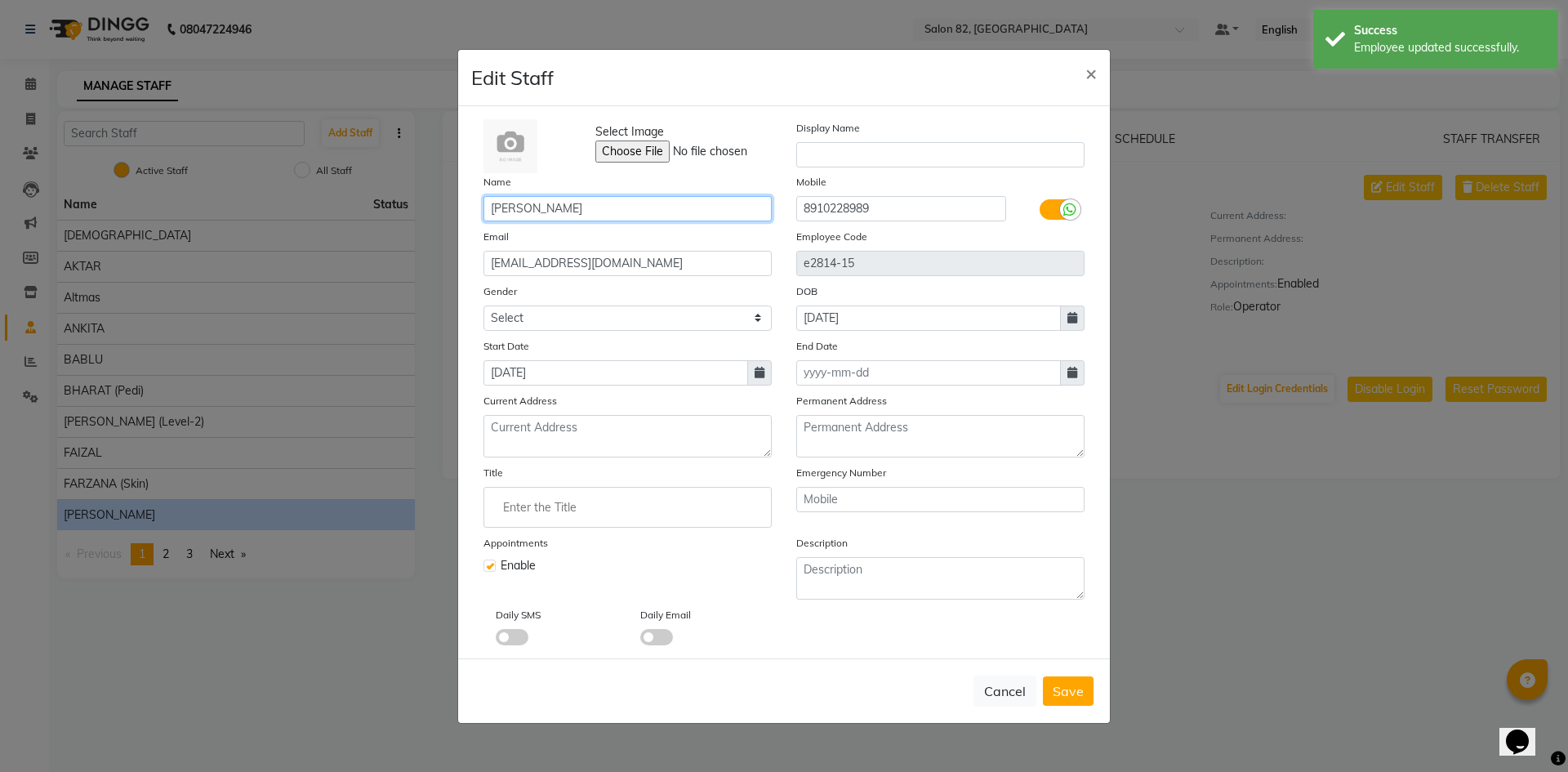
click at [559, 208] on input "[PERSON_NAME]" at bounding box center [627, 208] width 288 height 26
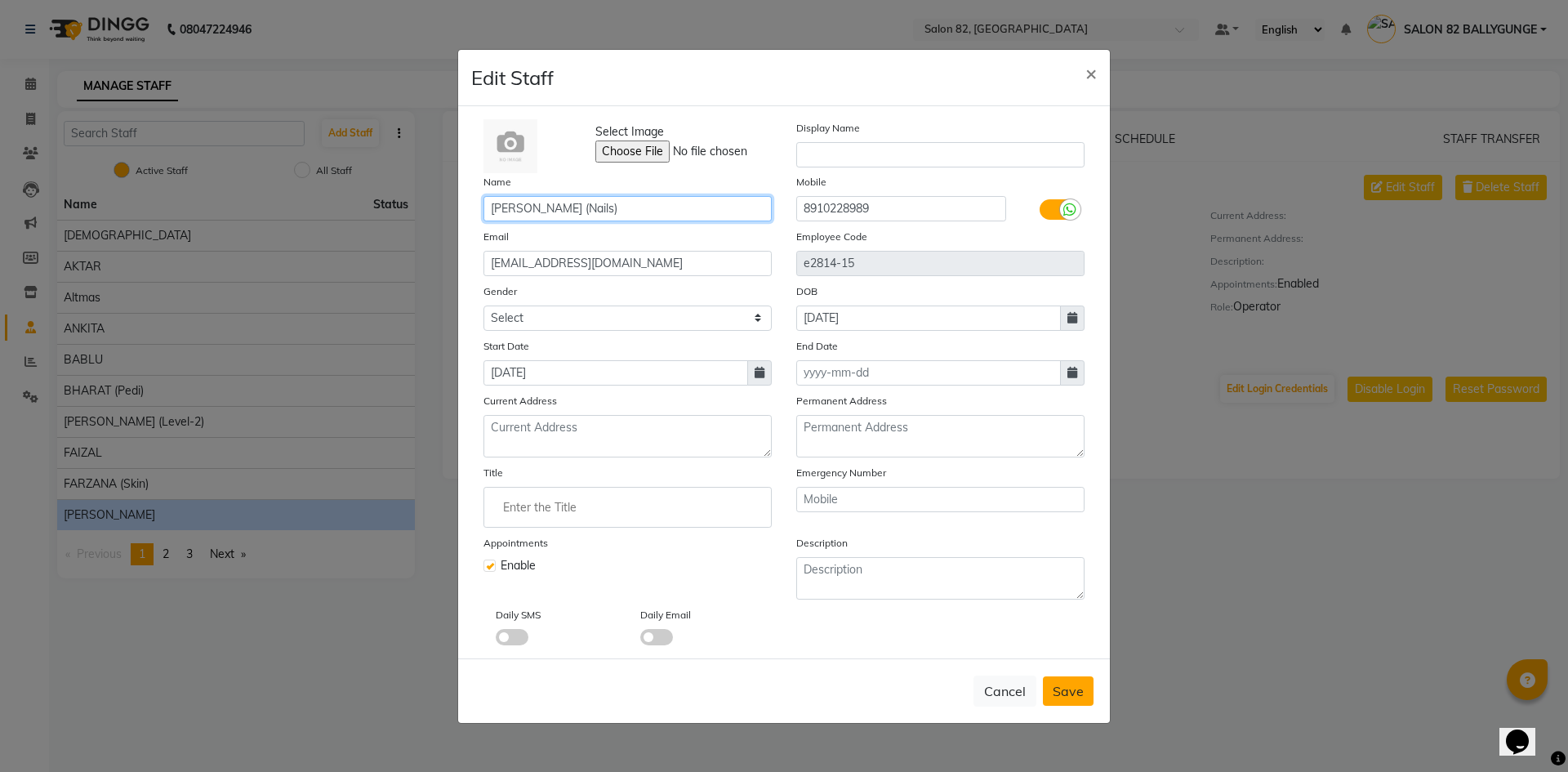
type input "[PERSON_NAME] (Nails)"
click at [1065, 685] on span "Save" at bounding box center [1068, 691] width 31 height 16
select select
checkbox input "false"
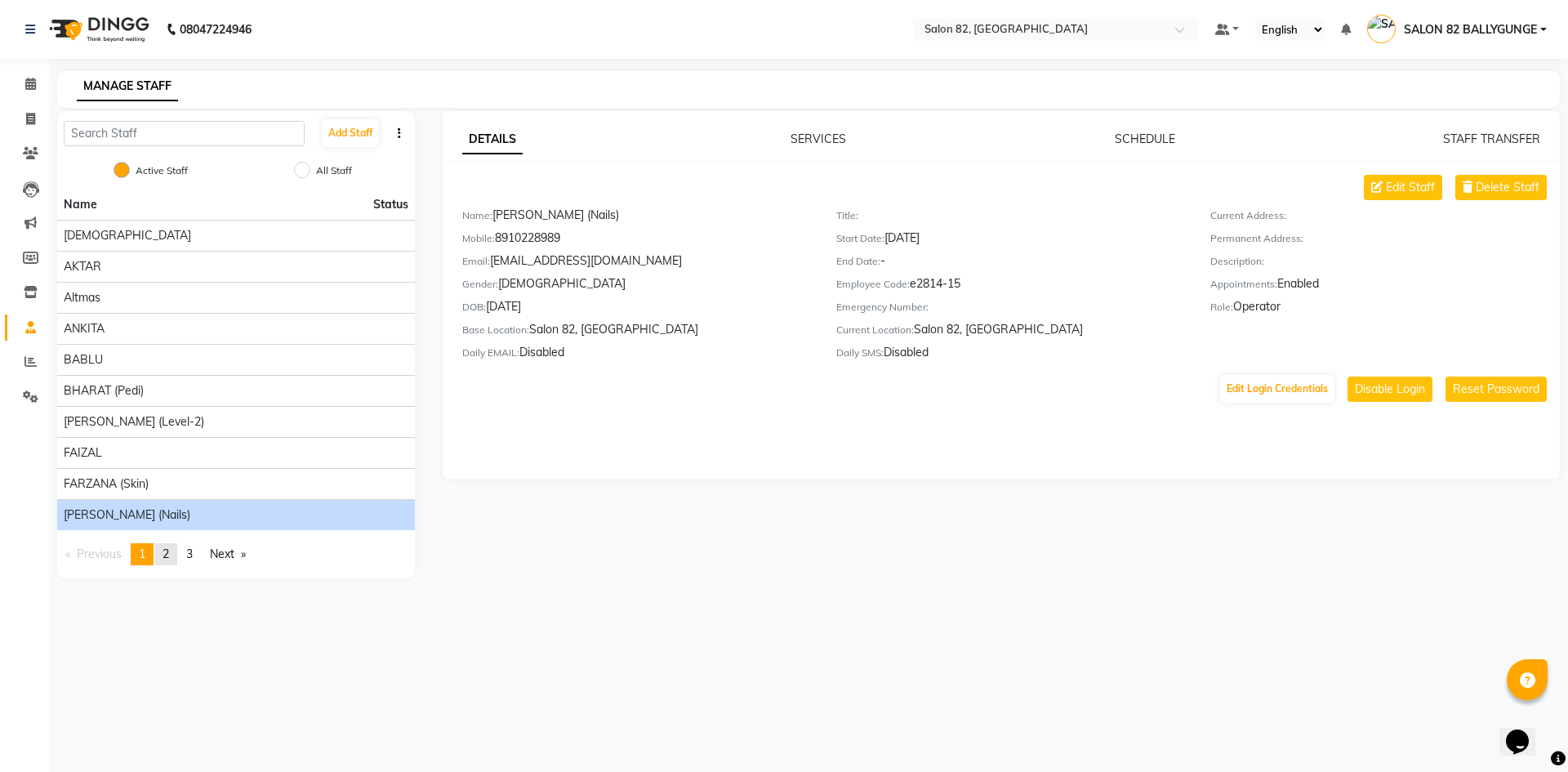
click at [169, 560] on span "2" at bounding box center [165, 554] width 7 height 15
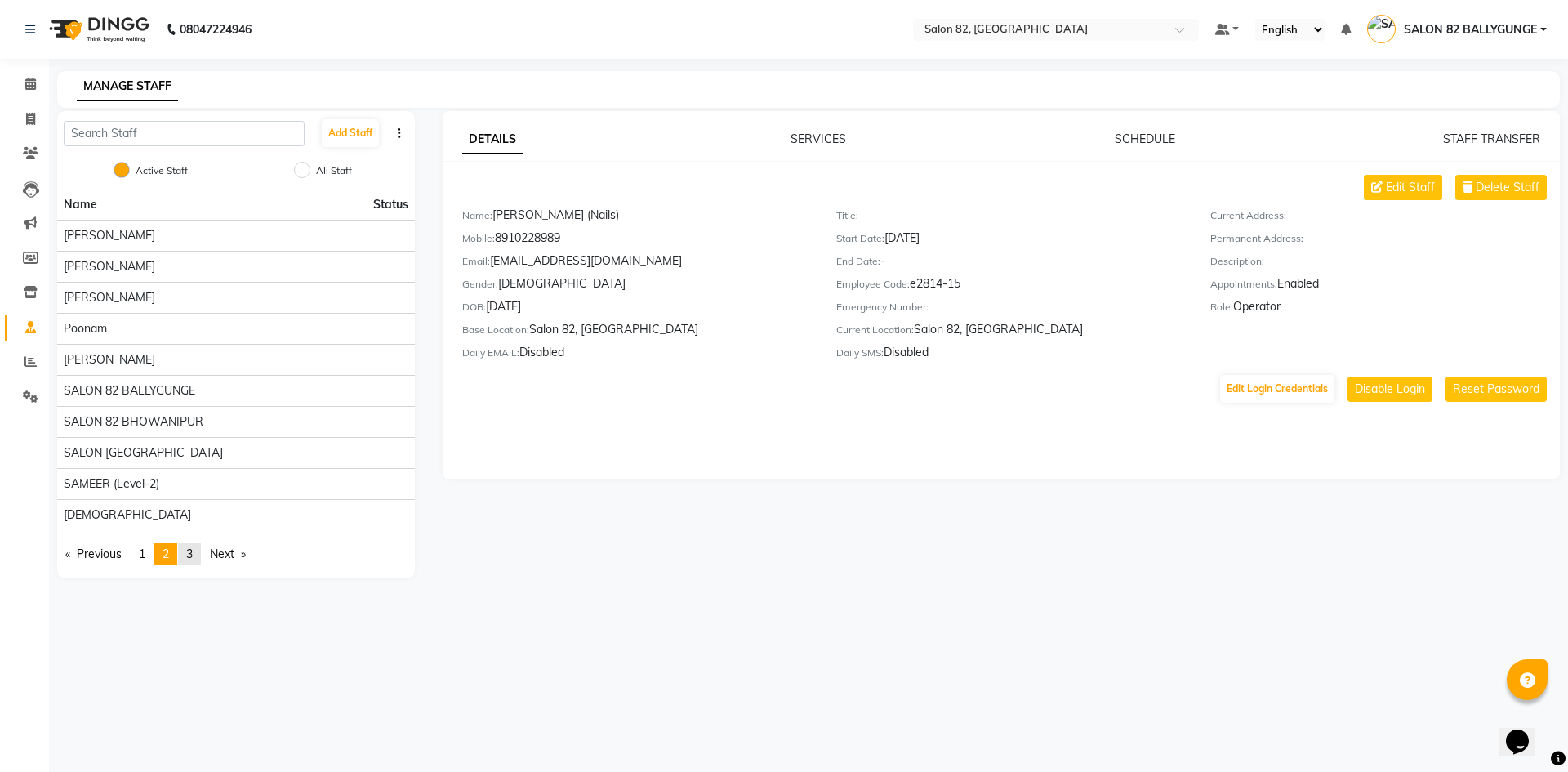
click at [185, 556] on link "page 3" at bounding box center [189, 554] width 23 height 22
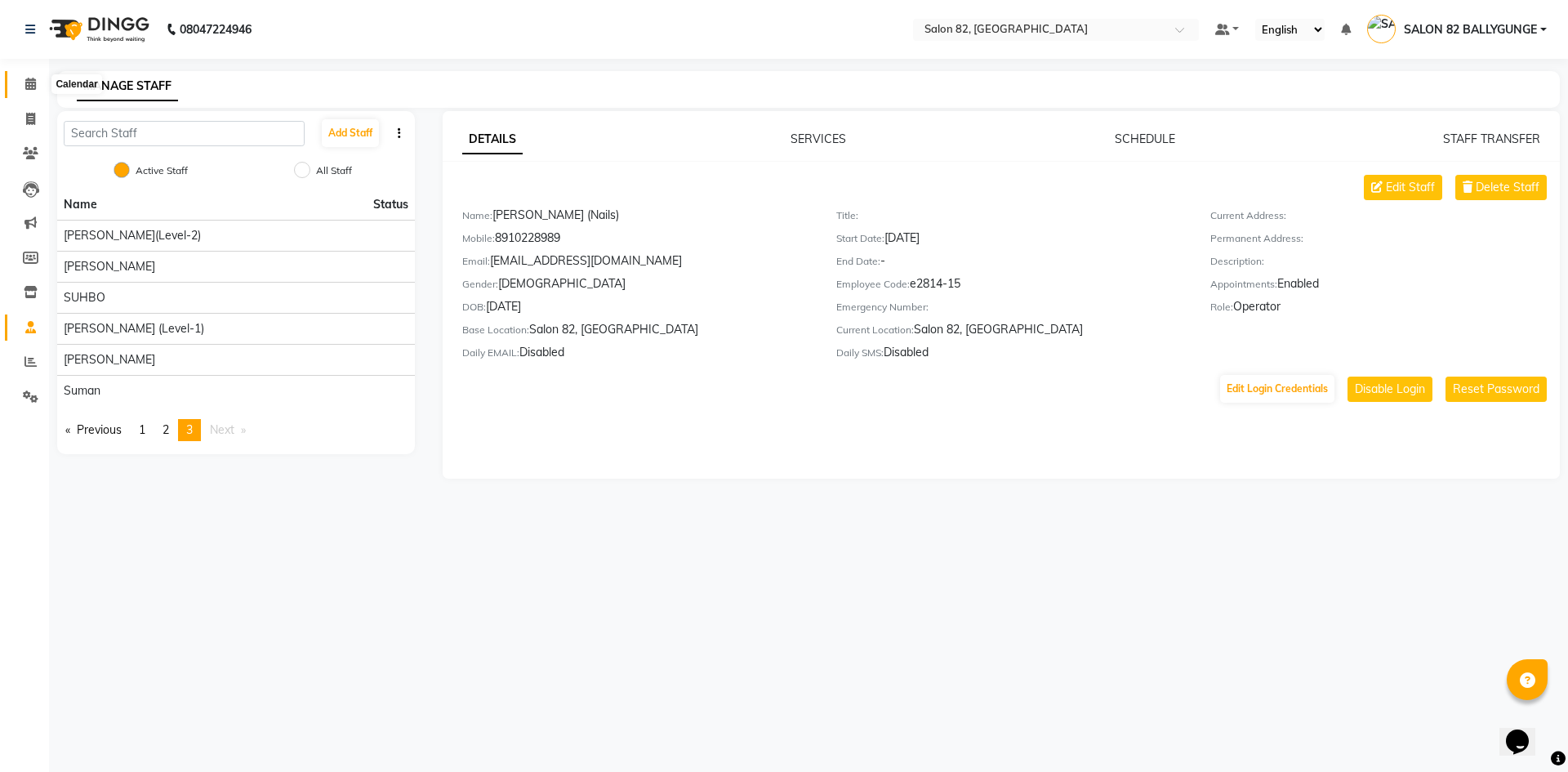
click at [36, 82] on icon at bounding box center [30, 83] width 11 height 12
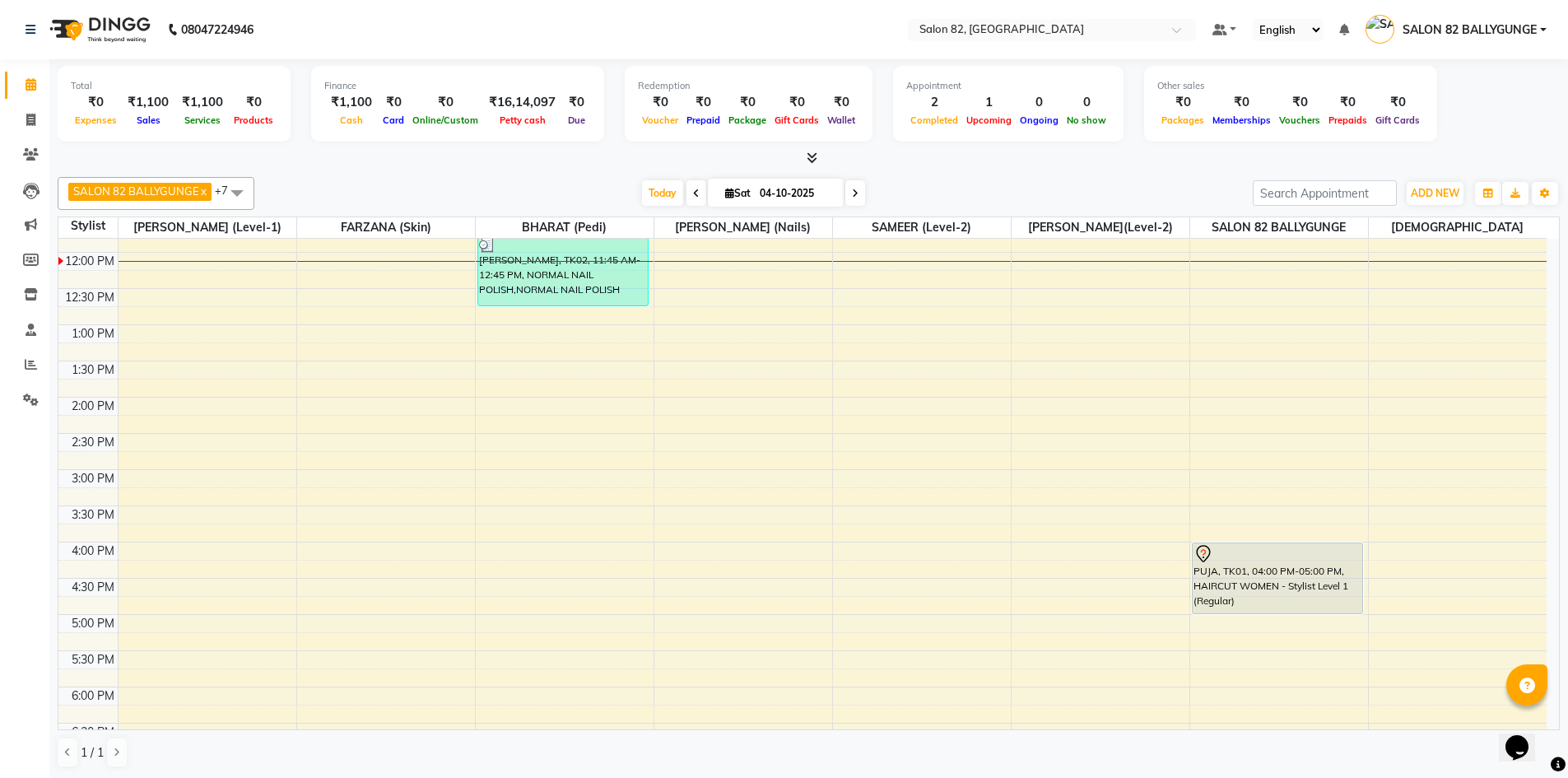
scroll to position [247, 0]
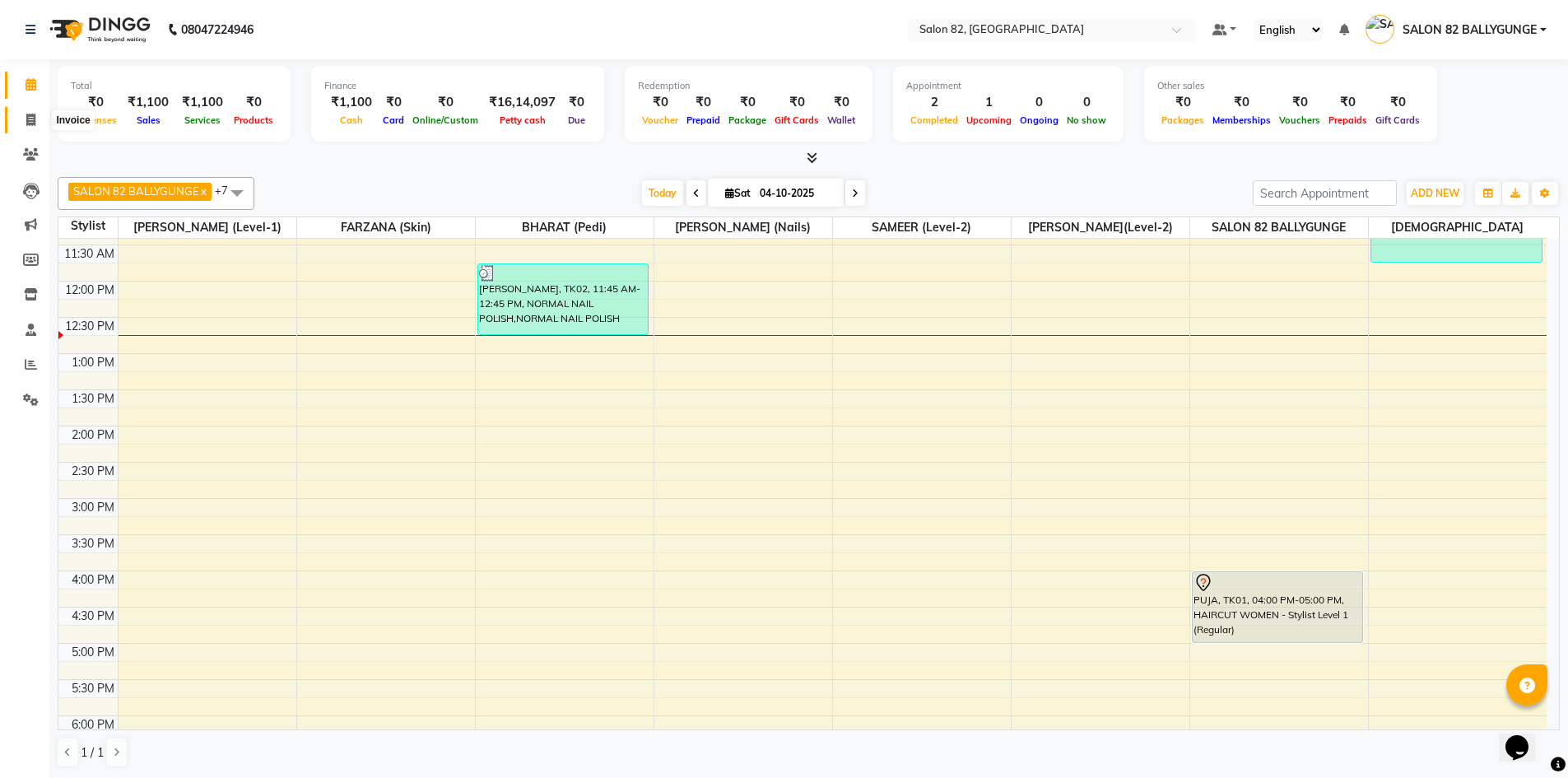
click at [35, 122] on icon at bounding box center [31, 119] width 9 height 12
select select "service"
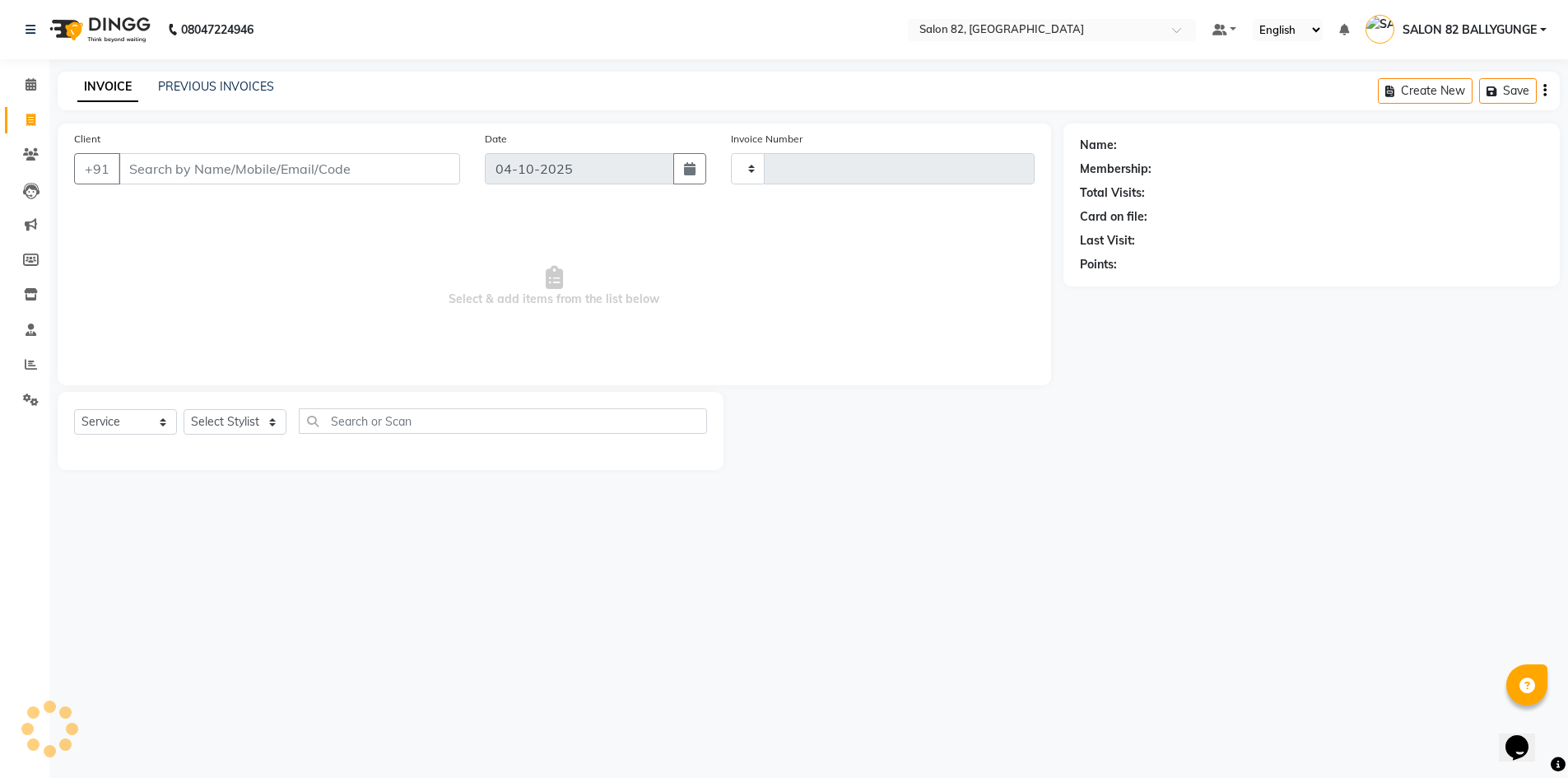
type input "0598"
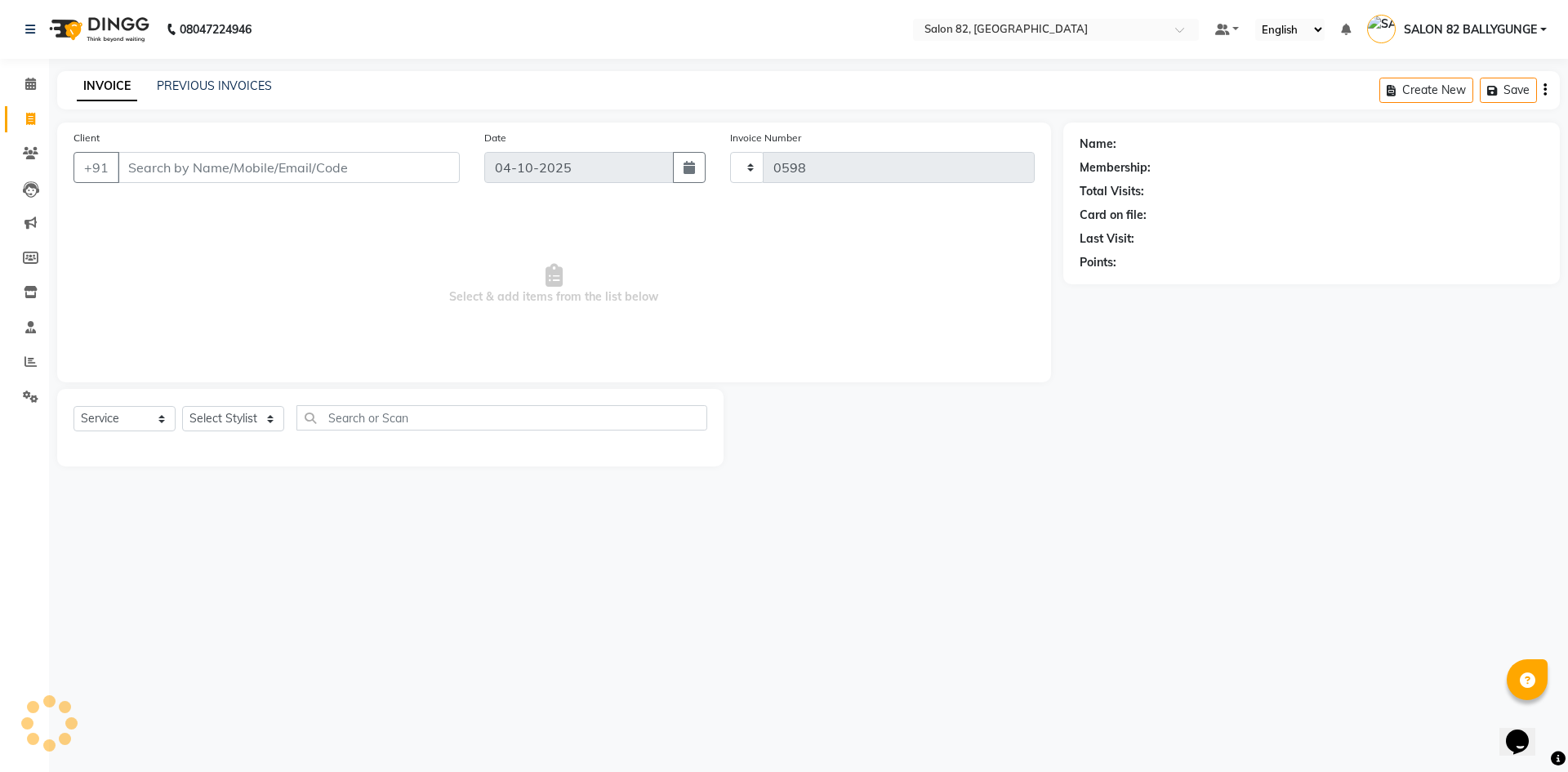
select select "8702"
click at [263, 86] on link "PREVIOUS INVOICES" at bounding box center [214, 86] width 115 height 15
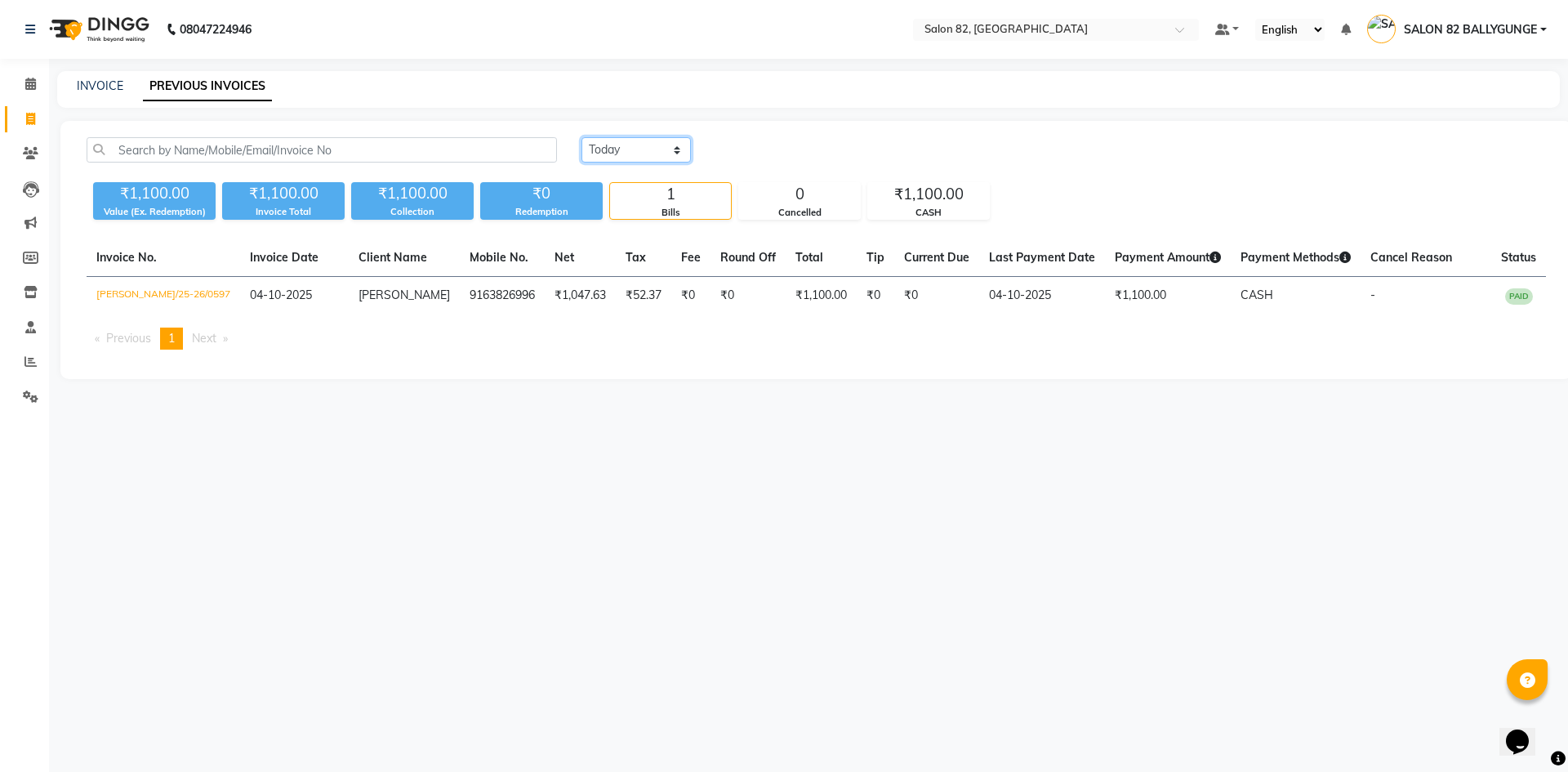
click at [642, 148] on select "[DATE] [DATE] Custom Range" at bounding box center [635, 150] width 109 height 26
select select "yesterday"
click at [581, 137] on select "[DATE] [DATE] Custom Range" at bounding box center [635, 150] width 109 height 26
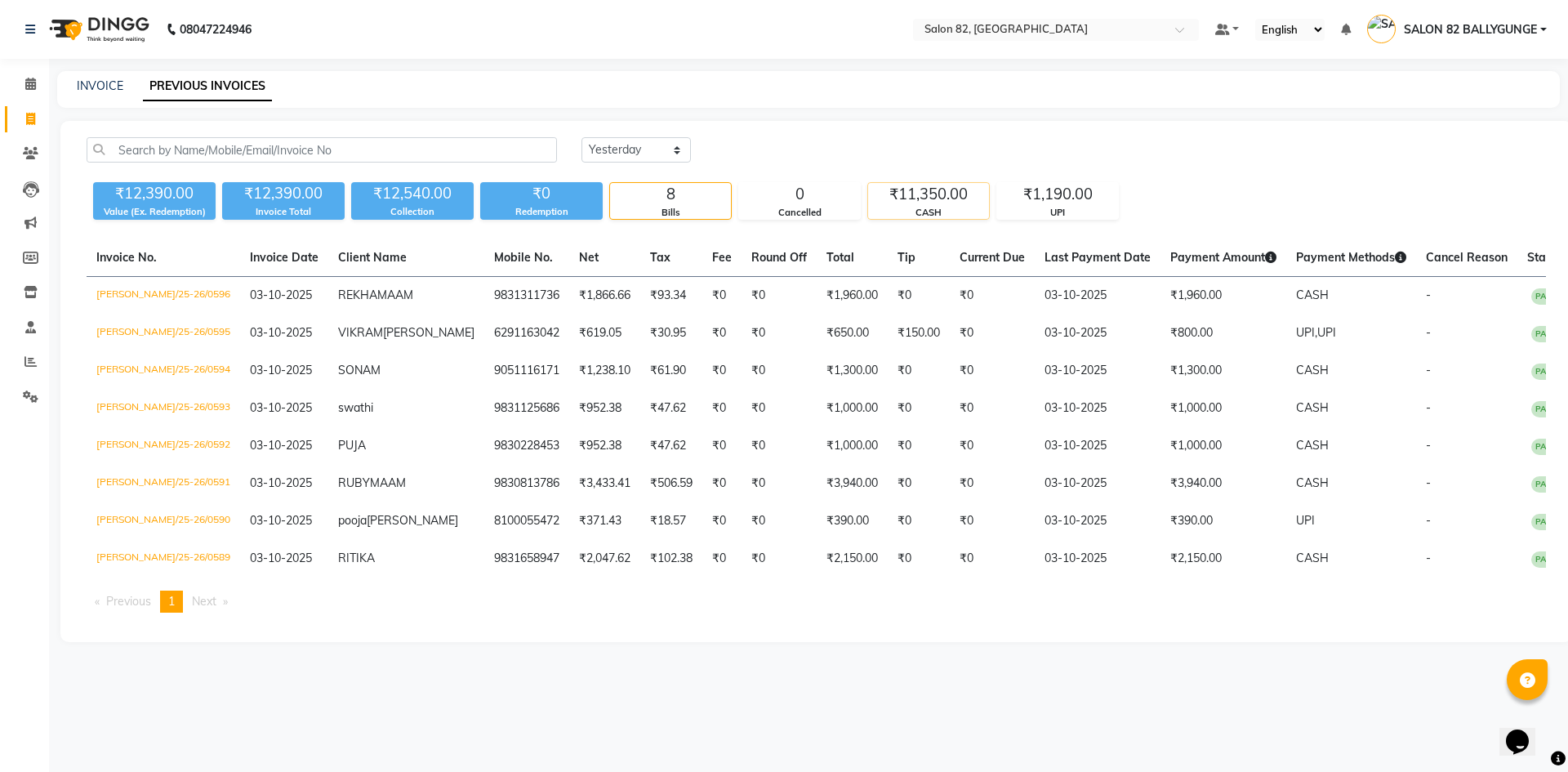
click at [938, 192] on div "₹11,350.00" at bounding box center [928, 194] width 121 height 23
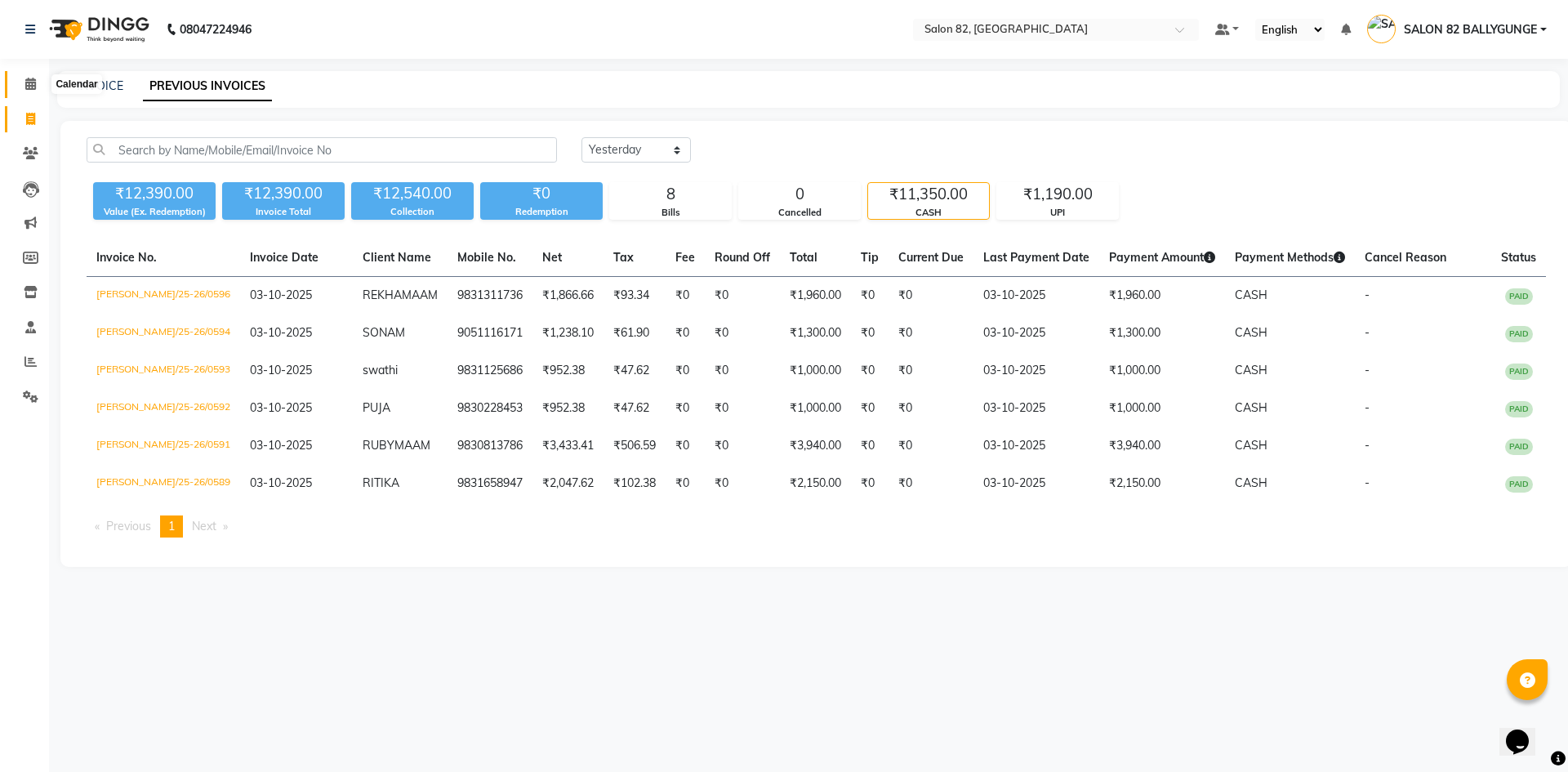
click at [35, 87] on icon at bounding box center [30, 83] width 11 height 12
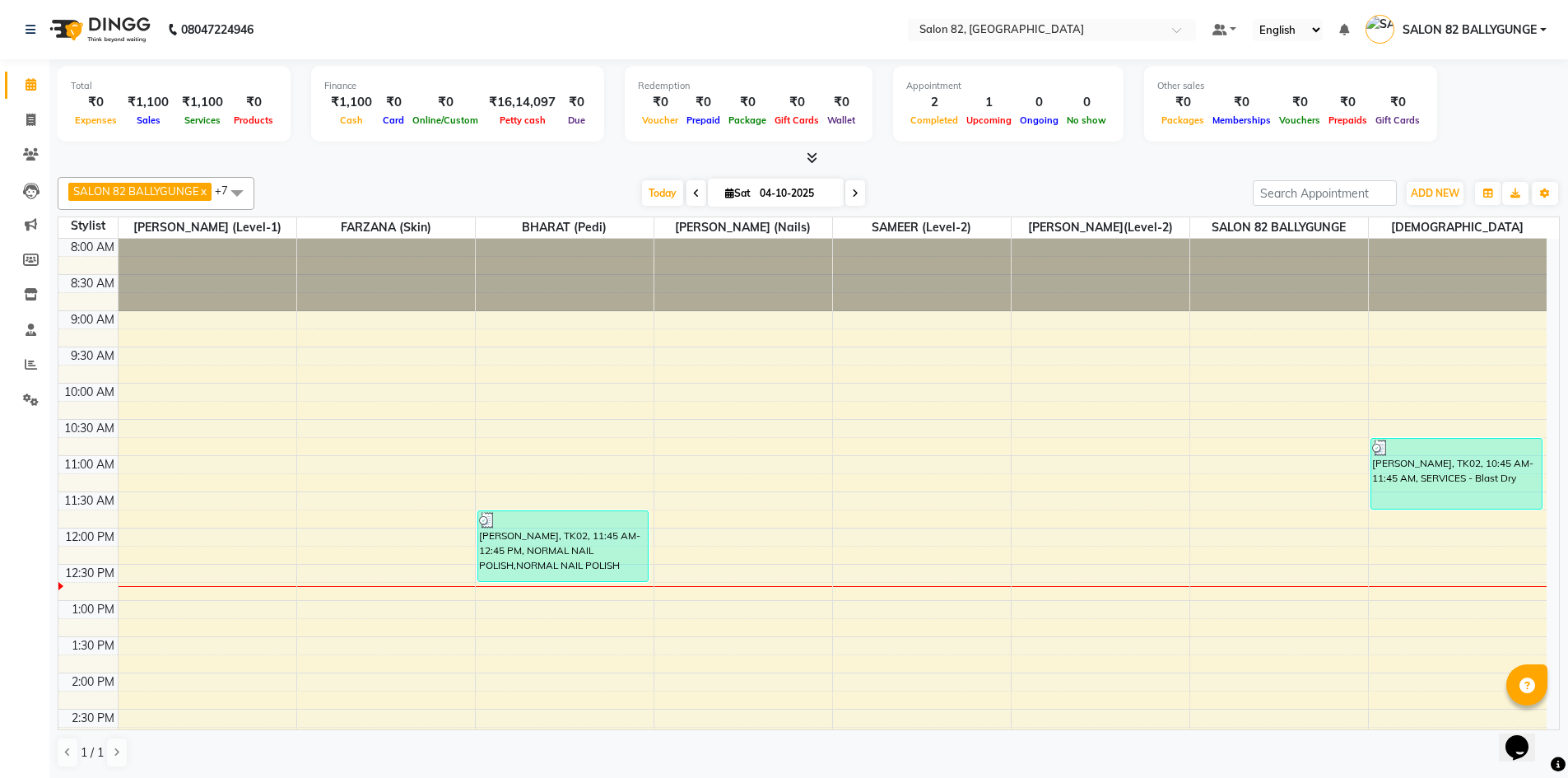
click at [693, 192] on icon at bounding box center [696, 193] width 7 height 10
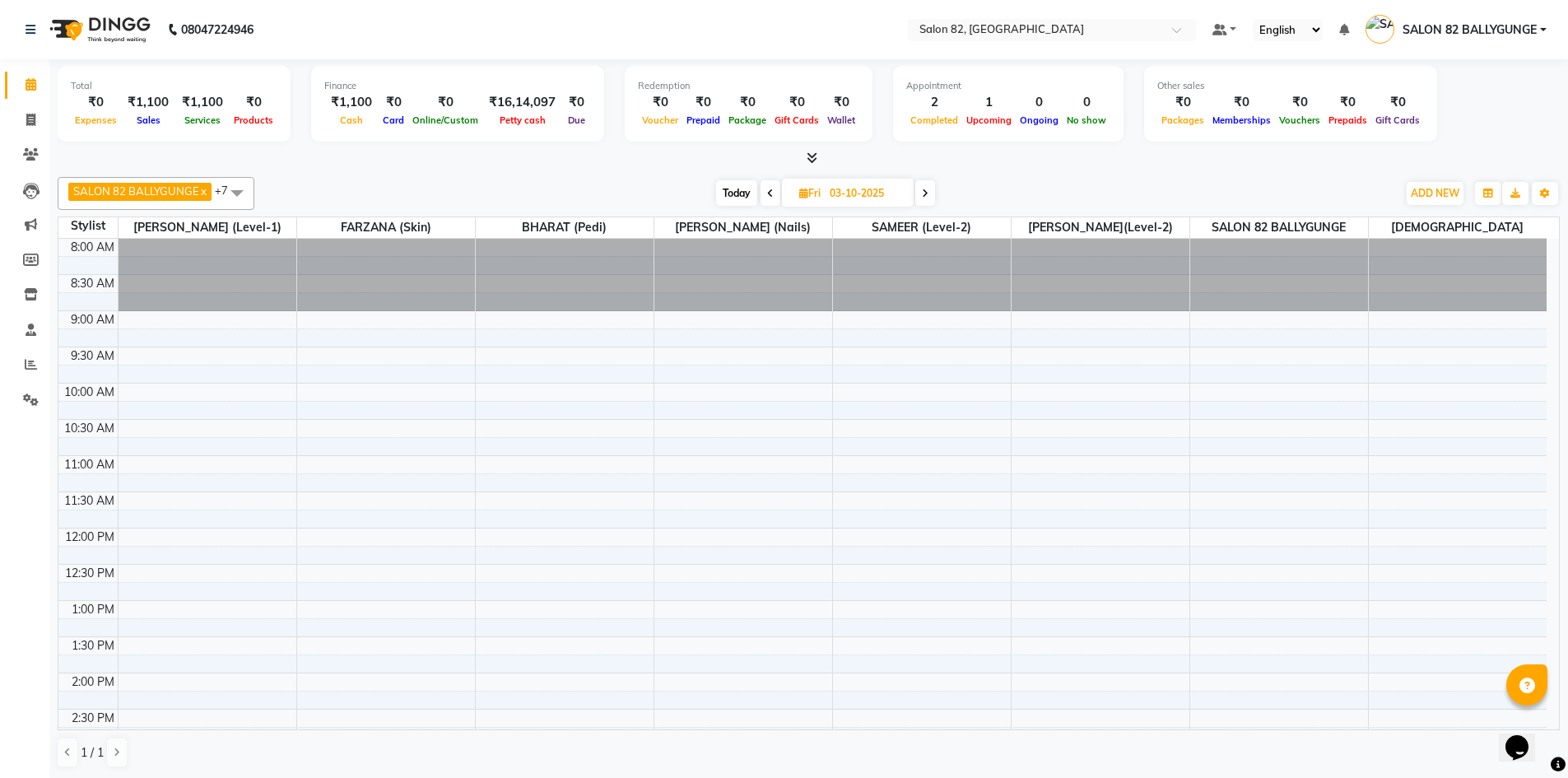
scroll to position [290, 0]
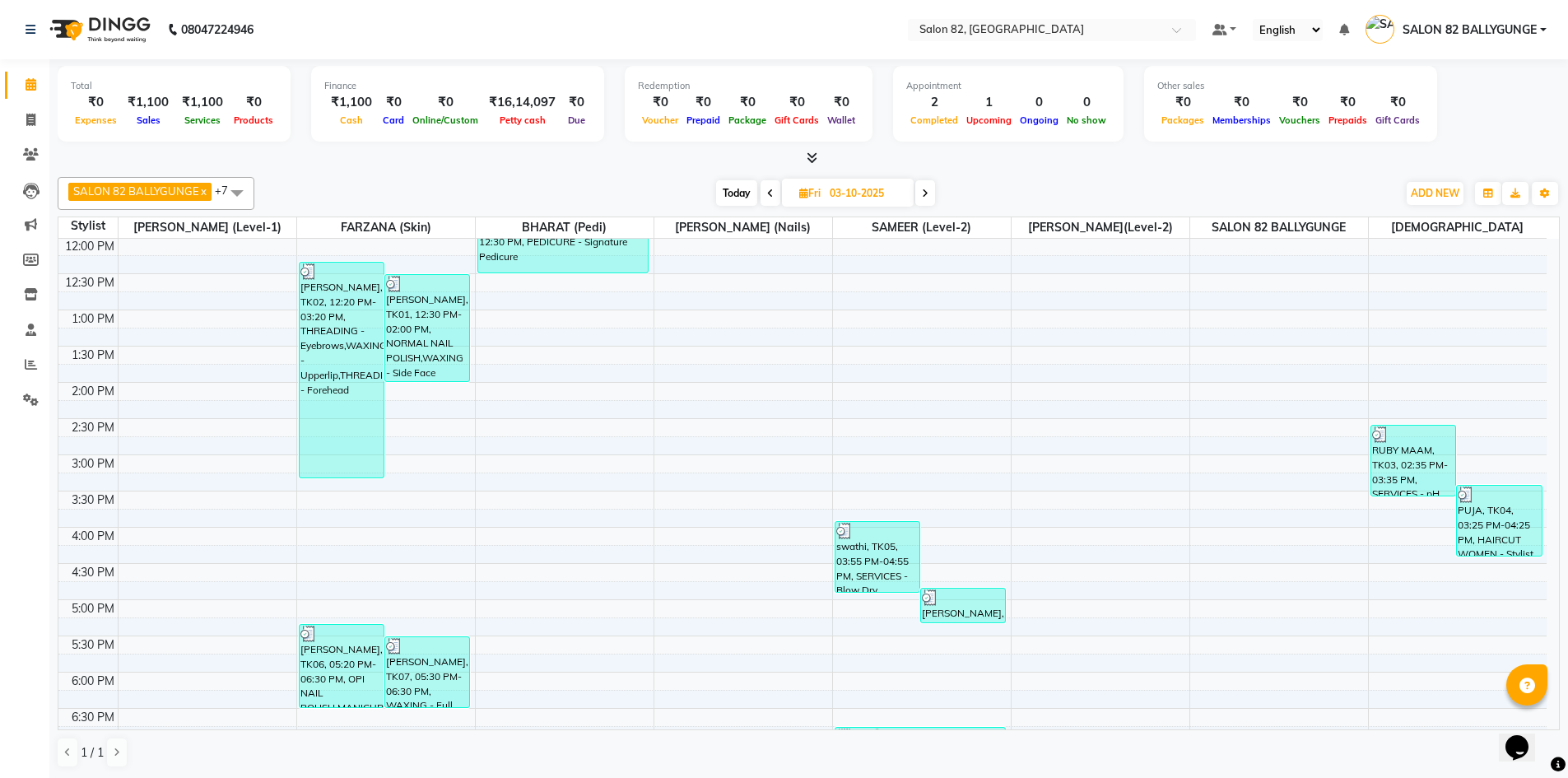
click at [814, 156] on icon at bounding box center [811, 158] width 11 height 12
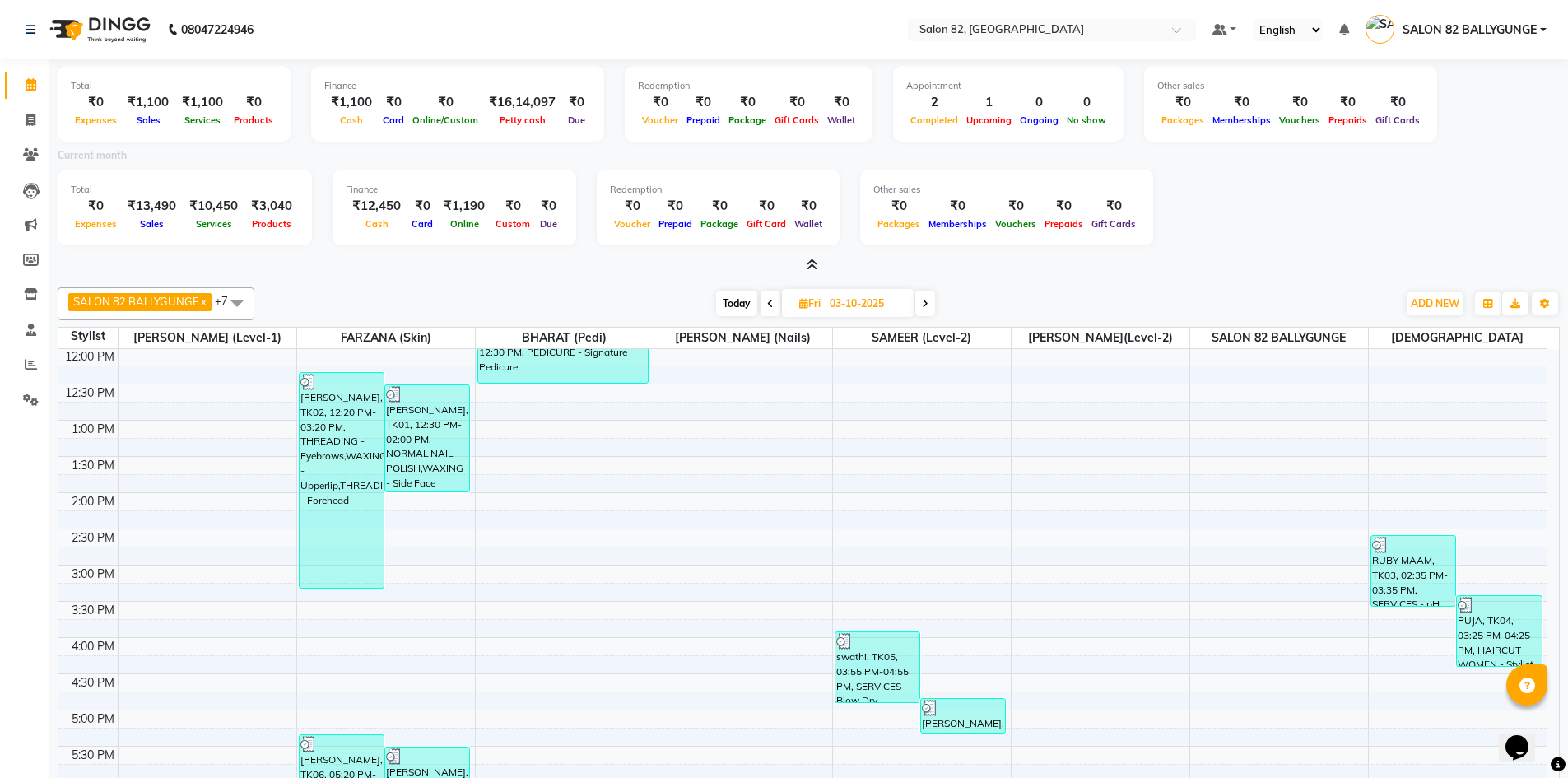
click at [738, 299] on span "Today" at bounding box center [737, 303] width 41 height 26
type input "04-10-2025"
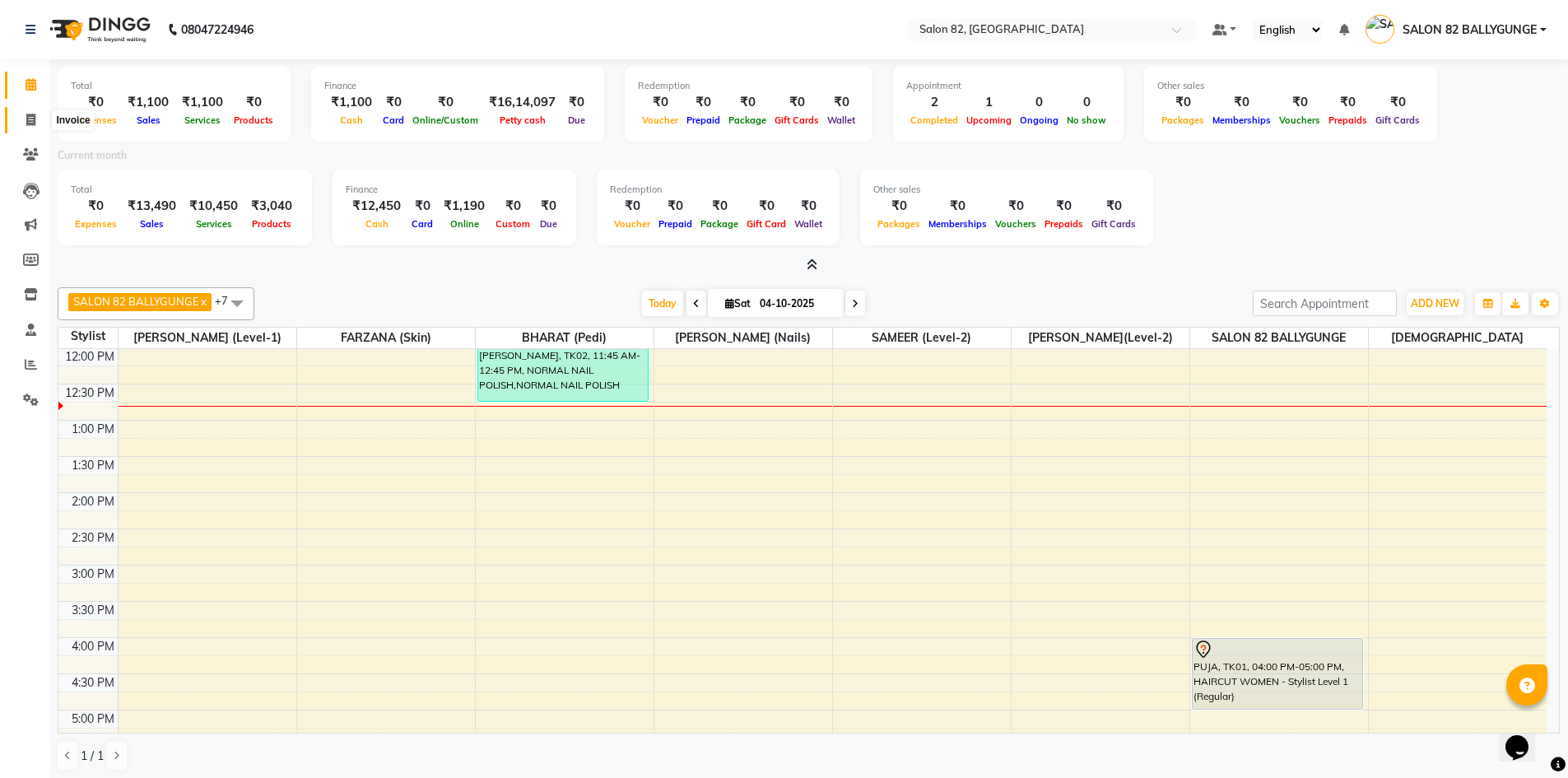
click at [29, 121] on icon at bounding box center [31, 119] width 9 height 12
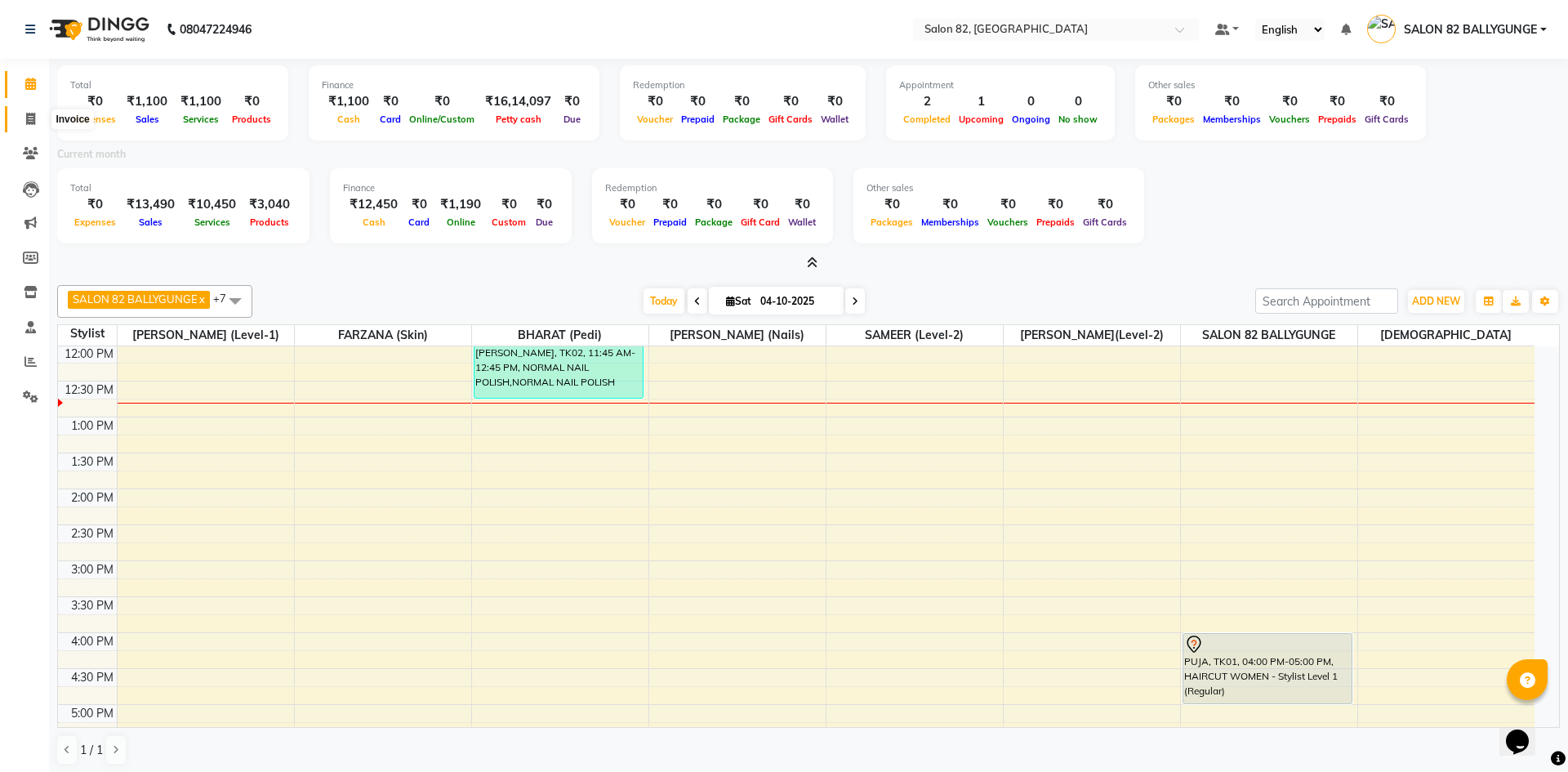
select select "service"
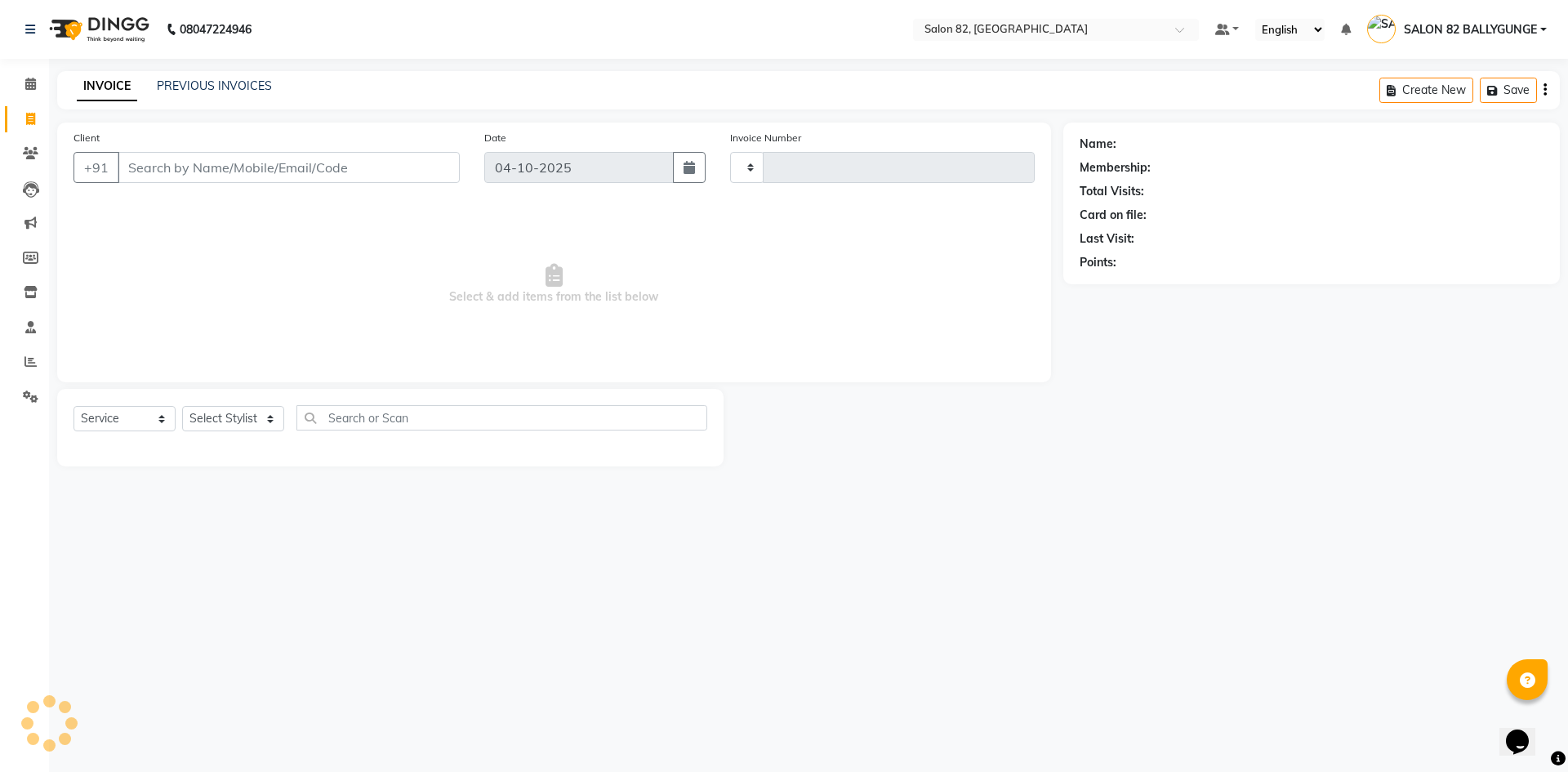
type input "0598"
select select "8702"
click at [244, 80] on link "PREVIOUS INVOICES" at bounding box center [214, 86] width 115 height 15
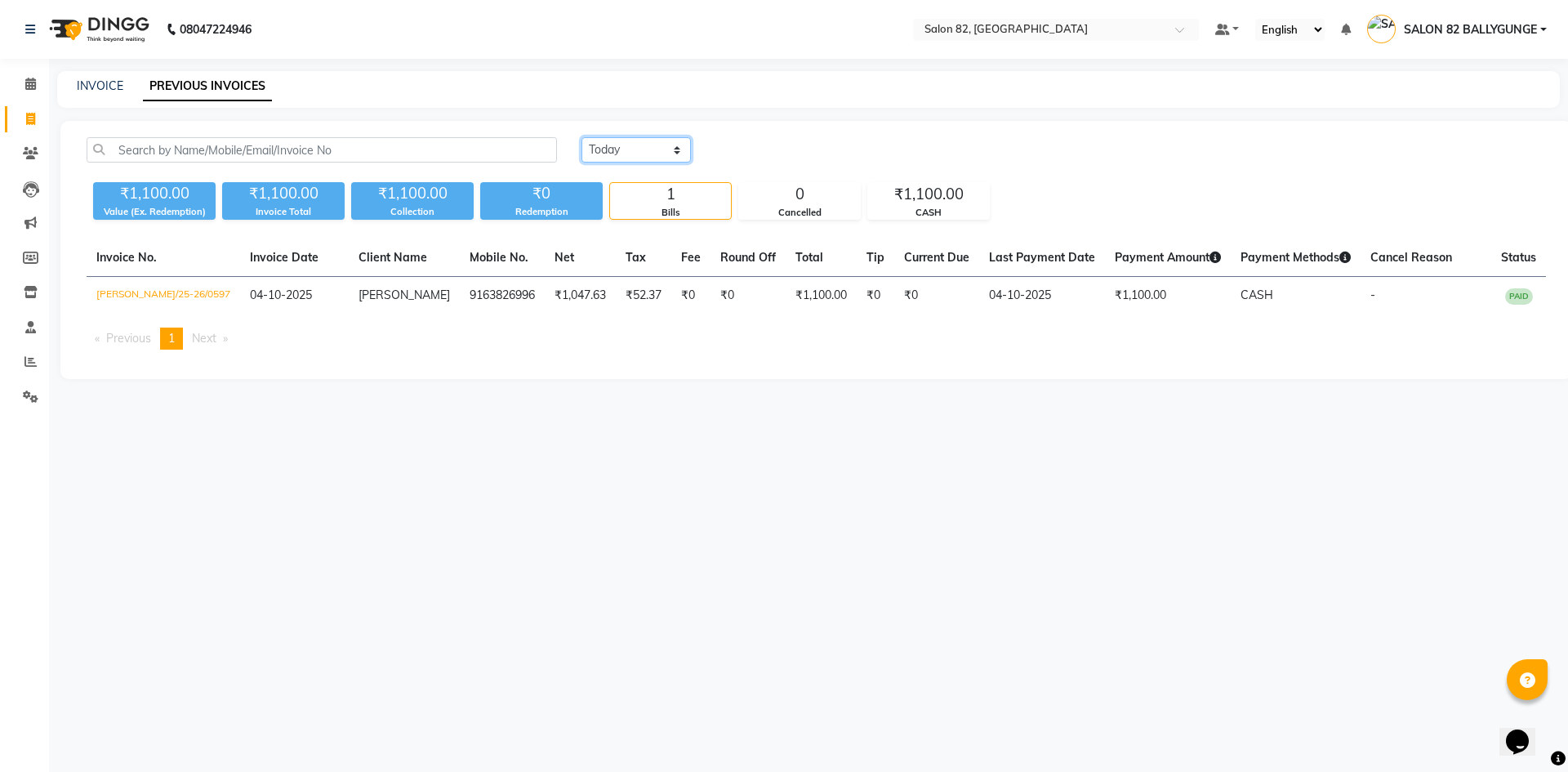
click at [649, 146] on select "[DATE] [DATE] Custom Range" at bounding box center [635, 150] width 109 height 26
click at [581, 137] on select "[DATE] [DATE] Custom Range" at bounding box center [635, 150] width 109 height 26
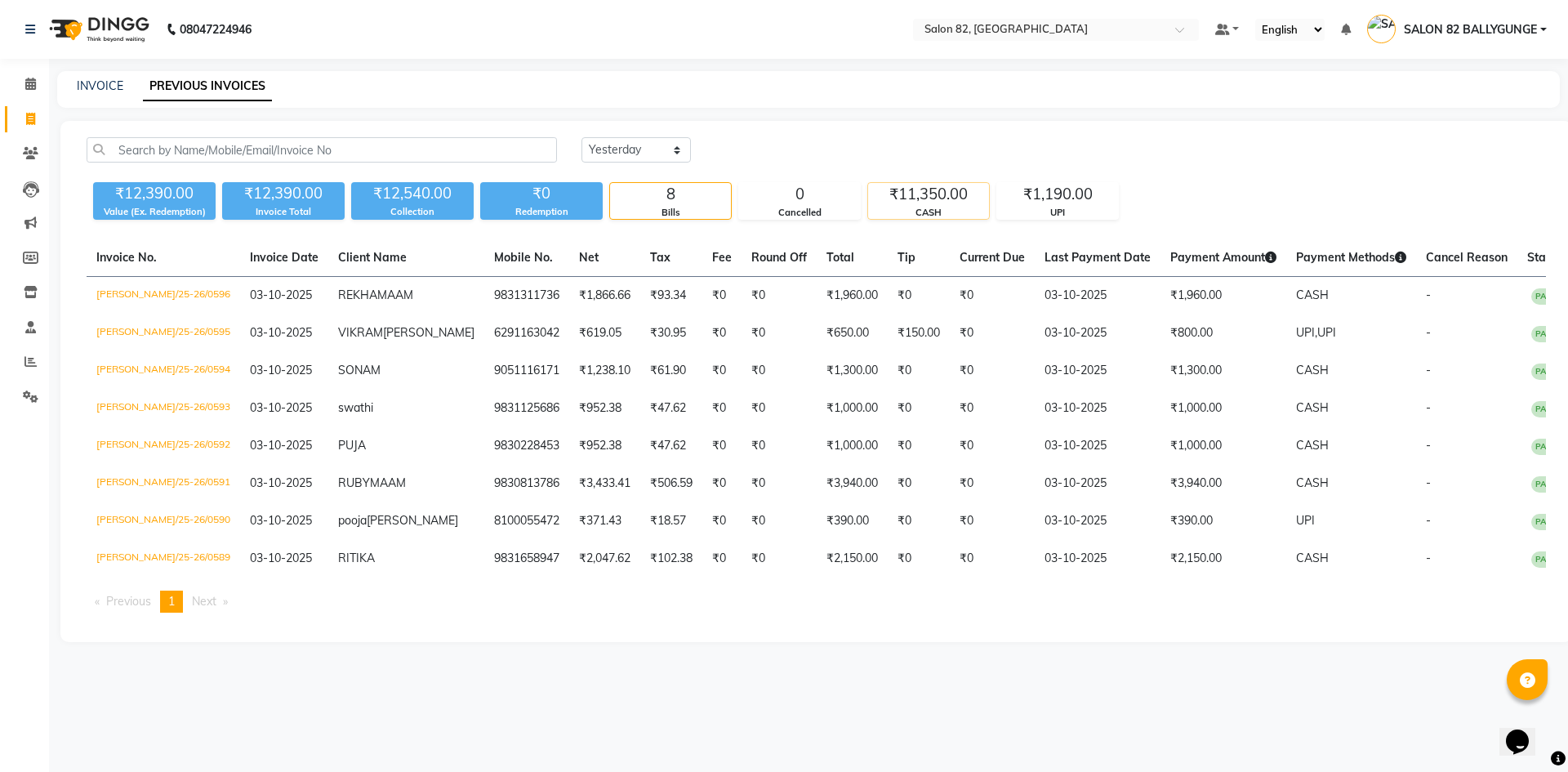
click at [951, 195] on div "₹11,350.00" at bounding box center [928, 194] width 121 height 23
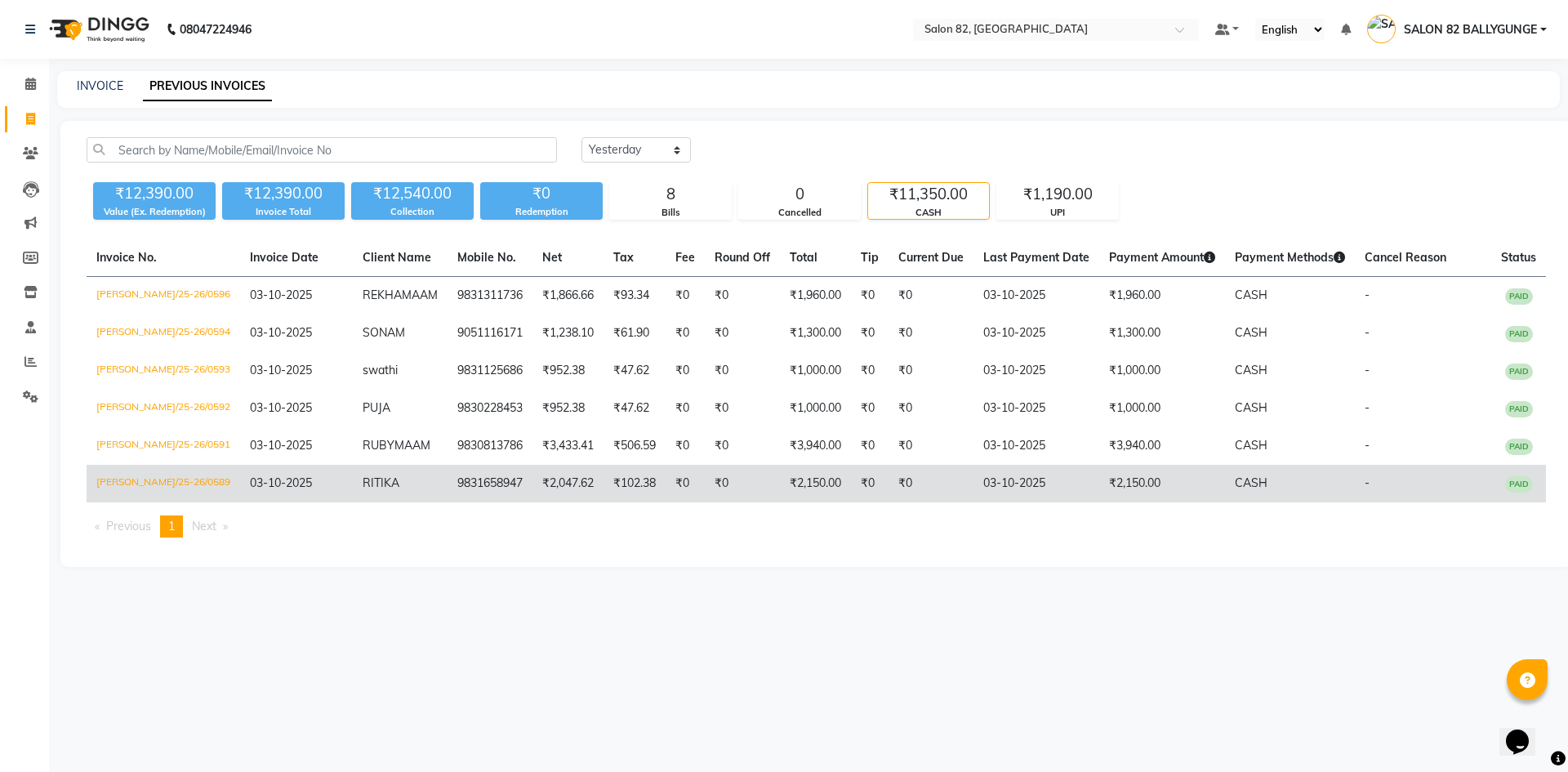
click at [509, 502] on td "9831658947" at bounding box center [490, 484] width 85 height 38
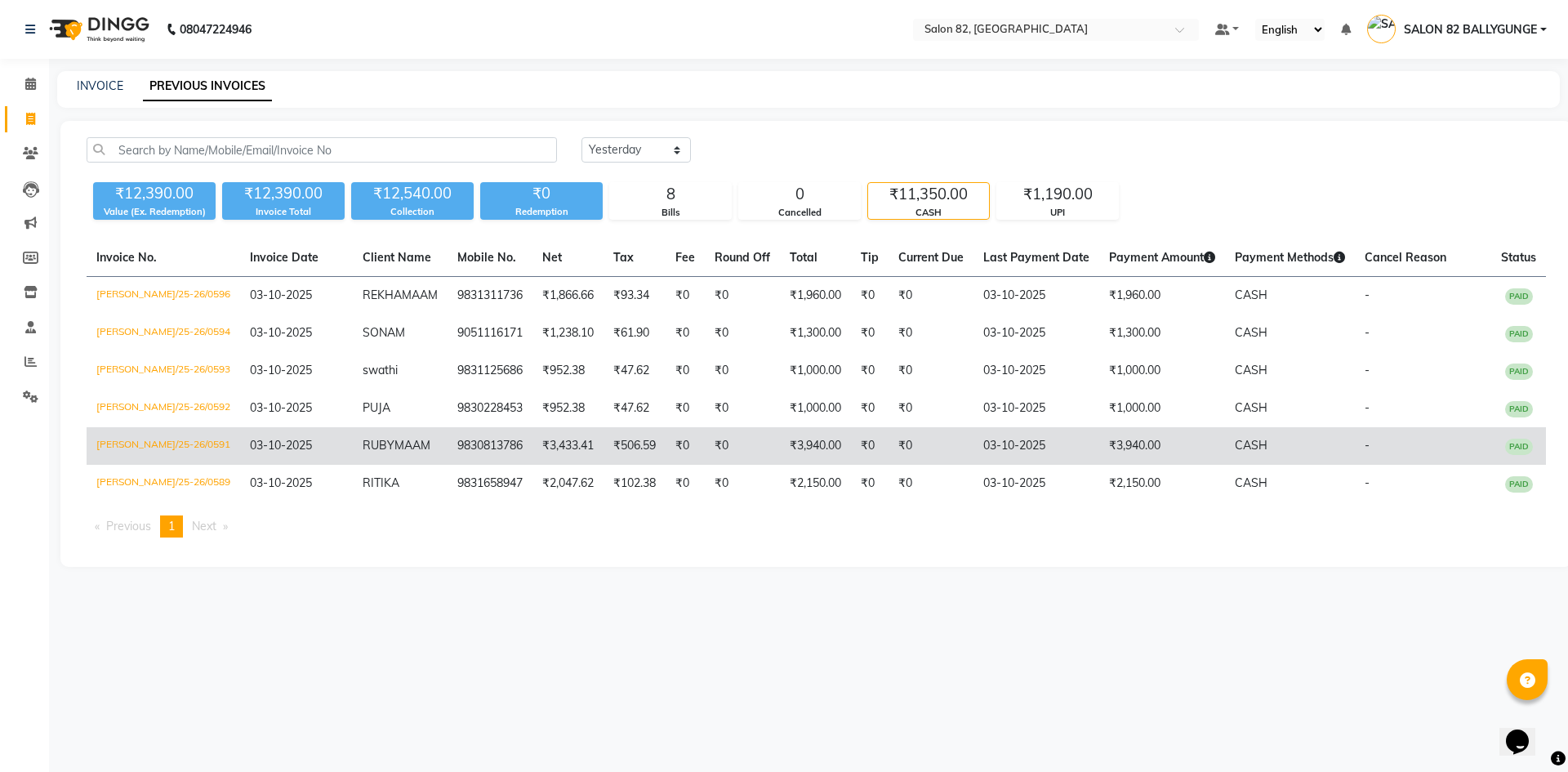
click at [514, 455] on td "9830813786" at bounding box center [490, 446] width 85 height 38
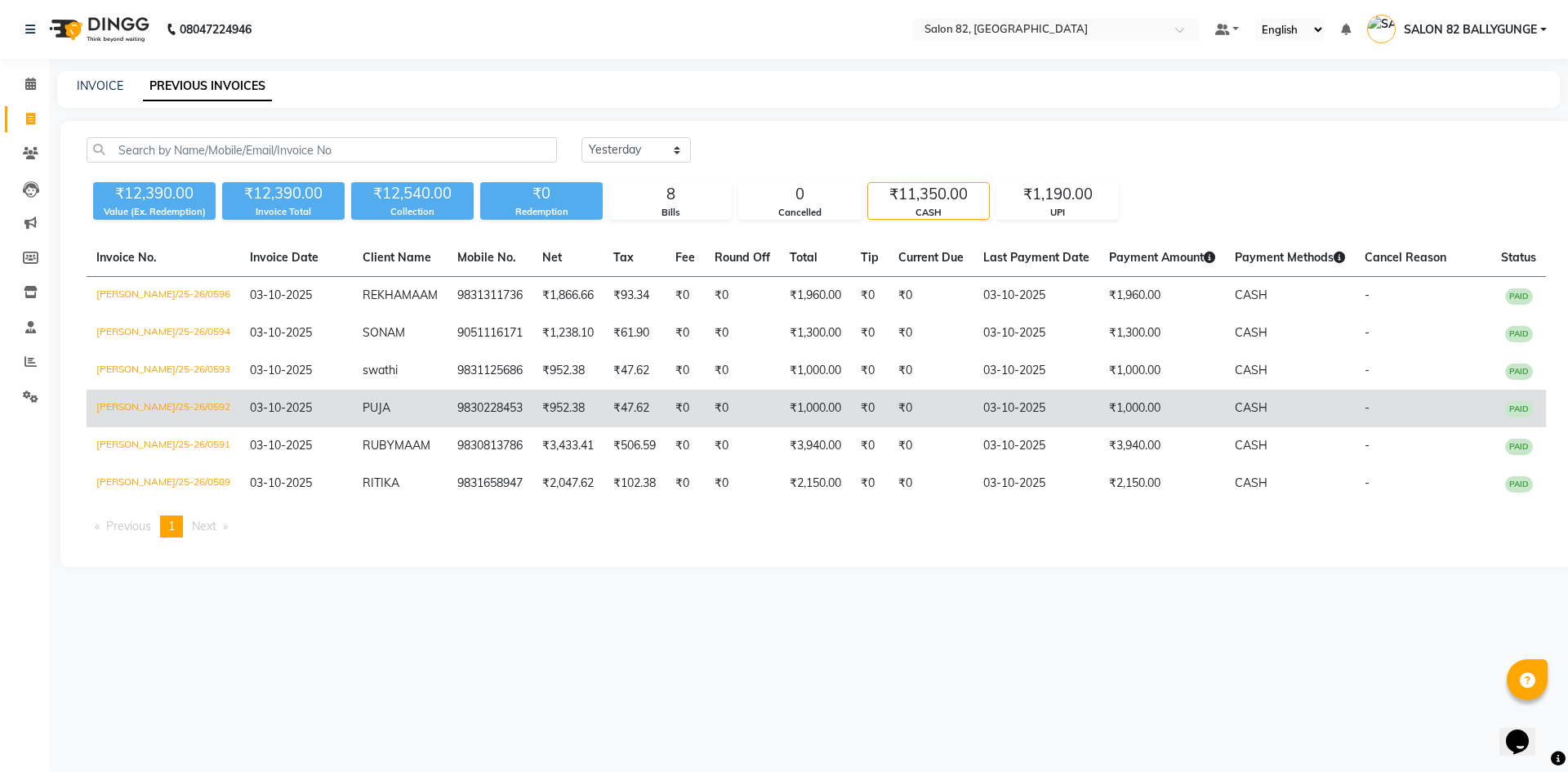
click at [515, 406] on td "9830228453" at bounding box center [490, 408] width 85 height 38
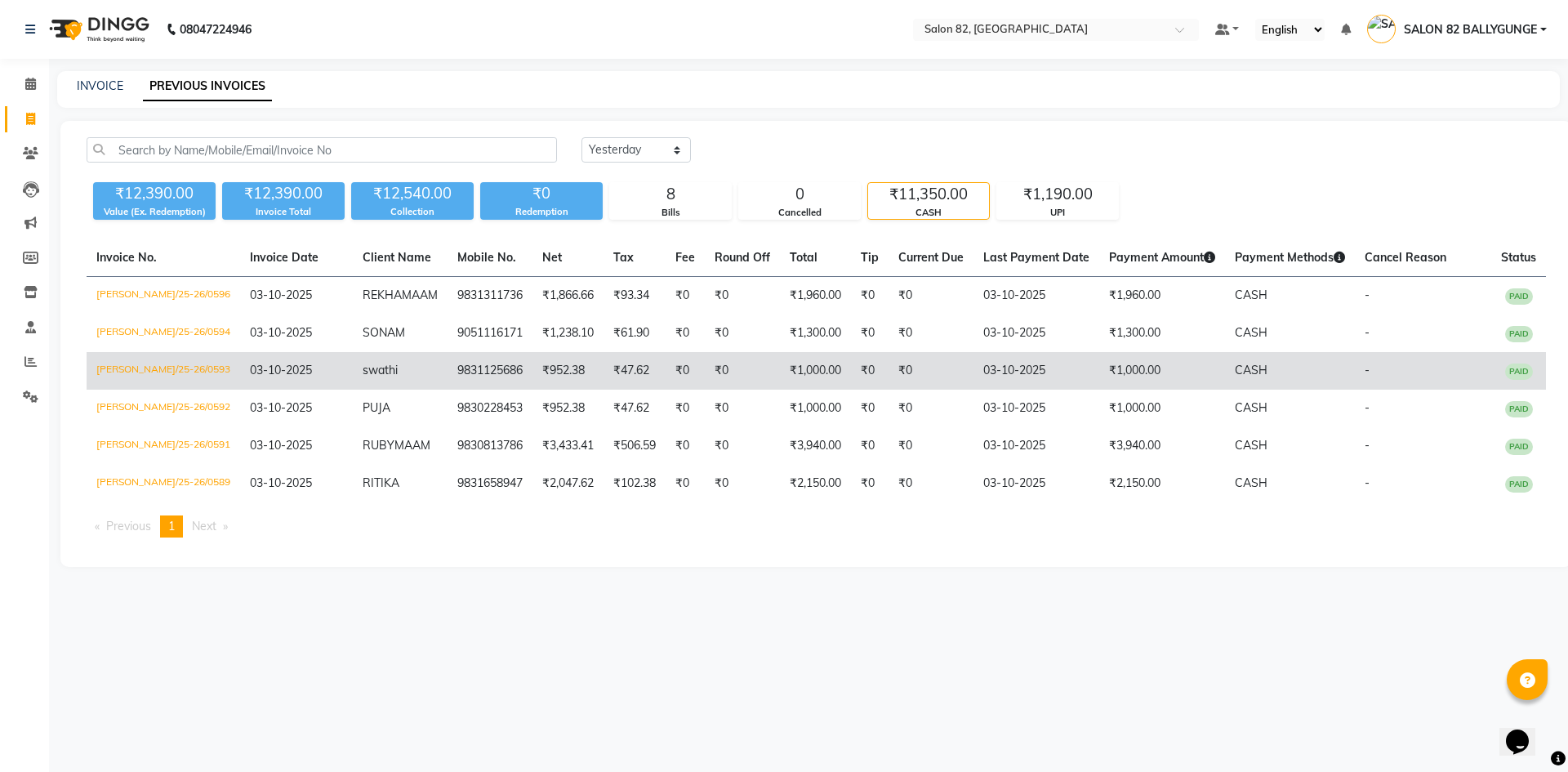
click at [514, 389] on td "9831125686" at bounding box center [490, 371] width 85 height 38
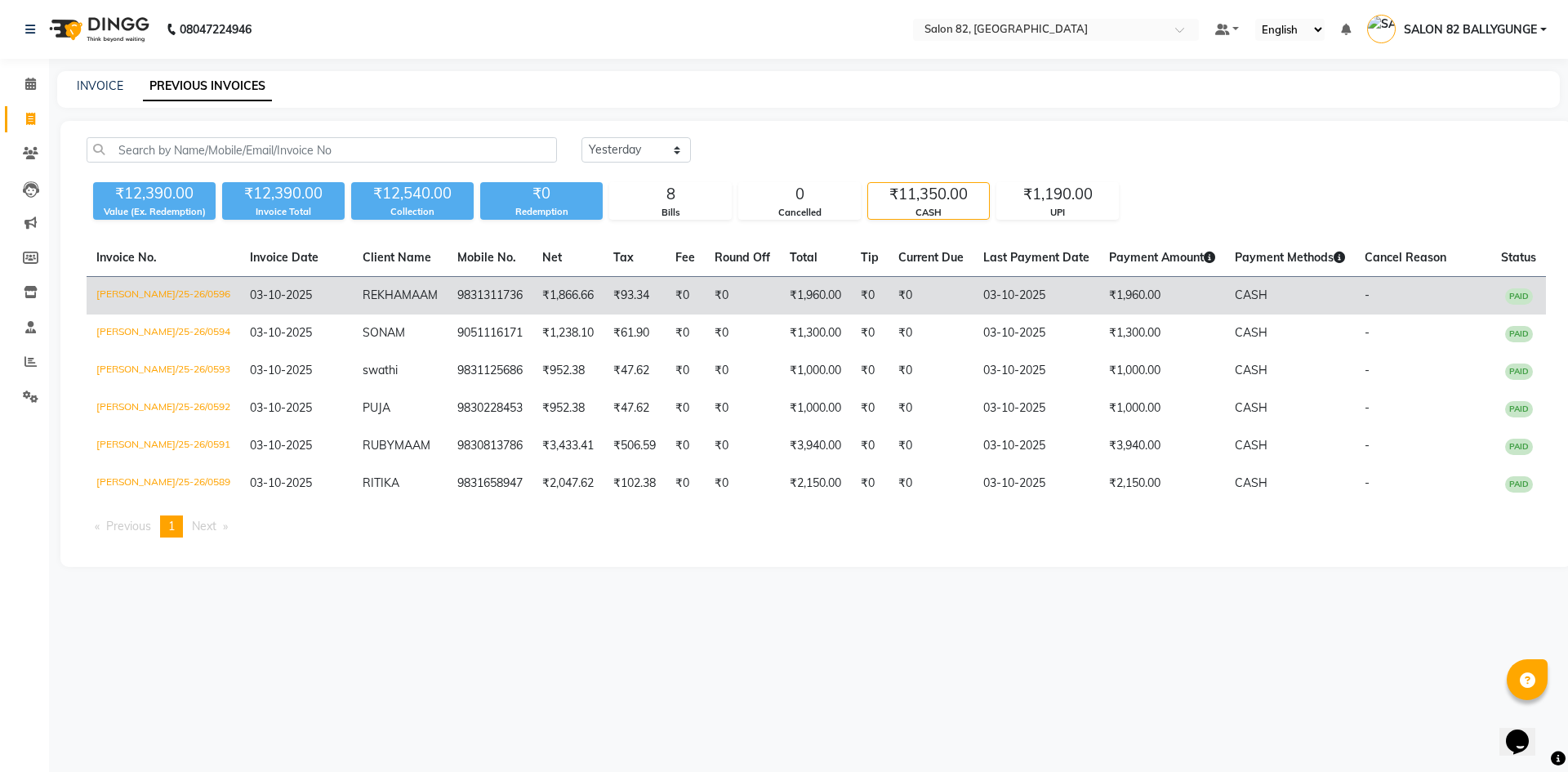
click at [533, 303] on td "₹1,866.66" at bounding box center [568, 295] width 71 height 39
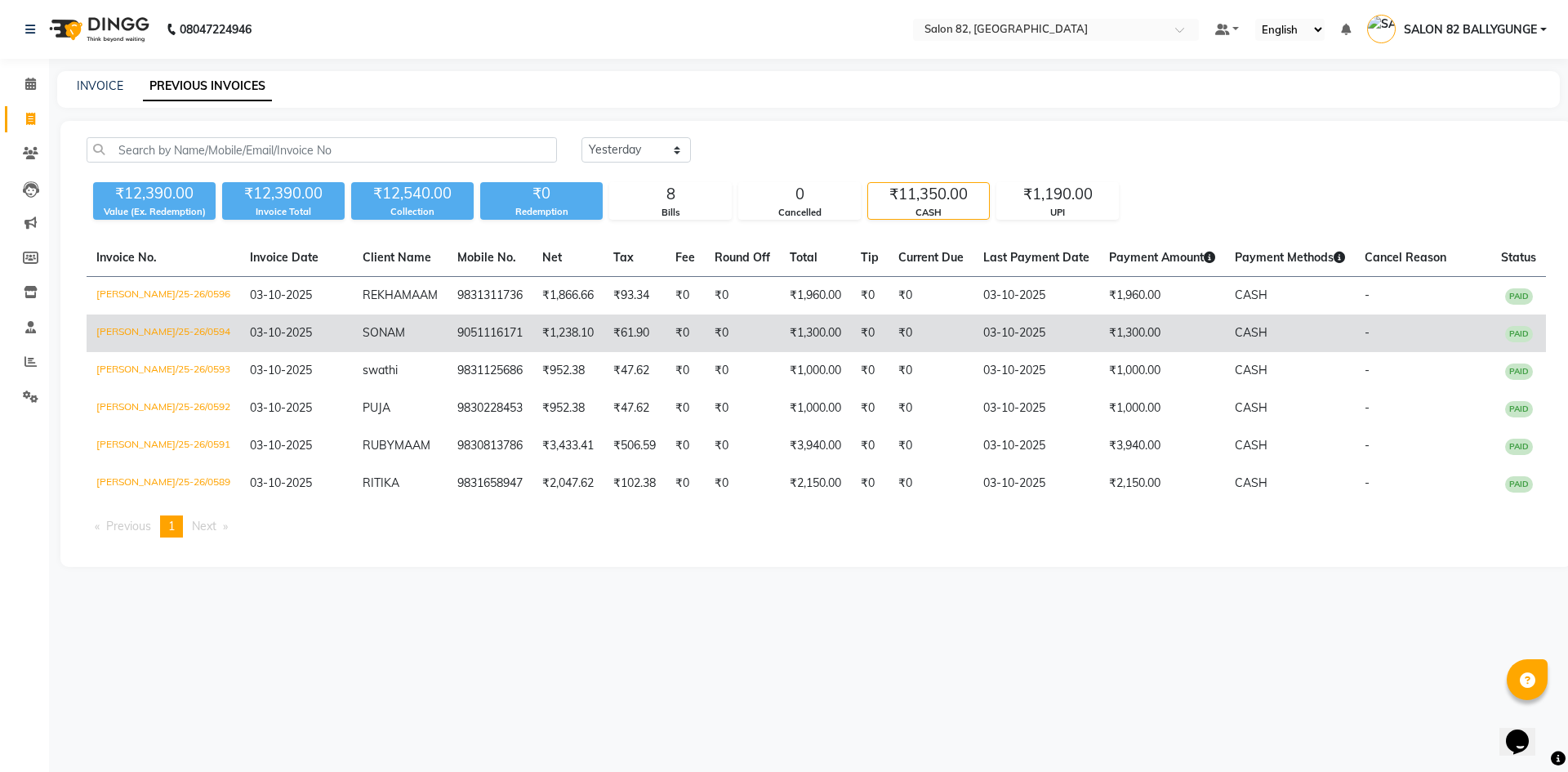
click at [466, 342] on td "9051116171" at bounding box center [490, 333] width 85 height 38
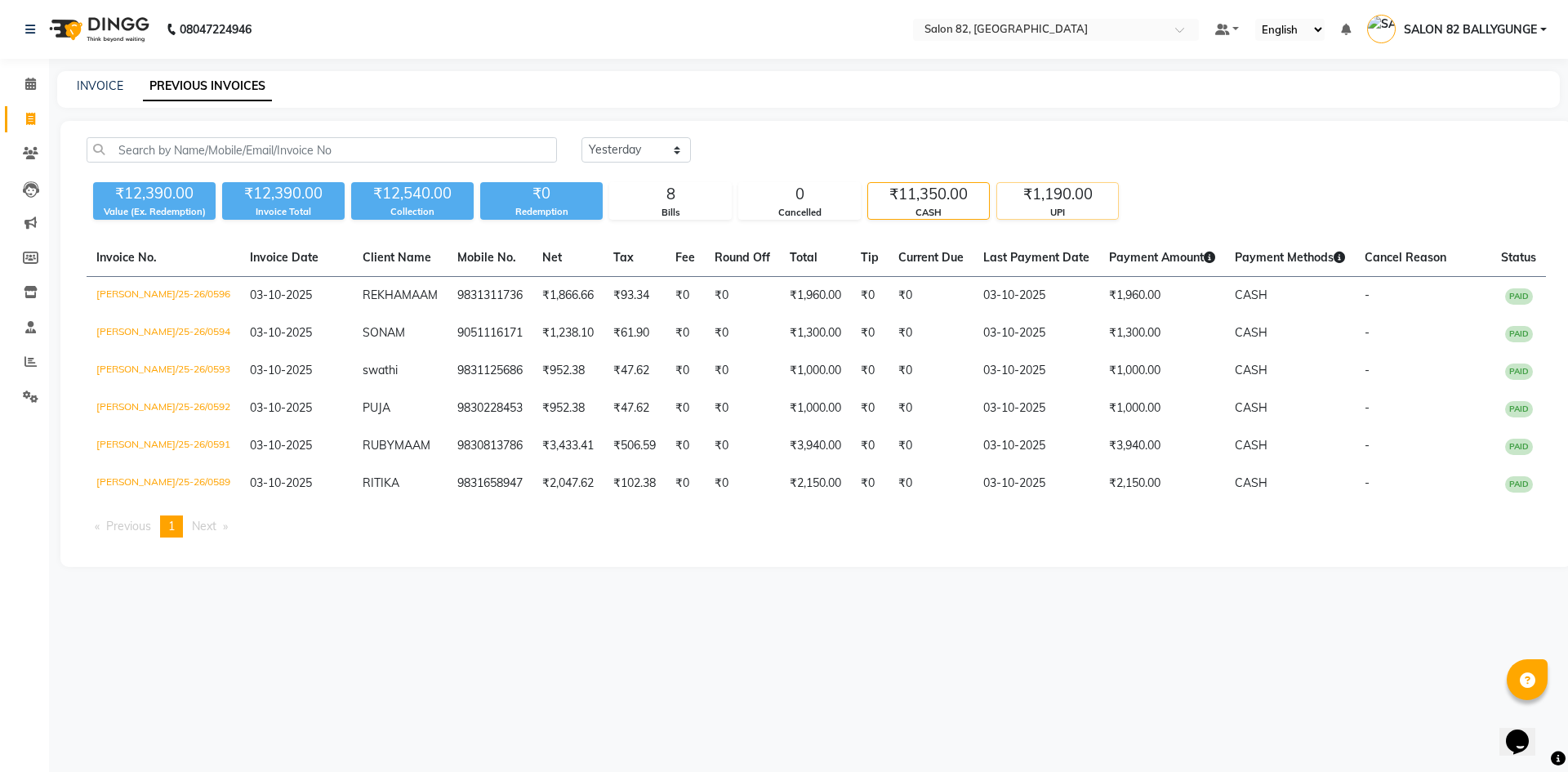
click at [1047, 201] on div "₹1,190.00" at bounding box center [1057, 194] width 121 height 23
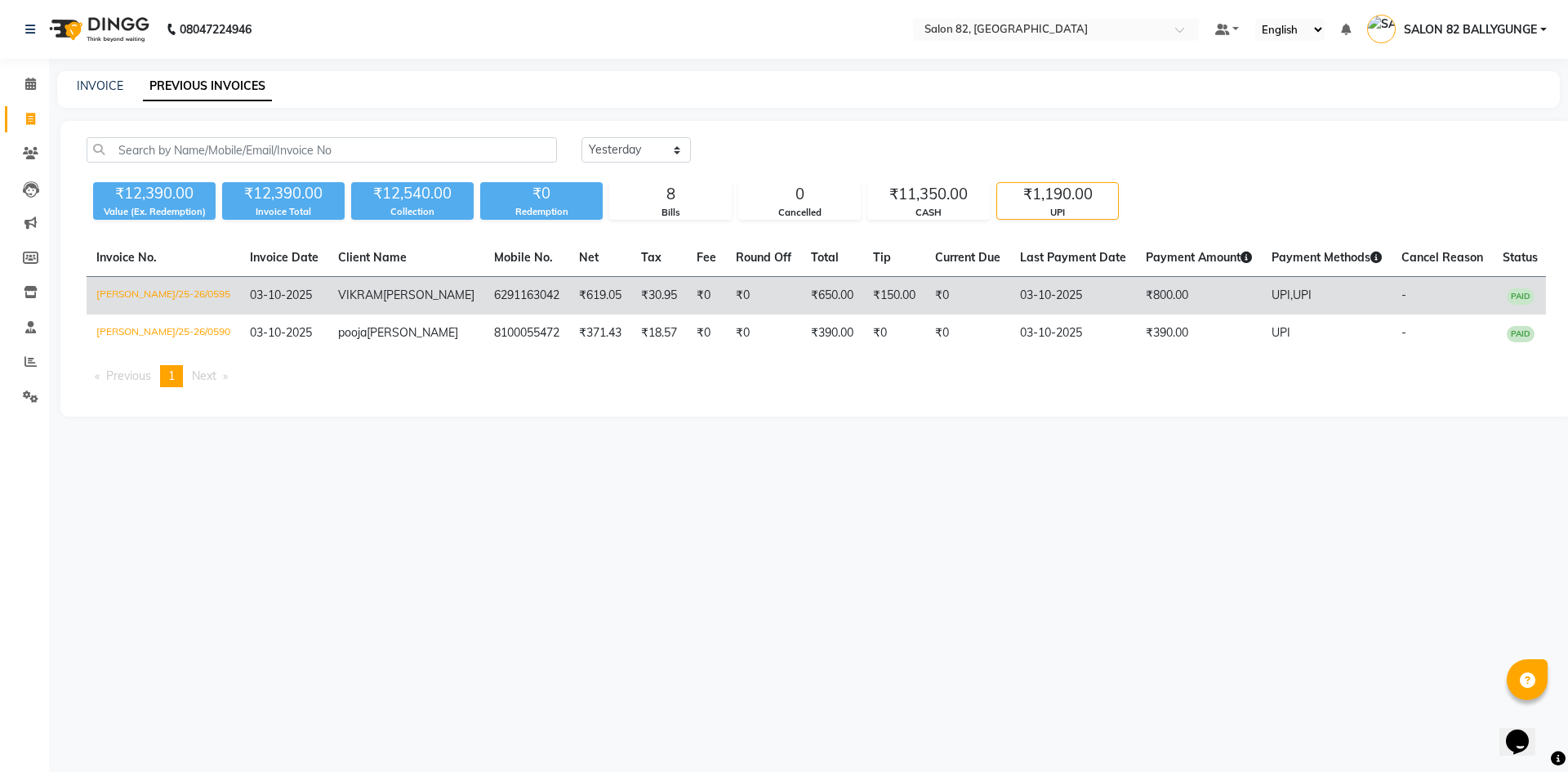
click at [484, 300] on td "6291163042" at bounding box center [526, 295] width 85 height 39
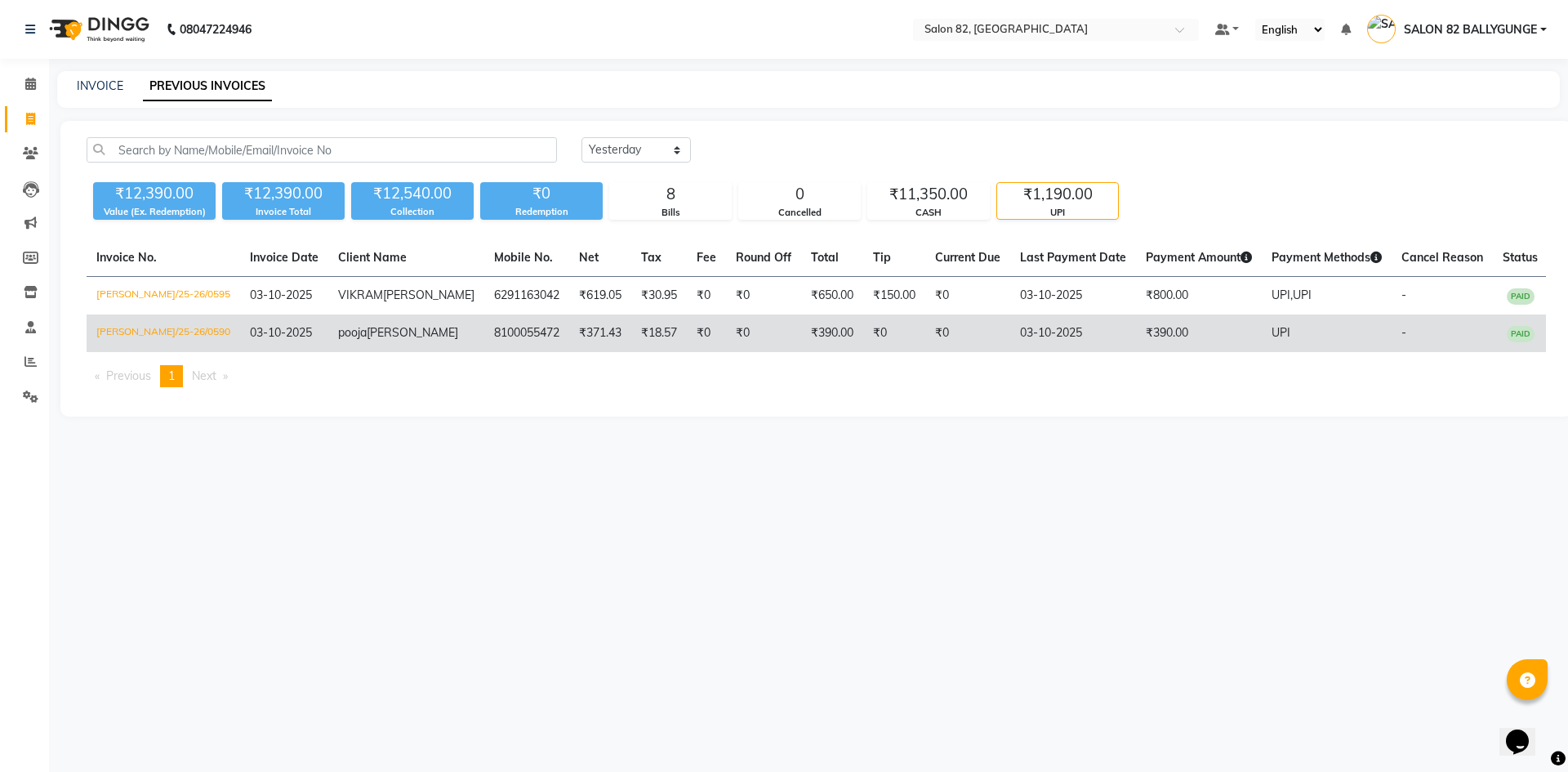
click at [484, 352] on td "8100055472" at bounding box center [526, 333] width 85 height 38
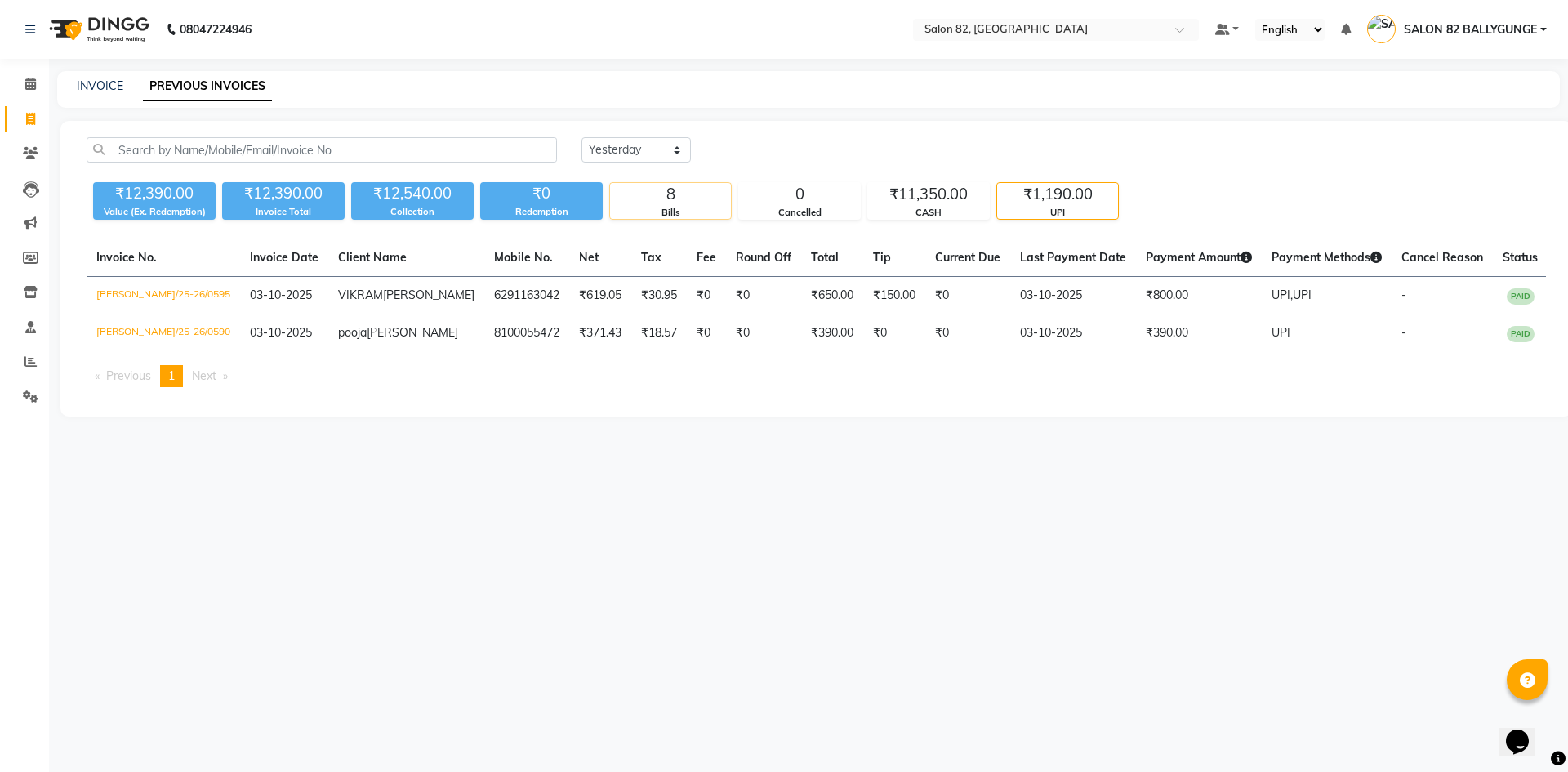
click at [686, 195] on div "8" at bounding box center [670, 194] width 121 height 23
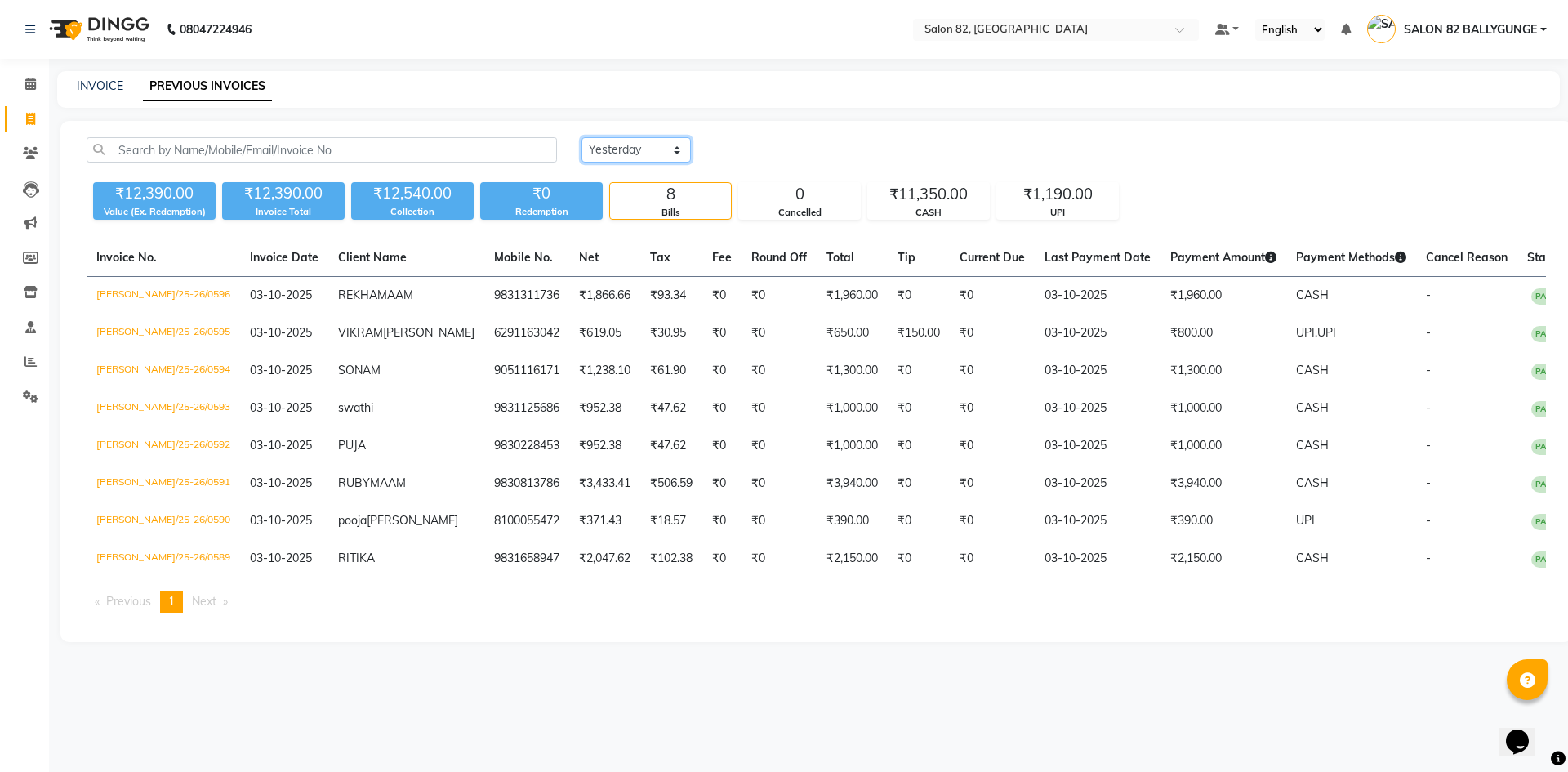
click at [644, 148] on select "[DATE] [DATE] Custom Range" at bounding box center [635, 150] width 109 height 26
select select "range"
click at [581, 137] on select "[DATE] [DATE] Custom Range" at bounding box center [635, 150] width 109 height 26
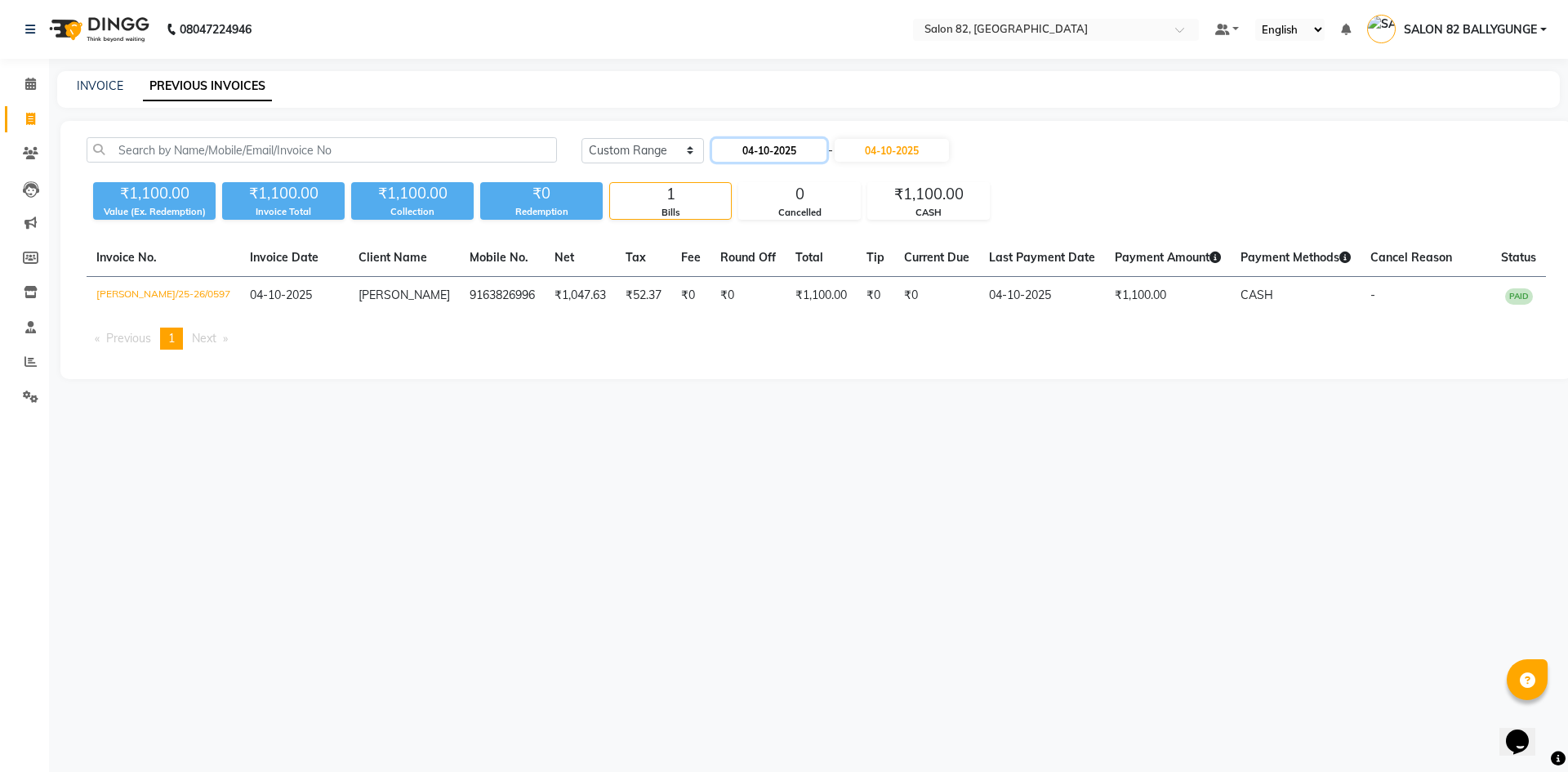
click at [776, 148] on input "04-10-2025" at bounding box center [769, 151] width 114 height 23
select select "10"
select select "2025"
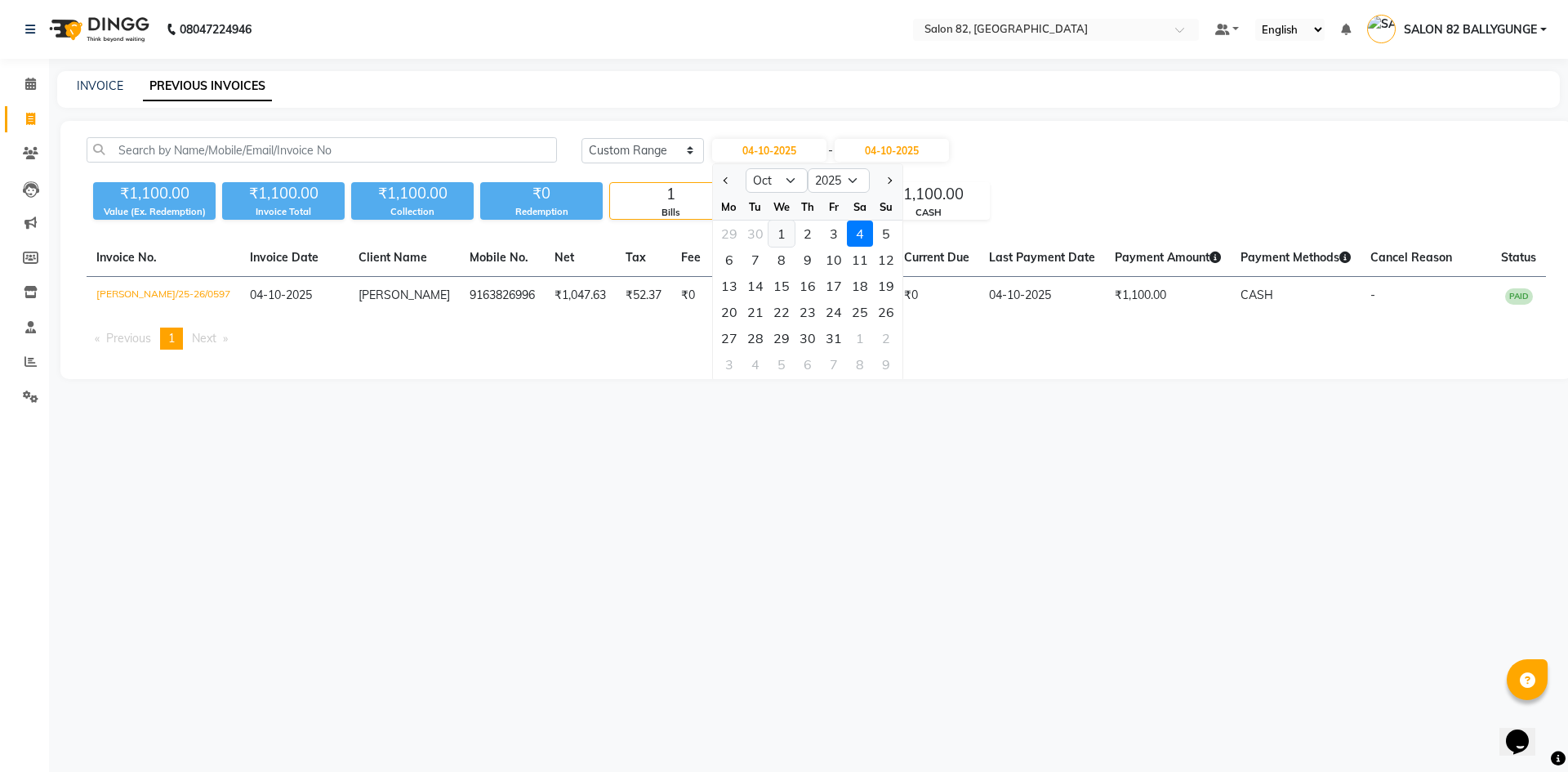
click at [783, 235] on div "1" at bounding box center [782, 234] width 26 height 26
type input "01-10-2025"
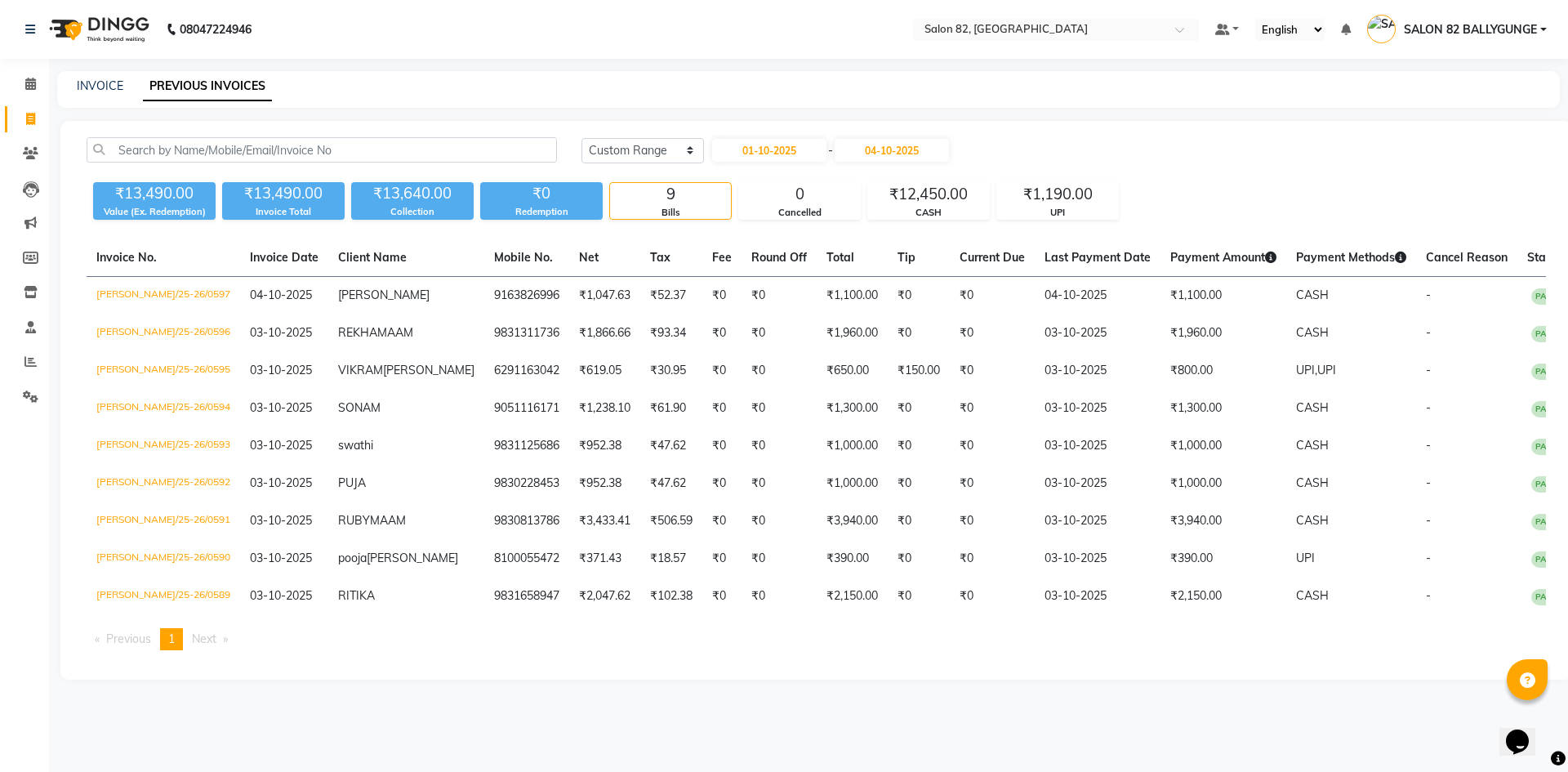
click at [1167, 198] on div "₹13,490.00 Value (Ex. Redemption) ₹13,490.00 Invoice Total ₹13,640.00 Collectio…" at bounding box center [816, 198] width 1459 height 44
click at [768, 147] on input "01-10-2025" at bounding box center [769, 151] width 114 height 23
select select "10"
select select "2025"
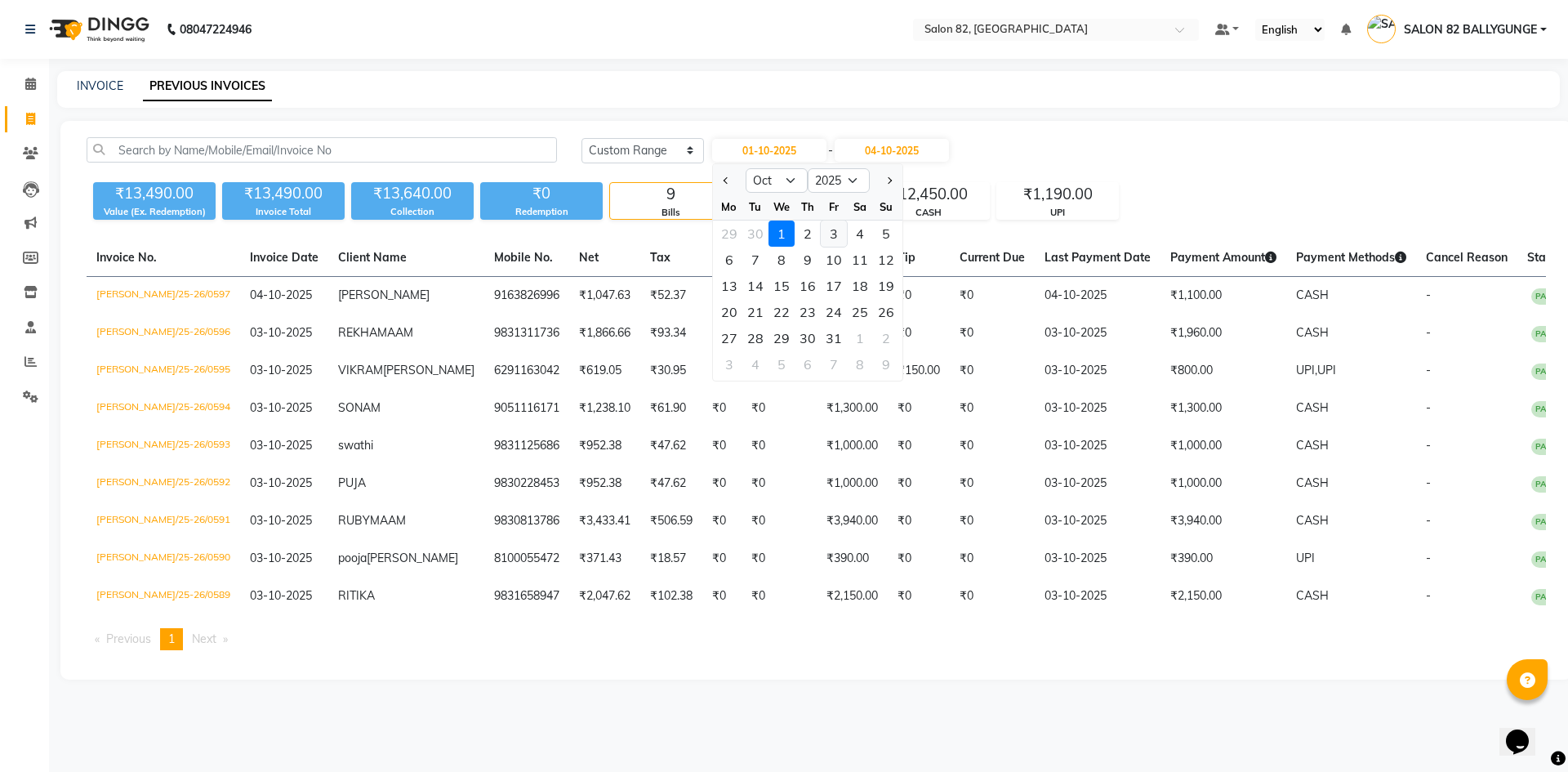
click at [839, 233] on div "3" at bounding box center [834, 234] width 26 height 26
type input "03-10-2025"
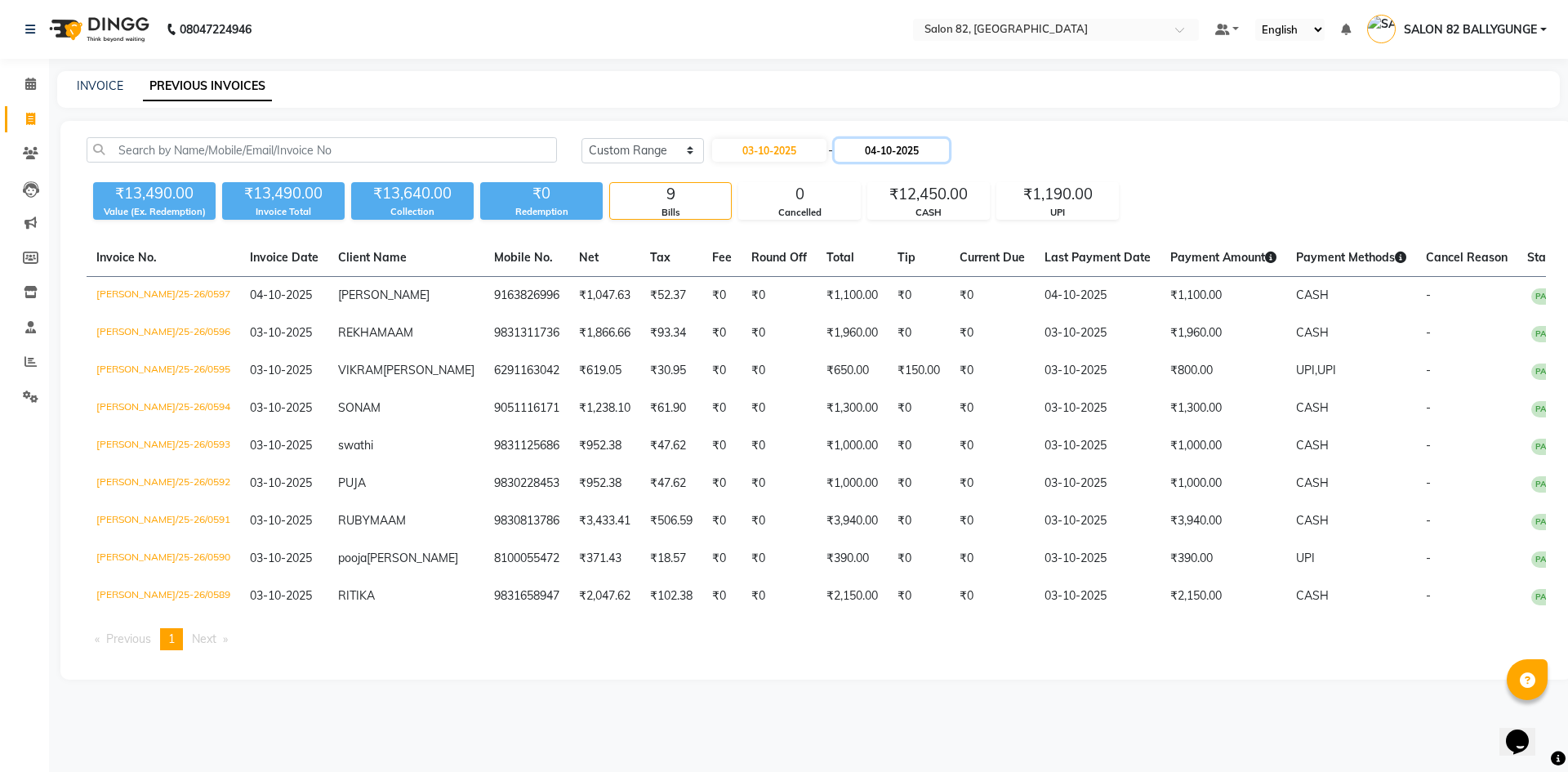
click at [900, 151] on input "04-10-2025" at bounding box center [891, 151] width 114 height 23
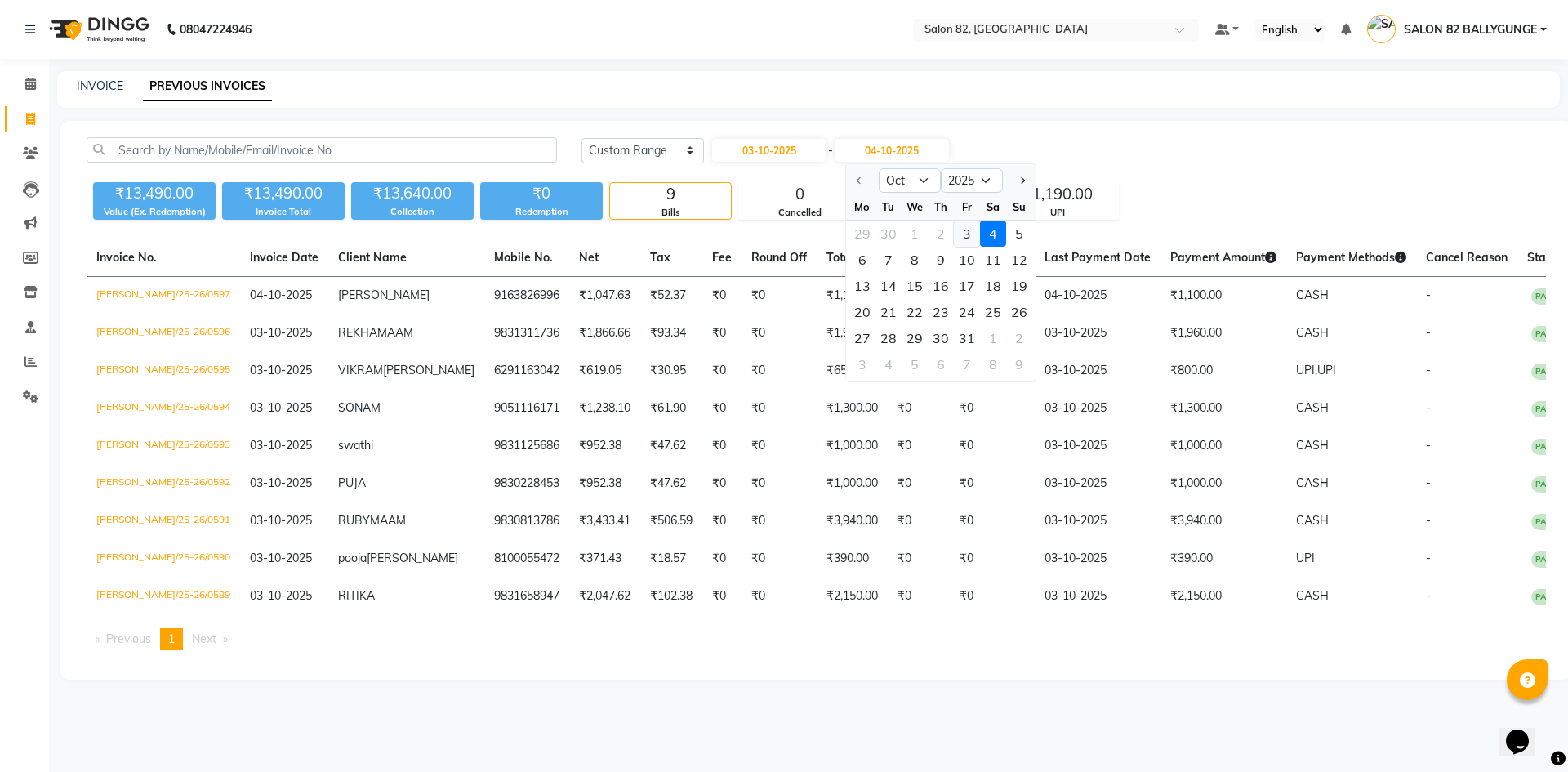
click at [965, 233] on div "3" at bounding box center [967, 234] width 26 height 26
type input "03-10-2025"
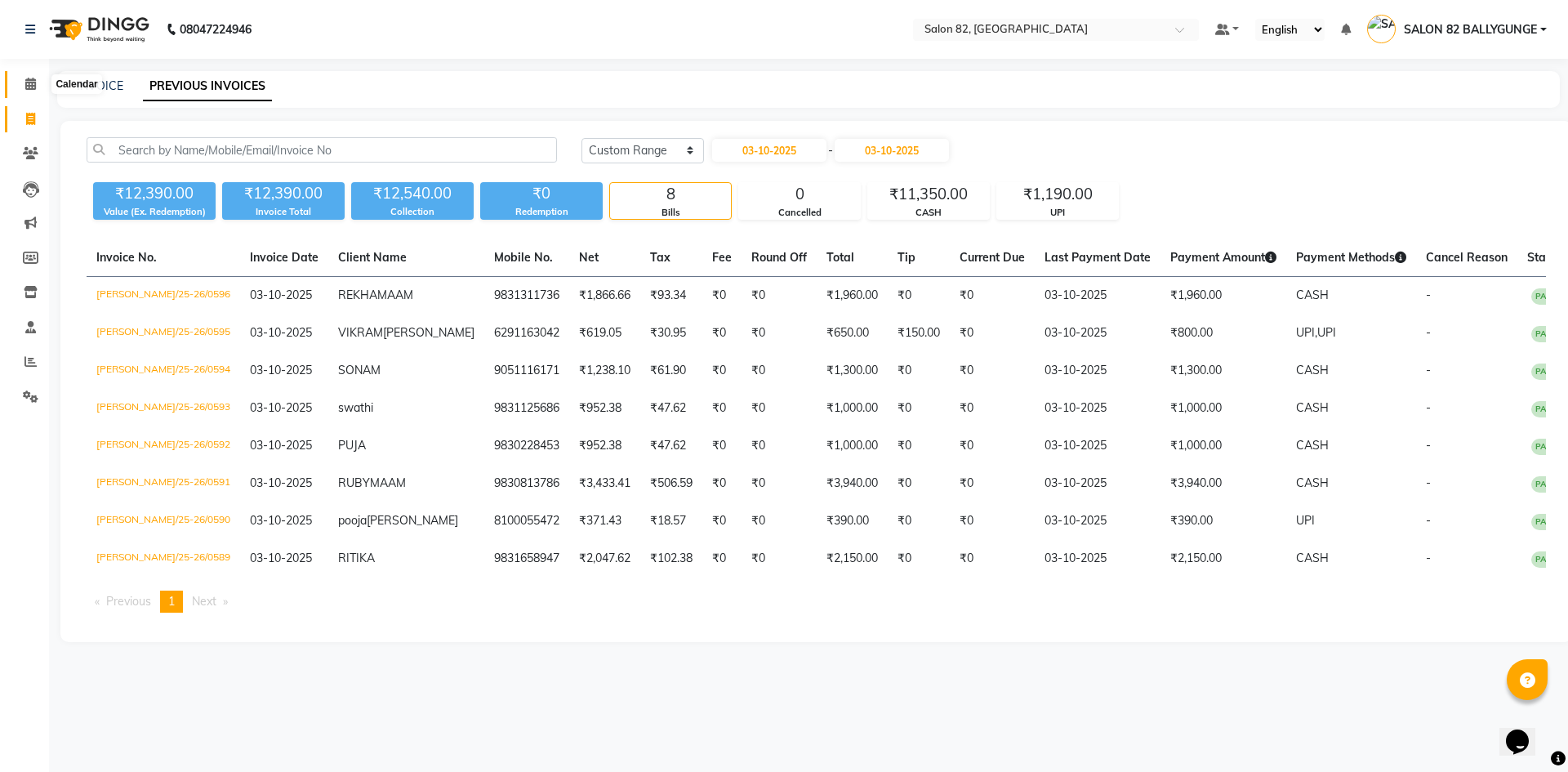
click at [32, 85] on icon at bounding box center [30, 83] width 11 height 12
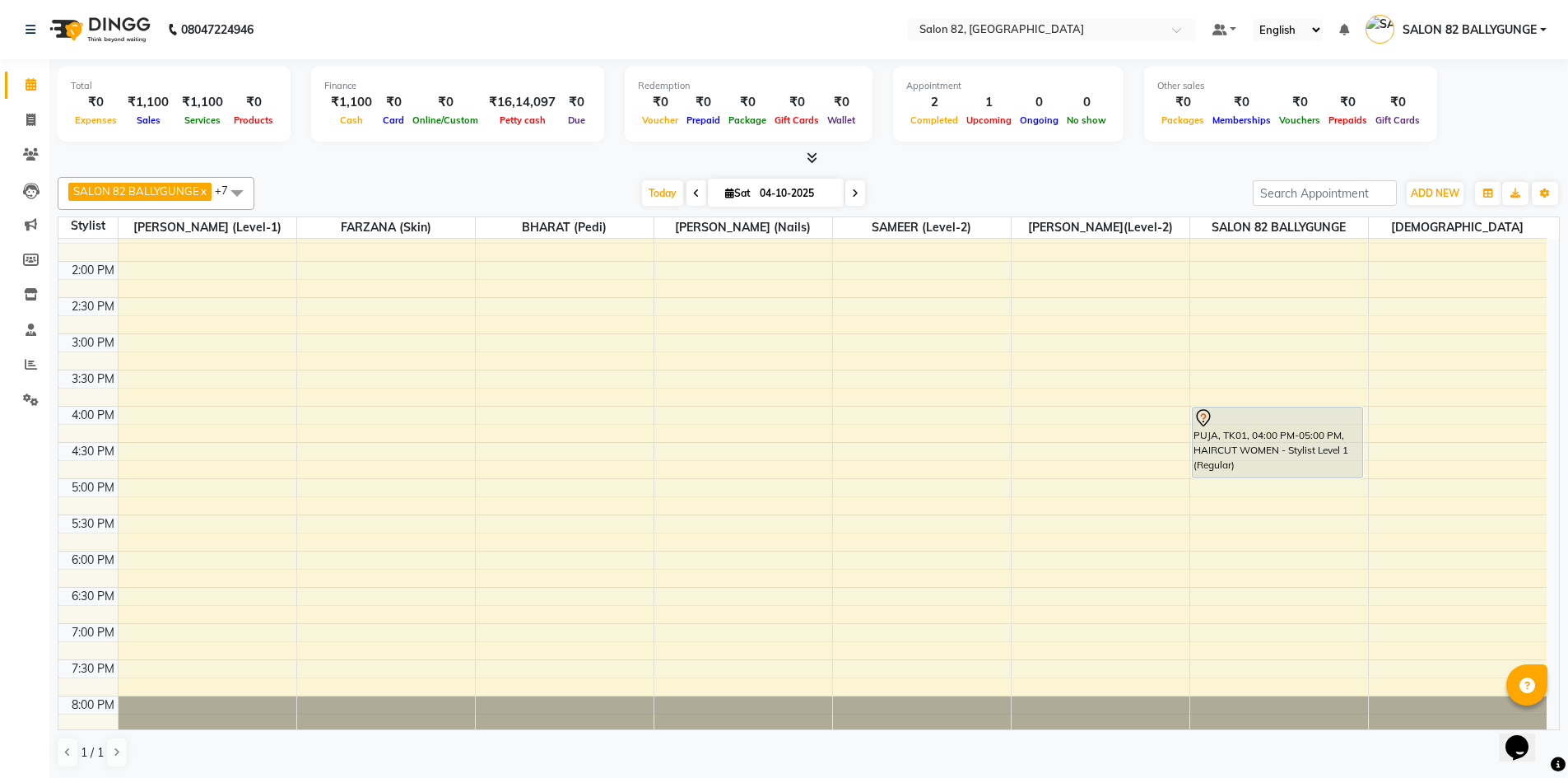
scroll to position [329, 0]
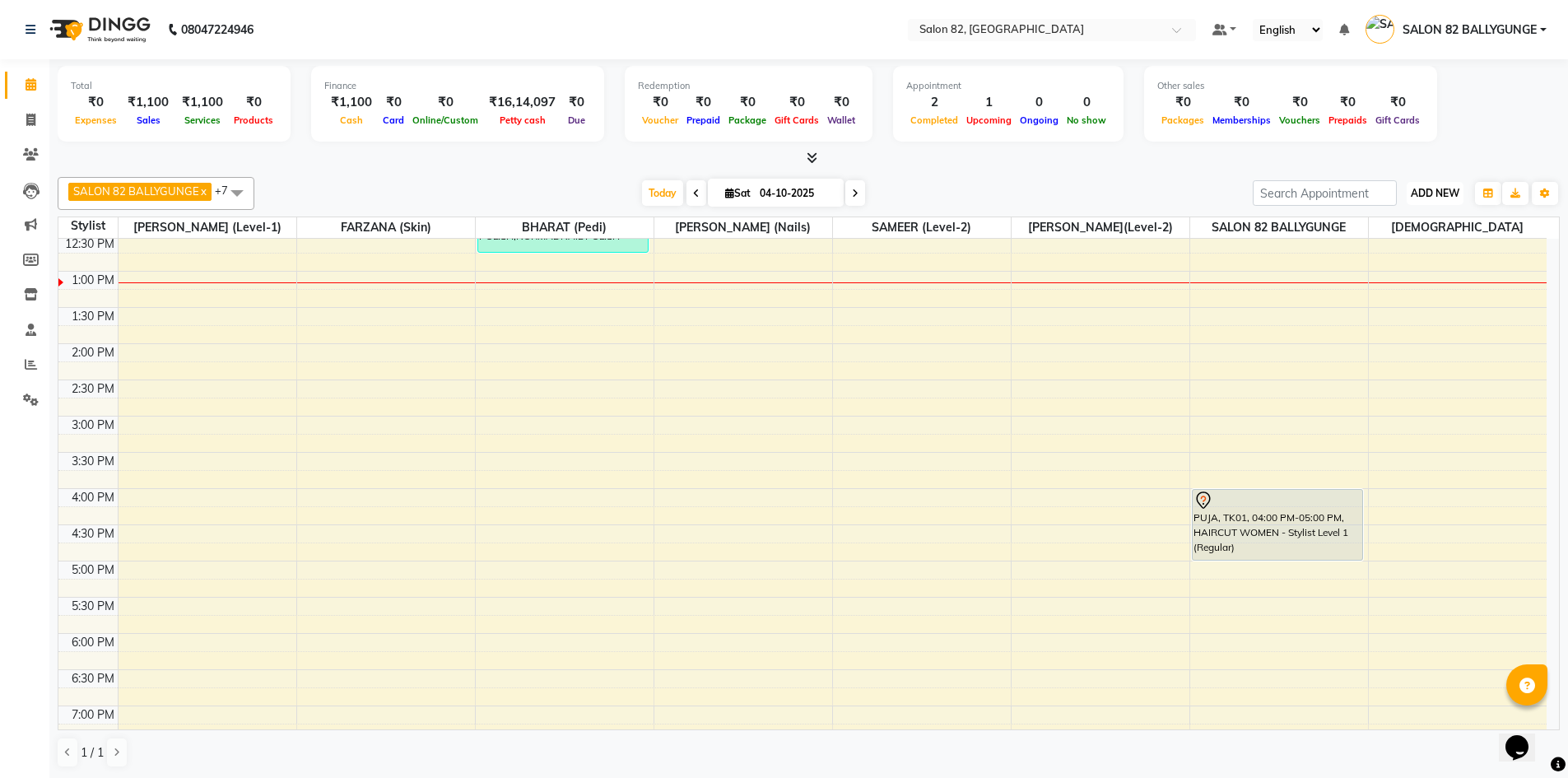
click at [1438, 192] on span "ADD NEW" at bounding box center [1435, 192] width 49 height 12
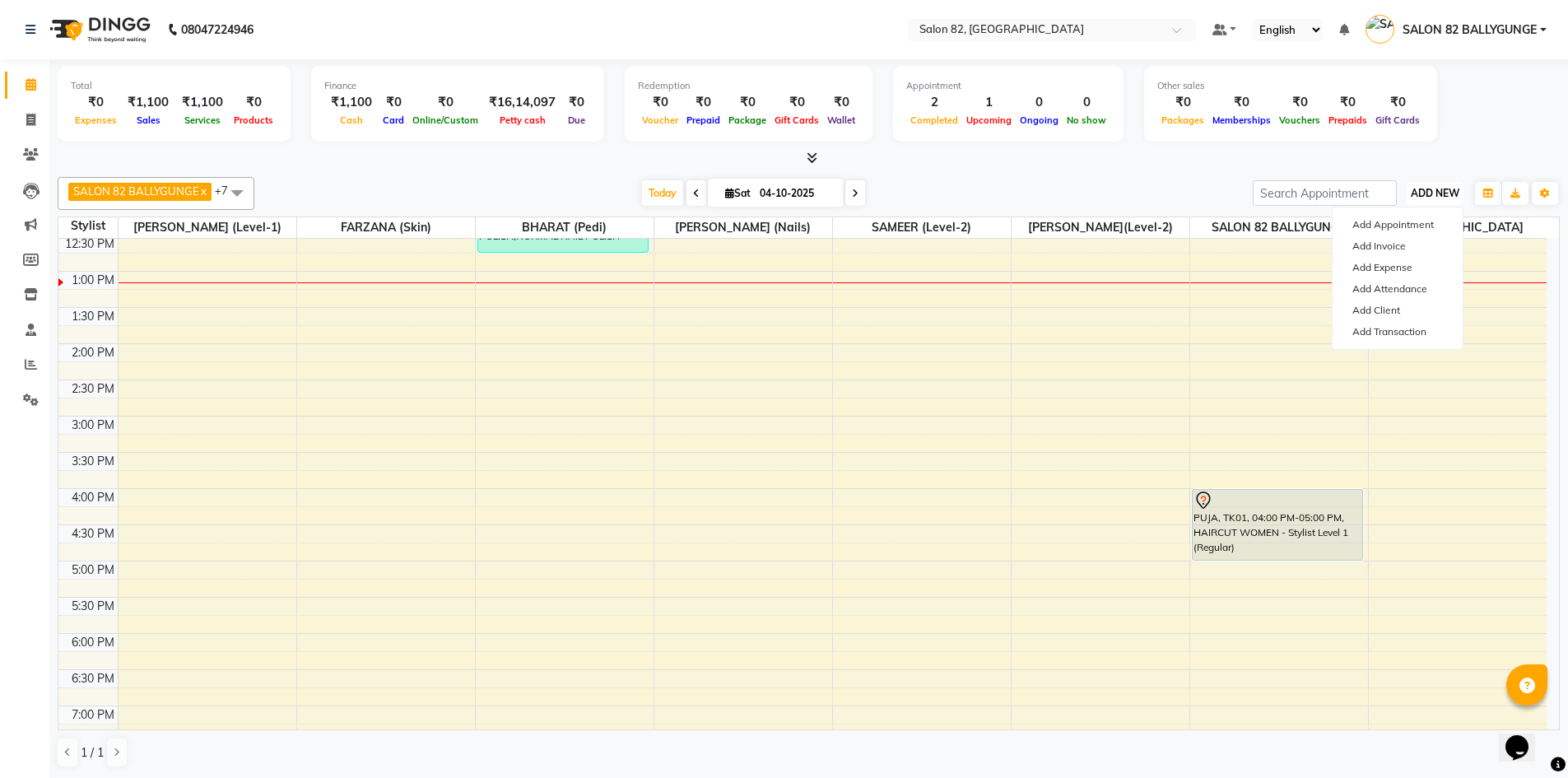
click at [1438, 192] on span "ADD NEW" at bounding box center [1435, 192] width 49 height 12
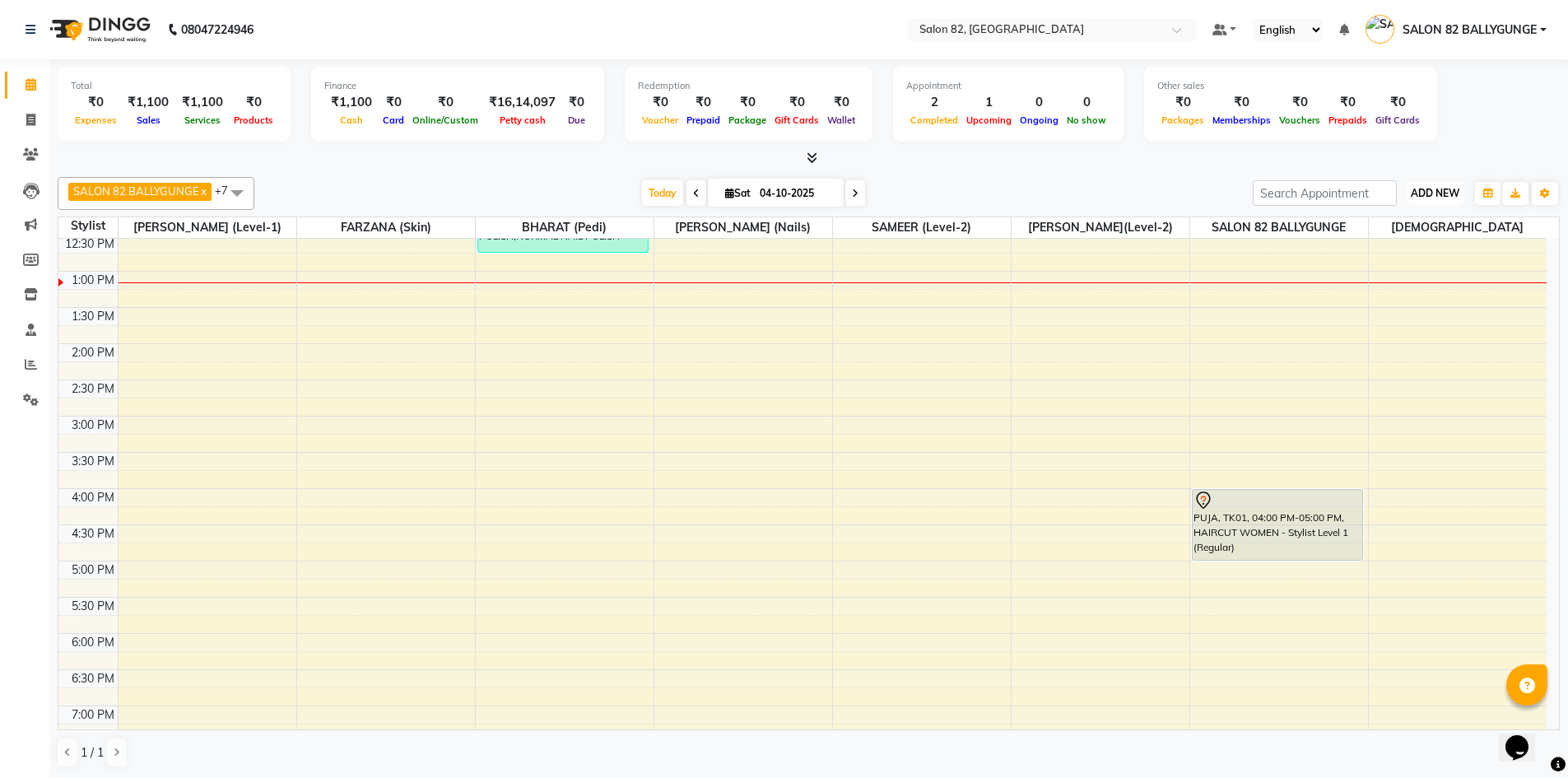
click at [1442, 190] on span "ADD NEW" at bounding box center [1435, 192] width 49 height 12
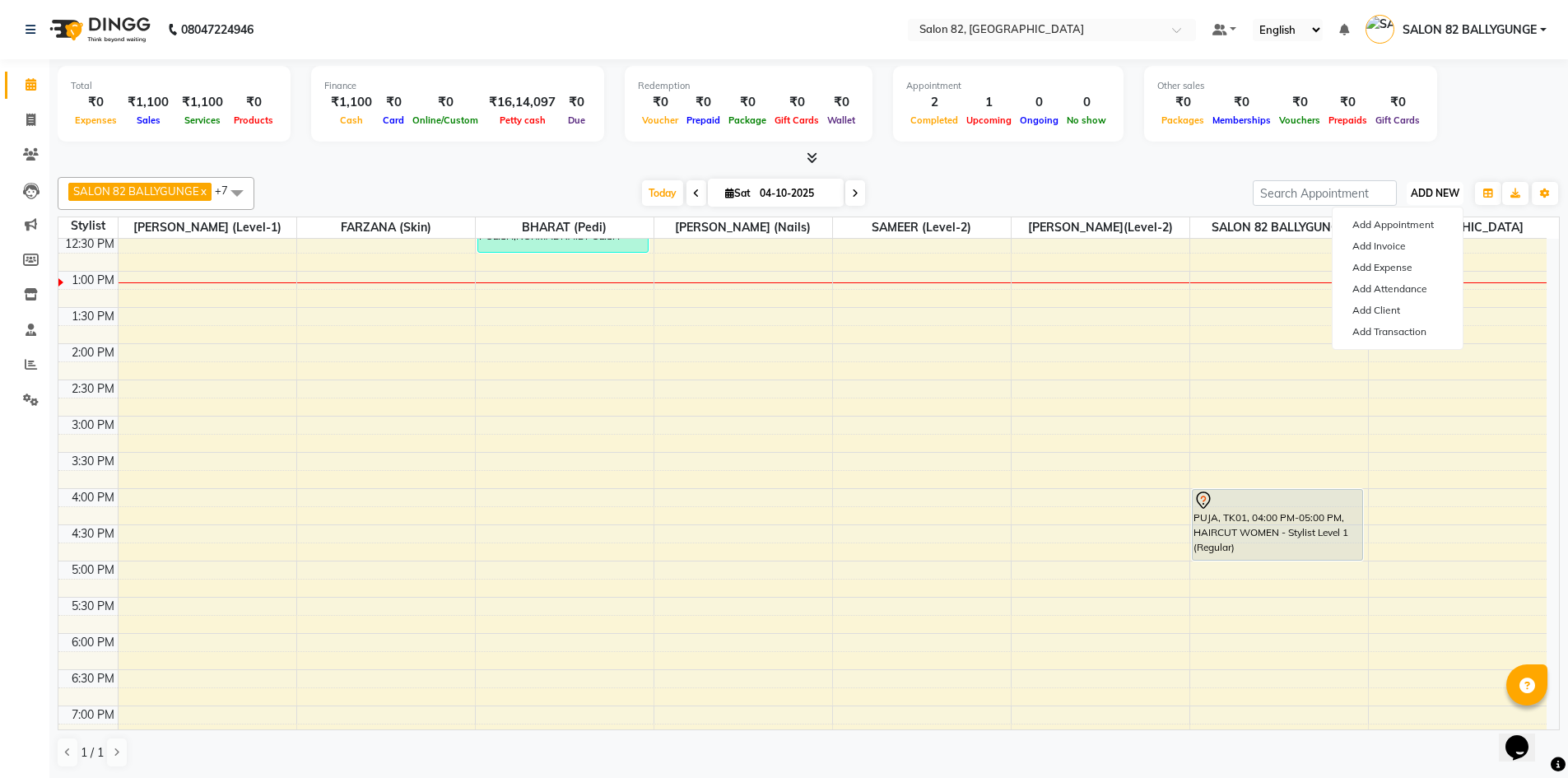
click at [1424, 192] on span "ADD NEW" at bounding box center [1435, 192] width 49 height 12
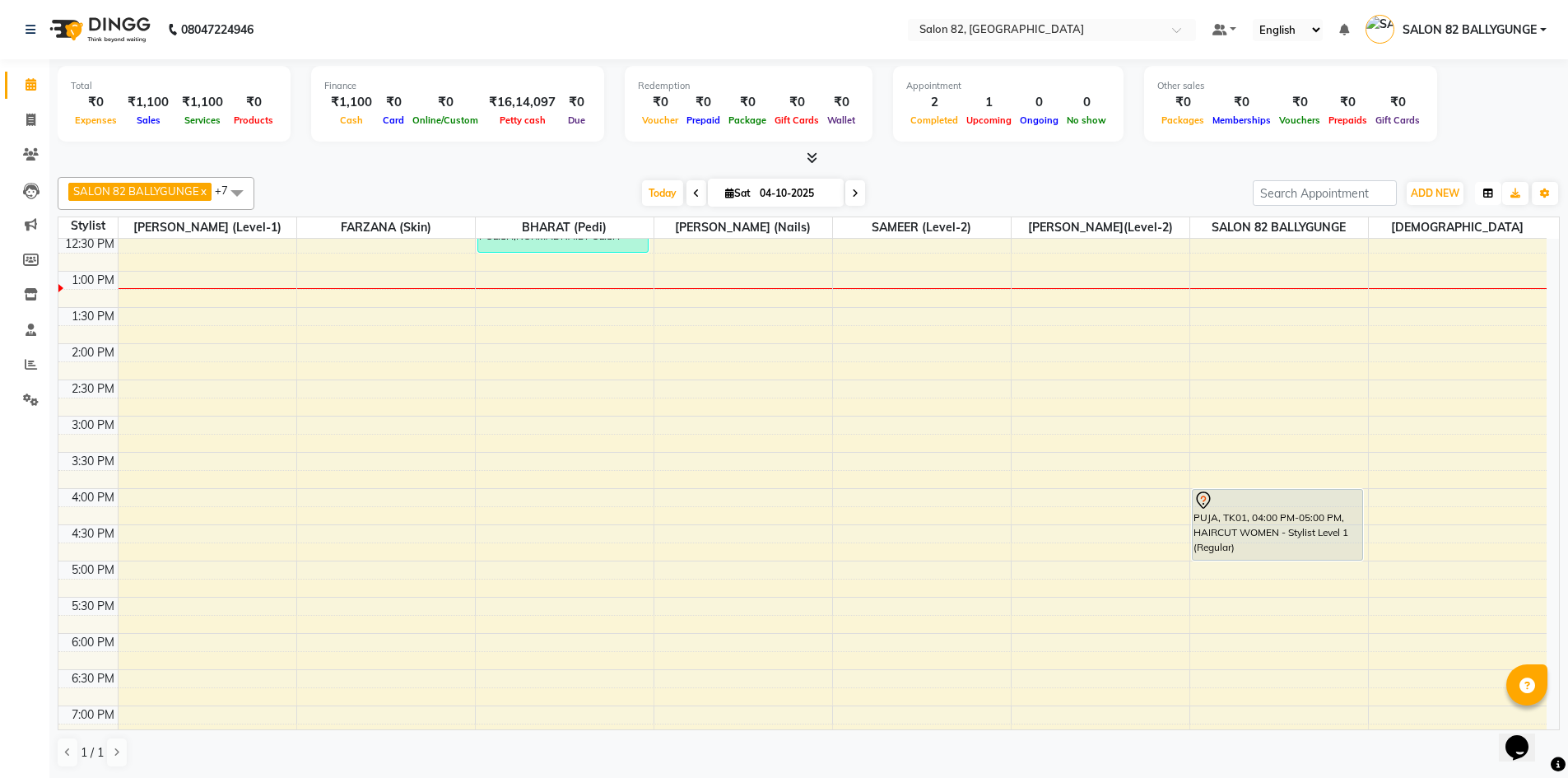
click at [1488, 193] on icon "button" at bounding box center [1488, 193] width 10 height 10
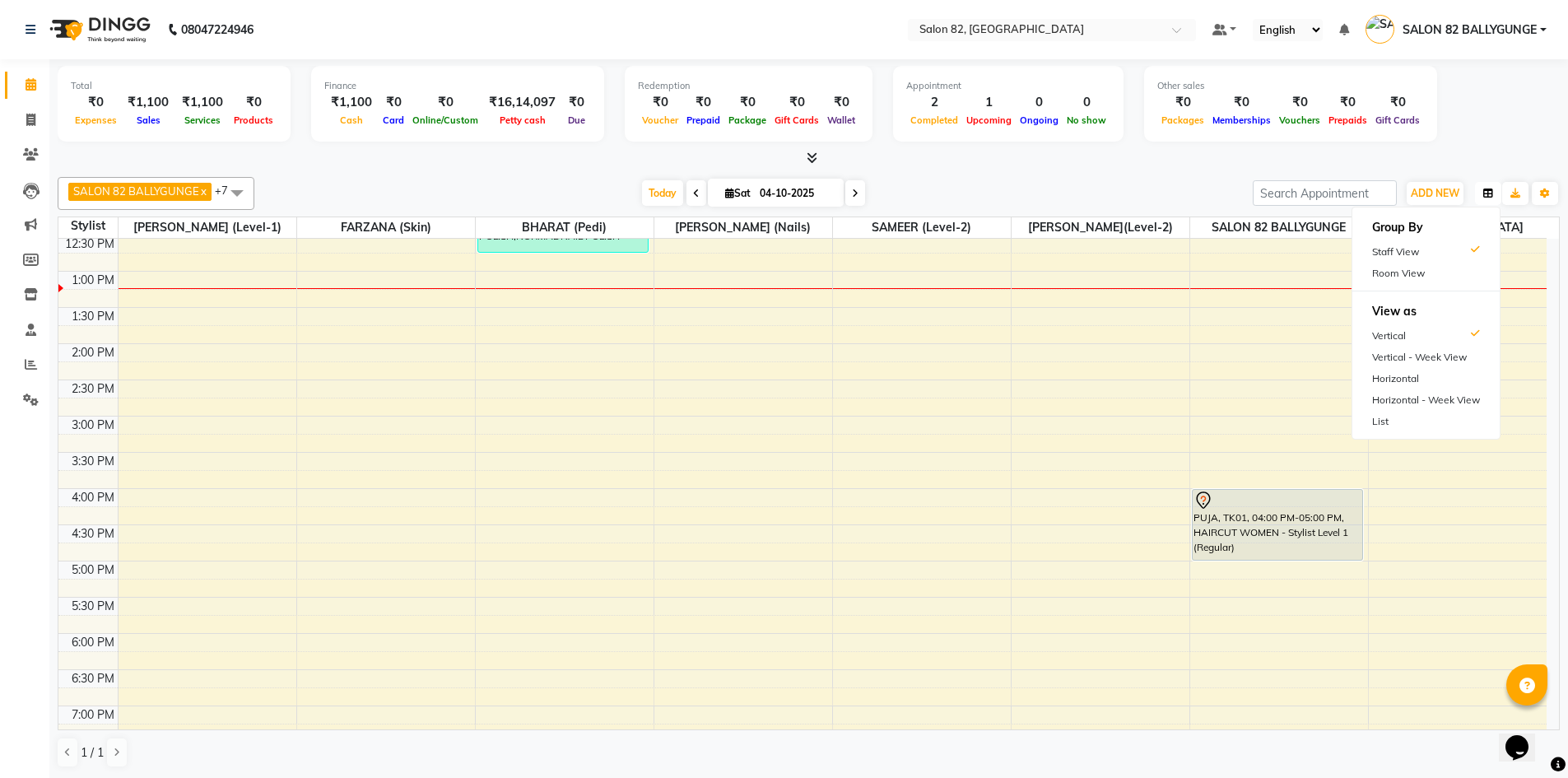
click at [1488, 193] on icon "button" at bounding box center [1488, 193] width 10 height 10
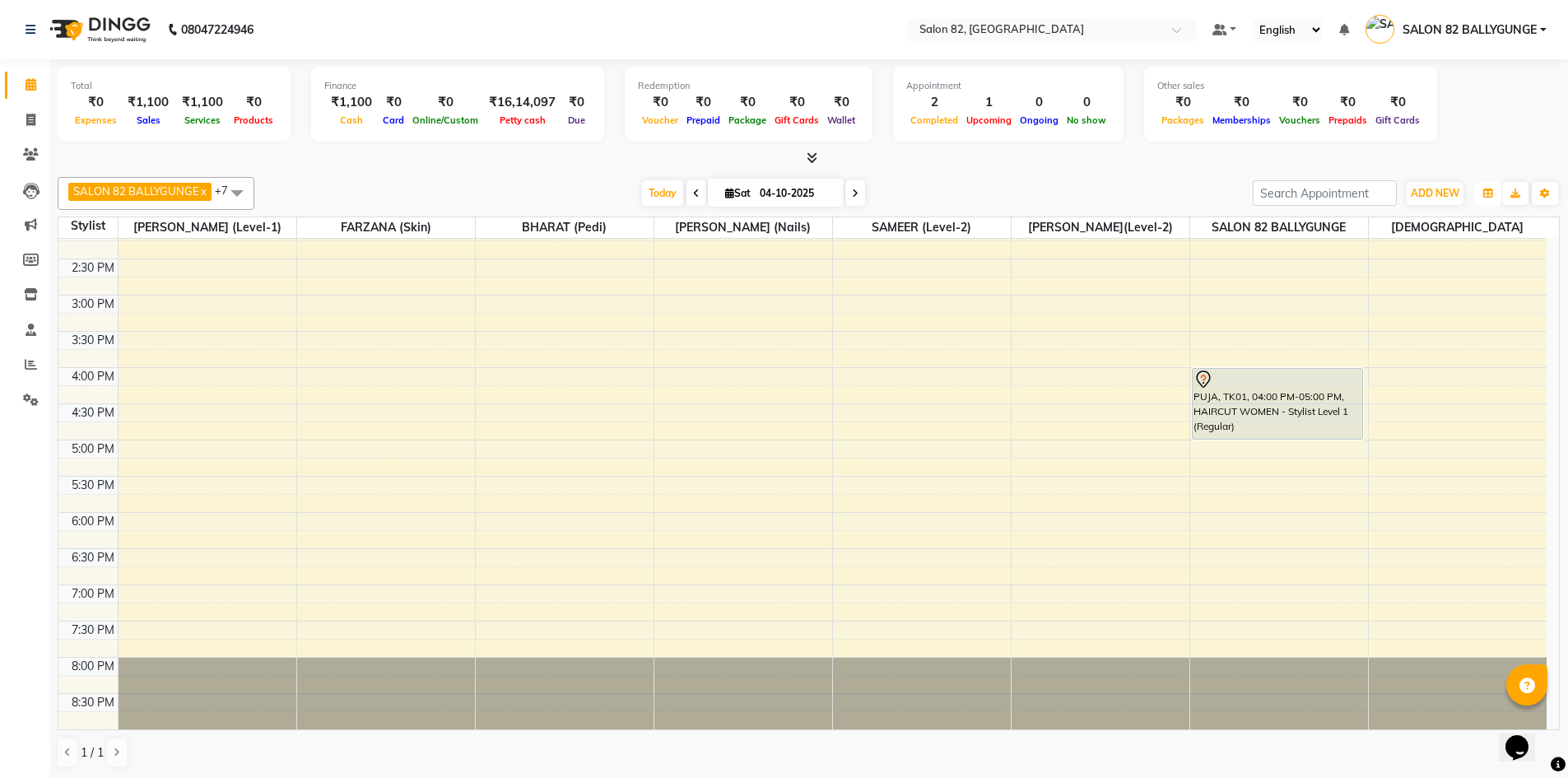
scroll to position [367, 0]
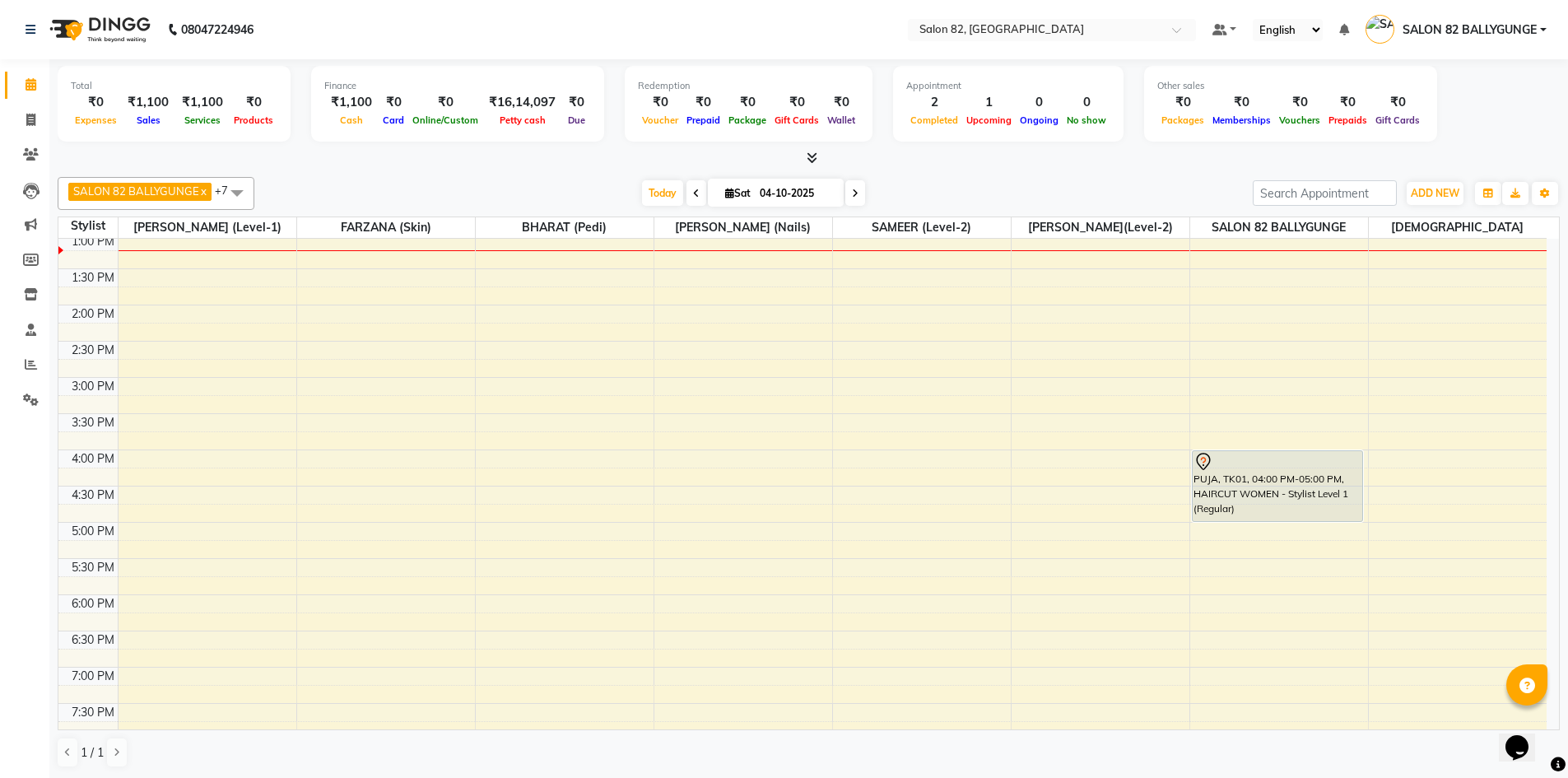
click at [1527, 736] on icon "Chat widget" at bounding box center [1517, 747] width 23 height 25
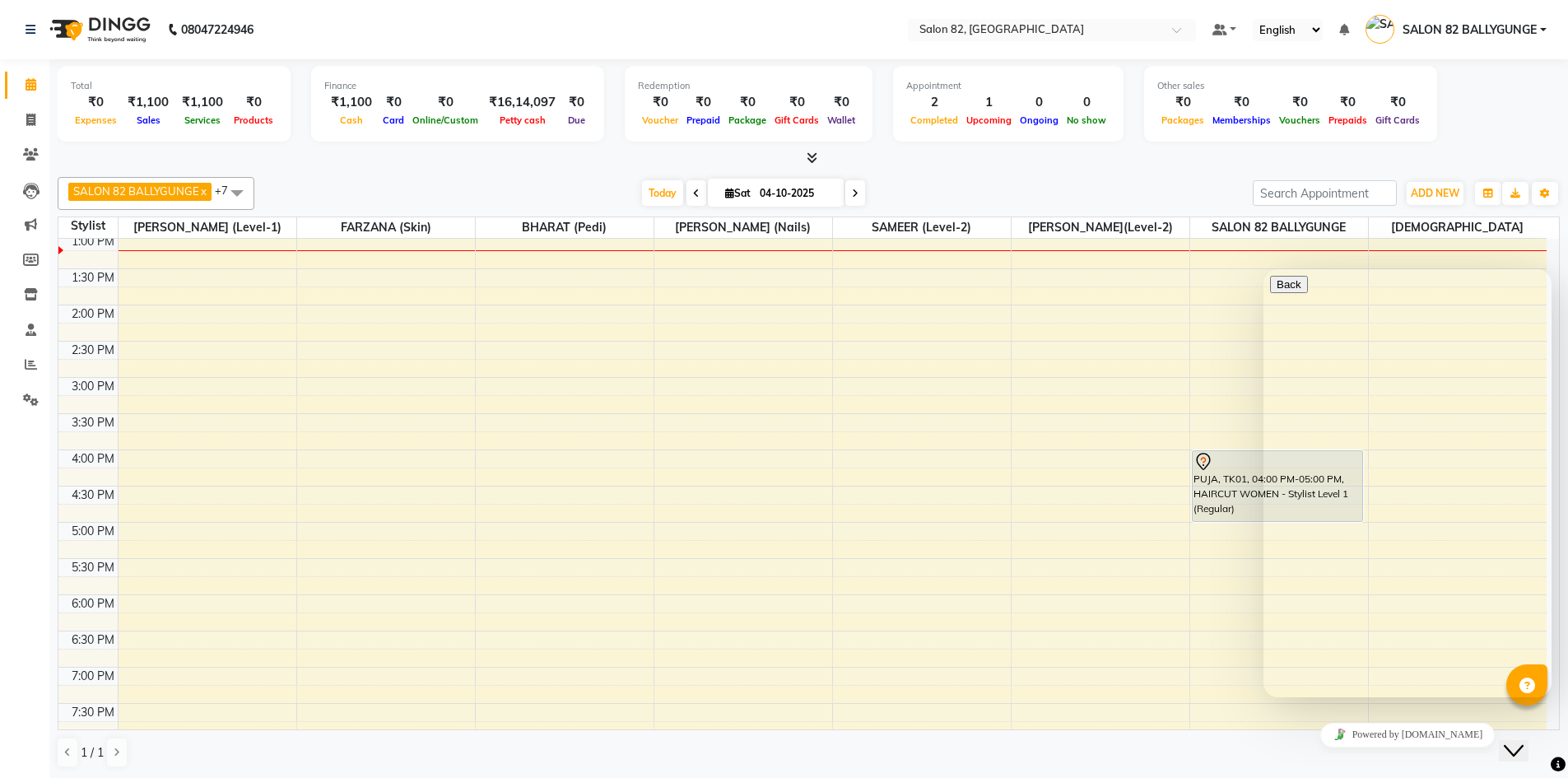
click at [1322, 753] on div "1 / 1" at bounding box center [808, 752] width 1502 height 32
click at [1523, 741] on icon "Close Chat This icon closes the chat window." at bounding box center [1514, 751] width 20 height 20
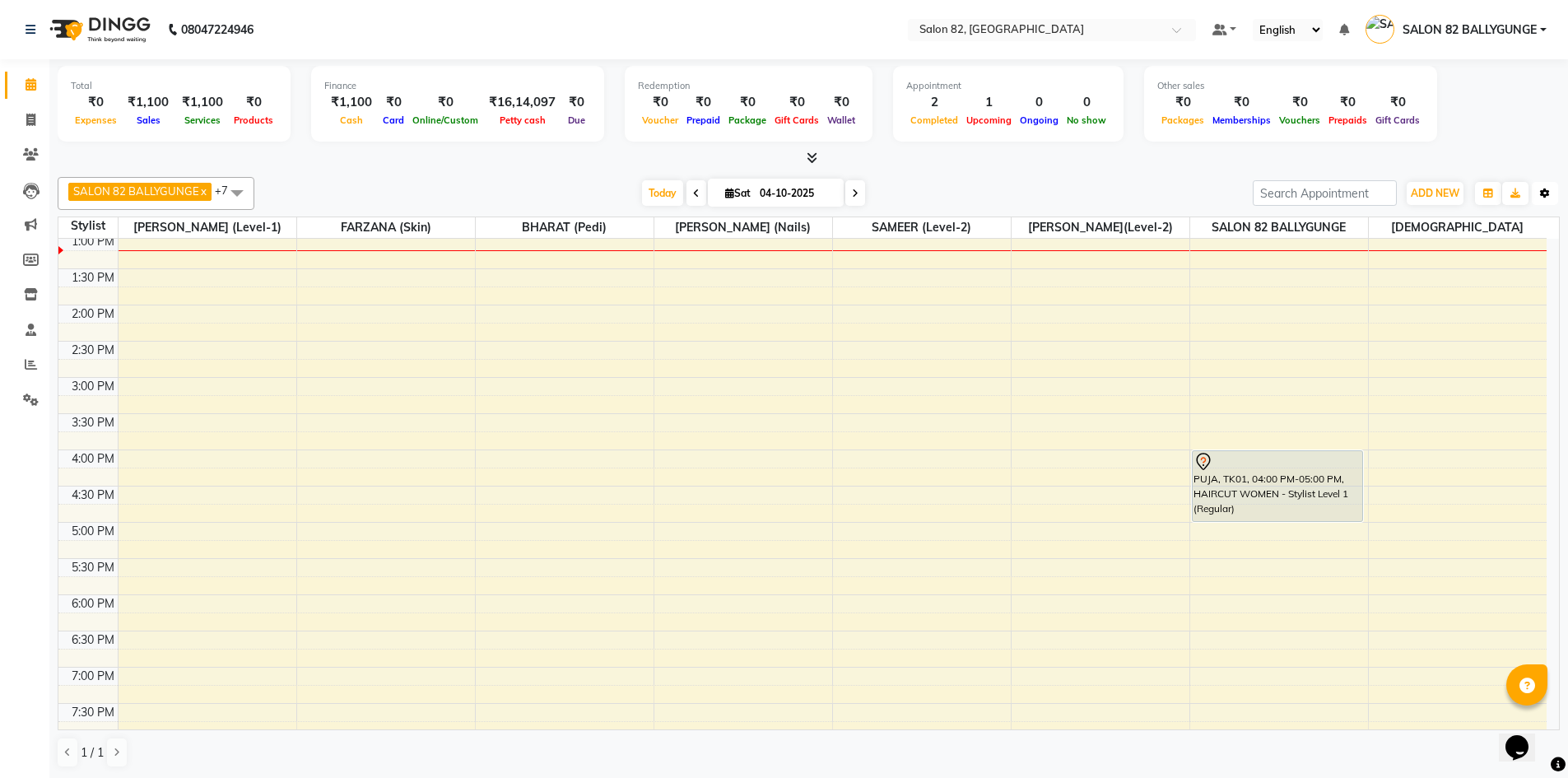
click at [1555, 191] on button "Toggle Dropdown" at bounding box center [1545, 193] width 27 height 23
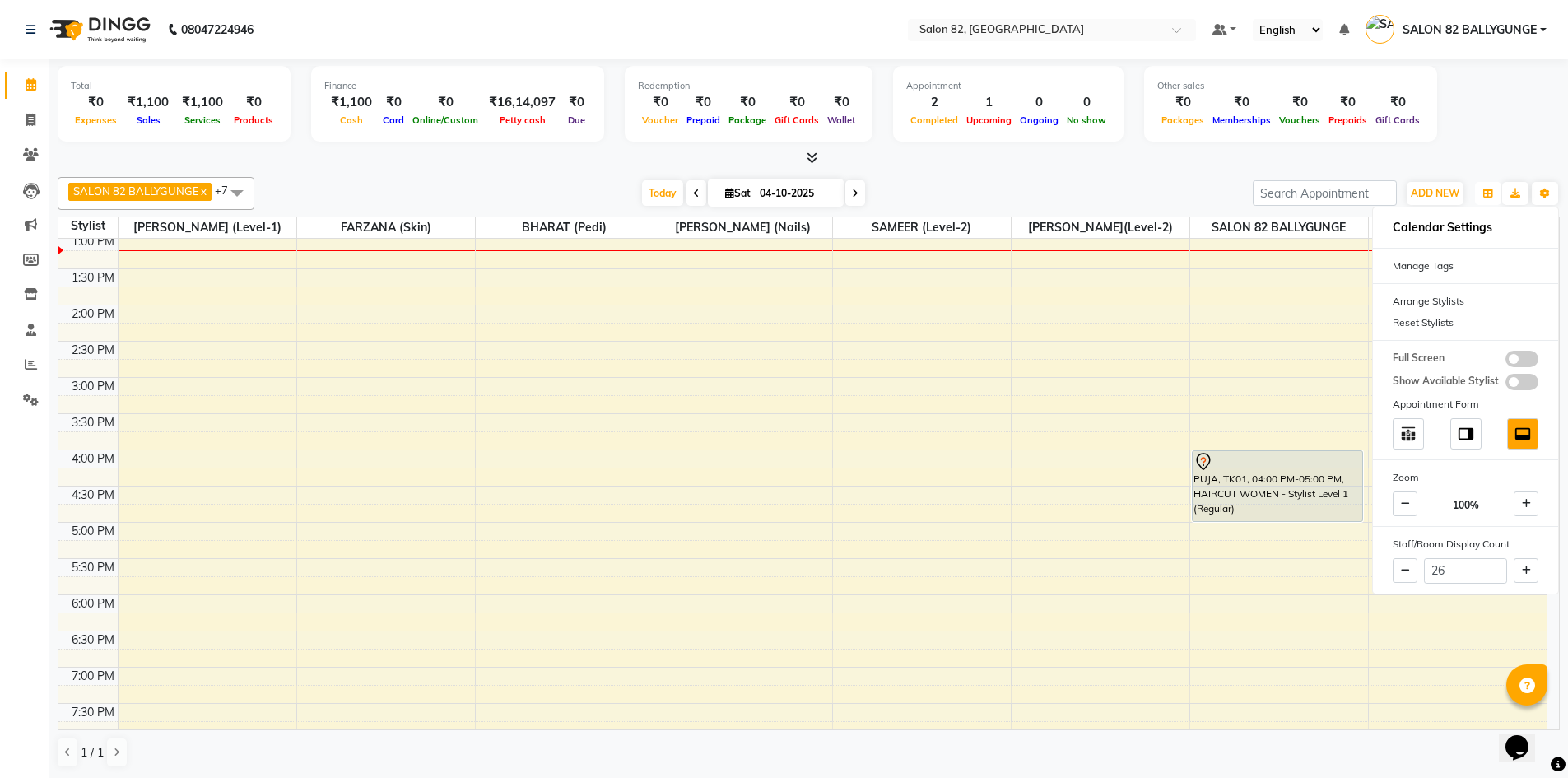
click at [1482, 193] on button "button" at bounding box center [1488, 193] width 27 height 23
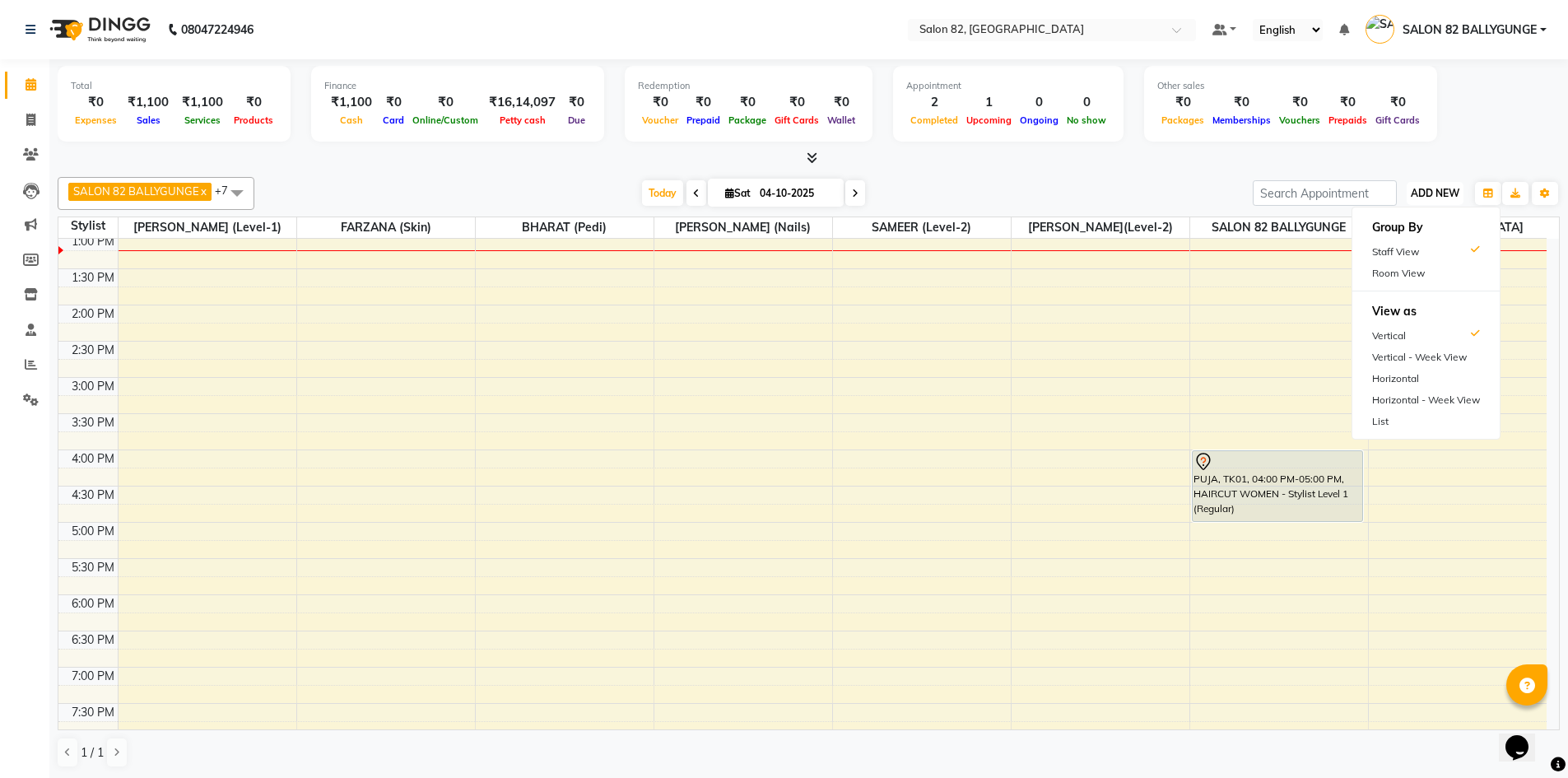
click at [1439, 195] on span "ADD NEW" at bounding box center [1435, 192] width 49 height 12
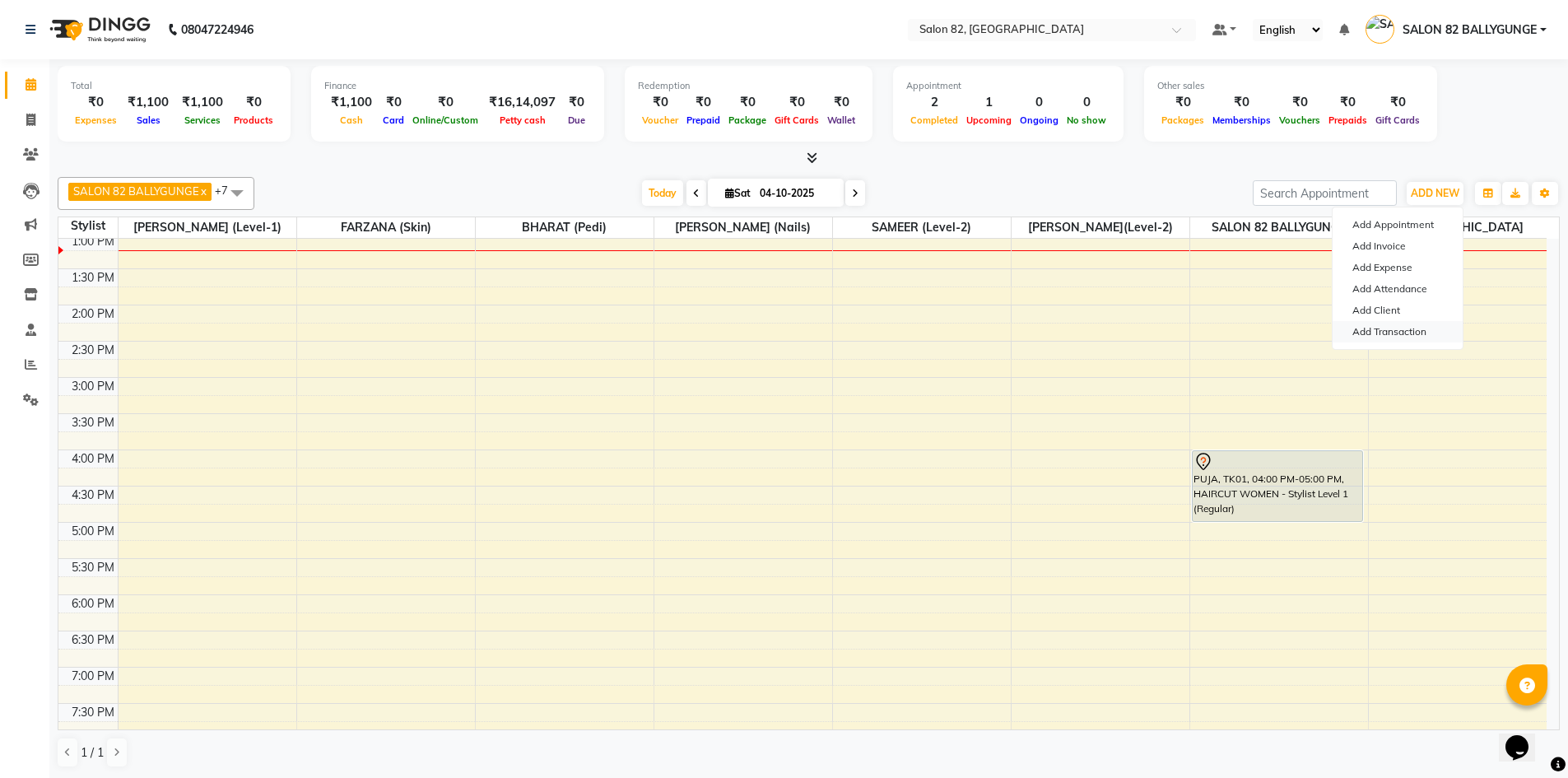
click at [1404, 325] on link "Add Transaction" at bounding box center [1397, 332] width 130 height 22
select select "direct"
select select
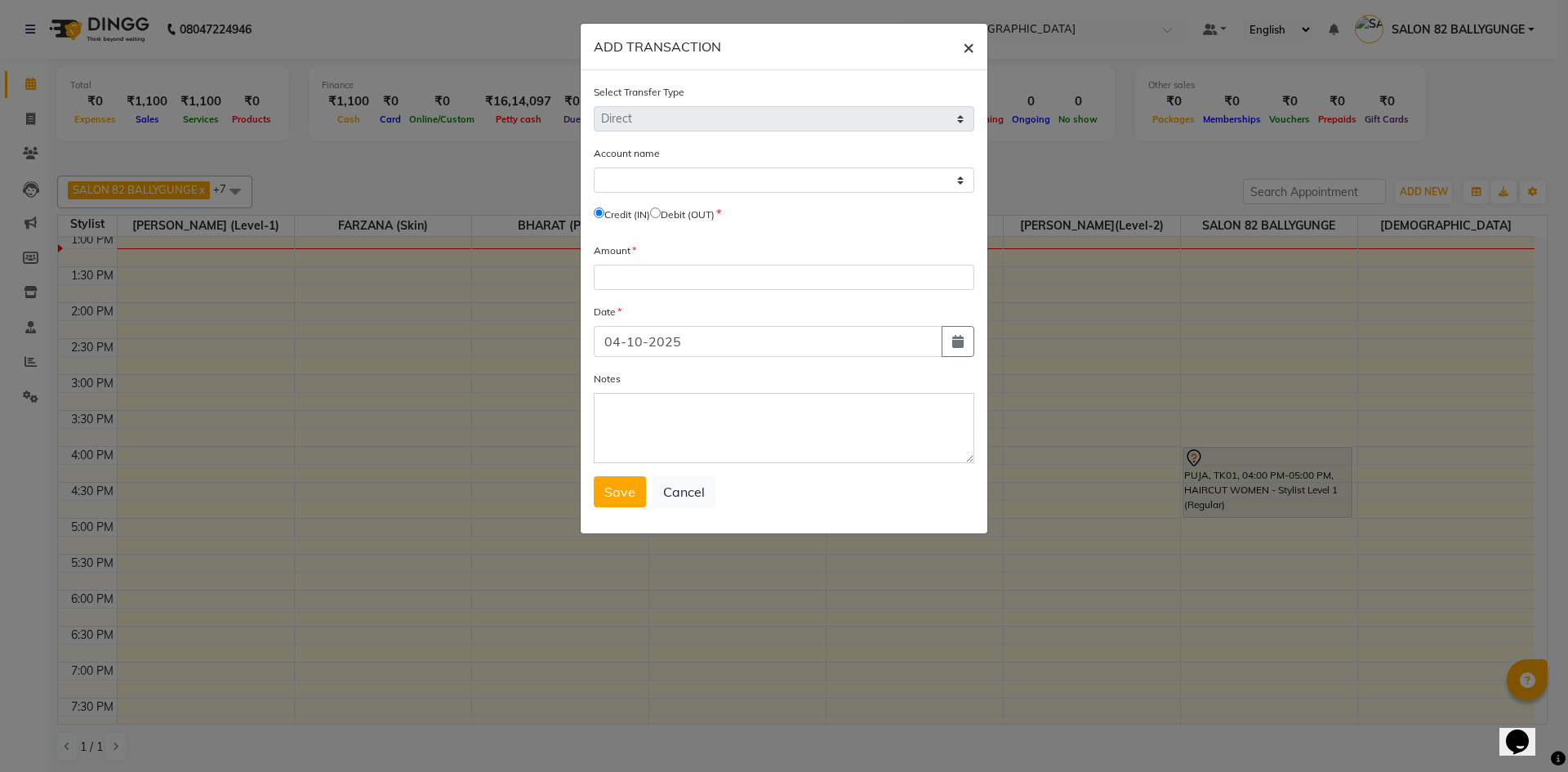
click at [967, 47] on span "×" at bounding box center [969, 47] width 12 height 25
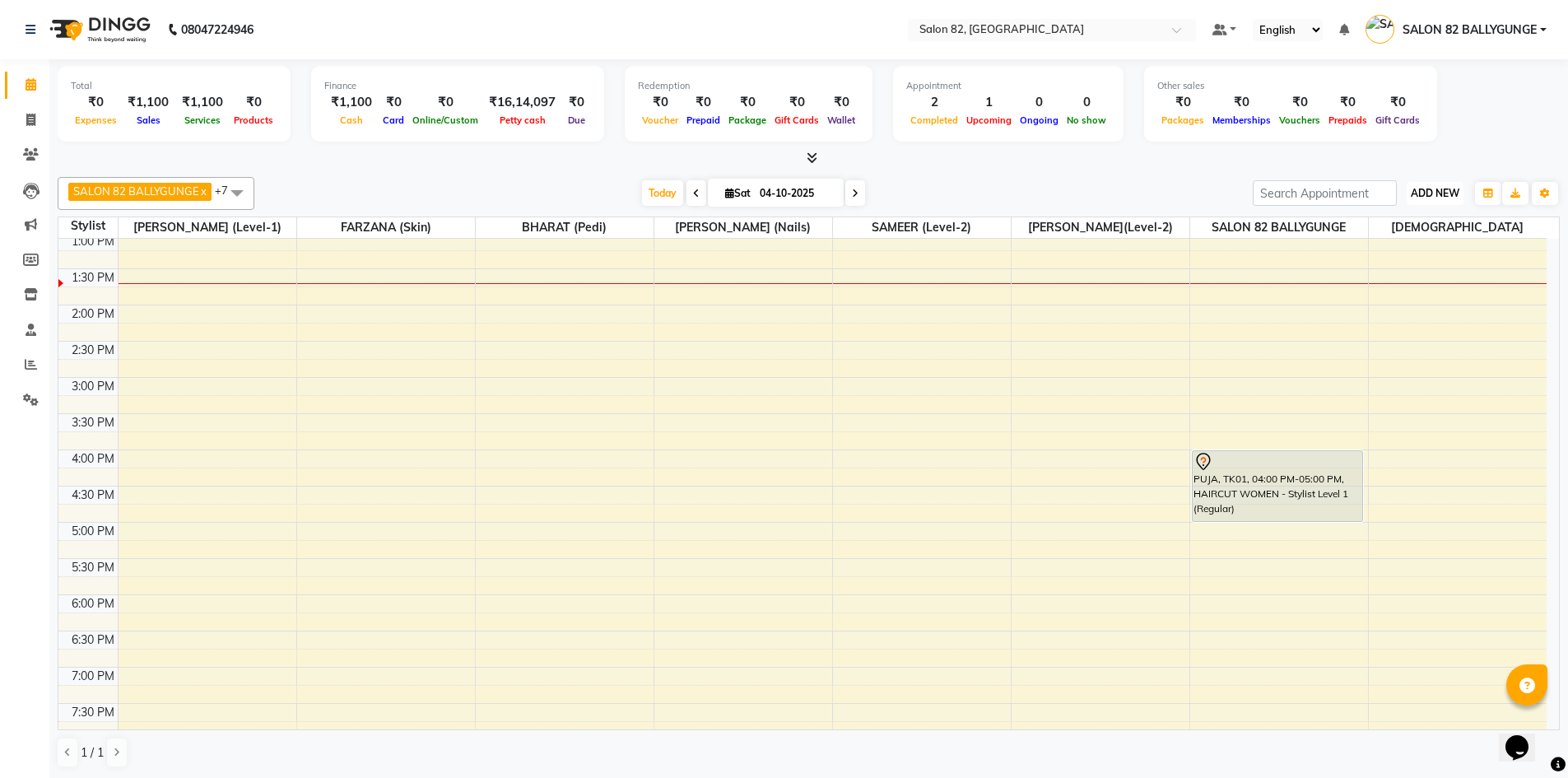
click at [1428, 192] on span "ADD NEW" at bounding box center [1435, 192] width 49 height 12
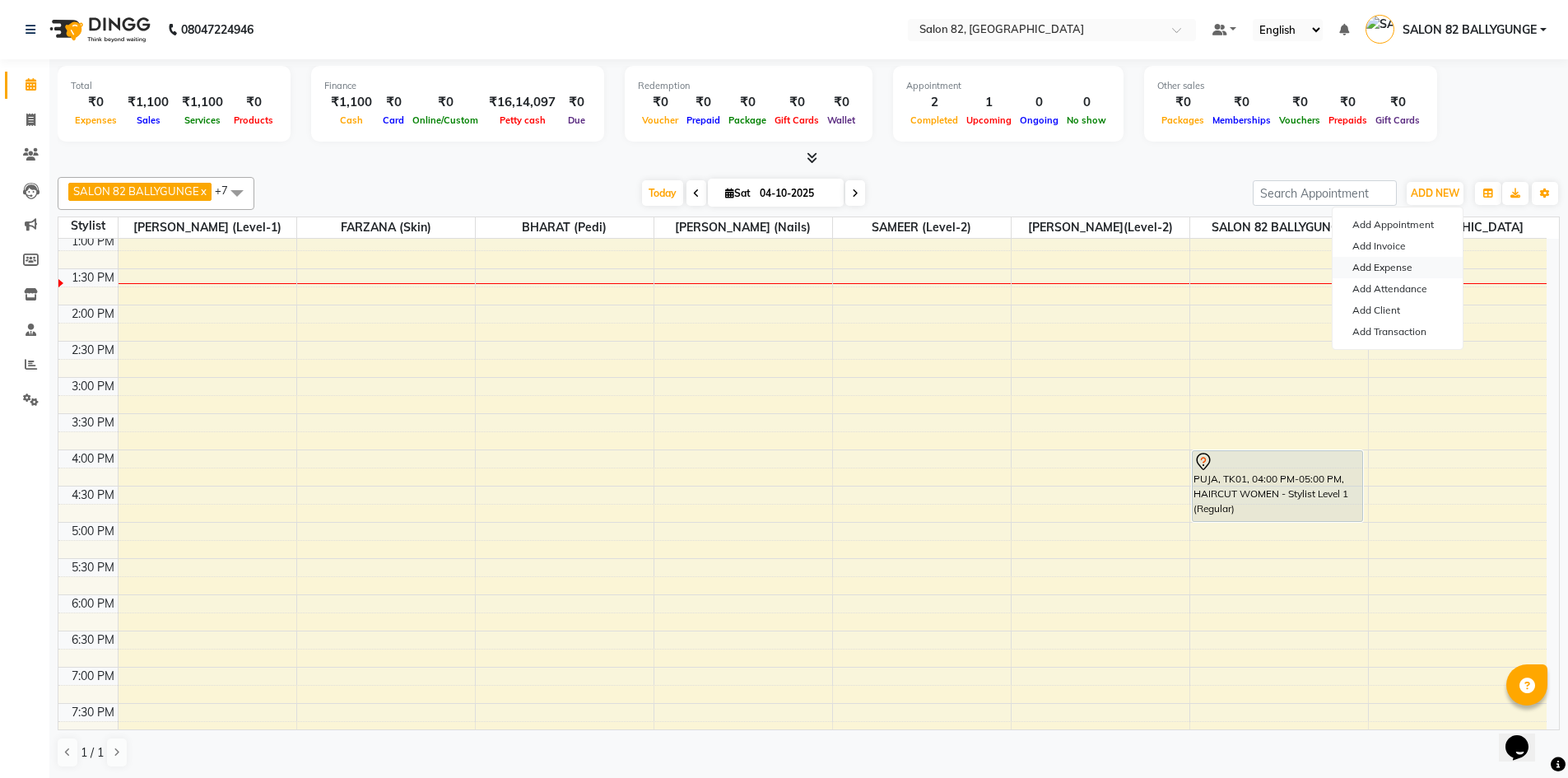
click at [1393, 265] on link "Add Expense" at bounding box center [1397, 268] width 130 height 22
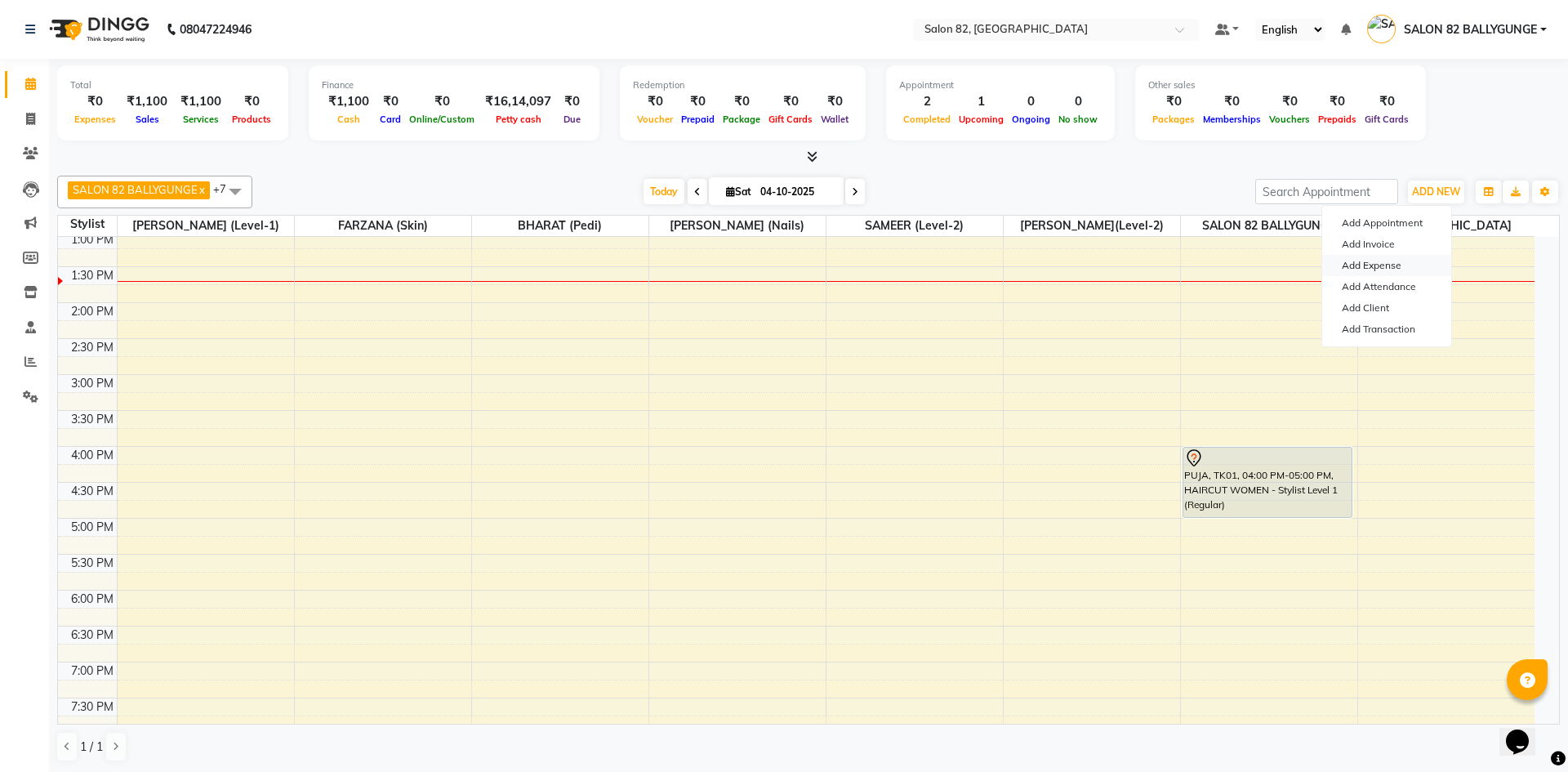
select select "1"
select select "5453"
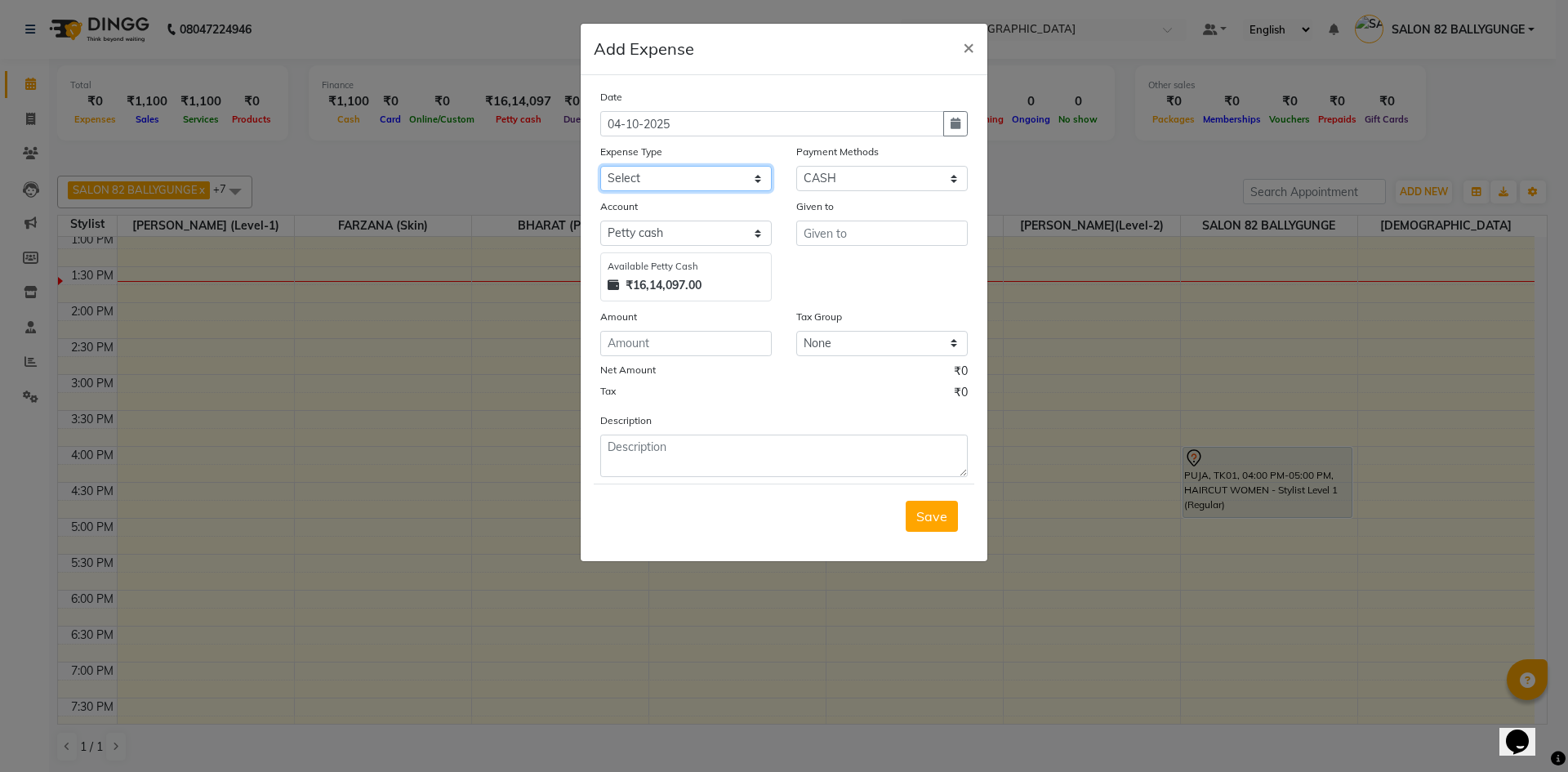
click at [706, 179] on select "Select Advance Salary Bank charges Car maintenance Cash transfer to bank Client…" at bounding box center [686, 178] width 171 height 26
select select "11453"
click at [600, 165] on select "Select Advance Salary Bank charges Car maintenance Cash transfer to bank Client…" at bounding box center [686, 178] width 171 height 26
click at [838, 223] on input "text" at bounding box center [882, 233] width 171 height 26
type input "SAMEER (level-2)"
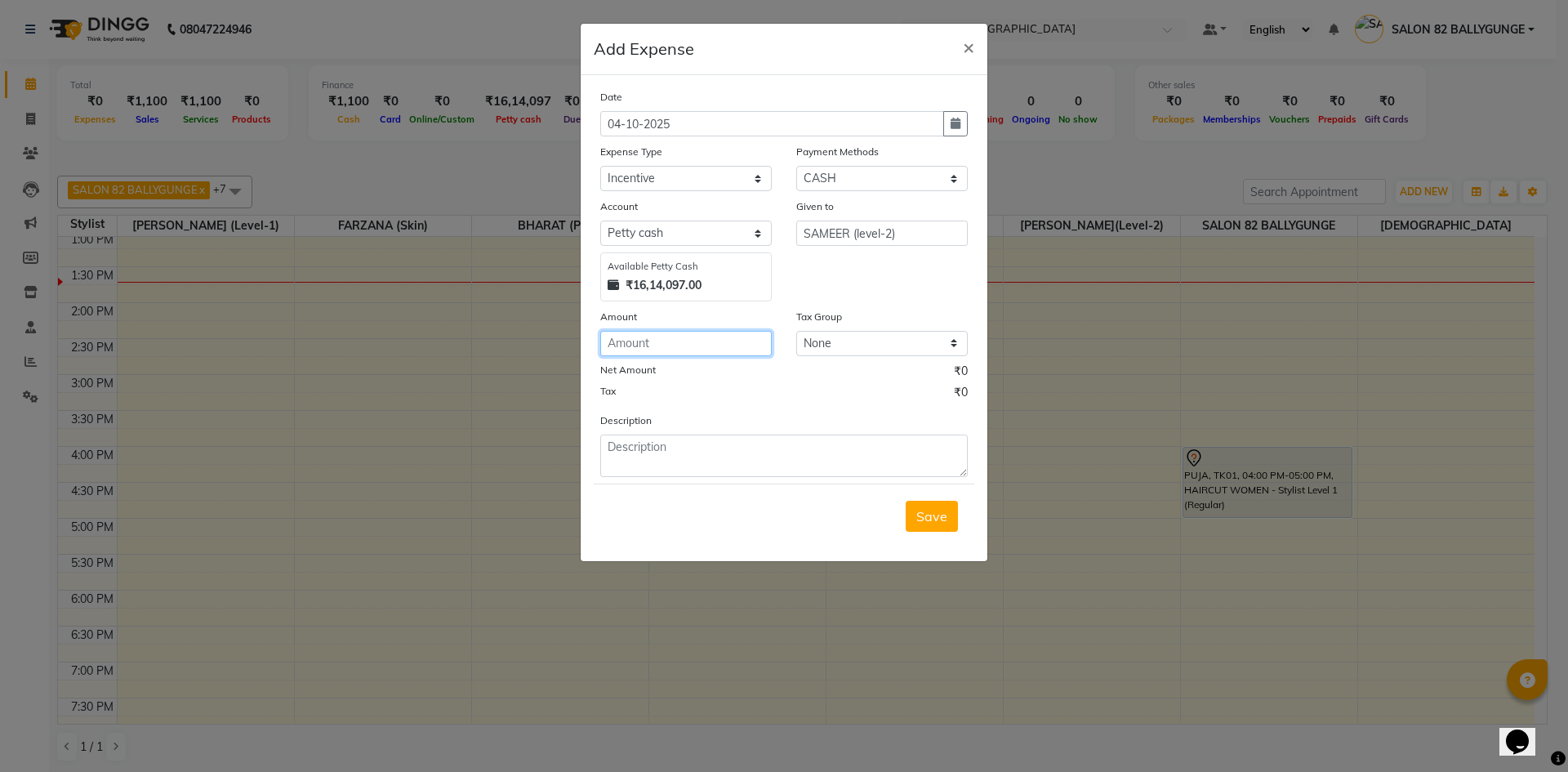
click at [644, 331] on input "number" at bounding box center [686, 343] width 171 height 26
type input "3300"
click at [650, 464] on textarea at bounding box center [784, 456] width 367 height 43
type textarea "SPOT INC.PAID"
click at [924, 510] on span "Save" at bounding box center [932, 516] width 31 height 16
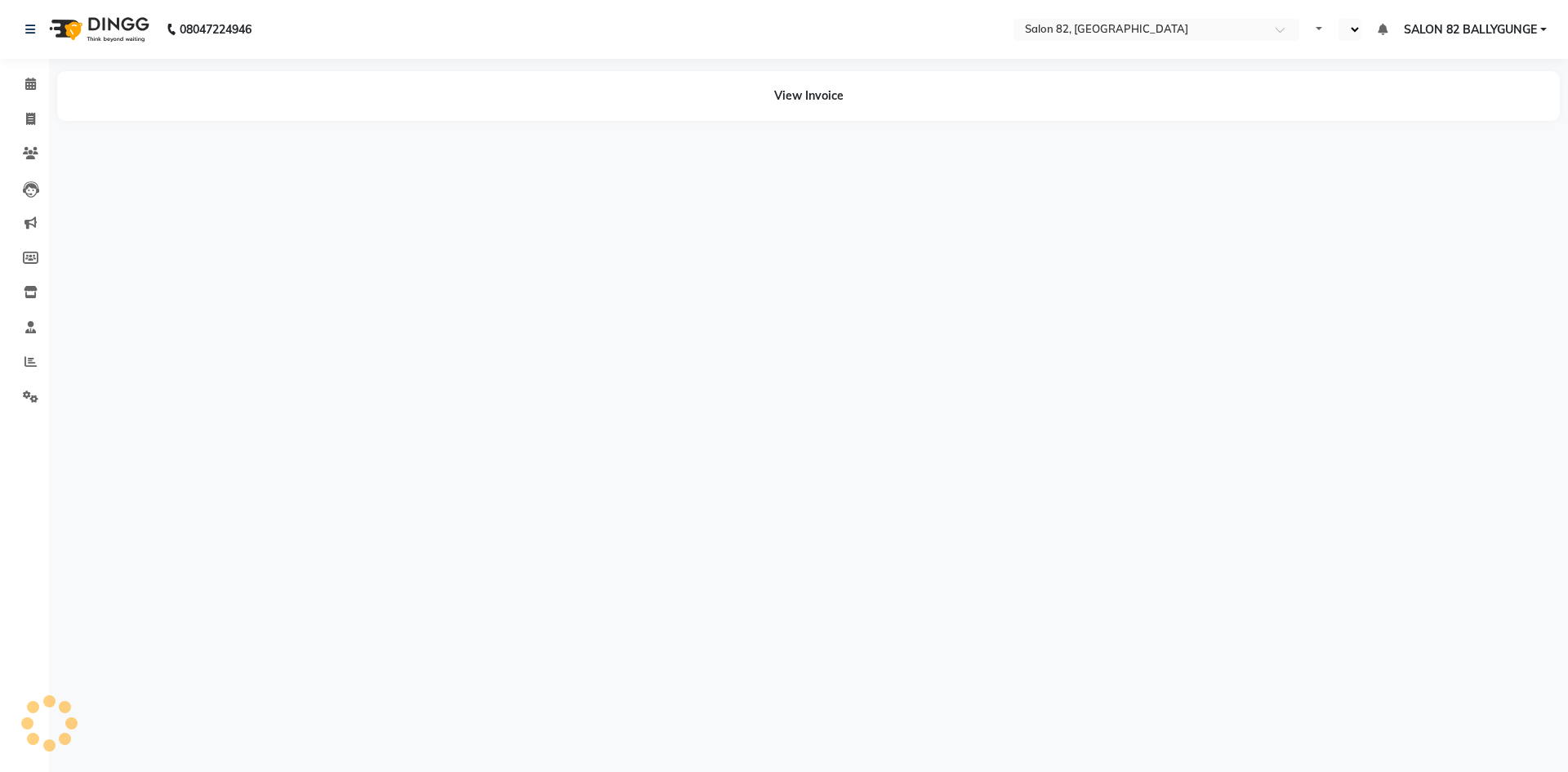
select select "en"
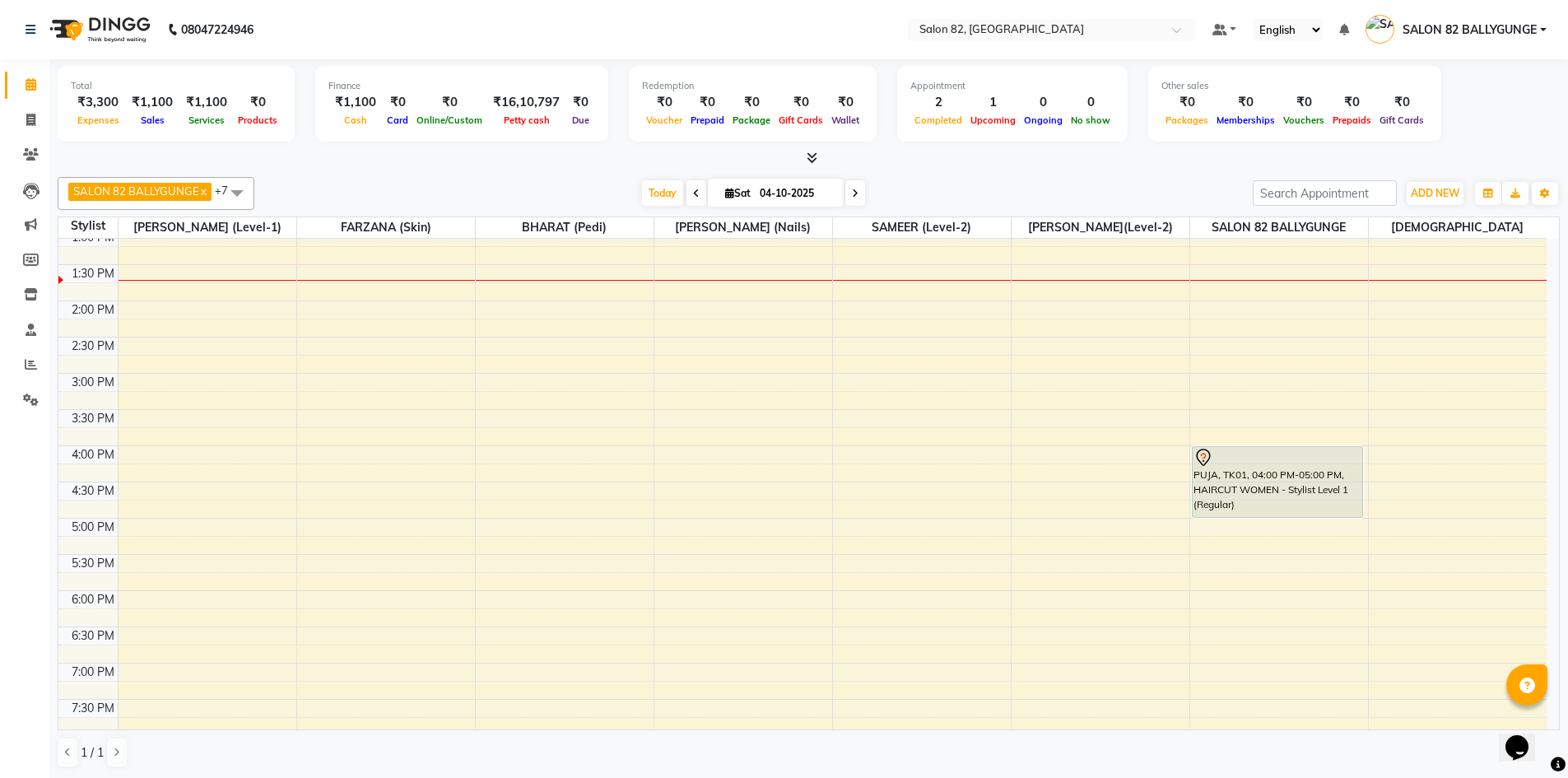
scroll to position [411, 0]
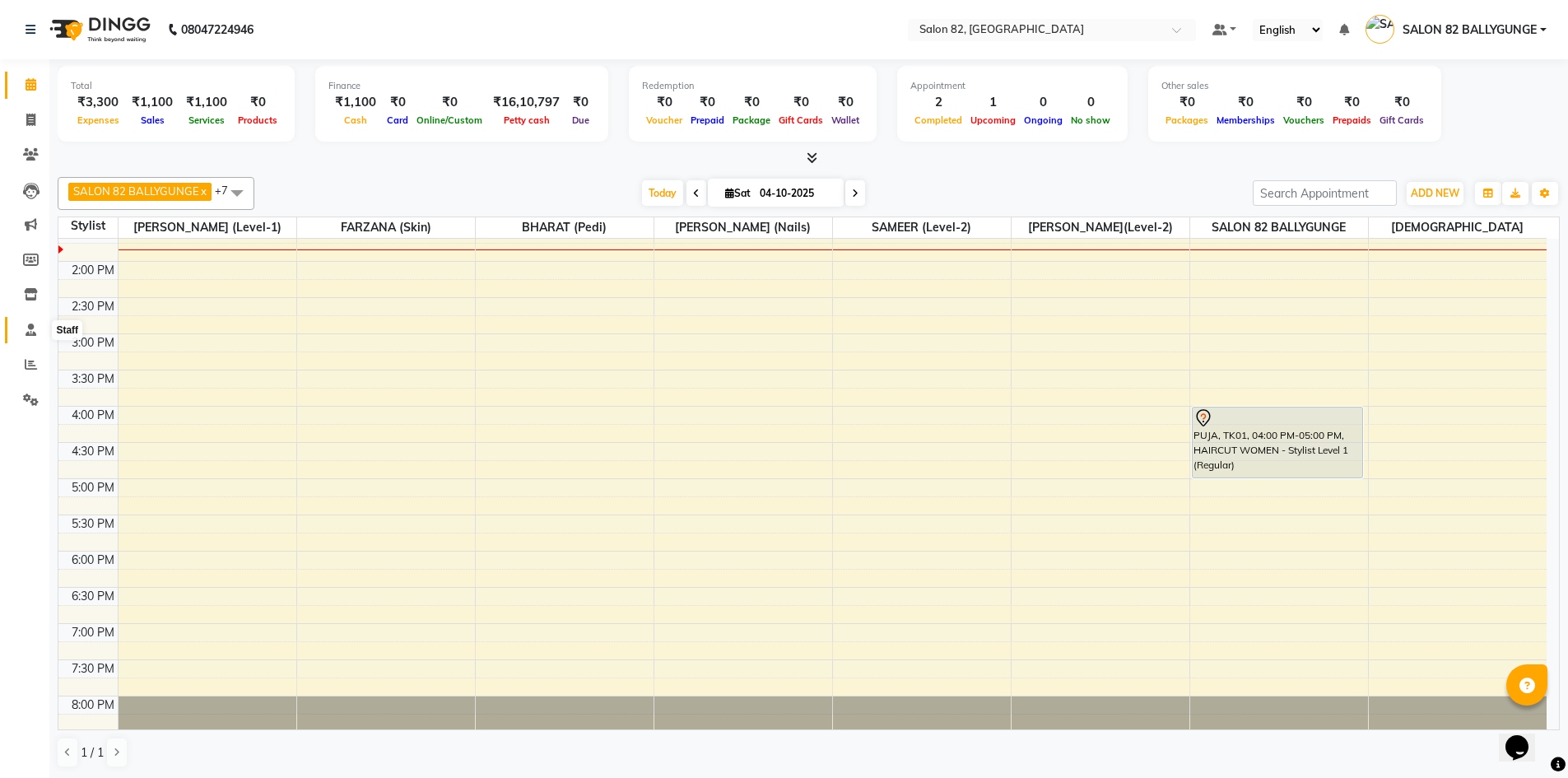
click at [33, 333] on icon at bounding box center [31, 329] width 11 height 12
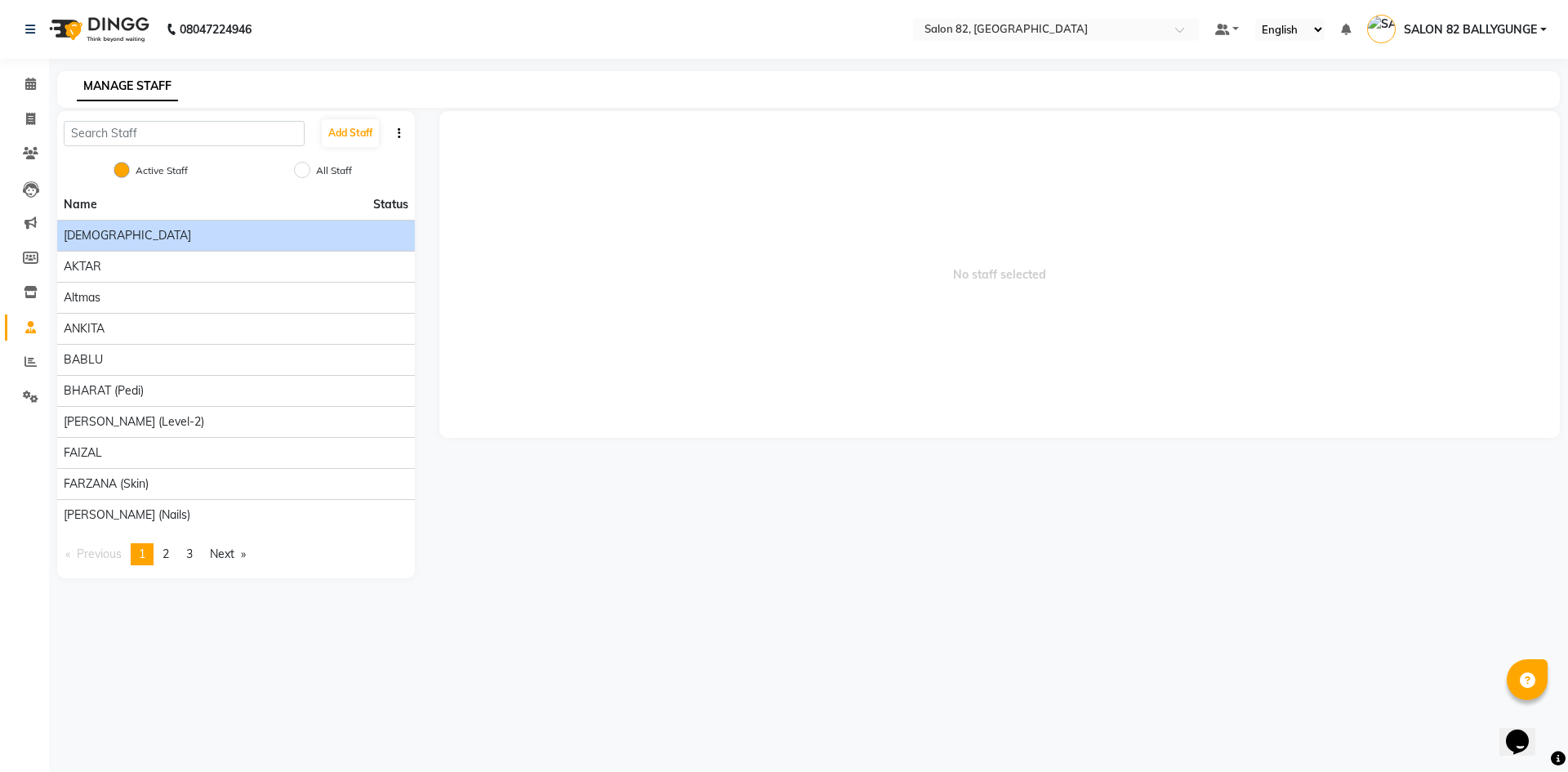
click at [99, 227] on span "[DEMOGRAPHIC_DATA]" at bounding box center [127, 235] width 128 height 17
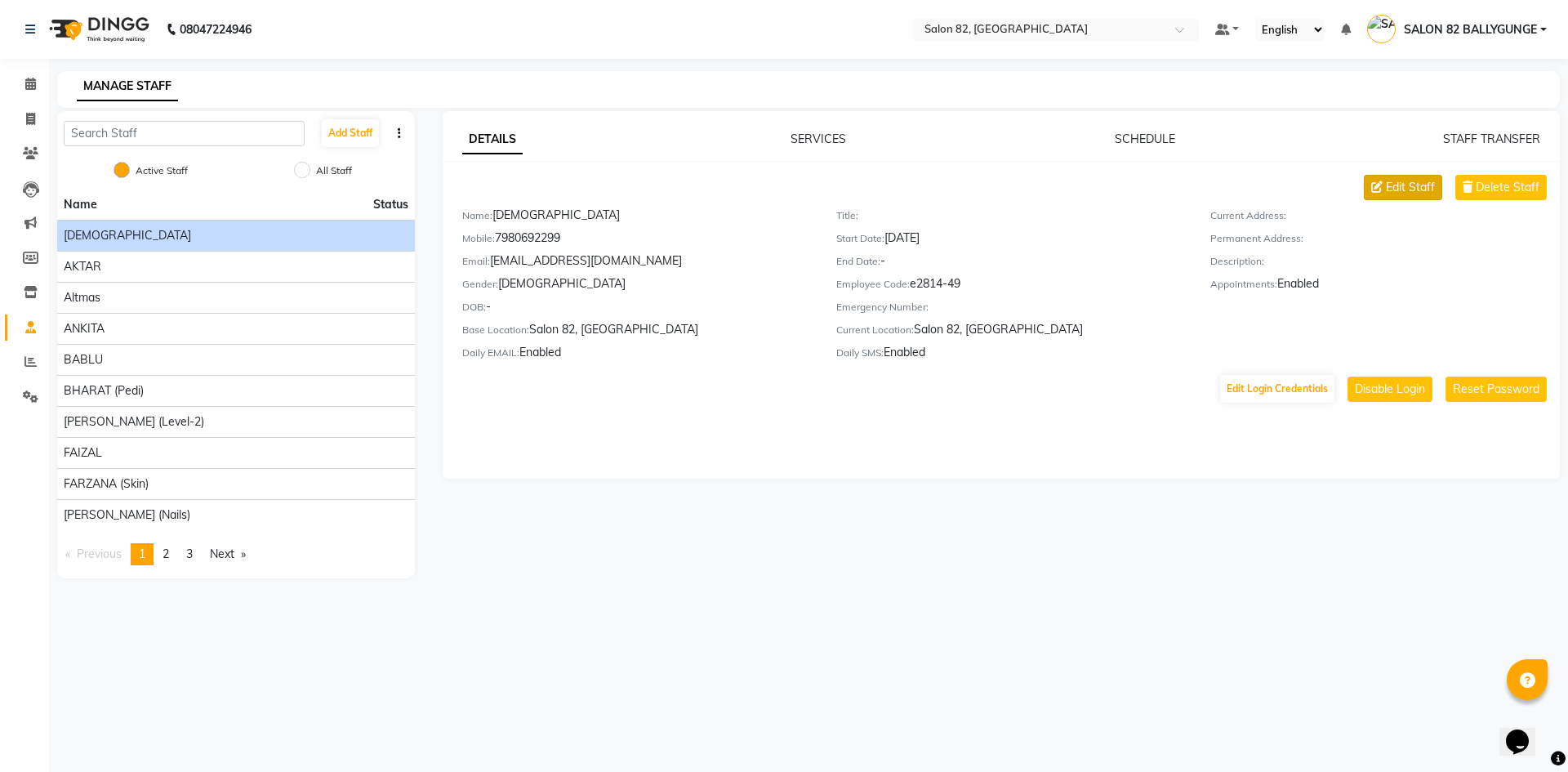
click at [1384, 182] on button "Edit Staff" at bounding box center [1403, 187] width 78 height 26
select select "[DEMOGRAPHIC_DATA]"
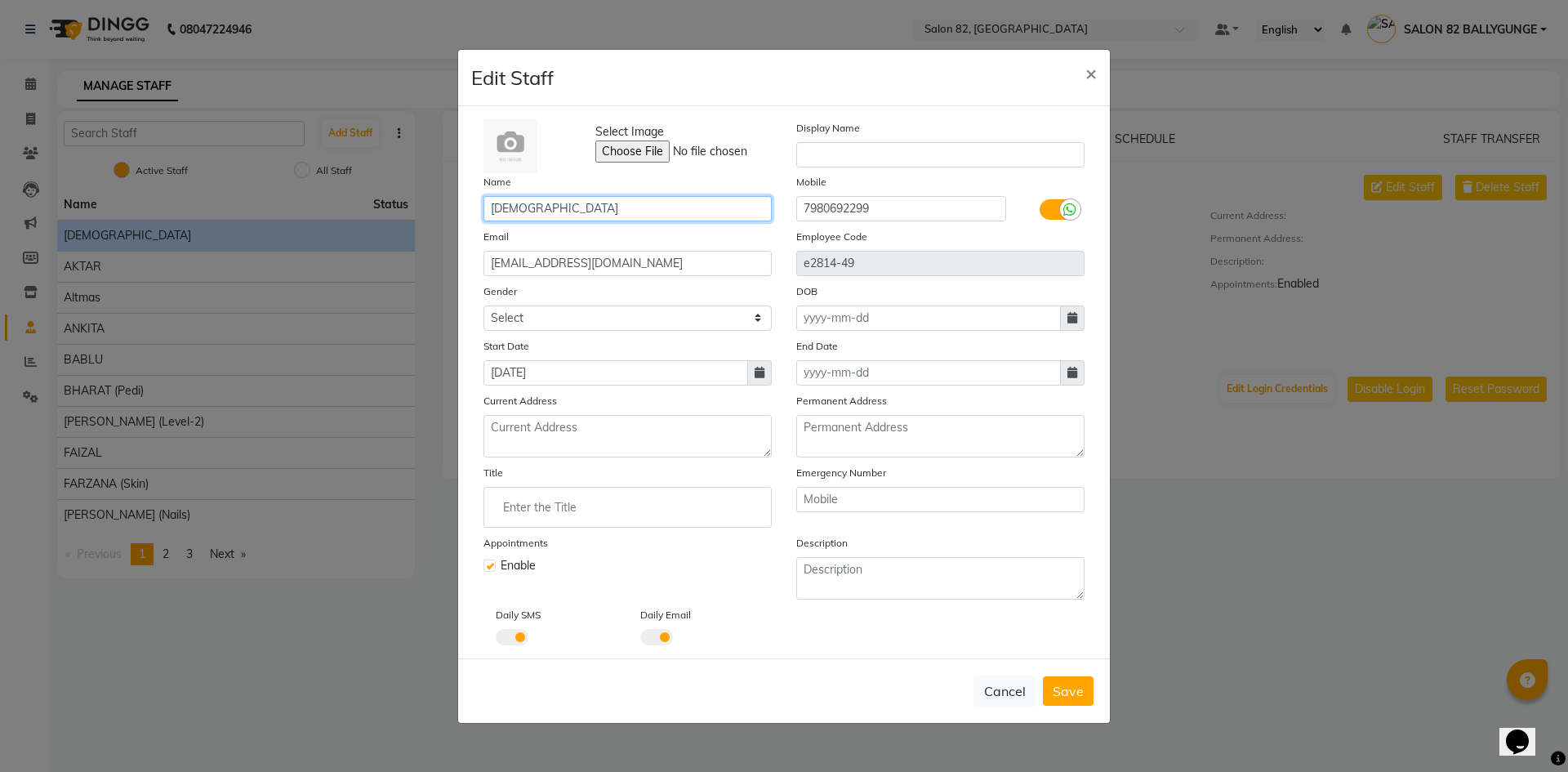
click at [616, 200] on input "[DEMOGRAPHIC_DATA]" at bounding box center [627, 208] width 288 height 26
type input "[DEMOGRAPHIC_DATA] (level-1)"
click at [1075, 683] on span "Save" at bounding box center [1068, 691] width 31 height 16
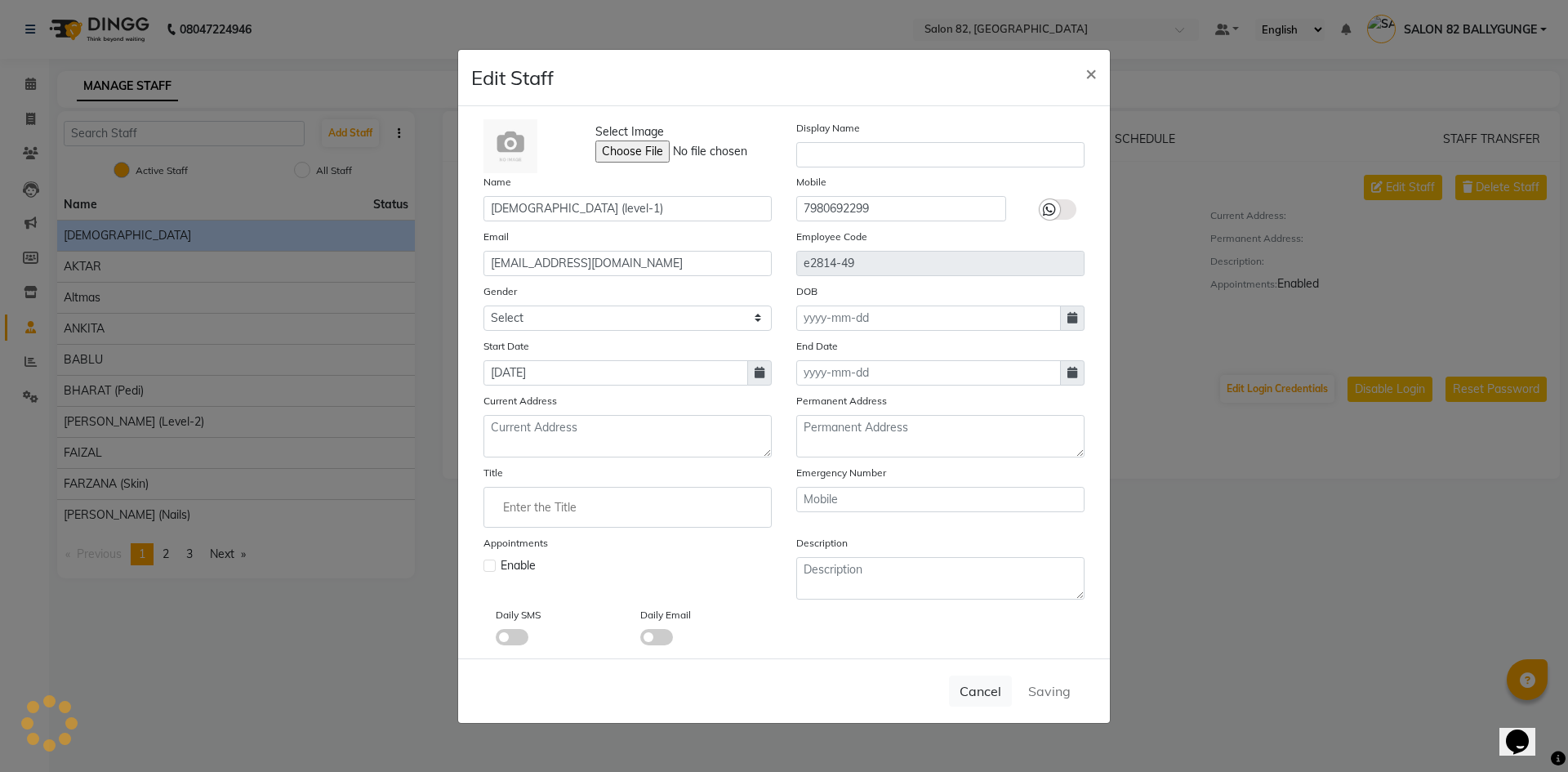
select select
checkbox input "false"
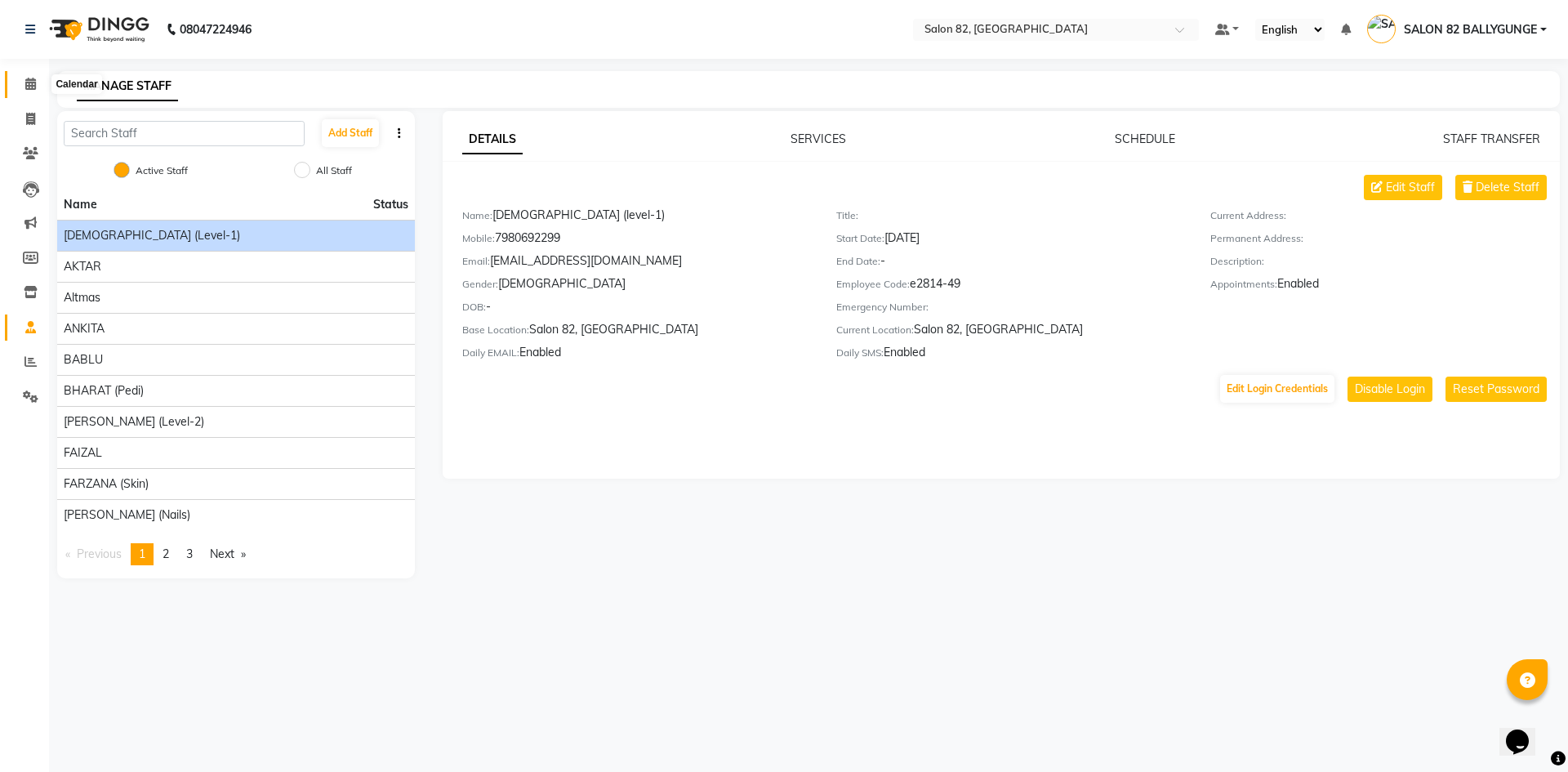
click at [34, 81] on icon at bounding box center [30, 83] width 11 height 12
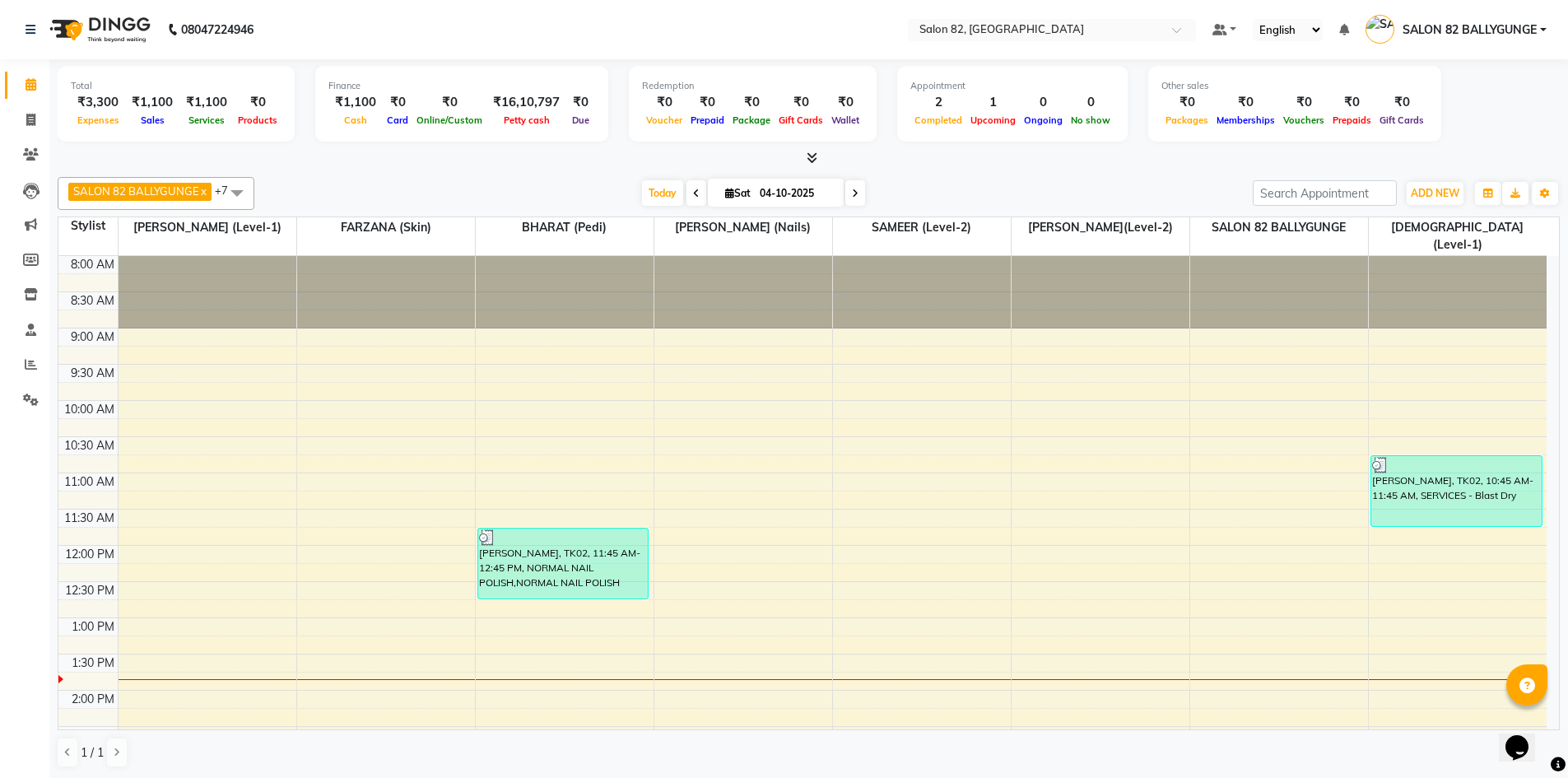
click at [810, 157] on icon at bounding box center [811, 158] width 11 height 12
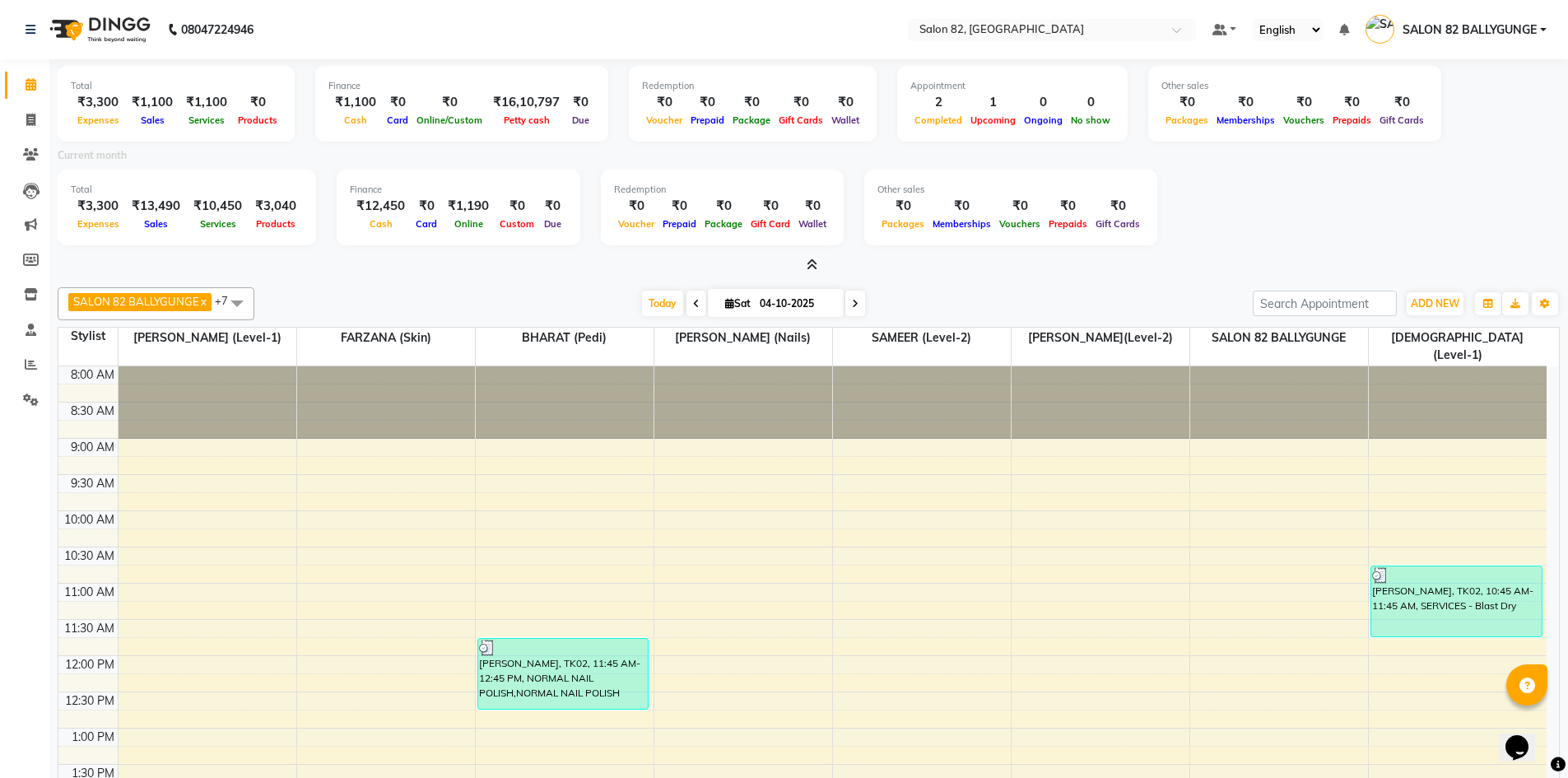
click at [814, 264] on icon at bounding box center [811, 265] width 11 height 12
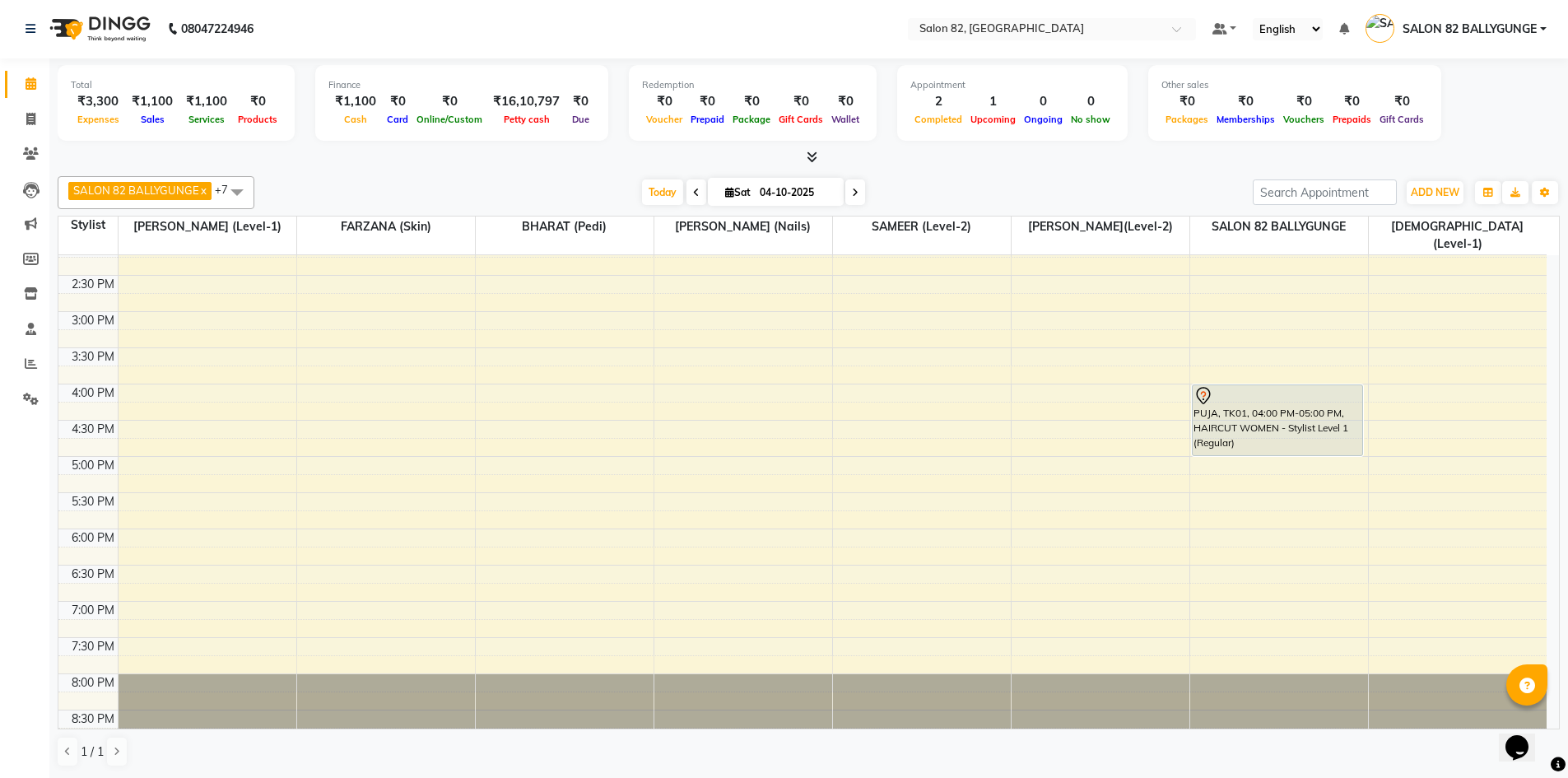
scroll to position [367, 0]
